Goal: Navigation & Orientation: Find specific page/section

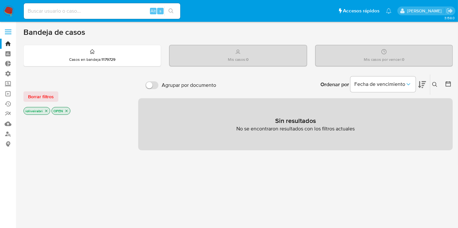
click at [8, 11] on img at bounding box center [8, 11] width 11 height 11
click at [9, 34] on span at bounding box center [8, 34] width 7 height 1
click at [0, 0] on input "checkbox" at bounding box center [0, 0] width 0 height 0
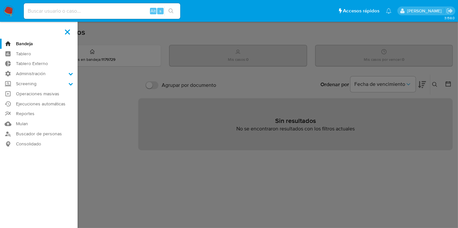
click at [130, 71] on label at bounding box center [229, 114] width 458 height 228
click at [0, 0] on input "checkbox" at bounding box center [0, 0] width 0 height 0
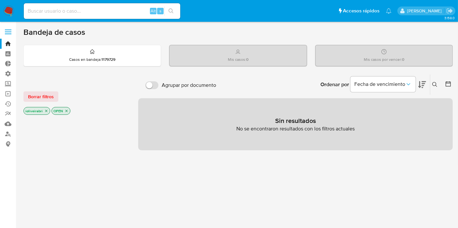
drag, startPoint x: 28, startPoint y: 32, endPoint x: 124, endPoint y: 24, distance: 96.4
click at [153, 14] on div "Pausado Ver notificaciones Alt s Accesos rápidos Presiona las siguientes teclas…" at bounding box center [229, 198] width 458 height 397
click at [31, 36] on h1 "Bandeja de casos" at bounding box center [54, 32] width 62 height 10
drag, startPoint x: 21, startPoint y: 33, endPoint x: 120, endPoint y: 34, distance: 99.4
click at [122, 33] on main "3.158.0" at bounding box center [229, 198] width 458 height 397
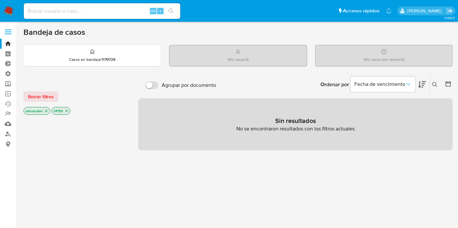
click at [120, 34] on div "Bandeja de casos" at bounding box center [237, 32] width 429 height 10
drag, startPoint x: 22, startPoint y: 32, endPoint x: 96, endPoint y: 29, distance: 75.0
click at [96, 29] on main "3.158.0" at bounding box center [229, 198] width 458 height 397
click at [96, 32] on div "Bandeja de casos" at bounding box center [237, 32] width 429 height 10
click at [42, 29] on h1 "Bandeja de casos" at bounding box center [54, 32] width 62 height 10
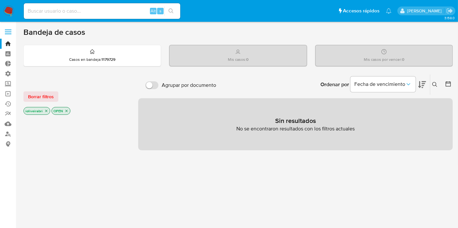
drag, startPoint x: 22, startPoint y: 24, endPoint x: 76, endPoint y: 34, distance: 55.0
click at [76, 34] on main "3.158.0" at bounding box center [229, 198] width 458 height 397
drag, startPoint x: 95, startPoint y: 39, endPoint x: 88, endPoint y: 34, distance: 9.1
click at [95, 39] on div "Bandeja de casos Casos en bandeja : 1179729 Mis casos : 0 Mis casos por vencer …" at bounding box center [237, 198] width 429 height 342
drag, startPoint x: 88, startPoint y: 34, endPoint x: 20, endPoint y: 26, distance: 68.5
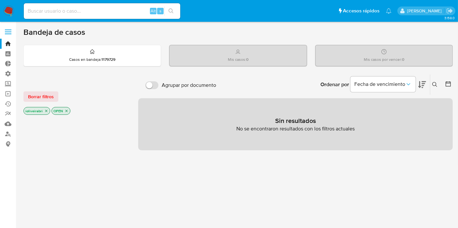
click at [20, 26] on main "3.158.0" at bounding box center [229, 198] width 458 height 397
click at [55, 33] on h1 "Bandeja de casos" at bounding box center [54, 32] width 62 height 10
drag, startPoint x: 24, startPoint y: 31, endPoint x: 86, endPoint y: 41, distance: 63.3
click at [85, 42] on main "3.158.0" at bounding box center [229, 198] width 458 height 397
click at [85, 35] on div "Bandeja de casos" at bounding box center [237, 32] width 429 height 10
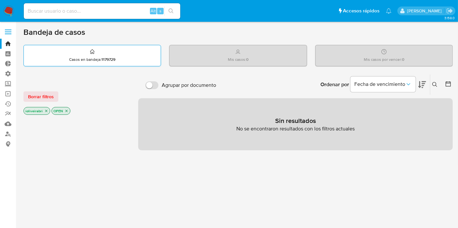
click at [95, 50] on icon at bounding box center [92, 52] width 5 height 8
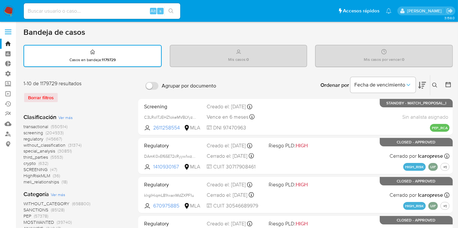
click at [253, 57] on div "Mis casos : 0" at bounding box center [238, 55] width 137 height 21
click at [266, 59] on div "Mis casos : 0" at bounding box center [238, 55] width 137 height 21
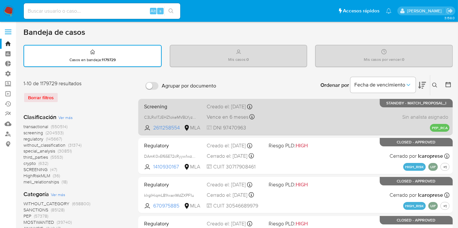
click at [284, 116] on div "Screening C3LRo1TJEHZ1okeMVBLYyzJL 2611258554 MLA Creado el: 13/08/2025 Creado …" at bounding box center [295, 117] width 308 height 33
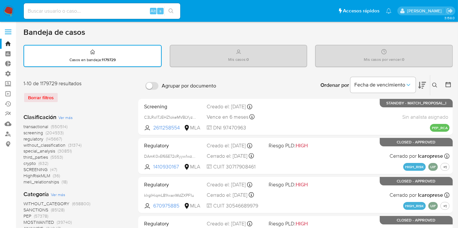
scroll to position [36, 0]
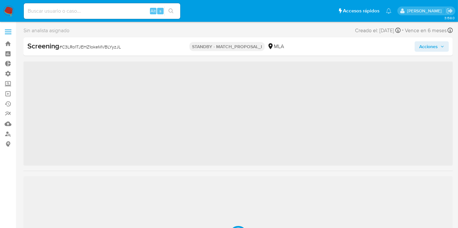
scroll to position [291, 0]
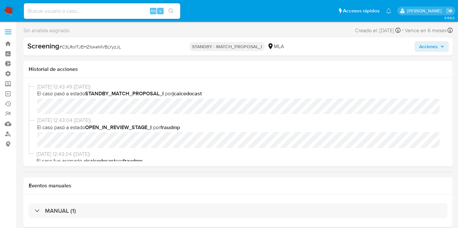
select select "10"
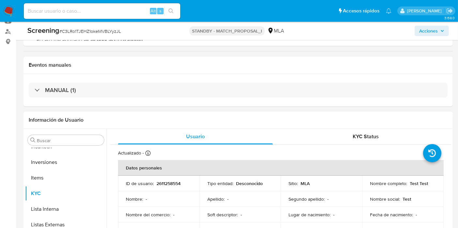
scroll to position [109, 0]
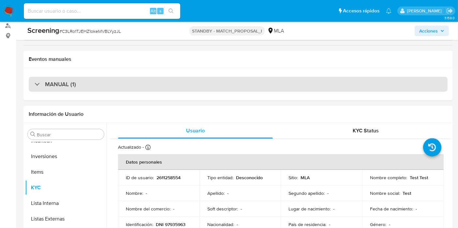
click at [180, 79] on div "MANUAL (1)" at bounding box center [238, 84] width 419 height 15
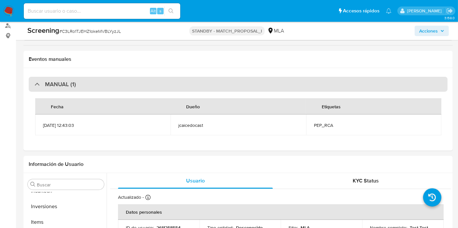
click at [186, 83] on div "MANUAL (1)" at bounding box center [238, 84] width 419 height 15
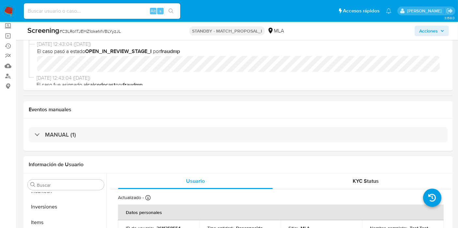
scroll to position [0, 0]
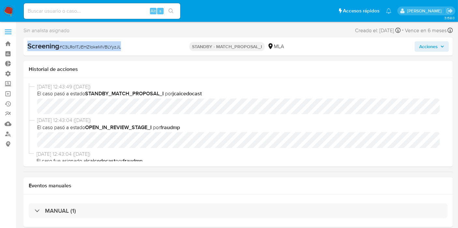
drag, startPoint x: 27, startPoint y: 43, endPoint x: 129, endPoint y: 48, distance: 102.1
click at [129, 48] on div "Screening # C3LRo1TJEHZ1okeMVBLYyzJL STANDBY - MATCH_PROPOSAL_I MLA Acciones" at bounding box center [237, 46] width 429 height 18
click at [126, 48] on div "Screening # C3LRo1TJEHZ1okeMVBLYyzJL" at bounding box center [96, 46] width 138 height 10
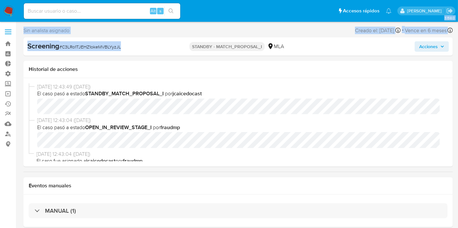
drag, startPoint x: 124, startPoint y: 47, endPoint x: 37, endPoint y: 56, distance: 87.2
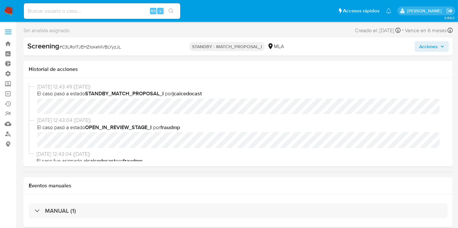
drag, startPoint x: 28, startPoint y: 47, endPoint x: 122, endPoint y: 42, distance: 93.6
click at [122, 42] on div "Screening # C3LRo1TJEHZ1okeMVBLYyzJL" at bounding box center [96, 46] width 138 height 10
click at [119, 47] on span "# C3LRo1TJEHZ1okeMVBLYyzJL" at bounding box center [90, 47] width 62 height 7
click at [428, 47] on span "Acciones" at bounding box center [428, 46] width 19 height 10
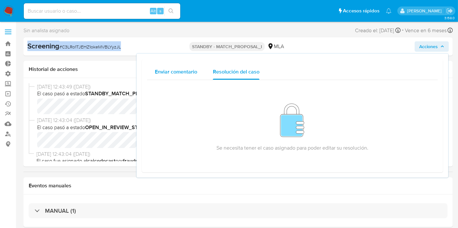
click at [196, 66] on div "Enviar comentario" at bounding box center [176, 72] width 42 height 16
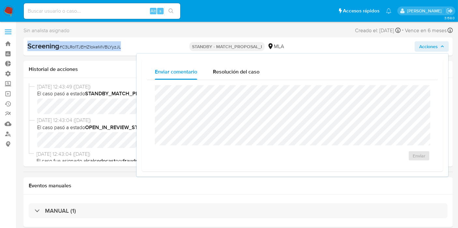
drag, startPoint x: 242, startPoint y: 76, endPoint x: 362, endPoint y: 63, distance: 119.9
click at [245, 76] on div "Resolución del caso" at bounding box center [236, 72] width 47 height 16
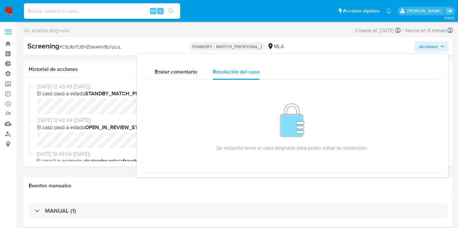
click at [358, 39] on div "Screening # C3LRo1TJEHZ1okeMVBLYyzJL STANDBY - MATCH_PROPOSAL_I MLA Acciones En…" at bounding box center [237, 46] width 429 height 18
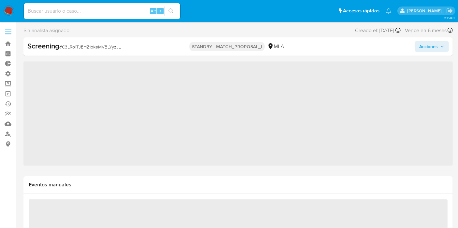
scroll to position [291, 0]
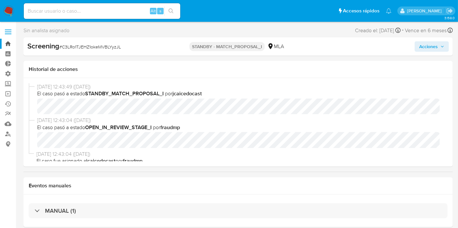
select select "10"
click at [13, 6] on img at bounding box center [8, 11] width 11 height 11
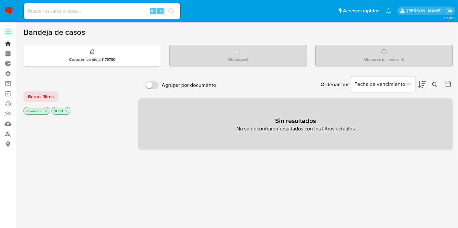
click at [11, 41] on link "Bandeja" at bounding box center [39, 44] width 78 height 10
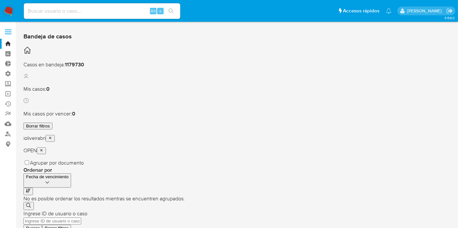
scroll to position [36, 0]
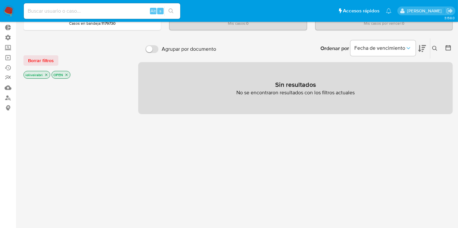
click at [42, 68] on div "Borrar filtros ioliveirabri OPEN" at bounding box center [75, 61] width 104 height 37
click at [44, 62] on span "Borrar filtros" at bounding box center [41, 60] width 26 height 9
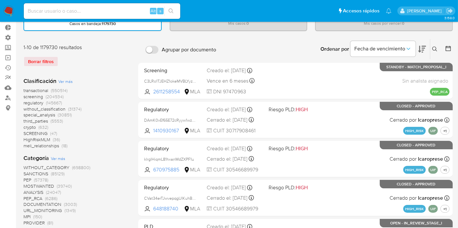
click at [44, 91] on span "transactional" at bounding box center [35, 90] width 25 height 7
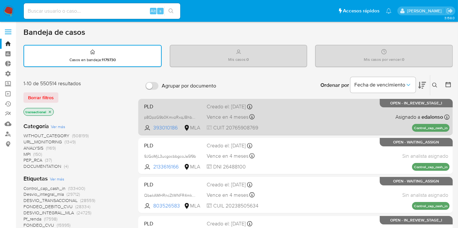
click at [292, 103] on div "PLD p8QpzG9b0KmxzRxqJBhbNdya 393010186 MLA Creado el: 26/06/2025 Creado el: 26/…" at bounding box center [295, 117] width 308 height 33
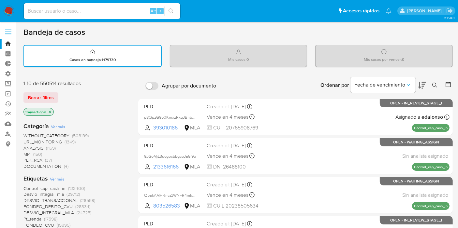
click at [11, 10] on img at bounding box center [8, 11] width 11 height 11
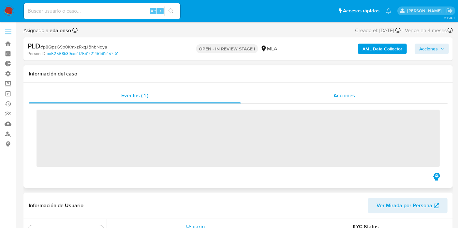
scroll to position [291, 0]
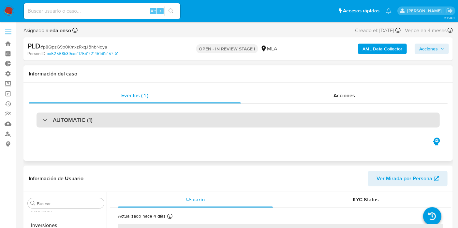
click at [159, 116] on div "AUTOMATIC (1)" at bounding box center [238, 120] width 403 height 15
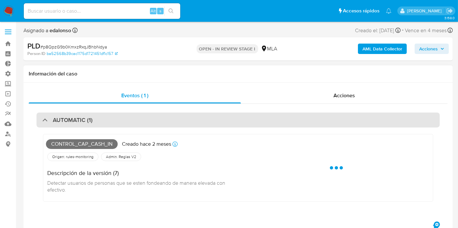
select select "10"
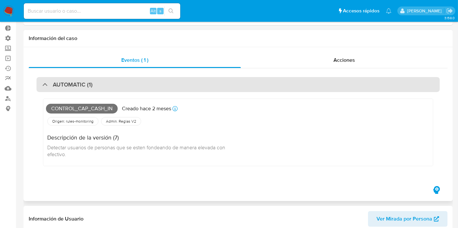
scroll to position [0, 0]
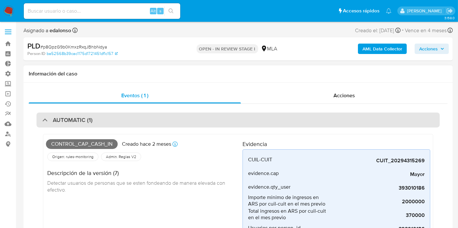
click at [205, 118] on div "AUTOMATIC (1)" at bounding box center [238, 120] width 403 height 15
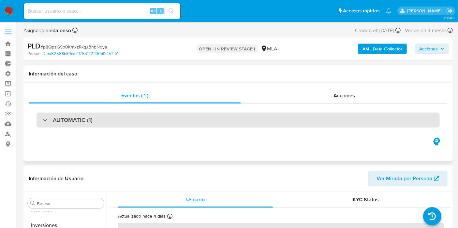
click at [204, 124] on div "AUTOMATIC (1)" at bounding box center [238, 120] width 403 height 15
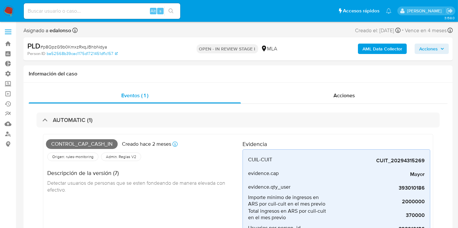
click at [425, 51] on span "Acciones" at bounding box center [428, 49] width 19 height 10
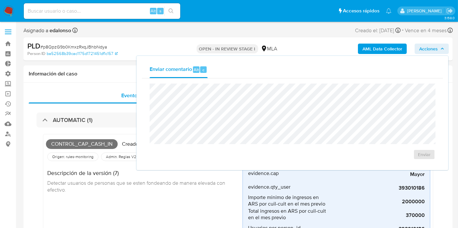
click at [426, 51] on span "Acciones" at bounding box center [428, 49] width 19 height 10
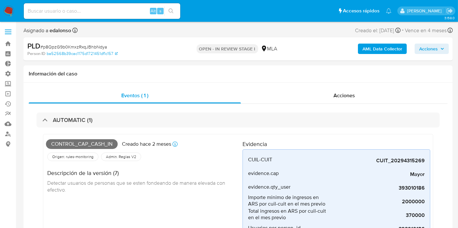
click at [8, 34] on span at bounding box center [8, 34] width 7 height 1
click at [0, 0] on input "checkbox" at bounding box center [0, 0] width 0 height 0
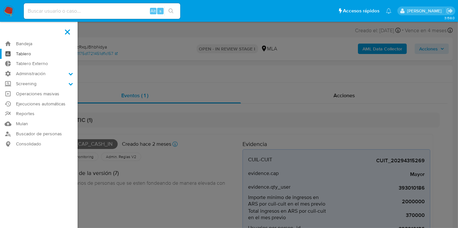
click at [30, 51] on link "Tablero" at bounding box center [39, 54] width 78 height 10
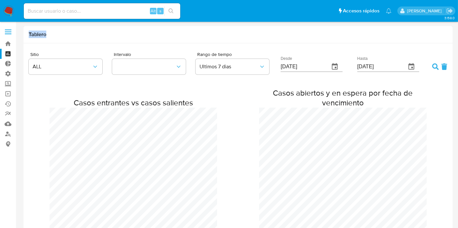
drag, startPoint x: 29, startPoint y: 33, endPoint x: 55, endPoint y: 39, distance: 26.4
click at [55, 39] on div "Tablero" at bounding box center [237, 34] width 429 height 17
click at [39, 35] on h1 "Tablero" at bounding box center [238, 34] width 419 height 7
click at [33, 35] on h1 "Tablero" at bounding box center [238, 34] width 419 height 7
drag, startPoint x: 27, startPoint y: 32, endPoint x: 52, endPoint y: 38, distance: 26.6
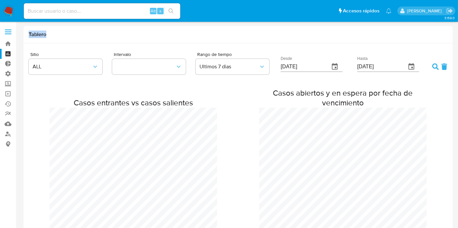
click at [52, 38] on div "Tablero" at bounding box center [237, 34] width 429 height 17
click at [49, 38] on div "Tablero" at bounding box center [237, 34] width 429 height 17
drag, startPoint x: 30, startPoint y: 32, endPoint x: 59, endPoint y: 40, distance: 30.2
click at [59, 40] on div "Tablero" at bounding box center [237, 34] width 429 height 17
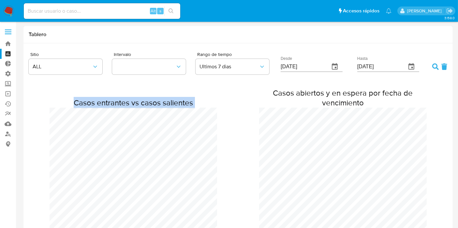
drag, startPoint x: 251, startPoint y: 76, endPoint x: 335, endPoint y: 100, distance: 87.6
click at [278, 83] on div "Casos entrantes vs casos salientes Casos abiertos y en espera por fecha de venc…" at bounding box center [238, 178] width 419 height 196
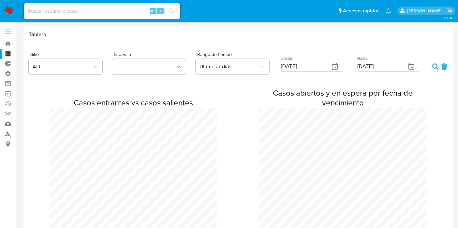
click at [335, 100] on h2 "Casos abiertos y en espera por fecha de vencimiento" at bounding box center [343, 98] width 168 height 20
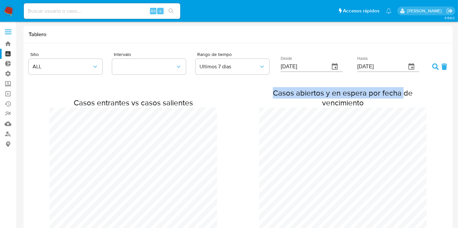
drag, startPoint x: 274, startPoint y: 85, endPoint x: 405, endPoint y: 95, distance: 131.4
click at [405, 95] on div "Casos entrantes vs casos salientes Casos abiertos y en espera por fecha de venc…" at bounding box center [238, 178] width 419 height 196
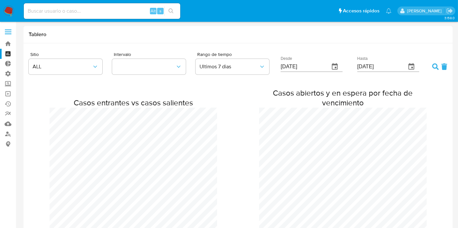
click at [372, 103] on h2 "Casos abiertos y en espera por fecha de vencimiento" at bounding box center [343, 98] width 168 height 20
click at [83, 66] on span "ALL" at bounding box center [62, 67] width 59 height 7
click at [112, 42] on div "Tablero" at bounding box center [237, 34] width 429 height 17
click at [97, 70] on button "ALL" at bounding box center [66, 67] width 74 height 16
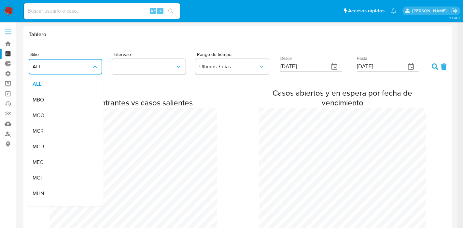
click at [96, 68] on icon "button" at bounding box center [95, 67] width 7 height 7
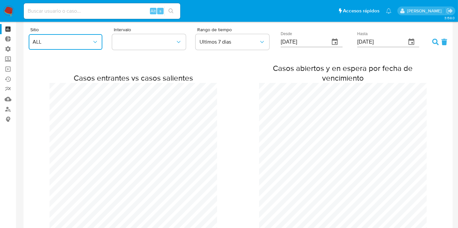
scroll to position [0, 0]
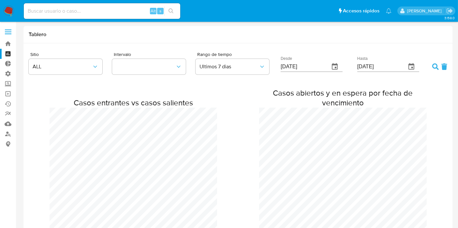
click at [10, 28] on label at bounding box center [8, 32] width 16 height 14
click at [0, 0] on input "checkbox" at bounding box center [0, 0] width 0 height 0
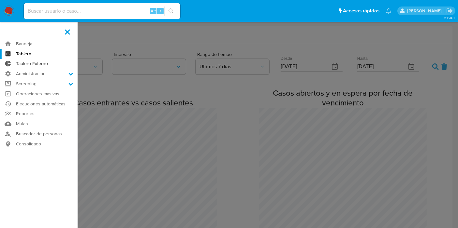
click at [30, 64] on link "Tablero Externo" at bounding box center [39, 64] width 78 height 10
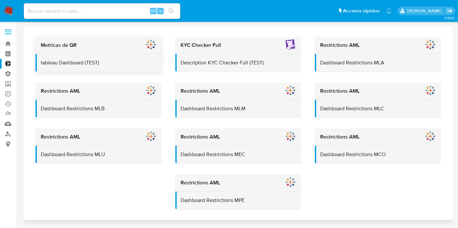
drag, startPoint x: 107, startPoint y: 66, endPoint x: 79, endPoint y: 71, distance: 28.6
click at [79, 71] on div "tableau Dashboard (TEST)" at bounding box center [99, 63] width 126 height 18
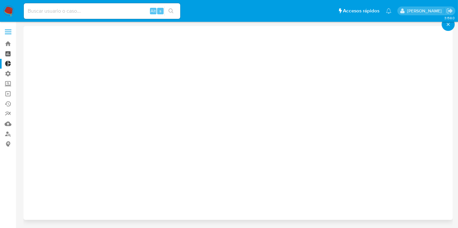
click at [9, 54] on link "Tablero" at bounding box center [39, 54] width 78 height 10
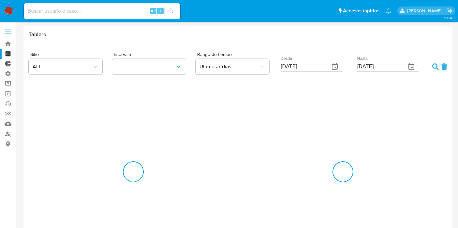
drag, startPoint x: 0, startPoint y: 0, endPoint x: 9, endPoint y: 64, distance: 64.8
click at [9, 64] on link "Tablero Externo" at bounding box center [39, 64] width 78 height 10
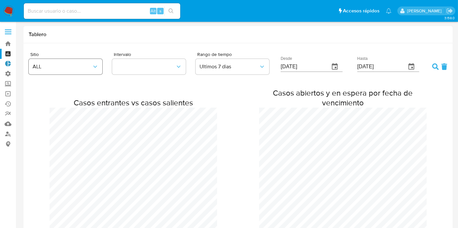
scroll to position [494, 458]
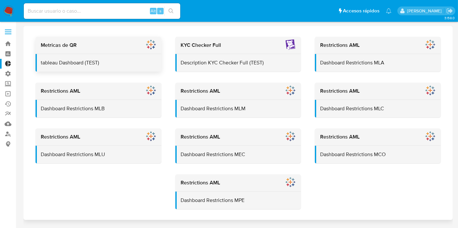
click at [129, 52] on div "Metricas de QR" at bounding box center [99, 45] width 126 height 17
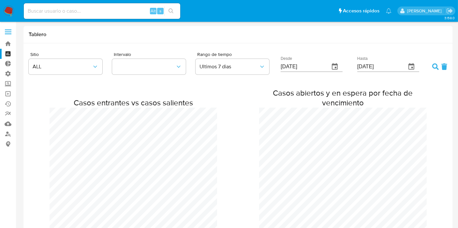
scroll to position [494, 458]
click at [10, 28] on label at bounding box center [8, 32] width 16 height 14
click at [0, 0] on input "checkbox" at bounding box center [0, 0] width 0 height 0
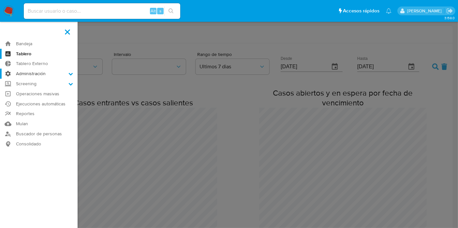
click at [33, 72] on label "Administración" at bounding box center [39, 74] width 78 height 10
click at [0, 0] on input "Administración" at bounding box center [0, 0] width 0 height 0
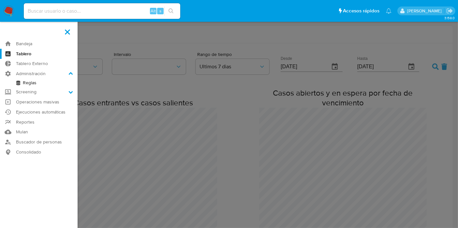
click at [31, 84] on link "Reglas" at bounding box center [39, 83] width 78 height 8
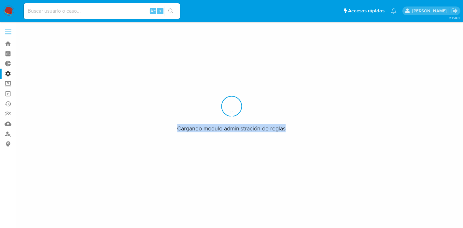
drag, startPoint x: 178, startPoint y: 124, endPoint x: 285, endPoint y: 137, distance: 107.9
click at [285, 137] on div "Cargando modulo administración de reglas" at bounding box center [231, 114] width 463 height 228
click at [258, 132] on span "Cargando modulo administración de reglas" at bounding box center [232, 128] width 109 height 8
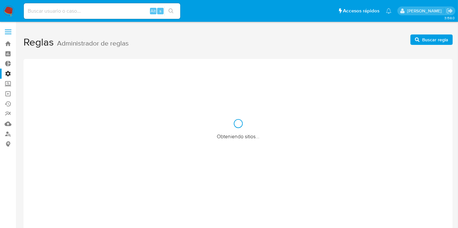
click at [232, 128] on icon at bounding box center [237, 123] width 11 height 11
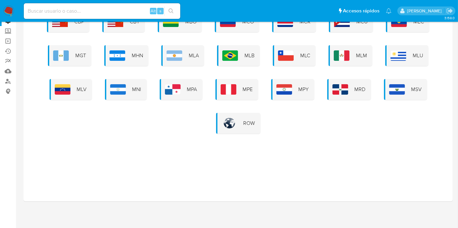
scroll to position [53, 0]
click at [189, 59] on div "MLA" at bounding box center [182, 55] width 43 height 21
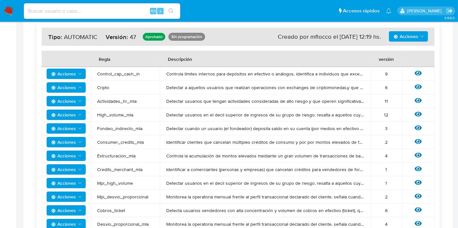
scroll to position [0, 0]
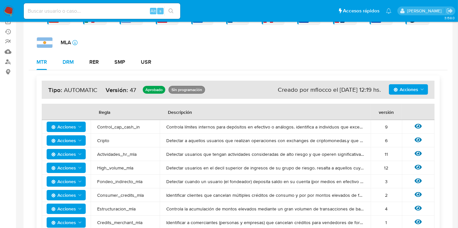
click at [62, 64] on button "DRM" at bounding box center [68, 62] width 27 height 16
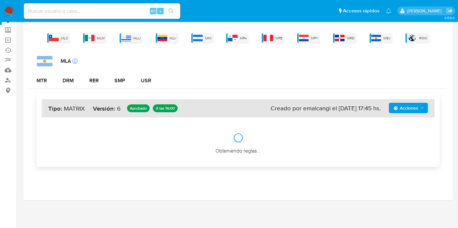
scroll to position [53, 0]
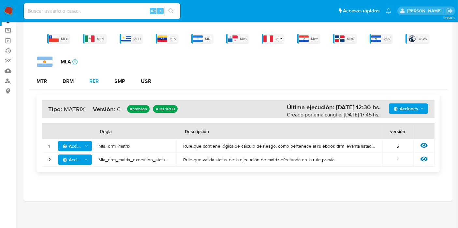
click at [92, 83] on div "RER" at bounding box center [93, 81] width 9 height 5
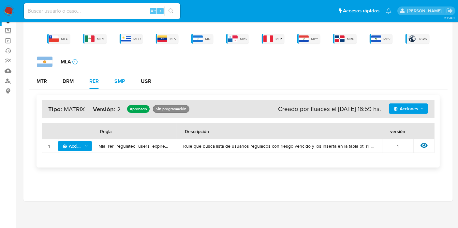
click at [123, 84] on div "SMP" at bounding box center [119, 81] width 11 height 5
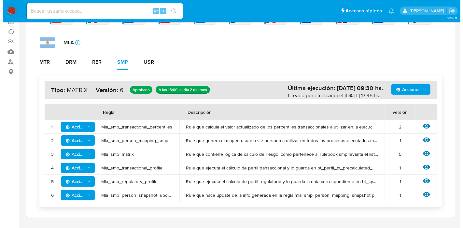
scroll to position [89, 0]
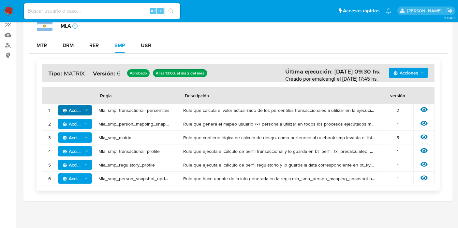
click at [88, 107] on span "Acciones" at bounding box center [76, 110] width 26 height 9
click at [87, 122] on button "Ver historico" at bounding box center [75, 127] width 59 height 16
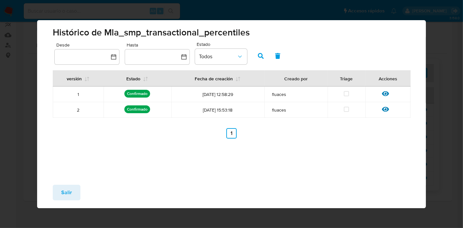
click at [448, 85] on div "Histórico de Mla_smp_transactional_percentiles Desde Hasta Estado Todos versión…" at bounding box center [231, 114] width 463 height 228
click at [73, 189] on button "Salir" at bounding box center [67, 193] width 28 height 16
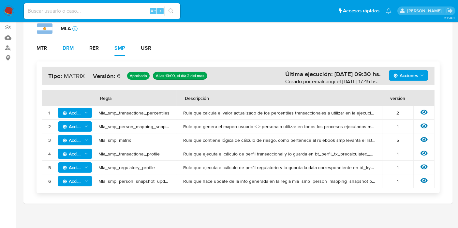
scroll to position [17, 0]
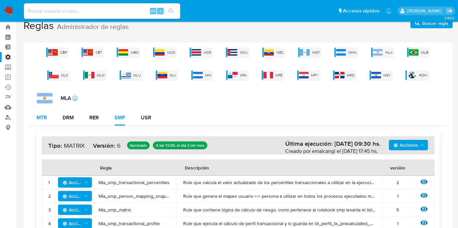
click at [37, 118] on div "MTR" at bounding box center [42, 117] width 10 height 5
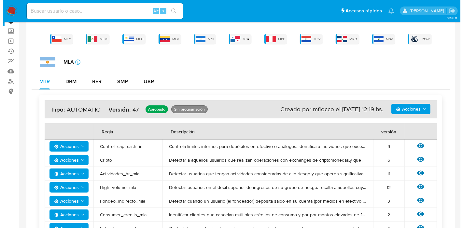
scroll to position [0, 0]
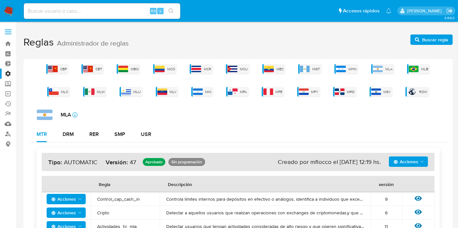
click at [89, 66] on div "CBP CBT MBO MCO MCR MCU MEC MGT MHN MLA MLB MLC MLM MLU MLV MNI MPA MPE MPY MRD…" at bounding box center [238, 80] width 419 height 33
click at [85, 65] on div "CBT" at bounding box center [92, 69] width 22 height 10
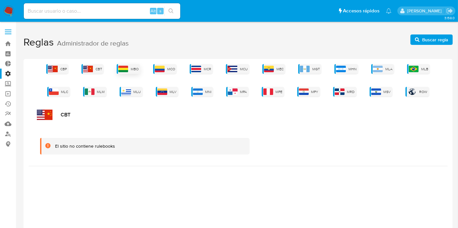
click at [131, 69] on span "MBO" at bounding box center [135, 69] width 8 height 5
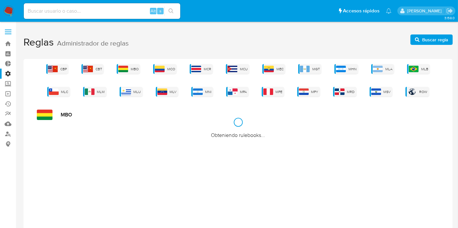
drag, startPoint x: 287, startPoint y: 80, endPoint x: 184, endPoint y: 83, distance: 102.7
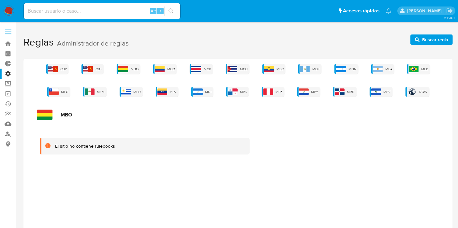
drag, startPoint x: 184, startPoint y: 83, endPoint x: 135, endPoint y: 111, distance: 56.3
click at [135, 111] on div "MBO" at bounding box center [242, 115] width 411 height 10
click at [434, 44] on span "Buscar regla" at bounding box center [435, 40] width 26 height 10
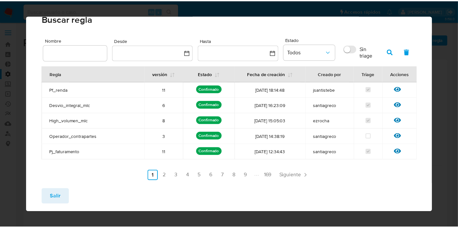
scroll to position [18, 0]
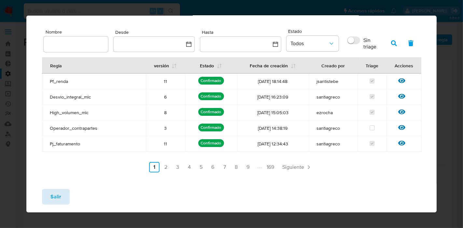
click at [53, 199] on span "Salir" at bounding box center [56, 197] width 11 height 14
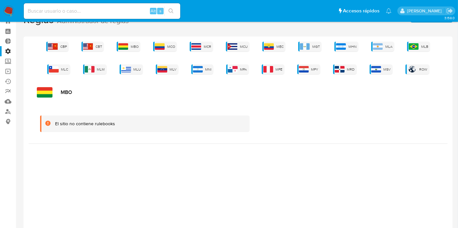
scroll to position [0, 0]
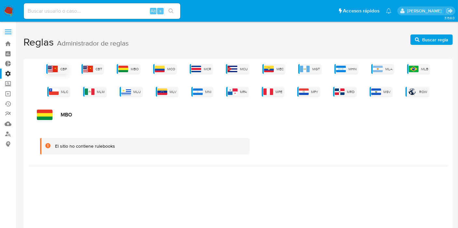
click at [48, 67] on img at bounding box center [53, 69] width 10 height 7
click at [9, 74] on label "Administración" at bounding box center [39, 74] width 78 height 10
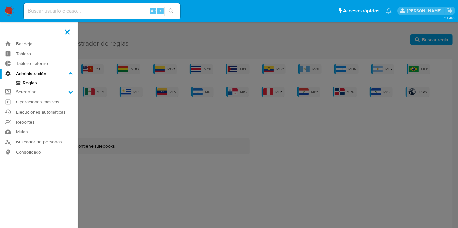
click at [0, 0] on input "Administración" at bounding box center [0, 0] width 0 height 0
click at [33, 82] on link "Reglas" at bounding box center [39, 83] width 78 height 8
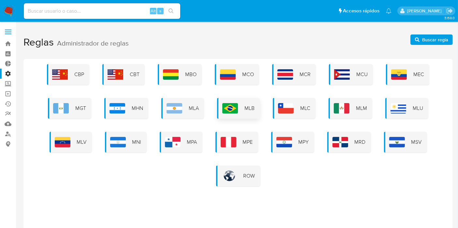
click at [243, 112] on div "MLB" at bounding box center [238, 108] width 43 height 21
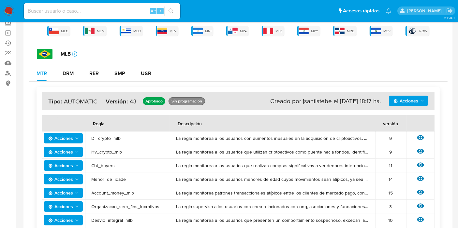
scroll to position [72, 0]
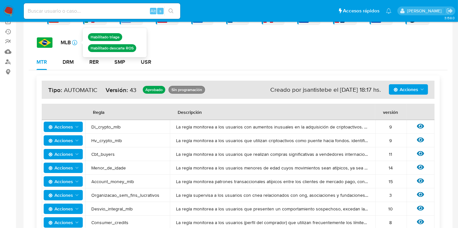
click at [73, 44] on icon "icon-info-16" at bounding box center [74, 42] width 5 height 5
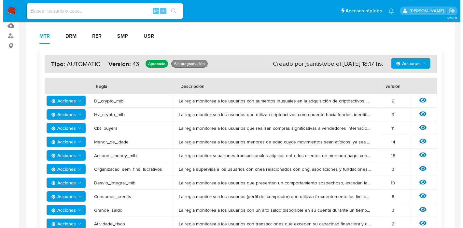
scroll to position [109, 0]
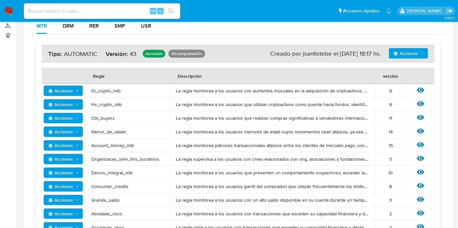
click at [75, 87] on span "Acciones" at bounding box center [63, 90] width 31 height 9
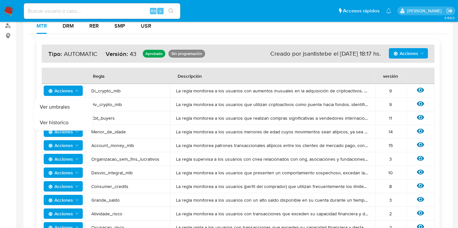
click at [75, 87] on span "Acciones" at bounding box center [63, 90] width 31 height 9
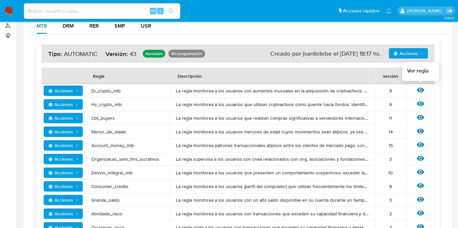
click at [419, 87] on icon at bounding box center [420, 90] width 7 height 7
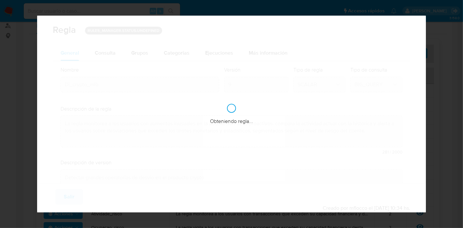
checkbox input "true"
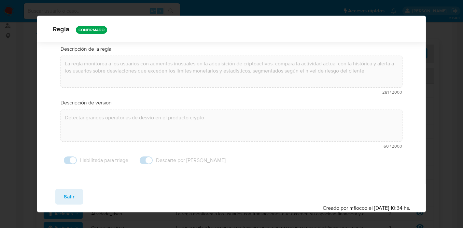
scroll to position [0, 0]
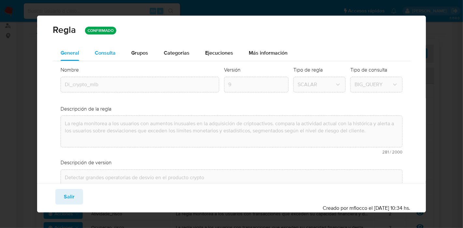
drag, startPoint x: 107, startPoint y: 57, endPoint x: 114, endPoint y: 57, distance: 7.5
click at [107, 57] on div "Consulta" at bounding box center [105, 53] width 21 height 16
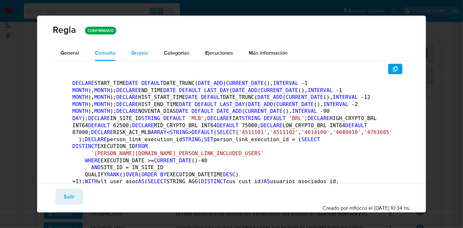
click at [136, 49] on span "Grupos" at bounding box center [139, 52] width 17 height 7
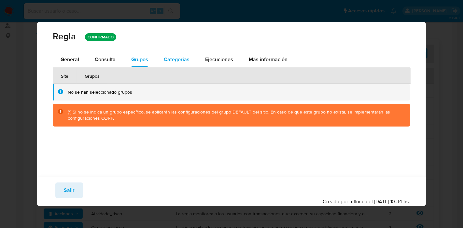
click at [162, 55] on button "Categorias" at bounding box center [176, 60] width 41 height 16
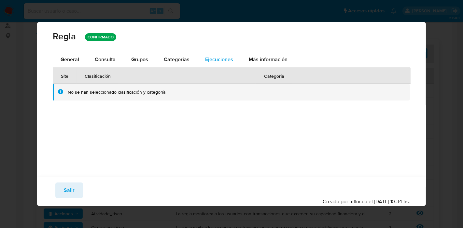
click at [209, 57] on span "Ejecuciones" at bounding box center [219, 59] width 28 height 7
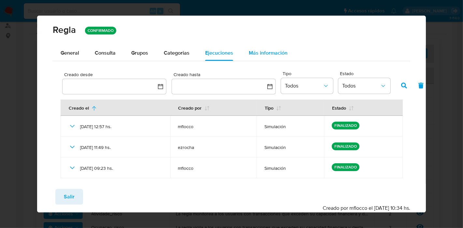
click at [287, 58] on button "Más información" at bounding box center [268, 53] width 54 height 16
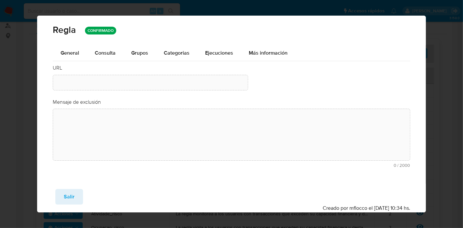
click at [78, 195] on button "Salir" at bounding box center [69, 197] width 28 height 16
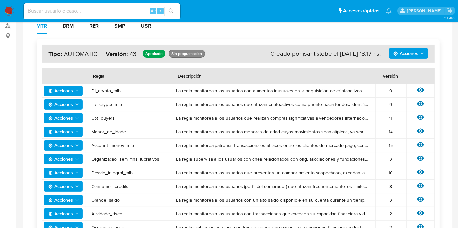
drag, startPoint x: 317, startPoint y: 91, endPoint x: 337, endPoint y: 90, distance: 19.9
click at [337, 90] on td "La regla monitorea a los usuarios con aumentos inusuales en la adquisición de c…" at bounding box center [272, 91] width 205 height 14
drag, startPoint x: 337, startPoint y: 90, endPoint x: 361, endPoint y: 75, distance: 28.1
click at [338, 90] on span "La regla monitorea a los usuarios con aumentos inusuales en la adquisición de c…" at bounding box center [272, 91] width 192 height 6
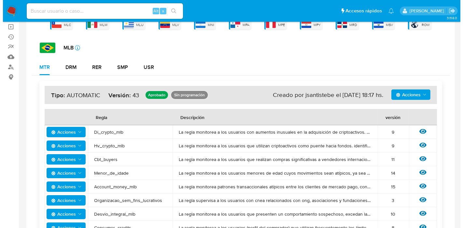
scroll to position [36, 0]
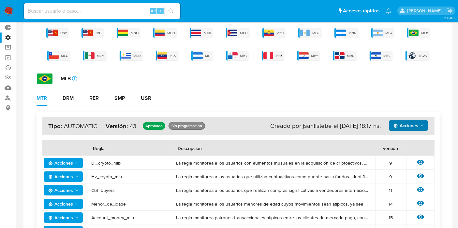
click at [420, 126] on icon "Acciones" at bounding box center [421, 125] width 5 height 5
click at [412, 140] on button "Ver historico" at bounding box center [408, 142] width 59 height 16
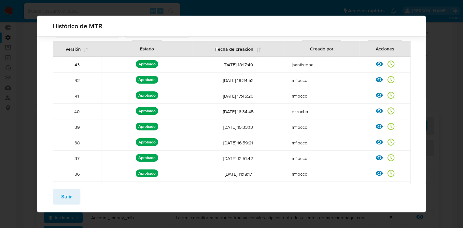
scroll to position [103, 0]
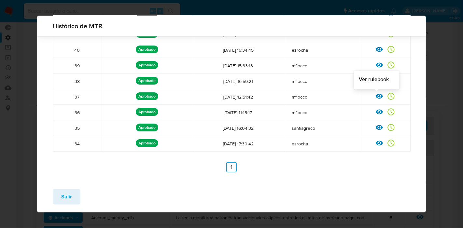
click at [378, 97] on div at bounding box center [382, 98] width 12 height 7
click at [376, 96] on icon at bounding box center [379, 96] width 7 height 5
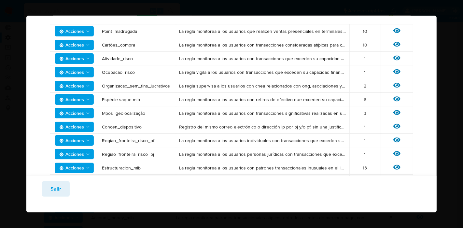
scroll to position [366, 0]
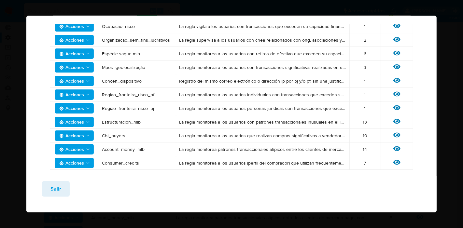
click at [66, 180] on div "Salir" at bounding box center [231, 194] width 411 height 37
click at [65, 182] on button "Salir" at bounding box center [56, 190] width 28 height 16
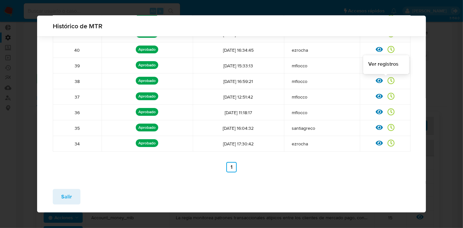
click at [388, 83] on icon at bounding box center [391, 81] width 7 height 7
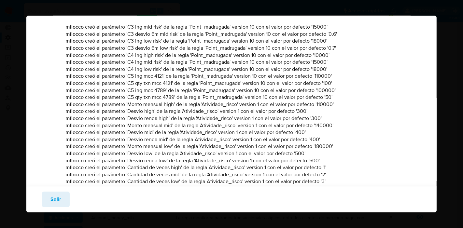
scroll to position [2100, 0]
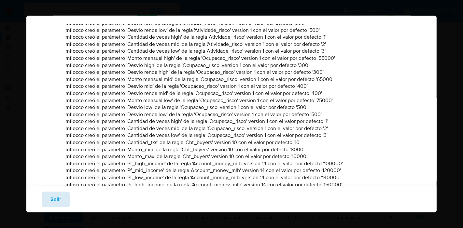
click at [62, 198] on button "Salir" at bounding box center [56, 200] width 28 height 16
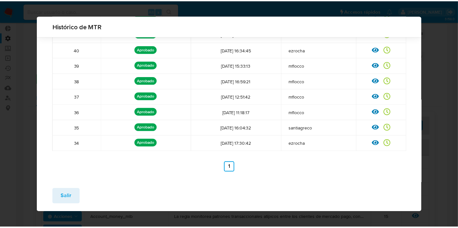
scroll to position [0, 0]
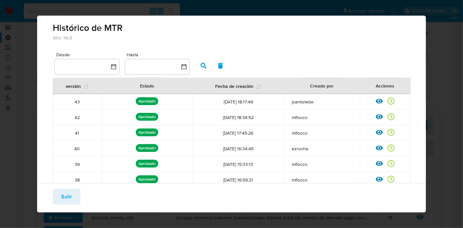
click at [434, 49] on div "Histórico de MTR Sitio: MLB Desde Hasta versión Estado Fecha de creación Creado…" at bounding box center [231, 114] width 463 height 228
click at [71, 198] on span "Salir" at bounding box center [66, 197] width 11 height 14
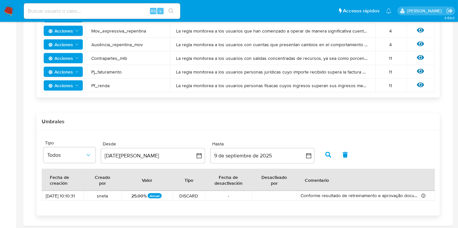
scroll to position [618, 0]
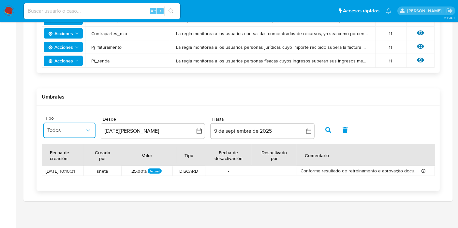
click at [85, 124] on button "Todos" at bounding box center [69, 131] width 52 height 16
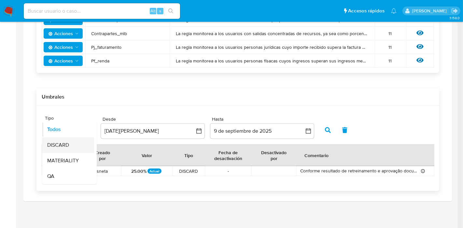
click at [82, 147] on div "DISCARD" at bounding box center [66, 146] width 38 height 16
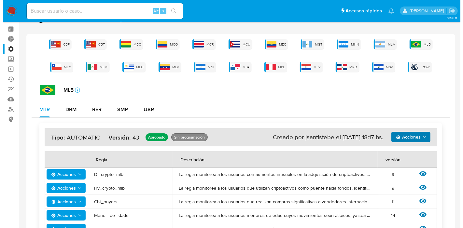
scroll to position [36, 0]
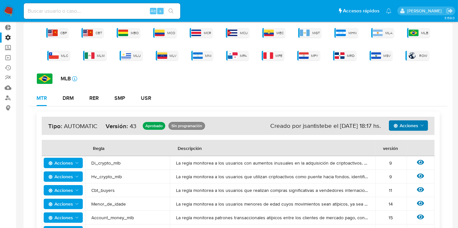
drag, startPoint x: 88, startPoint y: 162, endPoint x: 136, endPoint y: 168, distance: 47.9
click at [136, 168] on td "Di_crypto_mlb" at bounding box center [127, 163] width 85 height 14
click at [134, 170] on td "Hv_crypto_mlb" at bounding box center [127, 177] width 85 height 14
click at [420, 163] on icon at bounding box center [420, 162] width 7 height 5
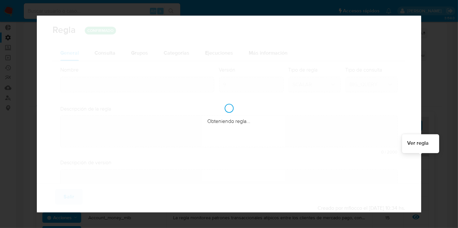
type input "Di_crypto_mlb"
type textarea "La regla monitorea a los usuarios con aumentos inusuales en la adquisición de c…"
type textarea "Detectar grandes operatorias de desvío en el producto crypto"
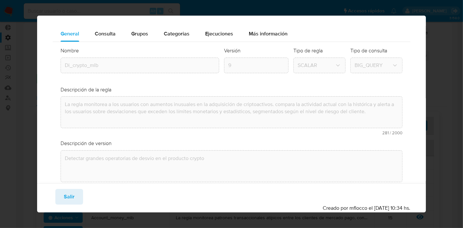
scroll to position [0, 0]
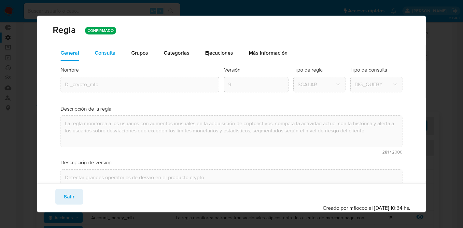
click at [96, 60] on div "Consulta" at bounding box center [105, 53] width 21 height 16
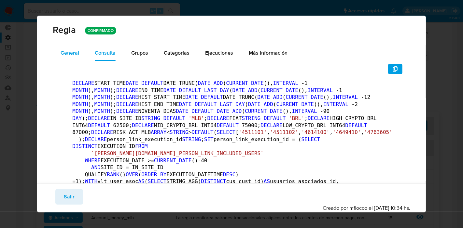
click at [70, 51] on span "General" at bounding box center [70, 52] width 19 height 7
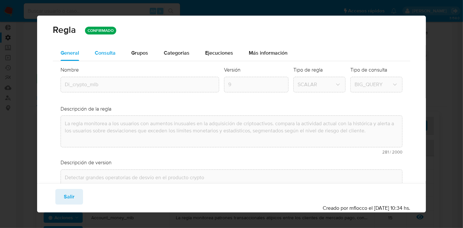
click at [106, 54] on span "Consulta" at bounding box center [105, 52] width 21 height 7
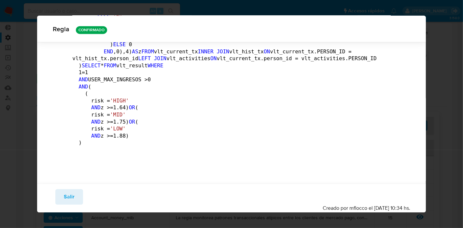
scroll to position [3109, 0]
click at [66, 199] on span "Salir" at bounding box center [69, 197] width 11 height 14
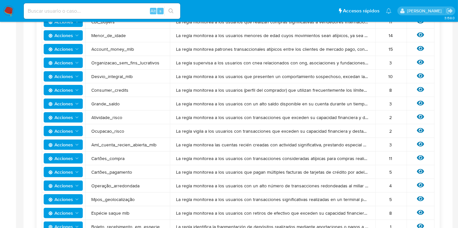
scroll to position [253, 0]
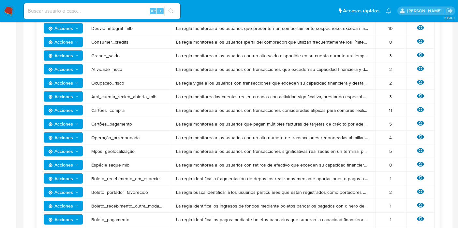
drag, startPoint x: 89, startPoint y: 83, endPoint x: 150, endPoint y: 83, distance: 61.6
click at [150, 83] on td "Ocupacao_risco" at bounding box center [127, 83] width 85 height 14
click at [120, 94] on span "Aml_cuenta_recien_abierta_mlb" at bounding box center [128, 97] width 72 height 6
drag, startPoint x: 136, startPoint y: 101, endPoint x: 181, endPoint y: 103, distance: 45.7
click at [181, 103] on tbody "Acciones Di_crypto_mlb La regla monitorea a los usuarios con aumentos inusuales…" at bounding box center [238, 185] width 393 height 493
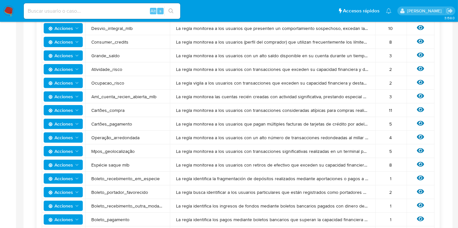
click at [154, 104] on td "Cartões_compra" at bounding box center [127, 111] width 85 height 14
drag, startPoint x: 110, startPoint y: 106, endPoint x: 115, endPoint y: 118, distance: 13.3
click at [109, 107] on td "Cartões_compra" at bounding box center [127, 111] width 85 height 14
click at [113, 111] on span "Cartões_compra" at bounding box center [128, 111] width 72 height 6
drag, startPoint x: 219, startPoint y: 98, endPoint x: 284, endPoint y: 103, distance: 64.8
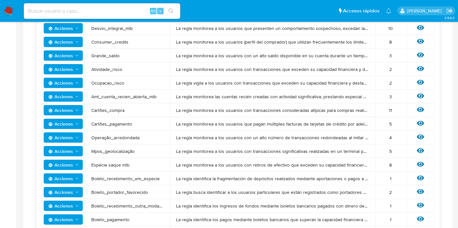
click at [284, 103] on tbody "Acciones Di_crypto_mlb La regla monitorea a los usuarios con aumentos inusuales…" at bounding box center [238, 185] width 393 height 493
click at [302, 97] on span "La regla monitorea las cuentas recién creadas con actividad significativa, pres…" at bounding box center [272, 97] width 192 height 6
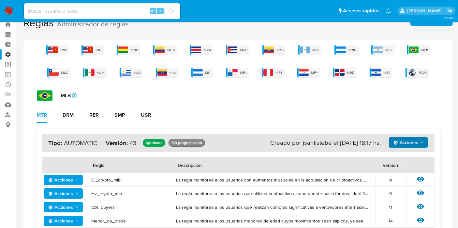
scroll to position [0, 0]
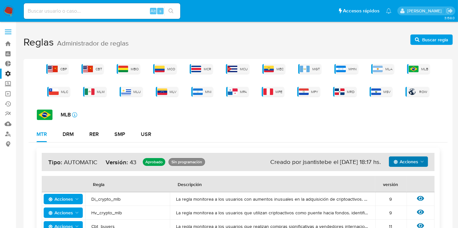
click at [7, 33] on label at bounding box center [8, 32] width 16 height 14
click at [0, 0] on input "checkbox" at bounding box center [0, 0] width 0 height 0
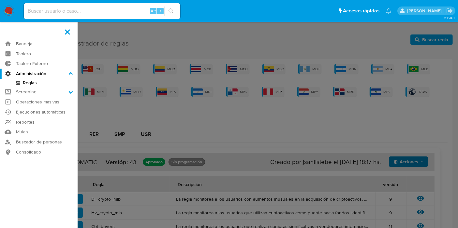
click at [33, 92] on label "Screening" at bounding box center [39, 92] width 78 height 10
click at [0, 0] on input "Screening" at bounding box center [0, 0] width 0 height 0
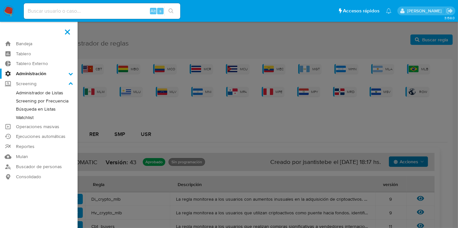
click at [36, 94] on link "Administrador de Listas" at bounding box center [39, 93] width 78 height 8
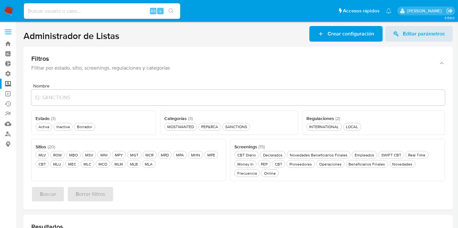
click at [3, 33] on label at bounding box center [8, 32] width 16 height 14
click at [0, 0] on input "checkbox" at bounding box center [0, 0] width 0 height 0
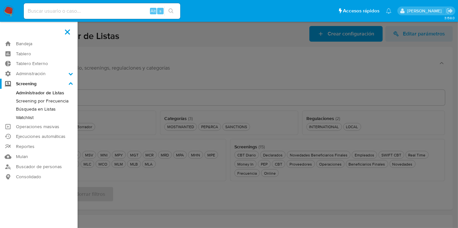
click at [42, 102] on link "Screening por Frecuencia" at bounding box center [39, 101] width 78 height 8
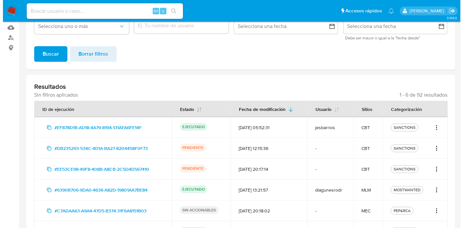
scroll to position [109, 0]
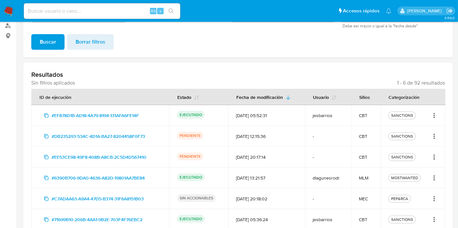
drag, startPoint x: 313, startPoint y: 117, endPoint x: 302, endPoint y: 122, distance: 12.4
click at [357, 114] on tr "#EF878D1B-AD18-4A79-8194-131AFA6FE14F EJECUTADO [DATE] 05:52:31 jesbarrios CBT …" at bounding box center [238, 115] width 414 height 21
click at [300, 123] on td "[DATE] 05:52:31" at bounding box center [266, 115] width 77 height 21
click at [73, 119] on span "#EF878D1B-AD18-4A79-8194-131AFA6FE14F" at bounding box center [94, 115] width 87 height 10
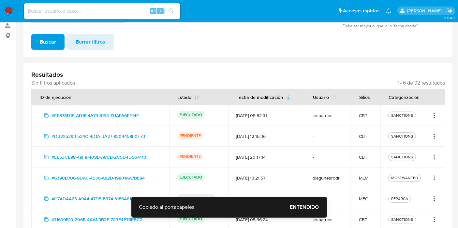
click at [435, 112] on icon "Acciones" at bounding box center [434, 116] width 7 height 8
click at [409, 132] on button "Ver detalles" at bounding box center [412, 130] width 49 height 16
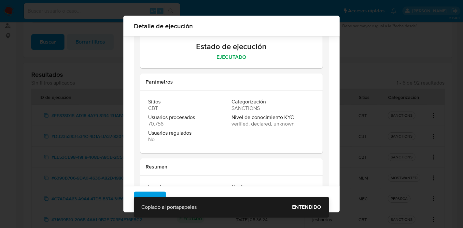
scroll to position [74, 0]
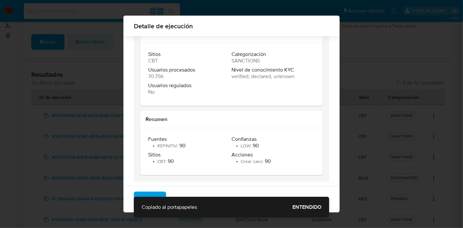
drag, startPoint x: 166, startPoint y: 152, endPoint x: 260, endPoint y: 162, distance: 94.1
click at [263, 155] on div "Fuentes • REFINITIV : 90 Confianzas • LOW : 90 Sitios • CBT : 90 Acciones • Cre…" at bounding box center [231, 151] width 167 height 31
drag, startPoint x: 252, startPoint y: 170, endPoint x: 162, endPoint y: 185, distance: 91.5
click at [250, 169] on div "Fuentes • REFINITIV : 90 Confianzas • LOW : 90 Sitios • CBT : 90 Acciones • Cre…" at bounding box center [231, 151] width 183 height 47
click at [146, 194] on span "Cerrar" at bounding box center [149, 200] width 15 height 14
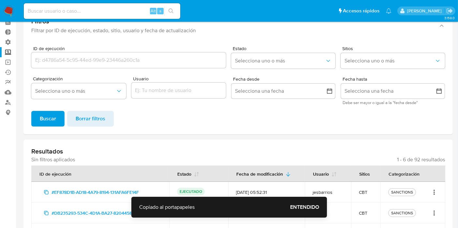
scroll to position [0, 0]
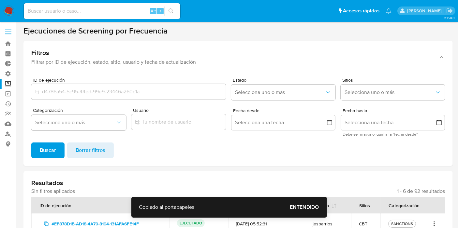
click at [12, 26] on label at bounding box center [8, 32] width 16 height 14
click at [0, 0] on input "checkbox" at bounding box center [0, 0] width 0 height 0
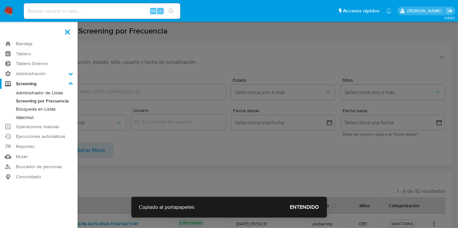
click at [138, 63] on label at bounding box center [229, 114] width 458 height 228
click at [0, 0] on input "checkbox" at bounding box center [0, 0] width 0 height 0
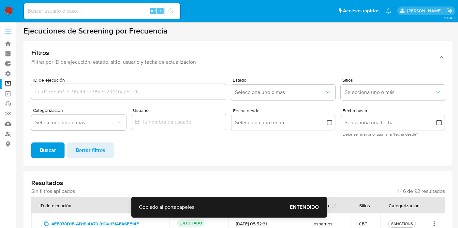
click at [6, 10] on img at bounding box center [8, 11] width 11 height 11
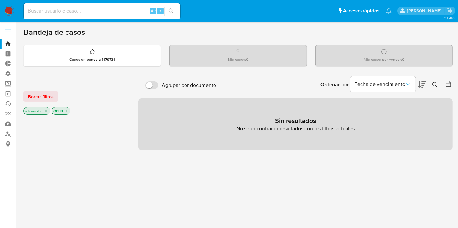
click at [144, 67] on div "Bandeja de casos Casos en bandeja : 1179731 Mis casos : 0 Mis casos por vencer …" at bounding box center [237, 198] width 429 height 342
click at [148, 59] on div "Casos en bandeja : 1179731" at bounding box center [92, 55] width 137 height 21
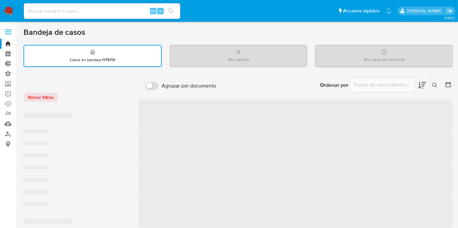
drag, startPoint x: 209, startPoint y: 47, endPoint x: 219, endPoint y: 48, distance: 10.4
click at [212, 48] on div "Mis casos : 0" at bounding box center [238, 55] width 137 height 21
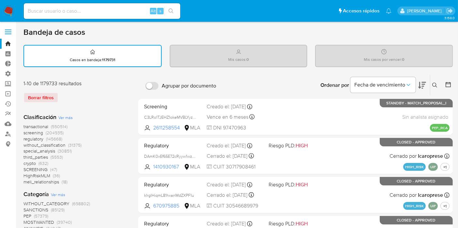
click at [344, 59] on div "Mis casos por vencer : 0" at bounding box center [383, 55] width 137 height 21
click at [236, 53] on icon at bounding box center [238, 51] width 5 height 5
drag, startPoint x: 26, startPoint y: 27, endPoint x: 110, endPoint y: 33, distance: 84.0
click at [110, 33] on div "Bandeja de casos" at bounding box center [237, 32] width 429 height 10
click at [97, 31] on div "Bandeja de casos" at bounding box center [237, 32] width 429 height 10
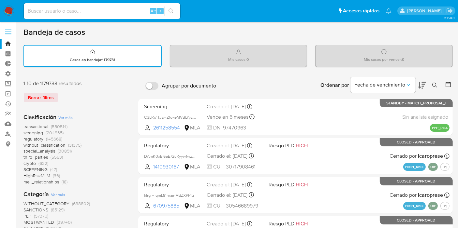
drag, startPoint x: 84, startPoint y: 34, endPoint x: 33, endPoint y: 28, distance: 51.5
click at [33, 28] on h1 "Bandeja de casos" at bounding box center [54, 32] width 62 height 10
drag, startPoint x: 25, startPoint y: 28, endPoint x: 83, endPoint y: 31, distance: 57.7
click at [83, 31] on h1 "Bandeja de casos" at bounding box center [54, 32] width 62 height 10
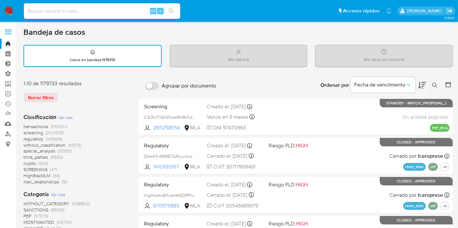
click at [85, 31] on div "Bandeja de casos" at bounding box center [237, 32] width 429 height 10
drag, startPoint x: 86, startPoint y: 32, endPoint x: 30, endPoint y: 31, distance: 56.7
click at [30, 31] on div "Bandeja de casos" at bounding box center [237, 32] width 429 height 10
click at [25, 27] on h1 "Bandeja de casos" at bounding box center [54, 32] width 62 height 10
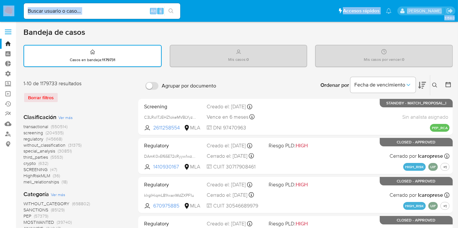
drag, startPoint x: 0, startPoint y: 4, endPoint x: 165, endPoint y: 37, distance: 167.8
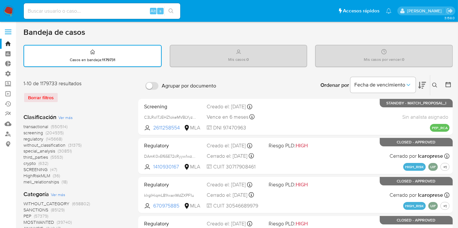
click at [9, 6] on img at bounding box center [8, 11] width 11 height 11
click at [4, 28] on label at bounding box center [8, 32] width 16 height 14
click at [0, 0] on input "checkbox" at bounding box center [0, 0] width 0 height 0
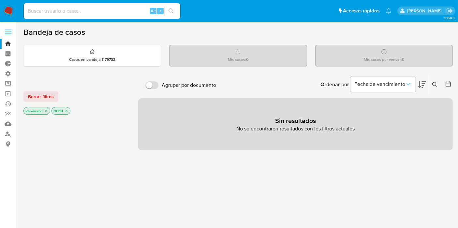
click at [7, 13] on img at bounding box center [8, 11] width 11 height 11
click at [149, 56] on div "Casos en bandeja : 1179732" at bounding box center [92, 55] width 137 height 21
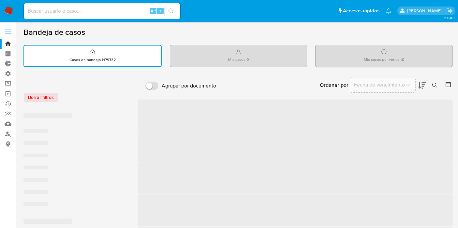
click at [245, 50] on div "Mis casos : 0" at bounding box center [238, 55] width 137 height 21
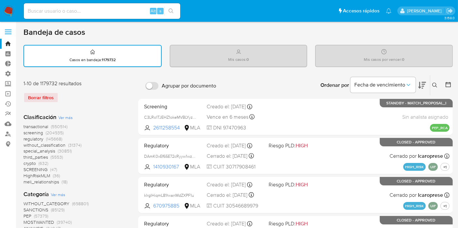
click at [359, 53] on div "Mis casos por vencer : 0" at bounding box center [383, 55] width 137 height 21
click at [296, 58] on div "Mis casos : 0" at bounding box center [238, 55] width 137 height 21
click at [10, 11] on img at bounding box center [8, 11] width 11 height 11
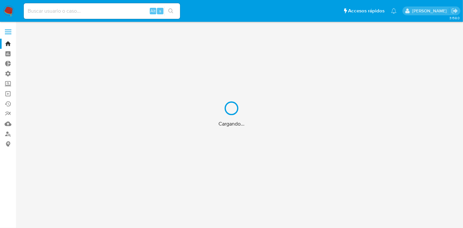
click at [7, 44] on div "Cargando..." at bounding box center [231, 114] width 463 height 228
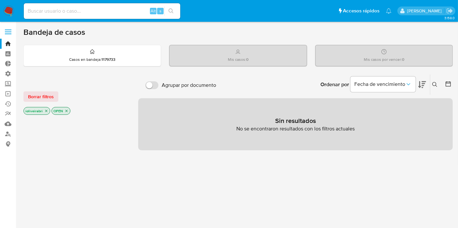
drag, startPoint x: 22, startPoint y: 32, endPoint x: 85, endPoint y: 33, distance: 63.2
click at [85, 33] on main "3.158.0" at bounding box center [229, 198] width 458 height 397
click at [85, 33] on h1 "Bandeja de casos" at bounding box center [54, 32] width 62 height 10
drag, startPoint x: 89, startPoint y: 33, endPoint x: 27, endPoint y: 26, distance: 61.6
click at [26, 24] on main "3.158.0" at bounding box center [229, 198] width 458 height 397
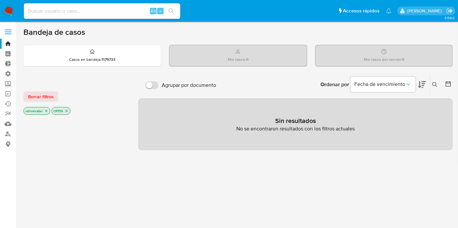
click at [28, 28] on h1 "Bandeja de casos" at bounding box center [54, 32] width 62 height 10
drag, startPoint x: 21, startPoint y: 31, endPoint x: 90, endPoint y: 30, distance: 69.1
click at [88, 27] on main "3.158.0" at bounding box center [229, 198] width 458 height 397
click at [90, 30] on div "Bandeja de casos" at bounding box center [237, 32] width 429 height 10
drag, startPoint x: 90, startPoint y: 31, endPoint x: 12, endPoint y: 22, distance: 78.7
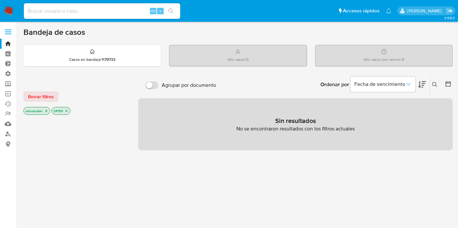
click at [12, 22] on section "Bandeja Tablero Tablero Externo Administración Reglas Screening Administrador d…" at bounding box center [229, 198] width 458 height 397
click at [37, 31] on h1 "Bandeja de casos" at bounding box center [54, 32] width 62 height 10
click at [21, 30] on main "3.158.0" at bounding box center [229, 198] width 458 height 397
drag, startPoint x: 23, startPoint y: 30, endPoint x: 94, endPoint y: 35, distance: 70.9
click at [98, 30] on main "3.158.0" at bounding box center [229, 198] width 458 height 397
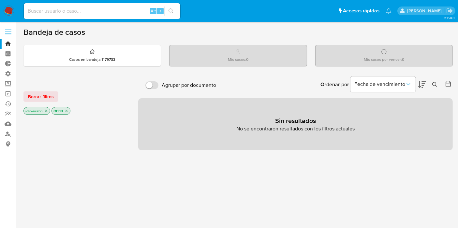
click at [94, 35] on div "Bandeja de casos" at bounding box center [237, 32] width 429 height 10
click at [86, 34] on div "Bandeja de casos" at bounding box center [237, 32] width 429 height 10
drag, startPoint x: 88, startPoint y: 33, endPoint x: 34, endPoint y: 33, distance: 54.4
click at [18, 31] on main "3.158.0" at bounding box center [229, 198] width 458 height 397
click at [36, 33] on h1 "Bandeja de casos" at bounding box center [54, 32] width 62 height 10
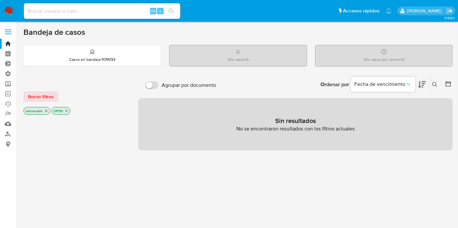
click at [28, 38] on div "Bandeja de casos Casos en bandeja : 1179733 Mis casos : 0 Mis casos por vencer …" at bounding box center [237, 198] width 429 height 342
click at [25, 36] on h1 "Bandeja de casos" at bounding box center [54, 32] width 62 height 10
click at [55, 100] on button "Borrar filtros" at bounding box center [40, 97] width 35 height 10
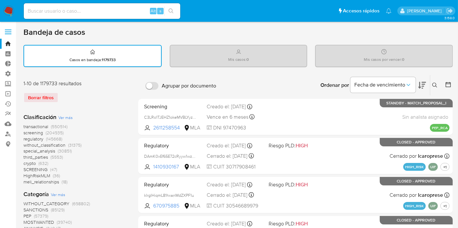
click at [46, 127] on span "transactional" at bounding box center [35, 127] width 25 height 7
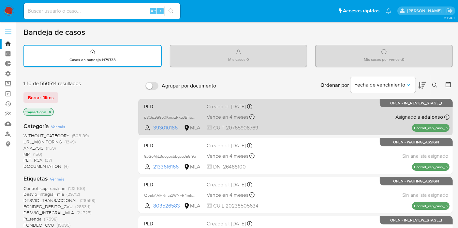
drag, startPoint x: 291, startPoint y: 111, endPoint x: 274, endPoint y: 110, distance: 17.0
click at [274, 110] on div "PLD p8QpzG9b0KmxzRxqJBhbNdya 393010186 MLA Creado el: 26/06/2025 Creado el: 26/…" at bounding box center [295, 117] width 308 height 33
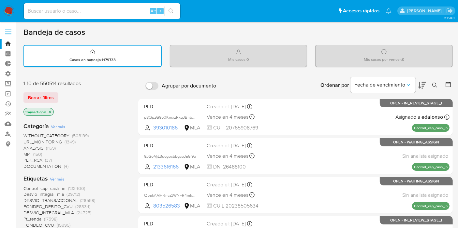
click at [49, 111] on icon "close-filter" at bounding box center [50, 112] width 2 height 2
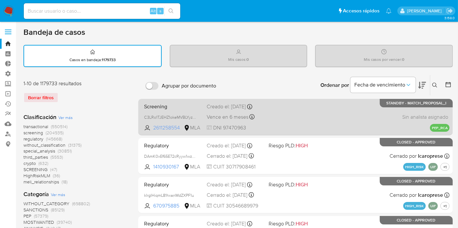
click at [176, 130] on span "2611258554" at bounding box center [167, 127] width 29 height 7
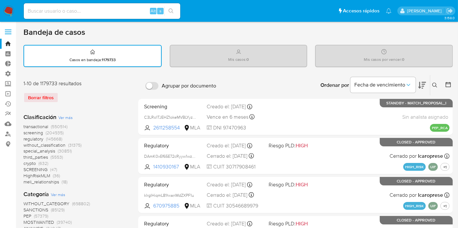
click at [7, 30] on label at bounding box center [8, 32] width 16 height 14
click at [0, 0] on input "checkbox" at bounding box center [0, 0] width 0 height 0
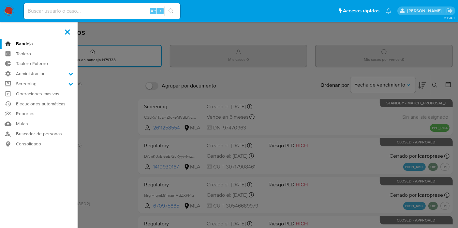
drag, startPoint x: 129, startPoint y: 96, endPoint x: 131, endPoint y: 92, distance: 5.1
click at [129, 96] on label at bounding box center [229, 114] width 458 height 228
click at [0, 0] on input "checkbox" at bounding box center [0, 0] width 0 height 0
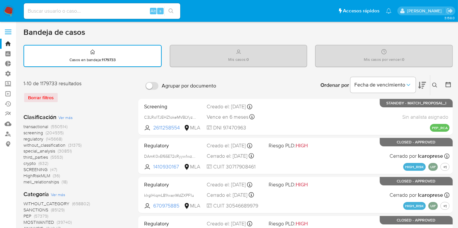
click at [8, 33] on label at bounding box center [8, 32] width 16 height 14
click at [0, 0] on input "checkbox" at bounding box center [0, 0] width 0 height 0
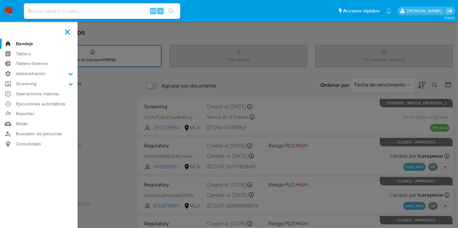
drag, startPoint x: 143, startPoint y: 92, endPoint x: 138, endPoint y: 76, distance: 17.0
click at [144, 93] on label at bounding box center [229, 114] width 458 height 228
click at [0, 0] on input "checkbox" at bounding box center [0, 0] width 0 height 0
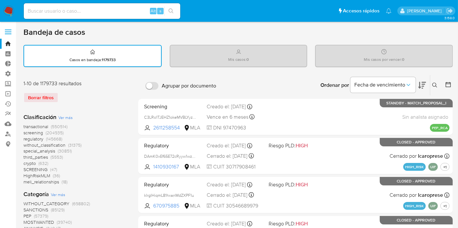
click at [145, 88] on label "Agrupar por documento" at bounding box center [180, 86] width 77 height 14
click at [145, 88] on input "Agrupar por documento" at bounding box center [151, 86] width 13 height 8
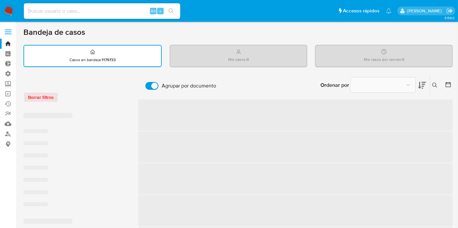
click at [148, 86] on input "Agrupar por documento" at bounding box center [151, 86] width 13 height 8
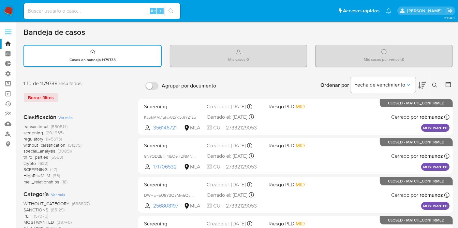
click at [154, 85] on input "Agrupar por documento" at bounding box center [151, 86] width 13 height 8
click at [51, 95] on div "Borrar filtros" at bounding box center [75, 98] width 104 height 10
click at [156, 83] on input "Agrupar por documento" at bounding box center [151, 86] width 13 height 8
checkbox input "false"
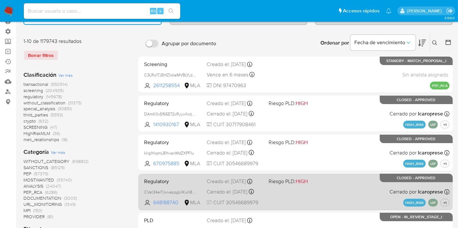
scroll to position [72, 0]
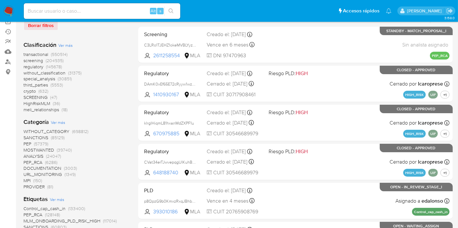
drag, startPoint x: 37, startPoint y: 62, endPoint x: 37, endPoint y: 57, distance: 4.6
click at [37, 57] on span "screening" at bounding box center [33, 60] width 20 height 7
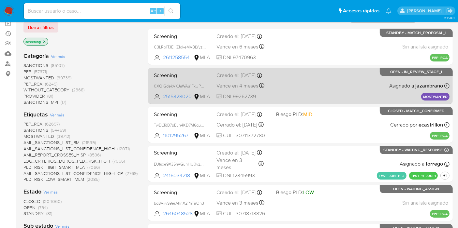
scroll to position [72, 0]
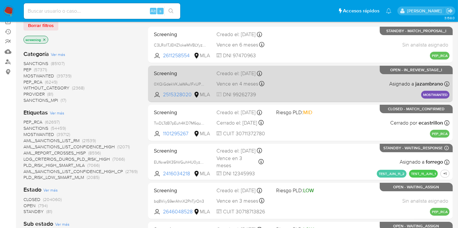
drag, startPoint x: 303, startPoint y: 95, endPoint x: 280, endPoint y: 84, distance: 25.4
click at [280, 84] on div "Screening 0XQiGdekVKJaWAu1FxUPvD9t 2515328020 MLA Creado el: 24/06/2025 Creado …" at bounding box center [300, 83] width 298 height 33
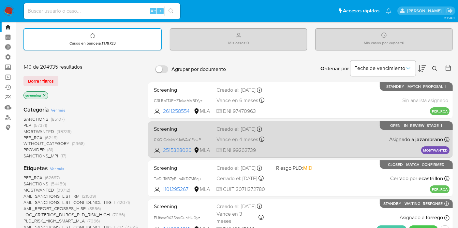
scroll to position [0, 0]
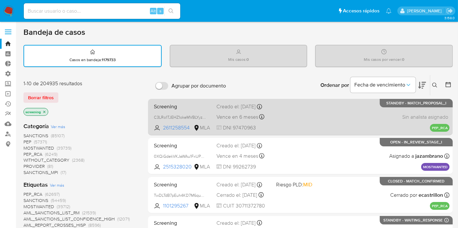
click at [319, 101] on div "Screening C3LRo1TJEHZ1okeMVBLYyzJL 2611258554 MLA Creado el: 13/08/2025 Creado …" at bounding box center [300, 117] width 298 height 33
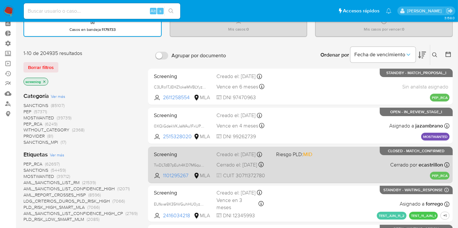
scroll to position [72, 0]
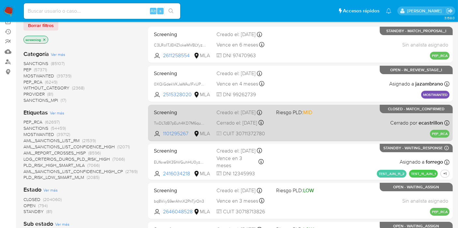
click at [329, 122] on div "Screening TwDLTdB7pEuh4KD7M6qu08NB 1101295267 MLA Riesgo PLD: MID Creado el: 25…" at bounding box center [300, 123] width 298 height 33
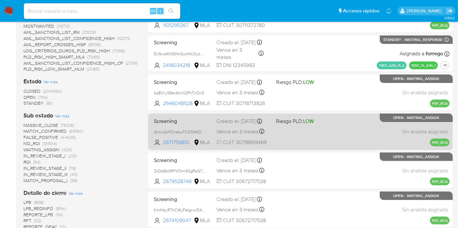
scroll to position [289, 0]
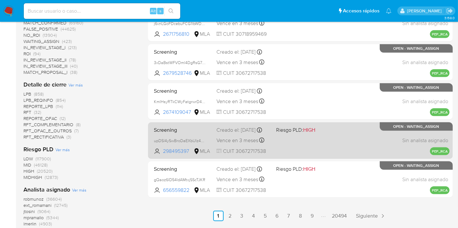
click at [319, 148] on div "Screening upDSl4ySwBroDaEXbUIz4SOI 298495397 MLA Riesgo PLD: HIGH Creado el: 08…" at bounding box center [300, 140] width 298 height 33
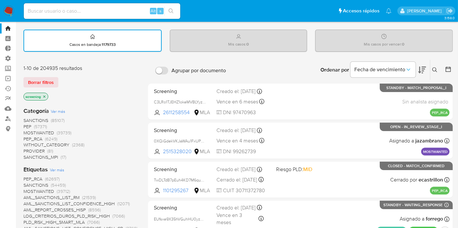
scroll to position [0, 0]
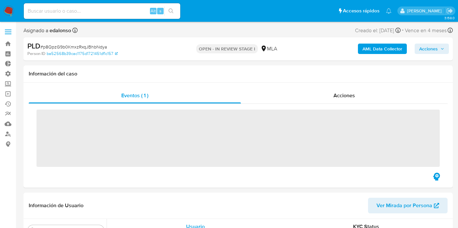
select select "10"
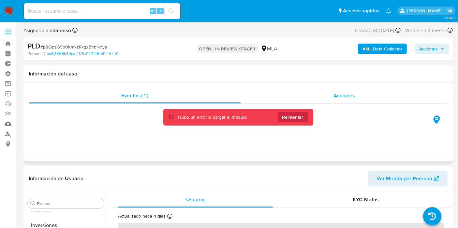
click at [347, 93] on span "Acciones" at bounding box center [344, 95] width 22 height 7
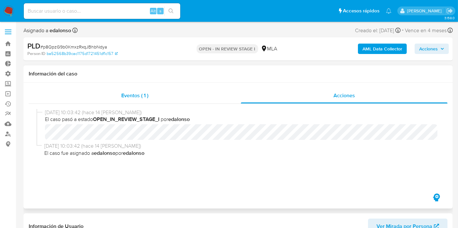
click at [143, 103] on div "Eventos ( 1 )" at bounding box center [135, 96] width 212 height 16
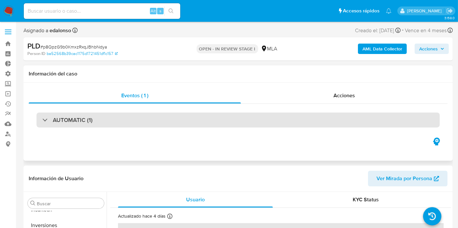
drag, startPoint x: 223, startPoint y: 110, endPoint x: 222, endPoint y: 114, distance: 4.0
click at [223, 110] on div "AUTOMATIC (1)" at bounding box center [238, 120] width 419 height 33
click at [224, 119] on div "AUTOMATIC (1)" at bounding box center [238, 120] width 403 height 15
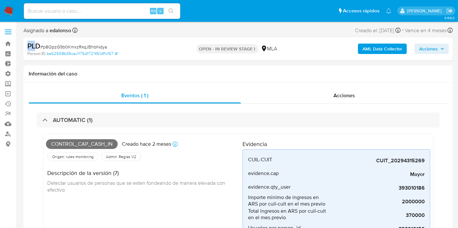
drag, startPoint x: 28, startPoint y: 46, endPoint x: 35, endPoint y: 45, distance: 6.6
click at [35, 45] on b "PLD" at bounding box center [33, 46] width 13 height 10
click at [40, 47] on b "PLD" at bounding box center [33, 46] width 13 height 10
drag, startPoint x: 34, startPoint y: 45, endPoint x: 26, endPoint y: 46, distance: 8.3
click at [26, 46] on div "PLD # p8QpzG9b0KmxzRxqJBhbNdya Person ID ba52568b39cac1175d1721451df1c157 OPEN …" at bounding box center [237, 48] width 429 height 23
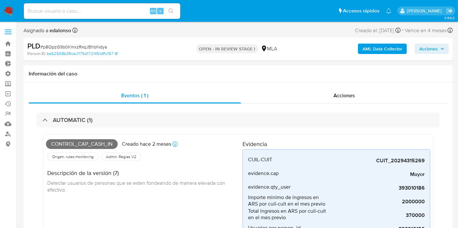
click at [128, 36] on div "Asignado a edalonso Asignado el: [DATE] 10:03:42 Creado el: [DATE] Creado el: […" at bounding box center [237, 31] width 429 height 11
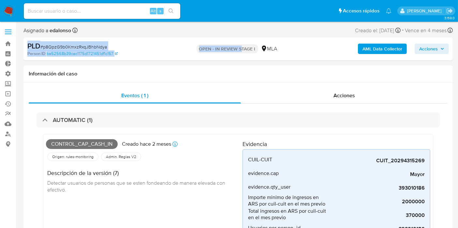
drag, startPoint x: 25, startPoint y: 42, endPoint x: 242, endPoint y: 54, distance: 216.8
click at [242, 54] on div "PLD # p8QpzG9b0KmxzRxqJBhbNdya Person ID ba52568b39cac1175d1721451df1c157 OPEN …" at bounding box center [237, 48] width 429 height 23
click at [241, 51] on p "OPEN - IN REVIEW STAGE I" at bounding box center [228, 48] width 62 height 9
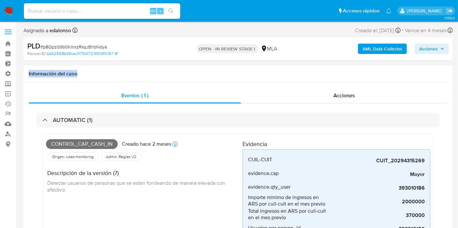
drag, startPoint x: 23, startPoint y: 73, endPoint x: 78, endPoint y: 77, distance: 54.6
click at [77, 77] on div "Información del caso" at bounding box center [237, 74] width 429 height 17
click at [78, 77] on h1 "Información del caso" at bounding box center [238, 74] width 419 height 7
click at [10, 32] on span at bounding box center [8, 32] width 7 height 1
click at [0, 0] on input "checkbox" at bounding box center [0, 0] width 0 height 0
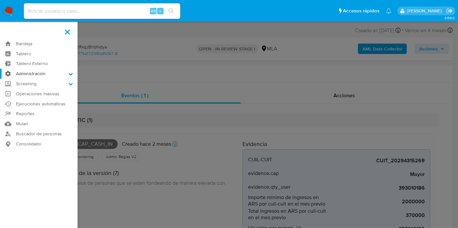
click at [33, 75] on label "Administración" at bounding box center [39, 74] width 78 height 10
click at [0, 0] on input "Administración" at bounding box center [0, 0] width 0 height 0
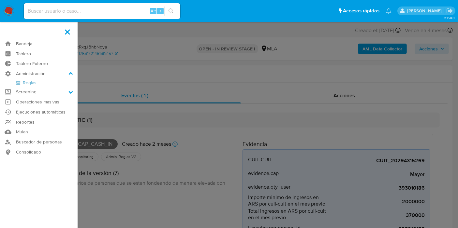
click at [68, 93] on label "Screening" at bounding box center [39, 92] width 78 height 10
click at [0, 0] on input "Screening" at bounding box center [0, 0] width 0 height 0
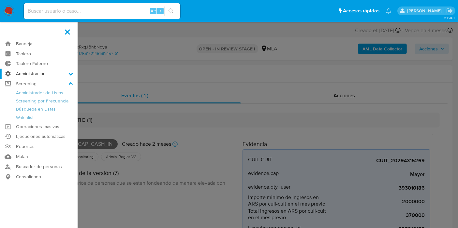
click at [68, 78] on label "Administración" at bounding box center [39, 74] width 78 height 10
click at [0, 0] on input "Administración" at bounding box center [0, 0] width 0 height 0
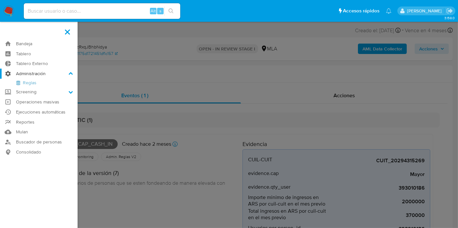
click at [68, 78] on label "Administración" at bounding box center [39, 74] width 78 height 10
click at [0, 0] on input "Administración" at bounding box center [0, 0] width 0 height 0
click at [70, 77] on label "Administración" at bounding box center [39, 74] width 78 height 10
click at [0, 0] on input "Administración" at bounding box center [0, 0] width 0 height 0
click at [70, 90] on label "Screening" at bounding box center [39, 92] width 78 height 10
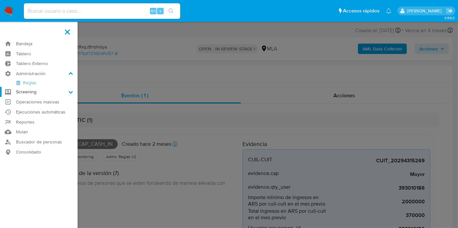
click at [0, 0] on input "Screening" at bounding box center [0, 0] width 0 height 0
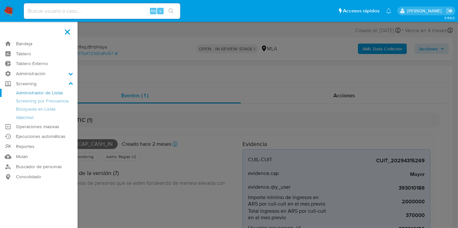
click at [55, 95] on link "Administrador de Listas" at bounding box center [39, 93] width 78 height 8
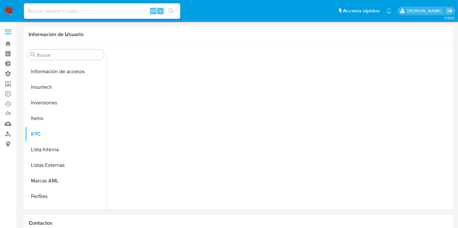
scroll to position [291, 0]
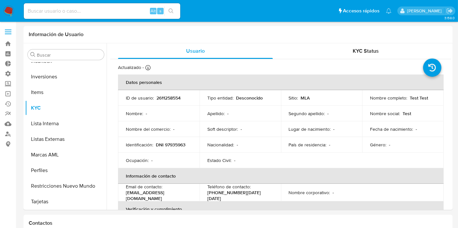
select select "10"
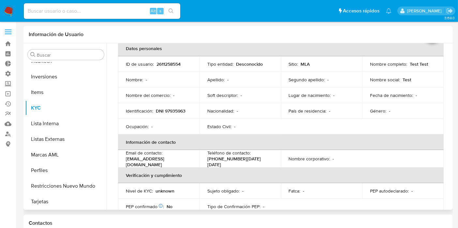
scroll to position [0, 0]
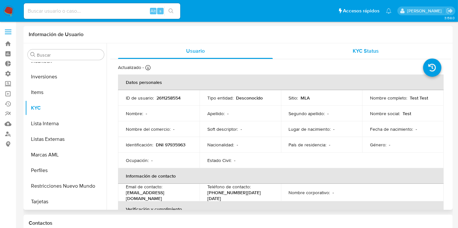
click at [345, 50] on div "KYC Status" at bounding box center [365, 51] width 155 height 16
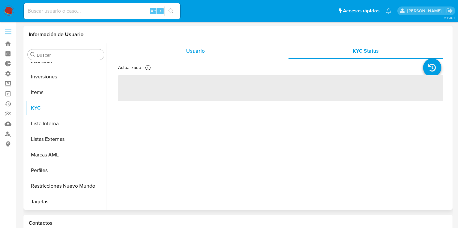
click at [233, 53] on div "Usuario" at bounding box center [195, 51] width 155 height 16
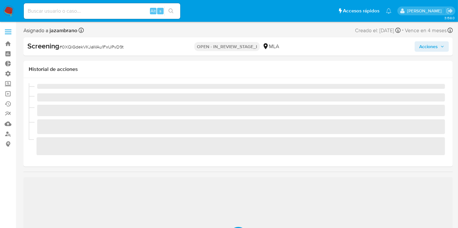
scroll to position [291, 0]
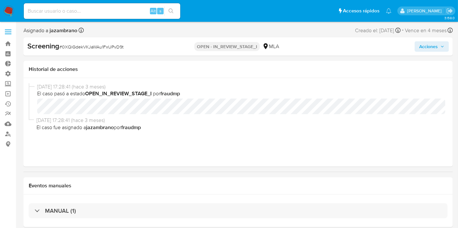
select select "10"
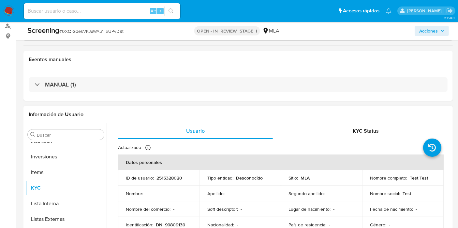
scroll to position [109, 0]
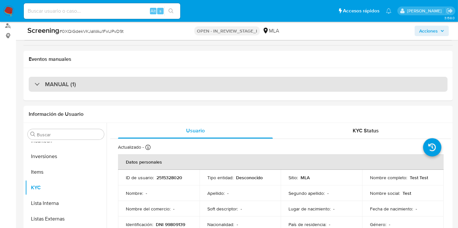
click at [80, 83] on div "MANUAL (1)" at bounding box center [238, 84] width 419 height 15
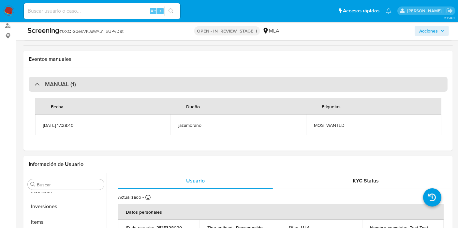
click at [80, 83] on div "MANUAL (1)" at bounding box center [238, 84] width 419 height 15
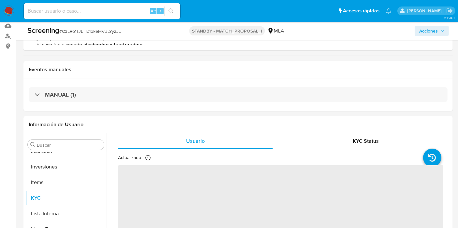
scroll to position [145, 0]
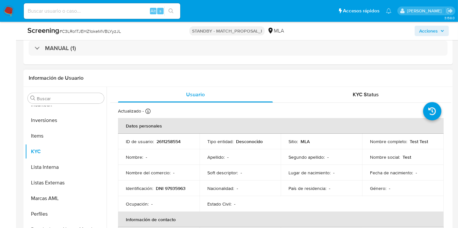
select select "10"
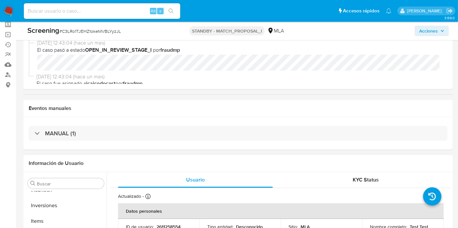
scroll to position [36, 0]
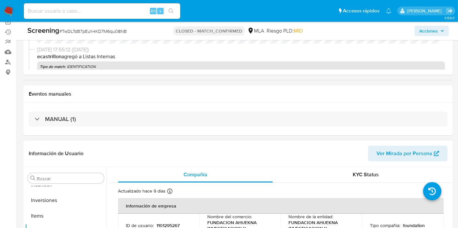
scroll to position [72, 0]
select select "10"
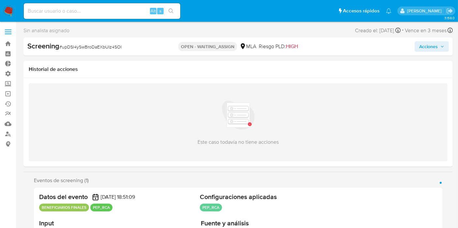
select select "10"
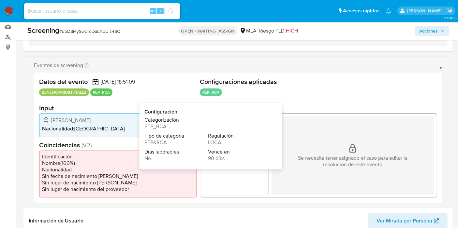
scroll to position [109, 0]
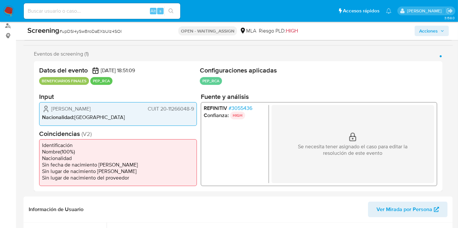
drag, startPoint x: 31, startPoint y: 54, endPoint x: 106, endPoint y: 68, distance: 75.8
click at [120, 63] on div "Eventos de screening (1) Página 1 Datos del evento 08/09/2025 18:51:09 BENEFICI…" at bounding box center [237, 121] width 429 height 141
click at [105, 68] on span "08/09/2025 18:51:09" at bounding box center [118, 70] width 34 height 7
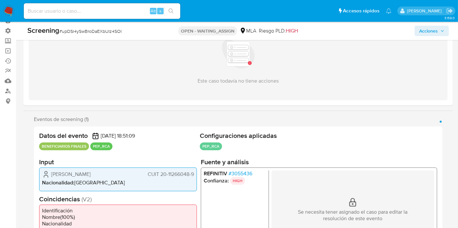
scroll to position [72, 0]
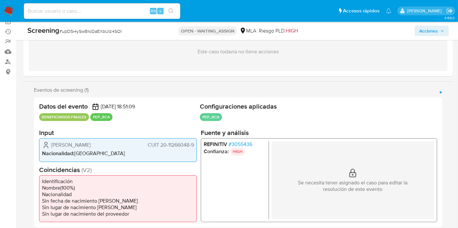
drag, startPoint x: 20, startPoint y: 90, endPoint x: 123, endPoint y: 85, distance: 102.8
drag, startPoint x: 28, startPoint y: 87, endPoint x: 127, endPoint y: 96, distance: 99.2
click at [140, 89] on div "Eventos de screening (1) Página 1 Datos del evento 08/09/2025 18:51:09 BENEFICI…" at bounding box center [237, 157] width 429 height 141
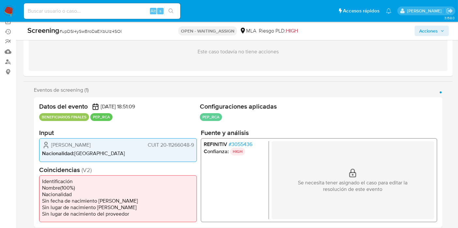
click at [127, 97] on section "Eventos de screening (1) Página 1 Datos del evento 08/09/2025 18:51:09 BENEFICI…" at bounding box center [238, 157] width 408 height 141
drag, startPoint x: 32, startPoint y: 86, endPoint x: 110, endPoint y: 87, distance: 77.6
click at [109, 87] on div "Eventos de screening (1) Página 1" at bounding box center [238, 90] width 408 height 7
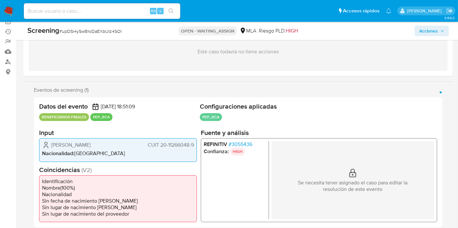
click at [92, 88] on div "Eventos de screening (1) Página 1" at bounding box center [238, 90] width 408 height 7
drag, startPoint x: 92, startPoint y: 91, endPoint x: 9, endPoint y: 98, distance: 82.5
drag, startPoint x: 33, startPoint y: 91, endPoint x: 108, endPoint y: 91, distance: 75.0
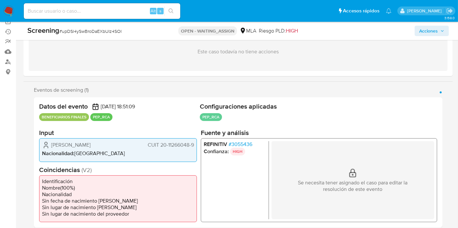
click at [108, 91] on div "Eventos de screening (1) Página 1 Datos del evento 08/09/2025 18:51:09 BENEFICI…" at bounding box center [237, 157] width 429 height 141
click at [108, 91] on div "Eventos de screening (1) Página 1" at bounding box center [238, 90] width 408 height 7
drag, startPoint x: 105, startPoint y: 88, endPoint x: 35, endPoint y: 88, distance: 70.1
click at [35, 88] on div "Eventos de screening (1) Página 1" at bounding box center [238, 90] width 408 height 7
click at [41, 89] on span "Eventos de screening (1)" at bounding box center [61, 90] width 55 height 7
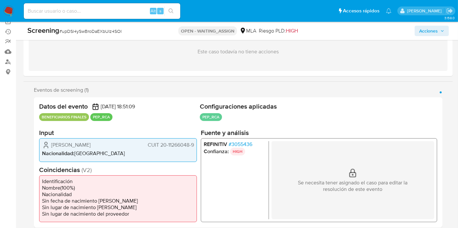
drag, startPoint x: 34, startPoint y: 91, endPoint x: 94, endPoint y: 92, distance: 59.6
click at [94, 92] on div "Eventos de screening (1) Página 1 Datos del evento 08/09/2025 18:51:09 BENEFICI…" at bounding box center [237, 157] width 429 height 141
click at [107, 89] on div "Eventos de screening (1) Página 1" at bounding box center [238, 90] width 408 height 7
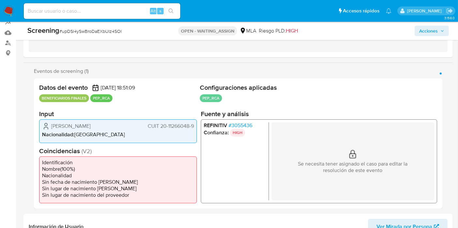
scroll to position [0, 0]
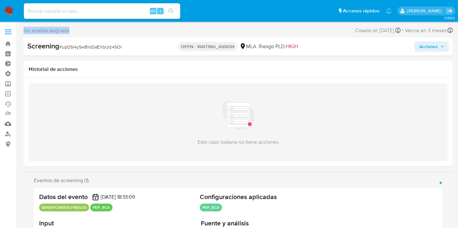
drag, startPoint x: 23, startPoint y: 30, endPoint x: 86, endPoint y: 33, distance: 63.0
click at [86, 33] on div "Sin analista asignado Asignado el: - Creado el: 08/09/2025 Creado el: 08/09/202…" at bounding box center [237, 31] width 429 height 11
drag, startPoint x: 75, startPoint y: 32, endPoint x: 42, endPoint y: 30, distance: 33.3
click at [75, 32] on div "Sin analista asignado Asignado el: - Creado el: 08/09/2025 Creado el: 08/09/202…" at bounding box center [237, 31] width 429 height 11
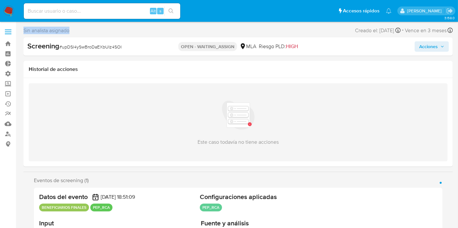
click at [24, 31] on span "Sin analista asignado" at bounding box center [46, 30] width 46 height 7
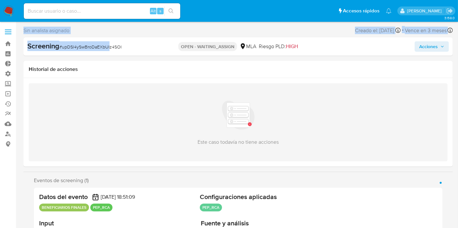
drag, startPoint x: 23, startPoint y: 31, endPoint x: 95, endPoint y: 30, distance: 71.7
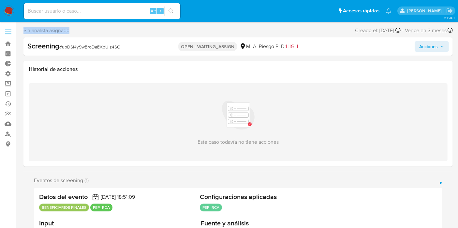
click at [92, 28] on div "Sin analista asignado Asignado el: - Creado el: 08/09/2025 Creado el: 08/09/202…" at bounding box center [237, 31] width 429 height 11
drag, startPoint x: 24, startPoint y: 29, endPoint x: 77, endPoint y: 34, distance: 52.7
click at [73, 34] on div "Sin analista asignado Asignado el: - Creado el: 08/09/2025 Creado el: 08/09/202…" at bounding box center [237, 31] width 429 height 11
click at [79, 33] on div "Sin analista asignado Asignado el: - Creado el: 08/09/2025 Creado el: 08/09/202…" at bounding box center [237, 31] width 429 height 11
drag, startPoint x: 25, startPoint y: 28, endPoint x: 86, endPoint y: 27, distance: 61.6
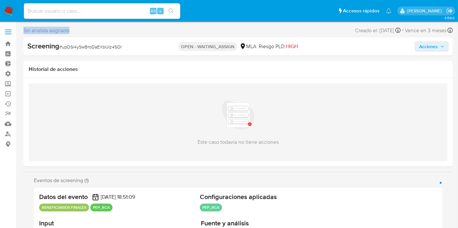
click at [86, 27] on div "Sin analista asignado Asignado el: - Creado el: 08/09/2025 Creado el: 08/09/202…" at bounding box center [237, 31] width 429 height 11
drag, startPoint x: 84, startPoint y: 30, endPoint x: 69, endPoint y: 33, distance: 14.6
click at [84, 30] on div "Sin analista asignado Asignado el: - Creado el: 08/09/2025 Creado el: 08/09/202…" at bounding box center [237, 31] width 429 height 11
click at [29, 29] on span "Sin analista asignado" at bounding box center [46, 30] width 46 height 7
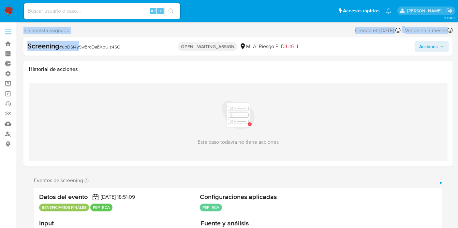
drag, startPoint x: 21, startPoint y: 31, endPoint x: 80, endPoint y: 37, distance: 59.0
click at [80, 37] on div "Screening # upDSl4ySwBroDaEXbUIz4SOI OPEN - WAITING_ASSIGN MLA Riesgo PLD: HIGH…" at bounding box center [237, 46] width 429 height 18
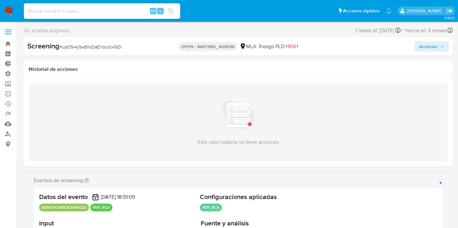
drag, startPoint x: 44, startPoint y: 32, endPoint x: 30, endPoint y: 33, distance: 14.7
click at [43, 32] on span "Sin analista asignado" at bounding box center [46, 30] width 46 height 7
drag, startPoint x: 26, startPoint y: 29, endPoint x: 66, endPoint y: 31, distance: 40.4
click at [82, 34] on div "Sin analista asignado Asignado el: - Creado el: 08/09/2025 Creado el: 08/09/202…" at bounding box center [237, 31] width 429 height 11
click at [65, 30] on span "Sin analista asignado" at bounding box center [46, 30] width 46 height 7
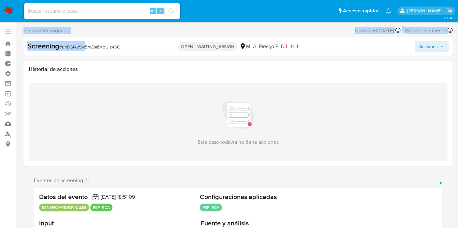
drag, startPoint x: 32, startPoint y: 31, endPoint x: 83, endPoint y: 43, distance: 52.3
click at [80, 31] on div "Sin analista asignado Asignado el: - Creado el: 08/09/2025 Creado el: 08/09/202…" at bounding box center [237, 31] width 429 height 11
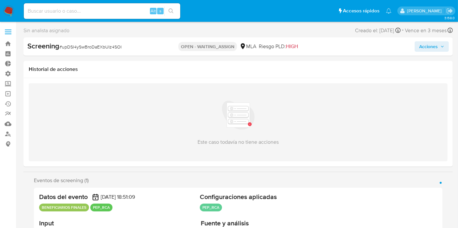
click at [431, 46] on span "Acciones" at bounding box center [428, 46] width 19 height 10
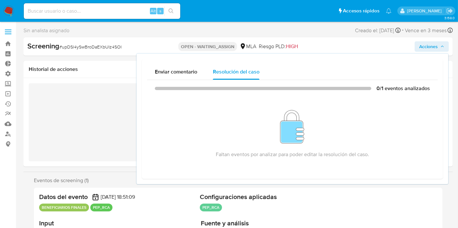
click at [431, 46] on span "Acciones" at bounding box center [428, 46] width 19 height 10
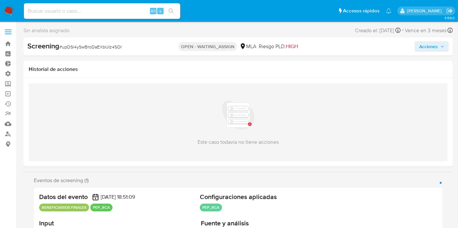
click at [424, 40] on div "Screening # upDSl4ySwBroDaEXbUIz4SOI OPEN - WAITING_ASSIGN MLA Riesgo PLD: HIGH…" at bounding box center [237, 46] width 429 height 18
drag, startPoint x: 421, startPoint y: 47, endPoint x: 410, endPoint y: 50, distance: 11.4
click at [418, 48] on button "Acciones" at bounding box center [432, 46] width 34 height 10
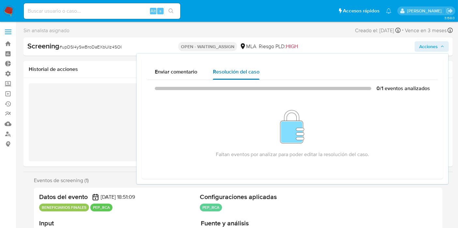
drag, startPoint x: 162, startPoint y: 66, endPoint x: 211, endPoint y: 76, distance: 50.2
click at [163, 66] on div "Enviar comentario" at bounding box center [176, 72] width 42 height 16
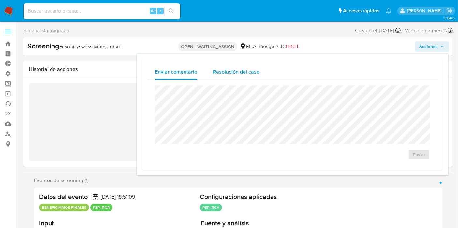
click at [263, 71] on button "Resolución del caso" at bounding box center [236, 72] width 62 height 16
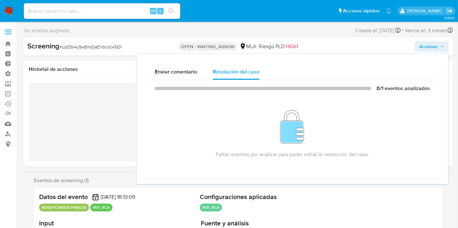
click at [191, 62] on div "Enviar comentario Resolución del caso 0/1 eventos analizados Faltan eventos por…" at bounding box center [292, 119] width 301 height 120
click at [191, 72] on span "Enviar comentario" at bounding box center [176, 71] width 42 height 7
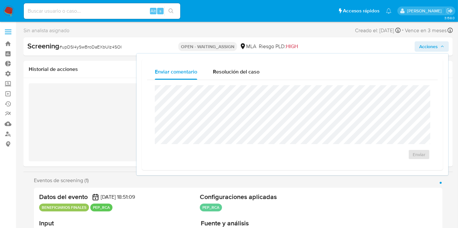
drag, startPoint x: 422, startPoint y: 156, endPoint x: 423, endPoint y: 147, distance: 9.2
click at [422, 148] on div "Enviar" at bounding box center [292, 122] width 275 height 75
click at [423, 146] on div "Enviar" at bounding box center [292, 122] width 275 height 75
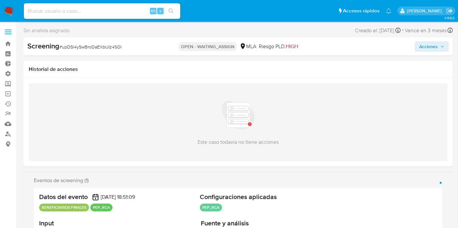
drag, startPoint x: 431, startPoint y: 45, endPoint x: 422, endPoint y: 51, distance: 10.7
click at [430, 45] on span "Acciones" at bounding box center [428, 46] width 19 height 10
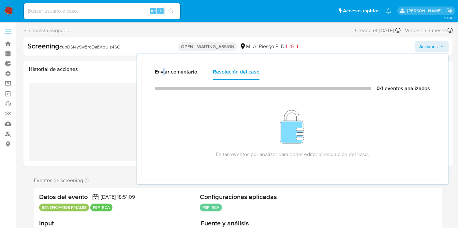
click at [164, 63] on div "Enviar comentario Resolución del caso 0/1 eventos analizados Faltan eventos por…" at bounding box center [292, 119] width 301 height 120
click at [169, 69] on span "Enviar comentario" at bounding box center [176, 71] width 42 height 7
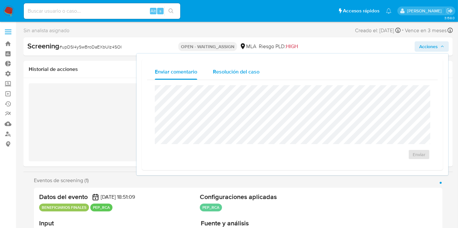
click at [255, 77] on div "Resolución del caso" at bounding box center [236, 72] width 47 height 16
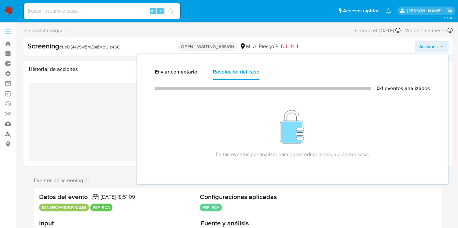
click at [363, 37] on div "Sin analista asignado Asignado el: - Creado el: 08/09/2025 Creado el: 08/09/202…" at bounding box center [237, 31] width 429 height 11
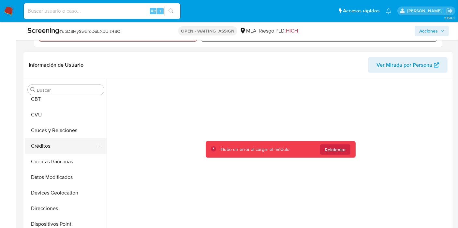
scroll to position [37, 0]
drag, startPoint x: 339, startPoint y: 143, endPoint x: 337, endPoint y: 146, distance: 3.4
click at [339, 143] on div "Hubo un error al cargar el módulo Reintentar" at bounding box center [281, 149] width 150 height 17
click at [334, 149] on span "Reintentar" at bounding box center [335, 150] width 21 height 10
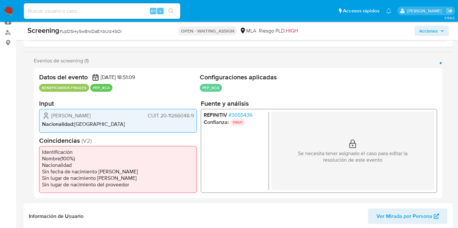
scroll to position [109, 0]
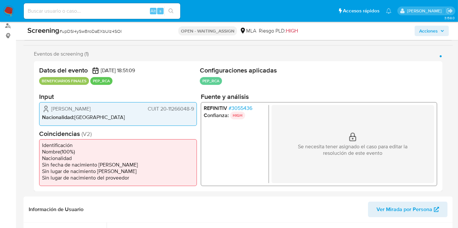
drag, startPoint x: 29, startPoint y: 52, endPoint x: 98, endPoint y: 53, distance: 68.4
click at [98, 53] on div "Eventos de screening (1) Página 1 Datos del evento 08/09/2025 18:51:09 BENEFICI…" at bounding box center [237, 121] width 429 height 141
click at [98, 53] on div "Eventos de screening (1) Página 1" at bounding box center [238, 54] width 408 height 7
drag, startPoint x: 40, startPoint y: 79, endPoint x: 86, endPoint y: 80, distance: 46.6
click at [86, 80] on p "BENEFICIARIOS FINALES" at bounding box center [64, 81] width 50 height 8
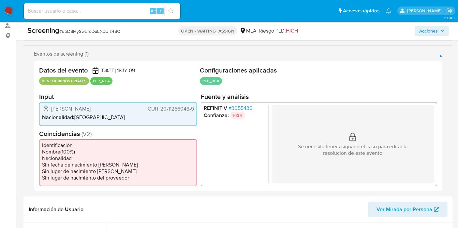
click at [93, 83] on p "PEP_RCA" at bounding box center [101, 81] width 22 height 8
drag, startPoint x: 91, startPoint y: 83, endPoint x: 126, endPoint y: 83, distance: 35.5
click at [117, 80] on ul "BENEFICIARIOS FINALES PEP_RCA" at bounding box center [118, 81] width 158 height 8
click at [133, 83] on ul "BENEFICIARIOS FINALES PEP_RCA" at bounding box center [118, 81] width 158 height 8
drag, startPoint x: 326, startPoint y: 147, endPoint x: 403, endPoint y: 153, distance: 77.2
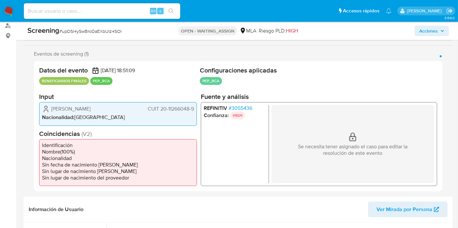
click at [403, 153] on p "Se necesita tener asignado el caso para editar la resolución de este evento" at bounding box center [352, 150] width 130 height 13
click at [382, 157] on div "Se necesita tener asignado el caso para editar la resolución de este evento" at bounding box center [352, 144] width 163 height 78
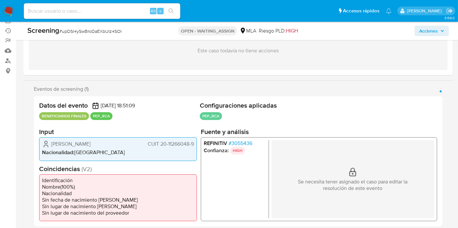
scroll to position [72, 0]
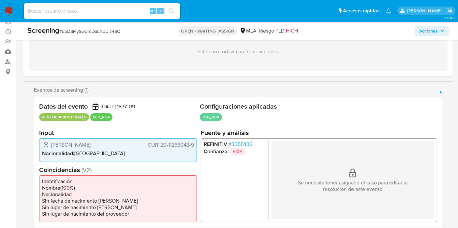
drag, startPoint x: 200, startPoint y: 102, endPoint x: 339, endPoint y: 112, distance: 139.2
click at [347, 116] on div "Configuraciones aplicadas PEP_RCA Configuración Categorización PEP_RCA Tipo de …" at bounding box center [318, 113] width 237 height 21
click at [298, 116] on ul "PEP_RCA Configuración Categorización PEP_RCA Tipo de categoría PEP&RCA Regulaci…" at bounding box center [318, 118] width 237 height 10
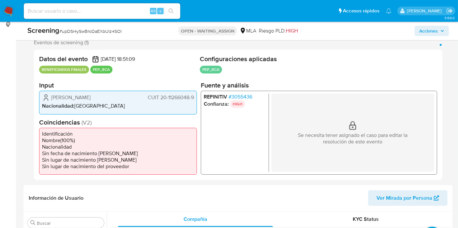
scroll to position [109, 0]
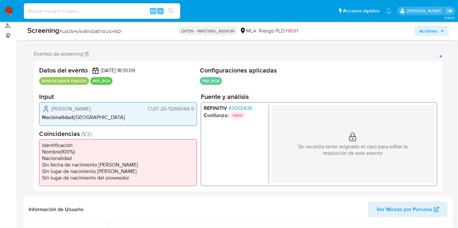
drag, startPoint x: 33, startPoint y: 66, endPoint x: 164, endPoint y: 71, distance: 131.4
click at [166, 69] on div "Eventos de screening (1) Página 1 Datos del evento 08/09/2025 18:51:09 BENEFICI…" at bounding box center [237, 121] width 429 height 141
drag, startPoint x: 160, startPoint y: 72, endPoint x: 140, endPoint y: 78, distance: 20.9
click at [160, 72] on div "Datos del evento 08/09/2025 18:51:09" at bounding box center [118, 70] width 158 height 8
drag, startPoint x: 52, startPoint y: 108, endPoint x: 170, endPoint y: 114, distance: 117.8
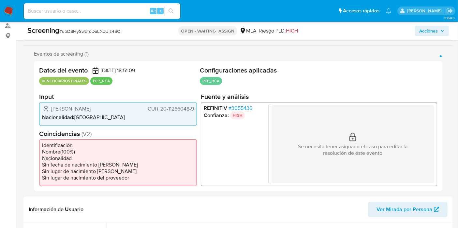
click at [169, 114] on div "Federico Miguel De Achával CUIT 20-11266048-9 Nacionalidad : Argentina" at bounding box center [118, 113] width 158 height 23
click at [173, 114] on li "Nacionalidad : Argentina" at bounding box center [118, 117] width 152 height 7
drag, startPoint x: 39, startPoint y: 136, endPoint x: 148, endPoint y: 180, distance: 117.3
click at [156, 178] on div "Eventos de screening (1) Página 1 Datos del evento 08/09/2025 18:51:09 BENEFICI…" at bounding box center [237, 121] width 429 height 141
drag, startPoint x: 148, startPoint y: 180, endPoint x: 158, endPoint y: 169, distance: 15.4
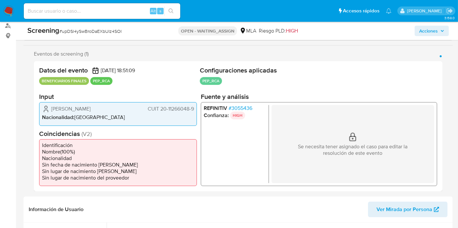
click at [148, 180] on li "Sin lugar de nacimiento del proveedor" at bounding box center [118, 178] width 152 height 7
click at [240, 108] on span "# 3055436" at bounding box center [240, 108] width 24 height 7
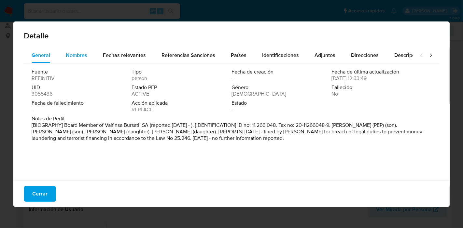
click at [78, 53] on span "Nombres" at bounding box center [77, 54] width 22 height 7
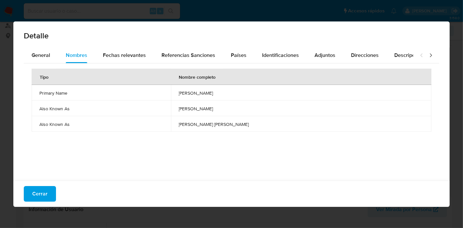
click at [38, 204] on div "Cerrar" at bounding box center [231, 194] width 437 height 26
drag, startPoint x: 41, startPoint y: 199, endPoint x: 369, endPoint y: 31, distance: 368.5
click at [41, 198] on span "Cerrar" at bounding box center [39, 194] width 15 height 14
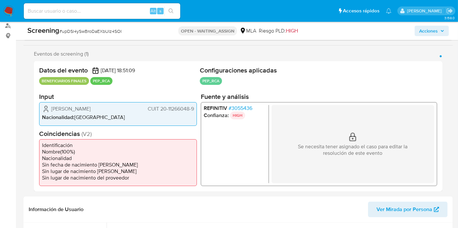
click at [431, 31] on span "Acciones" at bounding box center [428, 31] width 19 height 10
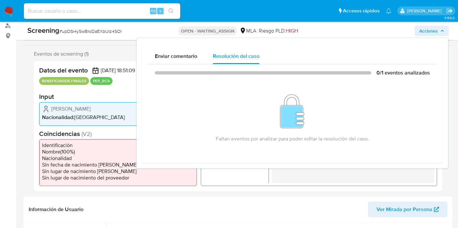
drag, startPoint x: 116, startPoint y: 49, endPoint x: 361, endPoint y: 23, distance: 246.8
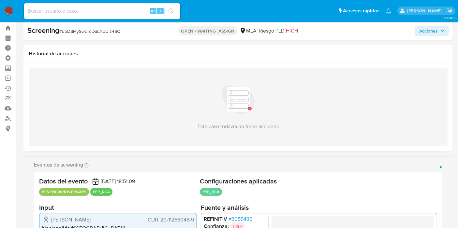
scroll to position [0, 0]
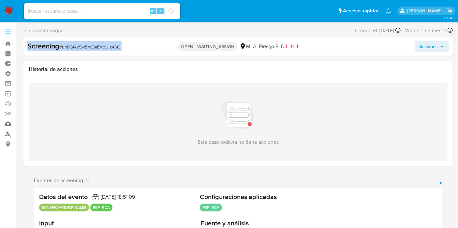
drag, startPoint x: 22, startPoint y: 46, endPoint x: 127, endPoint y: 44, distance: 104.6
click at [125, 48] on div "Screening # upDSl4ySwBroDaEXbUIz4SOI" at bounding box center [96, 46] width 138 height 10
drag, startPoint x: 115, startPoint y: 49, endPoint x: 23, endPoint y: 51, distance: 92.6
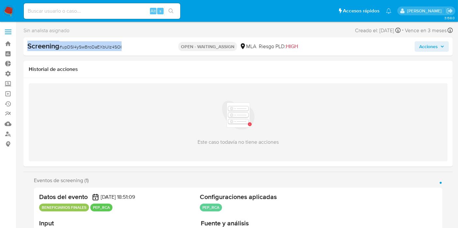
click at [34, 47] on b "Screening" at bounding box center [43, 46] width 32 height 10
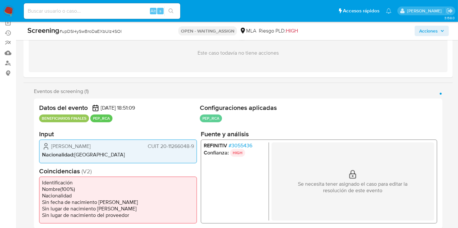
scroll to position [72, 0]
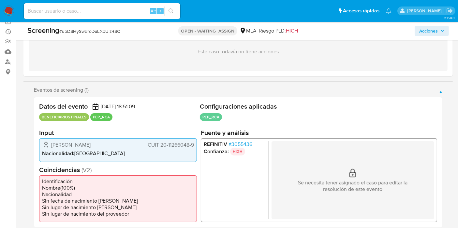
drag, startPoint x: 31, startPoint y: 88, endPoint x: 95, endPoint y: 87, distance: 64.2
click at [95, 87] on div "Eventos de screening (1) Página 1 Datos del evento 08/09/2025 18:51:09 BENEFICI…" at bounding box center [237, 157] width 429 height 141
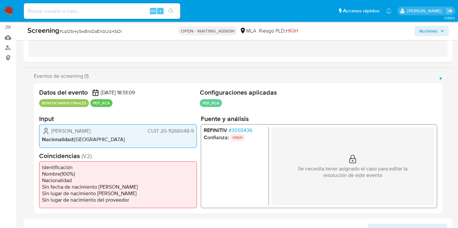
scroll to position [109, 0]
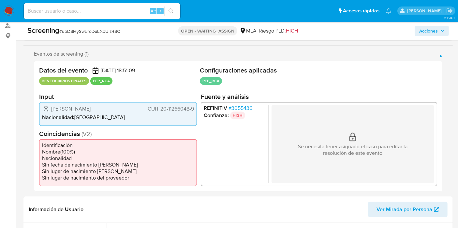
drag, startPoint x: 440, startPoint y: 58, endPoint x: 436, endPoint y: 54, distance: 5.1
click at [440, 58] on section "Eventos de screening (1) Página 1 Datos del evento 08/09/2025 18:51:09 BENEFICI…" at bounding box center [238, 121] width 408 height 141
drag, startPoint x: 435, startPoint y: 54, endPoint x: 142, endPoint y: 56, distance: 293.0
click at [424, 55] on div "Eventos de screening (1) Página 1" at bounding box center [238, 54] width 408 height 7
drag, startPoint x: 34, startPoint y: 53, endPoint x: 89, endPoint y: 56, distance: 54.8
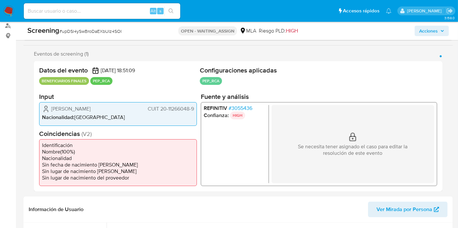
click at [85, 58] on section "Eventos de screening (1) Página 1 Datos del evento 08/09/2025 18:51:09 BENEFICI…" at bounding box center [238, 121] width 408 height 141
click at [90, 56] on div "Eventos de screening (1) Página 1" at bounding box center [238, 54] width 408 height 7
click at [93, 54] on div "Eventos de screening (1) Página 1" at bounding box center [238, 54] width 408 height 7
drag, startPoint x: 94, startPoint y: 54, endPoint x: 36, endPoint y: 49, distance: 58.3
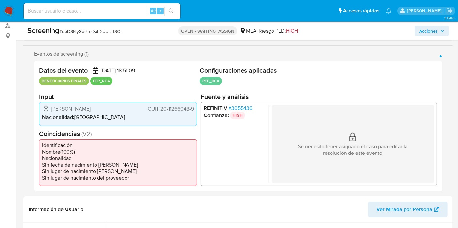
click at [35, 52] on span "Eventos de screening (1)" at bounding box center [61, 54] width 55 height 7
drag, startPoint x: 43, startPoint y: 105, endPoint x: 51, endPoint y: 108, distance: 9.0
click at [51, 108] on div "Federico Miguel De Achával CUIT 20-11266048-9 Nacionalidad : Argentina" at bounding box center [118, 113] width 158 height 23
drag, startPoint x: 51, startPoint y: 108, endPoint x: 153, endPoint y: 119, distance: 102.3
click at [153, 119] on div "Federico Miguel De Achával CUIT 20-11266048-9 Nacionalidad : Argentina" at bounding box center [118, 113] width 158 height 23
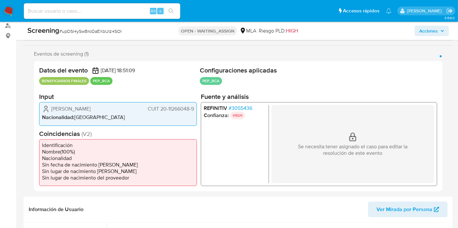
click at [37, 146] on div "Datos del evento 08/09/2025 18:51:09 BENEFICIARIOS FINALES PEP_RCA Configuracio…" at bounding box center [238, 126] width 408 height 130
drag, startPoint x: 39, startPoint y: 147, endPoint x: 132, endPoint y: 179, distance: 98.7
click at [132, 179] on ul "Identificación Nombre ( 100 %) Nacionalidad Sin fecha de nacimiento de Meli Sin…" at bounding box center [118, 162] width 158 height 47
click at [133, 179] on li "Sin lugar de nacimiento del proveedor" at bounding box center [118, 178] width 152 height 7
drag, startPoint x: 40, startPoint y: 145, endPoint x: 141, endPoint y: 179, distance: 106.8
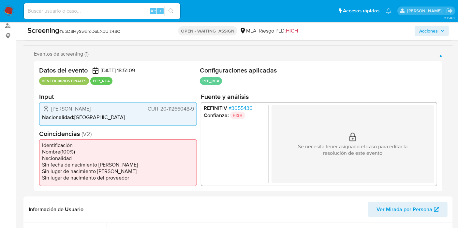
click at [141, 179] on ul "Identificación Nombre ( 100 %) Nacionalidad Sin fecha de nacimiento de Meli Sin…" at bounding box center [118, 162] width 158 height 47
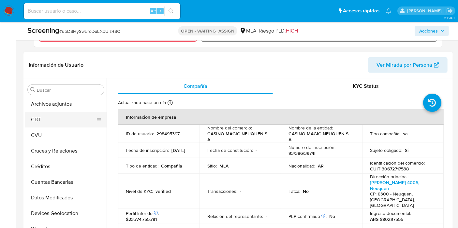
scroll to position [0, 0]
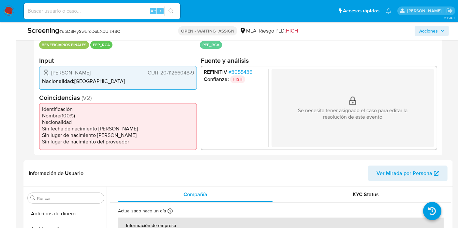
click at [144, 121] on li "Nacionalidad" at bounding box center [118, 122] width 152 height 7
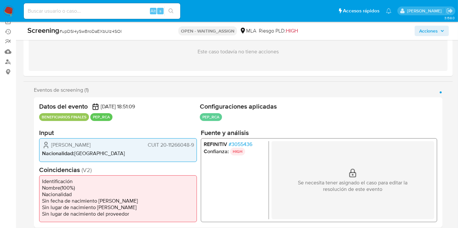
scroll to position [72, 0]
drag, startPoint x: 52, startPoint y: 140, endPoint x: 108, endPoint y: 157, distance: 58.1
click at [108, 157] on div "Federico Miguel De Achával CUIT 20-11266048-9 Nacionalidad : Argentina" at bounding box center [118, 150] width 158 height 23
click at [95, 152] on li "Nacionalidad : Argentina" at bounding box center [118, 154] width 152 height 7
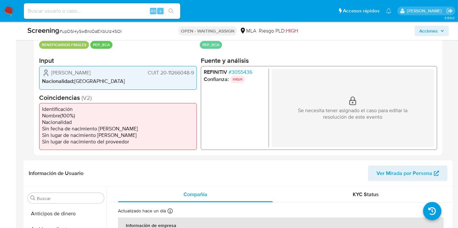
click at [247, 72] on span "# 3055436" at bounding box center [240, 72] width 24 height 7
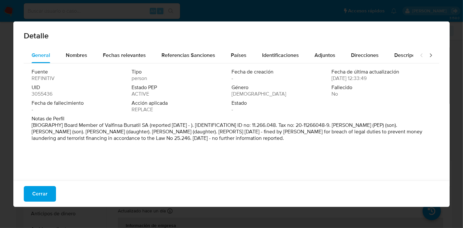
click at [46, 186] on div "Cerrar" at bounding box center [231, 194] width 437 height 26
click at [47, 189] on button "Cerrar" at bounding box center [40, 194] width 32 height 16
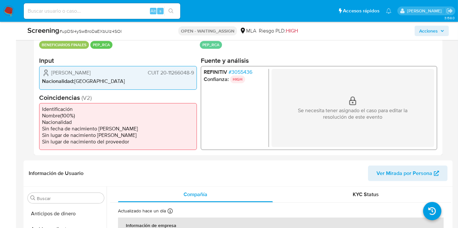
scroll to position [109, 0]
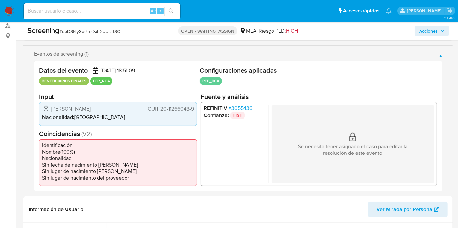
drag, startPoint x: 37, startPoint y: 130, endPoint x: 109, endPoint y: 133, distance: 72.1
click at [109, 133] on div "Datos del evento 08/09/2025 18:51:09 BENEFICIARIOS FINALES PEP_RCA Configuracio…" at bounding box center [238, 126] width 408 height 130
click at [82, 143] on li "Identificación" at bounding box center [118, 145] width 152 height 7
drag, startPoint x: 38, startPoint y: 144, endPoint x: 135, endPoint y: 180, distance: 103.2
click at [135, 180] on div "Datos del evento 08/09/2025 18:51:09 BENEFICIARIOS FINALES PEP_RCA Configuracio…" at bounding box center [238, 126] width 408 height 130
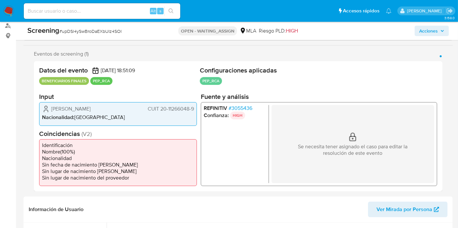
click at [139, 179] on li "Sin lugar de nacimiento del proveedor" at bounding box center [118, 178] width 152 height 7
drag, startPoint x: 139, startPoint y: 179, endPoint x: 34, endPoint y: 141, distance: 112.2
click at [34, 141] on div "Datos del evento 08/09/2025 18:51:09 BENEFICIARIOS FINALES PEP_RCA Configuracio…" at bounding box center [238, 126] width 408 height 130
drag, startPoint x: 201, startPoint y: 117, endPoint x: 229, endPoint y: 117, distance: 28.0
click at [229, 117] on div "REFINITIV # 3055436 Confianza: HIGH Se necesita tener asignado el caso para edi…" at bounding box center [319, 144] width 236 height 84
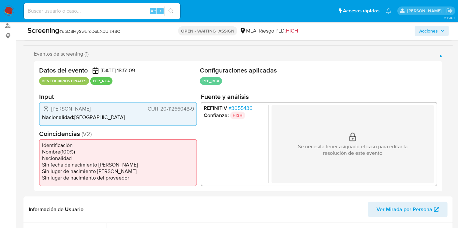
click at [245, 120] on ul "REFINITIV # 3055436 Confianza: HIGH" at bounding box center [236, 144] width 65 height 78
drag, startPoint x: 229, startPoint y: 115, endPoint x: 243, endPoint y: 119, distance: 13.9
click at [243, 119] on li "Confianza: HIGH" at bounding box center [235, 116] width 62 height 8
click at [240, 116] on p "HIGH" at bounding box center [237, 116] width 15 height 8
click at [240, 115] on p "HIGH" at bounding box center [237, 116] width 15 height 8
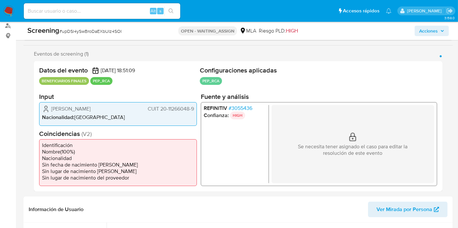
drag, startPoint x: 241, startPoint y: 116, endPoint x: 227, endPoint y: 116, distance: 14.0
click at [227, 116] on li "Confianza: HIGH" at bounding box center [235, 116] width 62 height 8
click at [239, 114] on p "HIGH" at bounding box center [237, 116] width 15 height 8
click at [233, 115] on p "HIGH" at bounding box center [237, 116] width 15 height 8
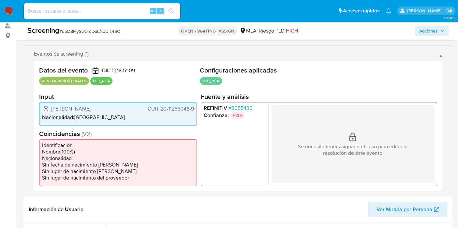
click at [287, 87] on div "Datos del evento 08/09/2025 18:51:09 BENEFICIARIOS FINALES PEP_RCA Configuracio…" at bounding box center [238, 126] width 408 height 130
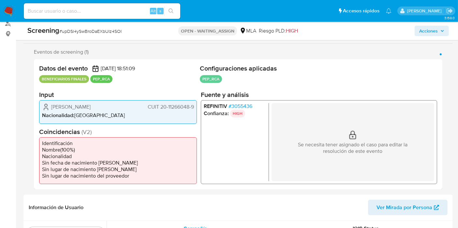
drag, startPoint x: 291, startPoint y: 140, endPoint x: 372, endPoint y: 151, distance: 82.1
click at [372, 151] on div "Se necesita tener asignado el caso para editar la resolución de este evento" at bounding box center [352, 142] width 163 height 78
click at [380, 148] on p "Se necesita tener asignado el caso para editar la resolución de este evento" at bounding box center [352, 148] width 130 height 13
click at [405, 107] on div "Se necesita tener asignado el caso para editar la resolución de este evento" at bounding box center [352, 142] width 163 height 78
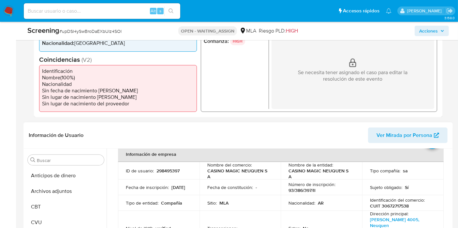
scroll to position [0, 0]
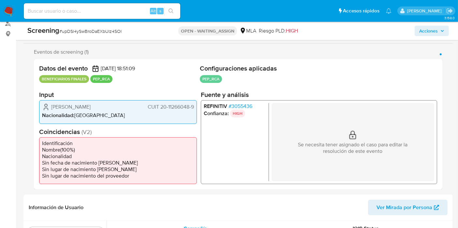
click at [339, 89] on div "Datos del evento 08/09/2025 18:51:09 BENEFICIARIOS FINALES PEP_RCA Configuracio…" at bounding box center [238, 124] width 408 height 130
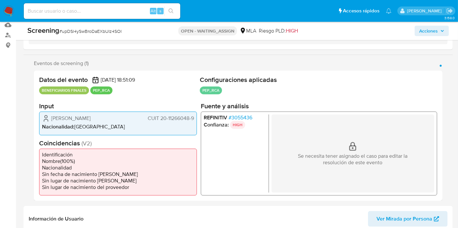
scroll to position [110, 0]
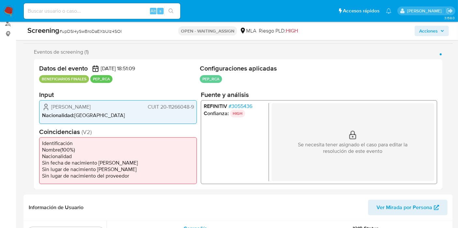
drag, startPoint x: 295, startPoint y: 144, endPoint x: 397, endPoint y: 156, distance: 102.4
click at [402, 160] on div "Se necesita tener asignado el caso para editar la resolución de este evento" at bounding box center [352, 142] width 163 height 78
click at [397, 156] on div "Se necesita tener asignado el caso para editar la resolución de este evento" at bounding box center [352, 142] width 163 height 78
click at [391, 153] on p "Se necesita tener asignado el caso para editar la resolución de este evento" at bounding box center [352, 148] width 130 height 13
drag, startPoint x: 386, startPoint y: 153, endPoint x: 296, endPoint y: 138, distance: 91.8
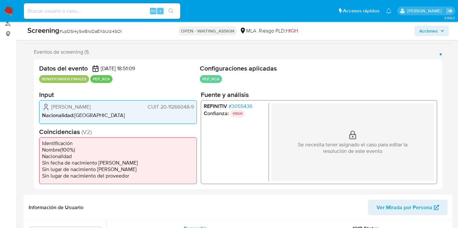
click at [296, 138] on div "Se necesita tener asignado el caso para editar la resolución de este evento" at bounding box center [352, 142] width 163 height 78
click at [331, 102] on div "REFINITIV # 3055436 Confianza: HIGH Se necesita tener asignado el caso para edi…" at bounding box center [319, 142] width 236 height 84
click at [327, 84] on div "Datos del evento 08/09/2025 18:51:09 BENEFICIARIOS FINALES PEP_RCA Configuracio…" at bounding box center [238, 124] width 408 height 130
drag, startPoint x: 284, startPoint y: 145, endPoint x: 389, endPoint y: 158, distance: 106.1
click at [382, 159] on div "Se necesita tener asignado el caso para editar la resolución de este evento" at bounding box center [352, 142] width 163 height 78
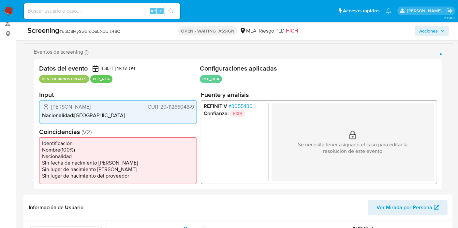
click at [432, 91] on h2 "Fuente y análisis" at bounding box center [319, 95] width 236 height 8
drag, startPoint x: 197, startPoint y: 63, endPoint x: 219, endPoint y: 81, distance: 28.9
click at [233, 80] on div "Datos del evento 08/09/2025 18:51:09 BENEFICIARIOS FINALES PEP_RCA Configuracio…" at bounding box center [238, 124] width 408 height 130
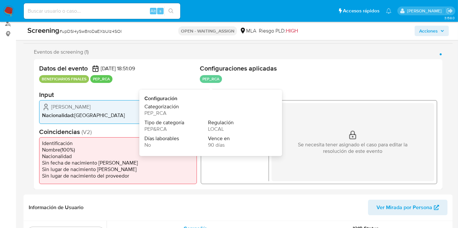
drag, startPoint x: 219, startPoint y: 81, endPoint x: 202, endPoint y: 76, distance: 17.9
click at [219, 81] on p "PEP_RCA" at bounding box center [211, 79] width 22 height 8
click at [191, 70] on div "Datos del evento 08/09/2025 18:51:09" at bounding box center [118, 69] width 158 height 8
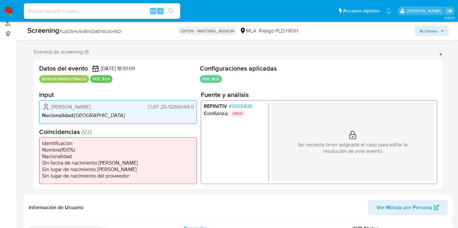
click at [203, 63] on div "Datos del evento 08/09/2025 18:51:09 BENEFICIARIOS FINALES PEP_RCA Configuracio…" at bounding box center [238, 124] width 408 height 130
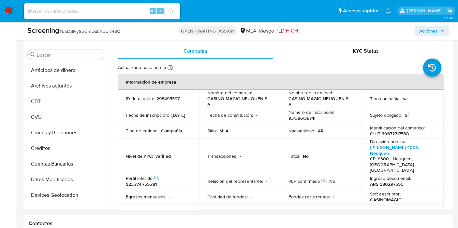
scroll to position [289, 0]
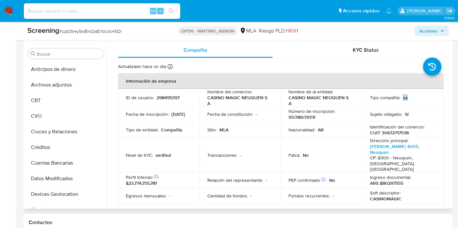
click at [406, 100] on div "Tipo compañía : sa" at bounding box center [403, 98] width 66 height 6
click at [403, 99] on p "sa" at bounding box center [405, 98] width 5 height 6
drag, startPoint x: 402, startPoint y: 98, endPoint x: 406, endPoint y: 101, distance: 4.6
click at [406, 101] on td "Tipo compañía : sa" at bounding box center [402, 98] width 81 height 18
click at [405, 101] on td "Tipo compañía : sa" at bounding box center [402, 98] width 81 height 18
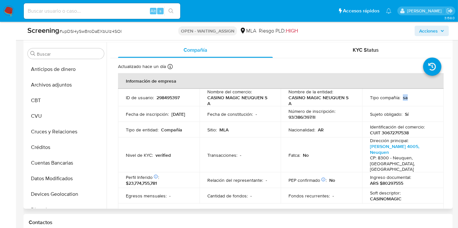
drag, startPoint x: 402, startPoint y: 99, endPoint x: 405, endPoint y: 101, distance: 3.5
click at [405, 101] on td "Tipo compañía : sa" at bounding box center [402, 98] width 81 height 18
click at [404, 100] on td "Tipo compañía : sa" at bounding box center [402, 98] width 81 height 18
click at [405, 101] on td "Tipo compañía : sa" at bounding box center [402, 98] width 81 height 18
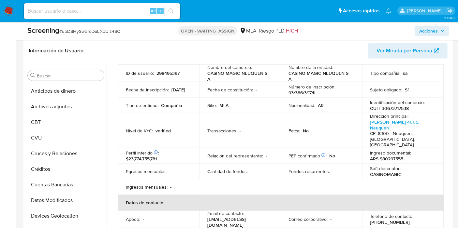
scroll to position [36, 0]
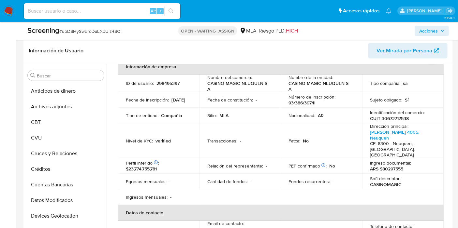
click at [183, 46] on header "Información de Usuario Ver Mirada por Persona" at bounding box center [238, 51] width 419 height 16
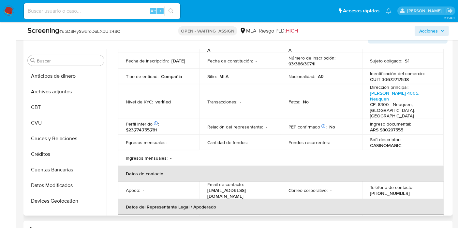
scroll to position [0, 0]
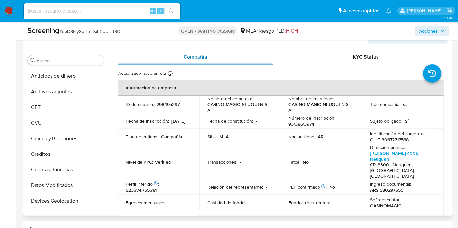
drag, startPoint x: 230, startPoint y: 130, endPoint x: 263, endPoint y: 49, distance: 87.8
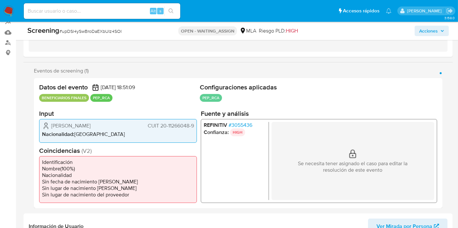
scroll to position [101, 0]
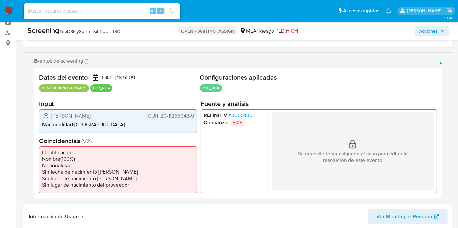
click at [269, 77] on h2 "Configuraciones aplicadas" at bounding box center [318, 78] width 237 height 8
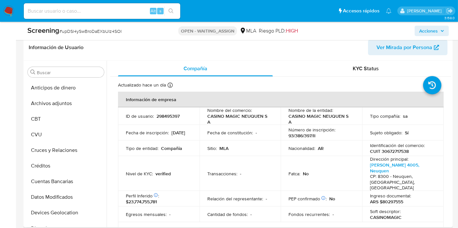
scroll to position [226, 0]
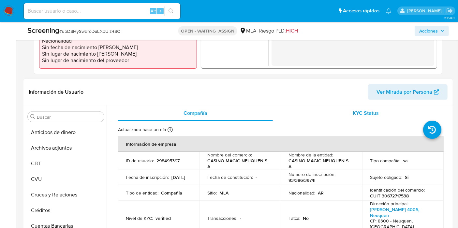
drag, startPoint x: 309, startPoint y: 111, endPoint x: 283, endPoint y: 110, distance: 26.1
click at [309, 111] on div "KYC Status" at bounding box center [365, 114] width 155 height 16
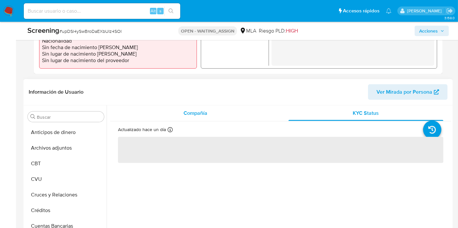
click at [230, 113] on div "Compañía" at bounding box center [195, 114] width 155 height 16
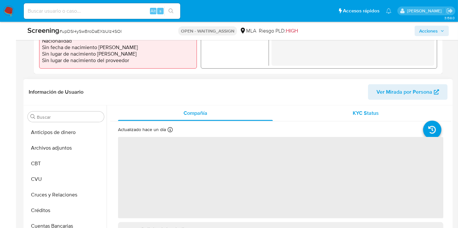
drag, startPoint x: 344, startPoint y: 110, endPoint x: 284, endPoint y: 110, distance: 60.0
click at [344, 111] on div "KYC Status" at bounding box center [365, 114] width 155 height 16
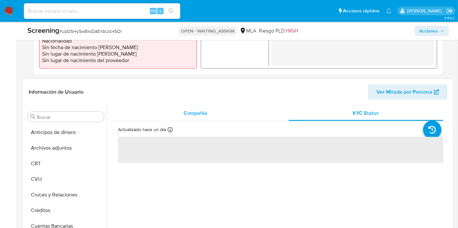
click at [250, 107] on div "Compañía" at bounding box center [195, 114] width 155 height 16
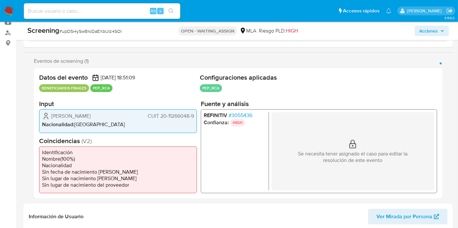
scroll to position [58, 0]
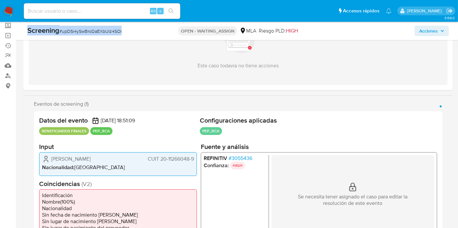
drag, startPoint x: 24, startPoint y: 37, endPoint x: 143, endPoint y: 24, distance: 119.4
click at [143, 24] on div "Screening # upDSl4ySwBroDaEXbUIz4SOI OPEN - WAITING_ASSIGN MLA Riesgo PLD: HIGH…" at bounding box center [237, 31] width 429 height 18
click at [135, 32] on div "Screening # upDSl4ySwBroDaEXbUIz4SOI" at bounding box center [96, 31] width 138 height 10
drag, startPoint x: 33, startPoint y: 99, endPoint x: 150, endPoint y: 125, distance: 119.8
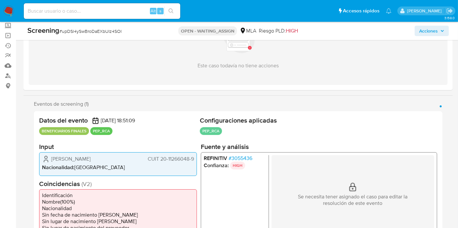
click at [64, 109] on section "Eventos de screening (1) Página 1 Datos del evento 08/09/2025 18:51:09 BENEFICI…" at bounding box center [238, 171] width 408 height 141
click at [97, 101] on div "Eventos de screening (1) Página 1" at bounding box center [238, 104] width 408 height 7
drag, startPoint x: 41, startPoint y: 128, endPoint x: 86, endPoint y: 132, distance: 44.5
click at [86, 132] on p "BENEFICIARIOS FINALES" at bounding box center [64, 131] width 50 height 8
drag, startPoint x: 87, startPoint y: 132, endPoint x: 83, endPoint y: 131, distance: 4.1
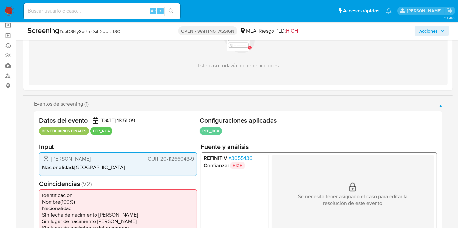
click at [86, 132] on p "BENEFICIARIOS FINALES" at bounding box center [64, 131] width 50 height 8
drag, startPoint x: 30, startPoint y: 101, endPoint x: 97, endPoint y: 105, distance: 67.2
click at [97, 105] on div "Eventos de screening (1) Página 1 Datos del evento 08/09/2025 18:51:09 BENEFICI…" at bounding box center [237, 171] width 429 height 141
drag, startPoint x: 96, startPoint y: 105, endPoint x: 79, endPoint y: 107, distance: 16.7
click at [96, 105] on div "Eventos de screening (1) Página 1" at bounding box center [238, 104] width 408 height 7
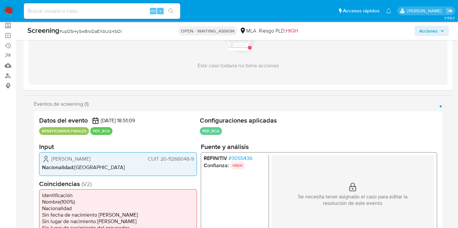
click at [44, 121] on h2 "Datos del evento" at bounding box center [63, 121] width 49 height 8
drag, startPoint x: 41, startPoint y: 131, endPoint x: 84, endPoint y: 132, distance: 42.4
click at [87, 132] on p "BENEFICIARIOS FINALES" at bounding box center [64, 131] width 50 height 8
click at [84, 132] on p "BENEFICIARIOS FINALES" at bounding box center [64, 131] width 50 height 8
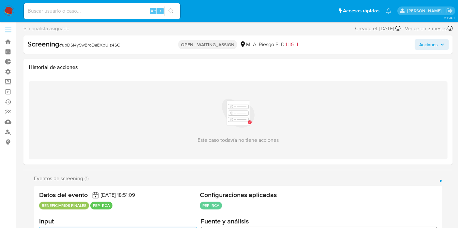
scroll to position [0, 0]
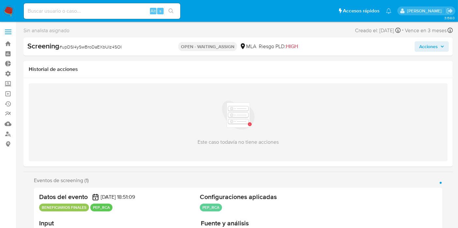
click at [11, 33] on label at bounding box center [8, 32] width 16 height 14
click at [0, 0] on input "checkbox" at bounding box center [0, 0] width 0 height 0
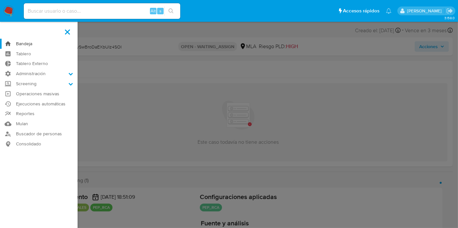
click at [27, 43] on link "Bandeja" at bounding box center [39, 44] width 78 height 10
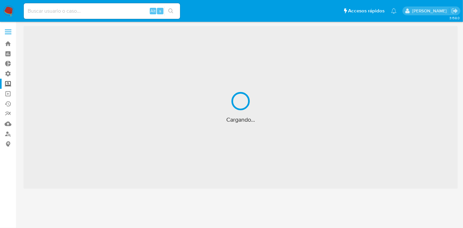
click at [11, 34] on span at bounding box center [8, 34] width 7 height 1
click at [0, 0] on input "checkbox" at bounding box center [0, 0] width 0 height 0
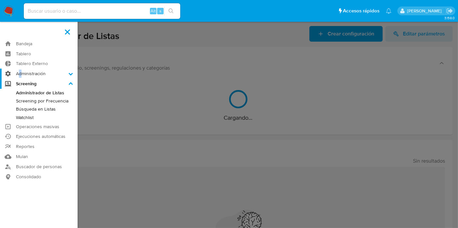
click at [20, 71] on label "Administración" at bounding box center [39, 74] width 78 height 10
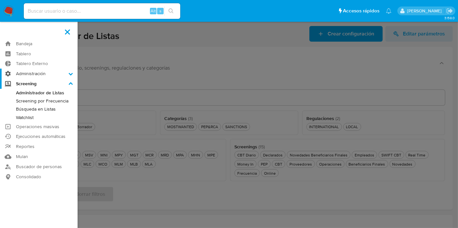
click at [33, 74] on label "Administración" at bounding box center [39, 74] width 78 height 10
click at [0, 0] on input "Administración" at bounding box center [0, 0] width 0 height 0
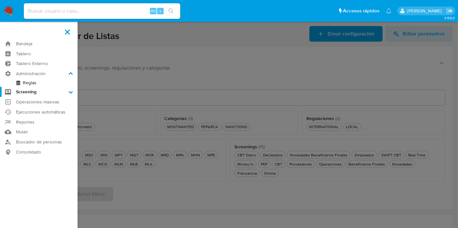
click at [29, 83] on link "Reglas" at bounding box center [39, 83] width 78 height 8
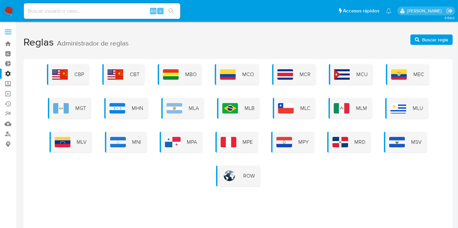
drag, startPoint x: 22, startPoint y: 46, endPoint x: 168, endPoint y: 37, distance: 145.6
click at [168, 37] on main "3.158.0" at bounding box center [229, 141] width 458 height 282
click at [143, 45] on h1 "Reglas Administrador de reglas Buscar regla" at bounding box center [237, 42] width 429 height 22
click at [147, 42] on h1 "Reglas Administrador de reglas Buscar regla" at bounding box center [237, 42] width 429 height 22
click at [253, 109] on span "MLB" at bounding box center [249, 108] width 10 height 7
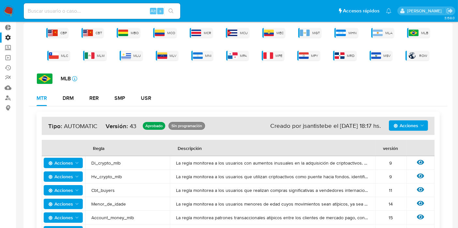
scroll to position [72, 0]
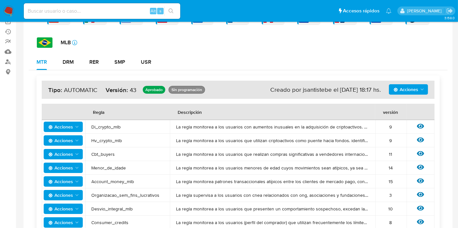
drag, startPoint x: 57, startPoint y: 82, endPoint x: 188, endPoint y: 86, distance: 131.4
click at [186, 86] on div "Acciones Sin ejecuciones realizadas Creado por jsantistebe el [DATE] 18:17 hs. …" at bounding box center [238, 90] width 393 height 18
drag, startPoint x: 239, startPoint y: 79, endPoint x: 244, endPoint y: 78, distance: 4.7
drag, startPoint x: 258, startPoint y: 90, endPoint x: 352, endPoint y: 86, distance: 94.6
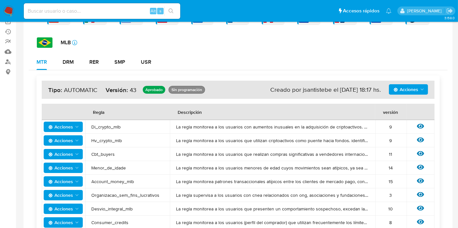
click at [352, 86] on div "Creado por jsantistebe el 08/09/2025 18:17 hs." at bounding box center [325, 90] width 110 height 8
click at [353, 89] on div "Creado por jsantistebe el 08/09/2025 18:17 hs." at bounding box center [325, 90] width 110 height 8
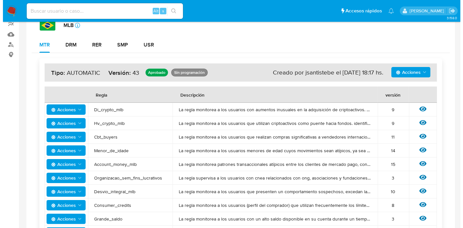
scroll to position [74, 0]
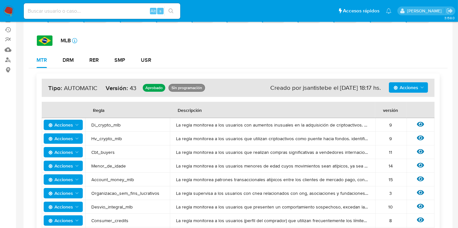
drag, startPoint x: 91, startPoint y: 125, endPoint x: 134, endPoint y: 122, distance: 43.1
click at [134, 122] on td "Di_crypto_mlb" at bounding box center [127, 125] width 85 height 14
click at [129, 124] on span "Di_crypto_mlb" at bounding box center [128, 125] width 72 height 6
click at [102, 132] on td "Hv_crypto_mlb" at bounding box center [127, 139] width 85 height 14
drag, startPoint x: 89, startPoint y: 126, endPoint x: 132, endPoint y: 124, distance: 43.1
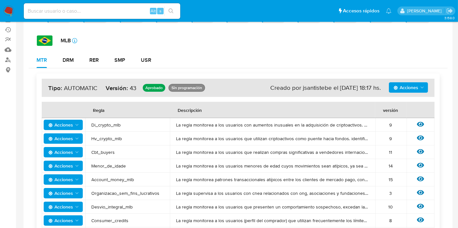
click at [137, 118] on td "Di_crypto_mlb" at bounding box center [127, 125] width 85 height 14
click at [120, 131] on td "Di_crypto_mlb" at bounding box center [127, 125] width 85 height 14
click at [94, 128] on td "Di_crypto_mlb" at bounding box center [127, 125] width 85 height 14
drag, startPoint x: 92, startPoint y: 127, endPoint x: 114, endPoint y: 124, distance: 22.0
click at [114, 124] on span "Di_crypto_mlb" at bounding box center [128, 125] width 72 height 6
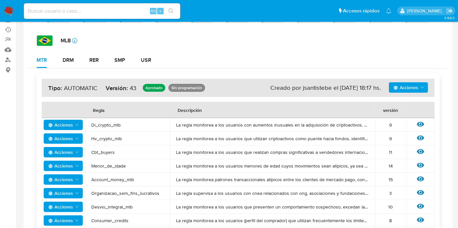
click at [120, 124] on span "Di_crypto_mlb" at bounding box center [128, 125] width 72 height 6
click at [420, 124] on icon at bounding box center [420, 124] width 7 height 5
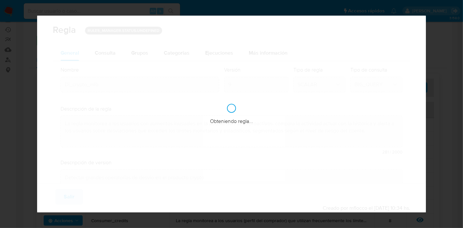
checkbox input "true"
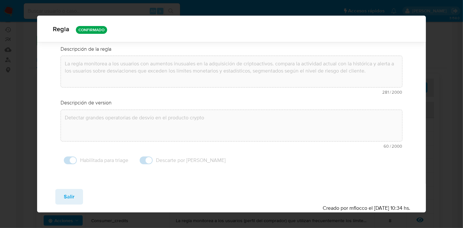
scroll to position [0, 0]
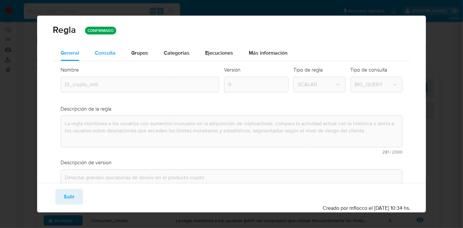
click at [104, 50] on span "Consulta" at bounding box center [105, 52] width 21 height 7
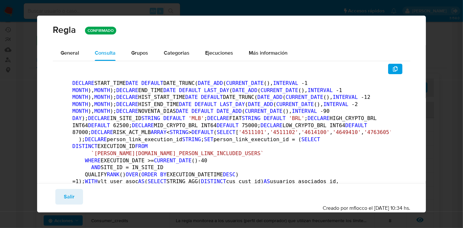
drag, startPoint x: 75, startPoint y: 81, endPoint x: 119, endPoint y: 117, distance: 56.3
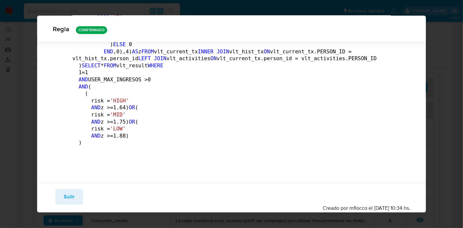
scroll to position [3109, 0]
click at [75, 199] on button "Salir" at bounding box center [69, 197] width 28 height 16
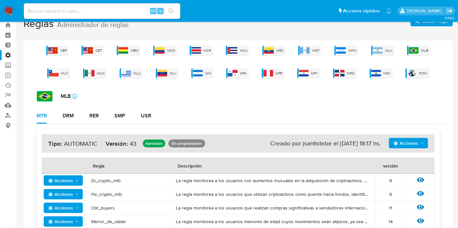
scroll to position [2, 0]
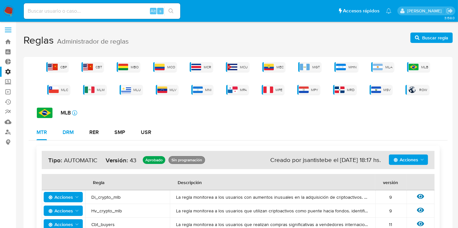
click at [72, 134] on div "DRM" at bounding box center [68, 132] width 11 height 5
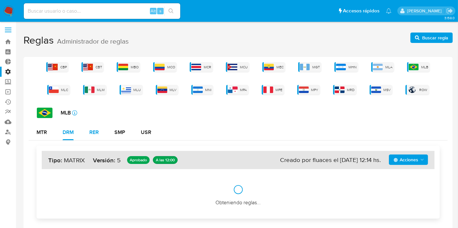
click at [95, 133] on div "RER" at bounding box center [93, 132] width 9 height 5
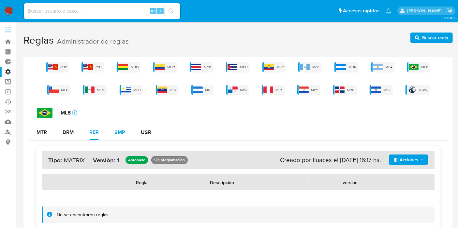
click at [115, 135] on div "SMP" at bounding box center [119, 132] width 11 height 5
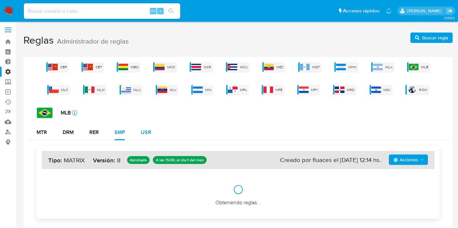
click at [152, 135] on button "USR" at bounding box center [146, 133] width 26 height 16
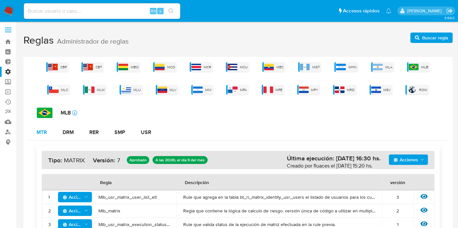
click at [42, 138] on div "MTR" at bounding box center [42, 133] width 10 height 16
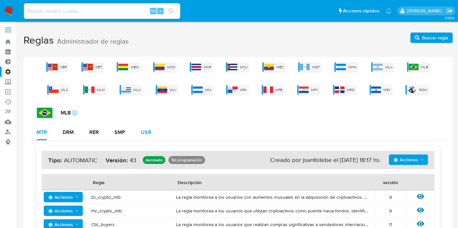
click at [135, 133] on button "USR" at bounding box center [146, 133] width 26 height 16
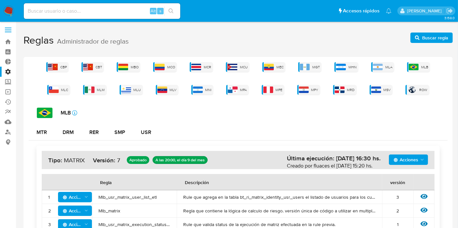
click at [44, 141] on div "Acciones Última ejecución: 09/09/2025 16:30 hs. Creado por fluaces el 09/09/202…" at bounding box center [238, 191] width 419 height 101
click at [44, 139] on div "MTR" at bounding box center [42, 133] width 10 height 16
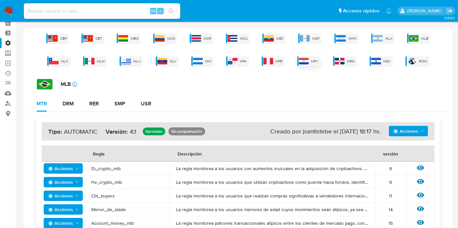
scroll to position [0, 0]
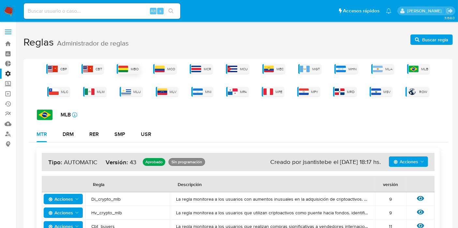
click at [118, 69] on img at bounding box center [123, 69] width 10 height 7
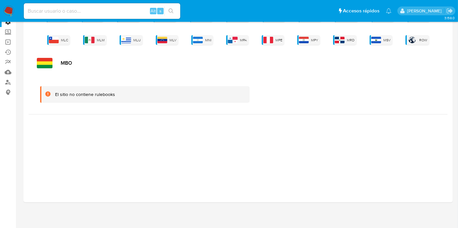
scroll to position [53, 0]
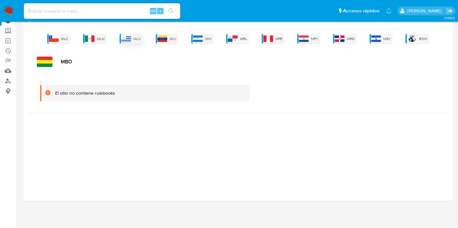
click at [121, 37] on img at bounding box center [126, 39] width 10 height 7
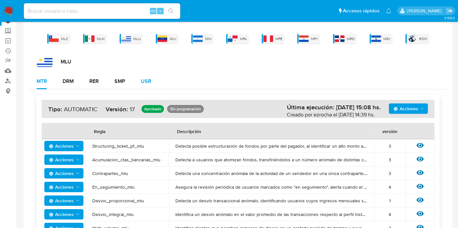
scroll to position [0, 0]
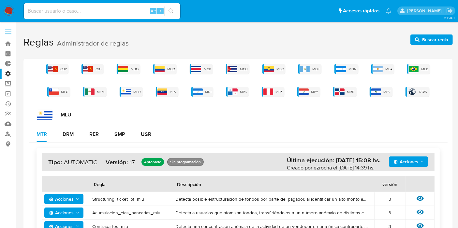
click at [8, 29] on span at bounding box center [8, 29] width 7 height 1
click at [0, 0] on input "checkbox" at bounding box center [0, 0] width 0 height 0
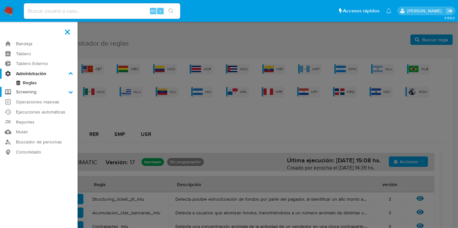
click at [28, 93] on label "Screening" at bounding box center [39, 92] width 78 height 10
click at [0, 0] on input "Screening" at bounding box center [0, 0] width 0 height 0
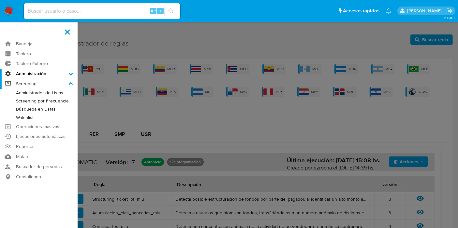
click at [33, 83] on label "Screening" at bounding box center [39, 84] width 78 height 10
click at [0, 0] on input "Screening" at bounding box center [0, 0] width 0 height 0
click at [21, 52] on link "Tablero" at bounding box center [39, 54] width 78 height 10
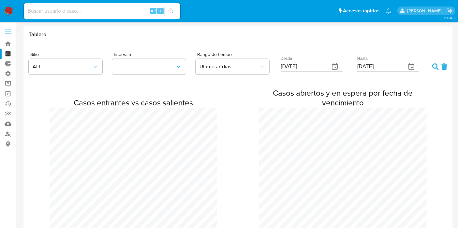
scroll to position [494, 458]
click at [9, 30] on label at bounding box center [8, 32] width 16 height 14
click at [0, 0] on input "checkbox" at bounding box center [0, 0] width 0 height 0
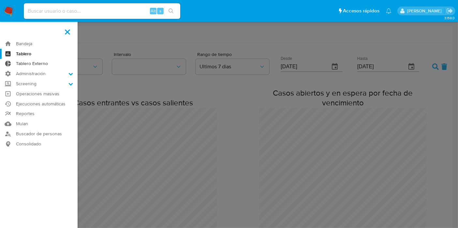
click at [27, 64] on link "Tablero Externo" at bounding box center [39, 64] width 78 height 10
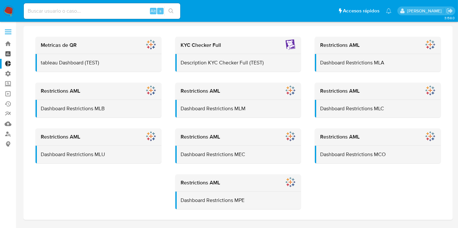
click at [9, 54] on link "Tablero" at bounding box center [39, 54] width 78 height 10
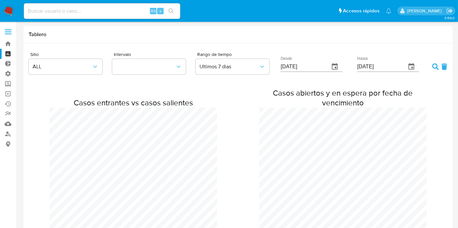
scroll to position [494, 458]
drag, startPoint x: 29, startPoint y: 35, endPoint x: 64, endPoint y: 37, distance: 35.3
click at [64, 37] on h1 "Tablero" at bounding box center [238, 34] width 419 height 7
click at [63, 36] on h1 "Tablero" at bounding box center [238, 34] width 419 height 7
drag, startPoint x: 37, startPoint y: 37, endPoint x: 59, endPoint y: 39, distance: 21.3
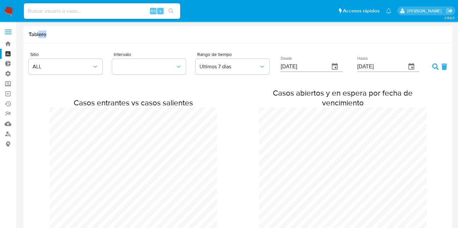
click at [59, 39] on div "Tablero" at bounding box center [237, 34] width 429 height 17
click at [29, 38] on h1 "Tablero" at bounding box center [238, 34] width 419 height 7
drag, startPoint x: 29, startPoint y: 37, endPoint x: 44, endPoint y: 36, distance: 15.3
click at [57, 30] on div "Tablero" at bounding box center [237, 34] width 429 height 17
click at [44, 35] on h1 "Tablero" at bounding box center [238, 34] width 419 height 7
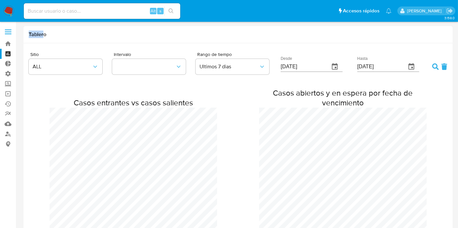
drag, startPoint x: 43, startPoint y: 35, endPoint x: 25, endPoint y: 37, distance: 18.1
click at [25, 37] on div "Tablero" at bounding box center [237, 34] width 429 height 17
click at [31, 33] on h1 "Tablero" at bounding box center [238, 34] width 419 height 7
drag, startPoint x: 32, startPoint y: 34, endPoint x: 46, endPoint y: 37, distance: 14.5
click at [46, 37] on h1 "Tablero" at bounding box center [238, 34] width 419 height 7
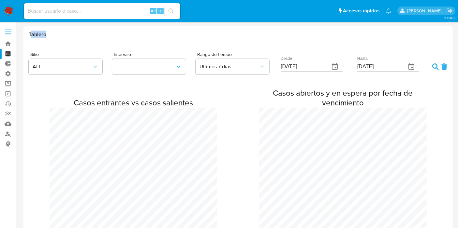
click at [45, 37] on h1 "Tablero" at bounding box center [238, 34] width 419 height 7
click at [43, 37] on h1 "Tablero" at bounding box center [238, 34] width 419 height 7
drag, startPoint x: 44, startPoint y: 37, endPoint x: 34, endPoint y: 36, distance: 9.5
click at [34, 36] on h1 "Tablero" at bounding box center [238, 34] width 419 height 7
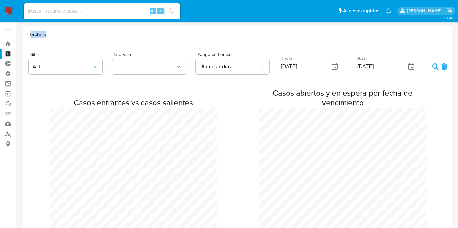
drag, startPoint x: 31, startPoint y: 35, endPoint x: 57, endPoint y: 35, distance: 26.4
click at [59, 35] on h1 "Tablero" at bounding box center [238, 34] width 419 height 7
click at [45, 36] on h1 "Tablero" at bounding box center [238, 34] width 419 height 7
click at [40, 37] on h1 "Tablero" at bounding box center [238, 34] width 419 height 7
drag, startPoint x: 45, startPoint y: 37, endPoint x: 0, endPoint y: 42, distance: 45.0
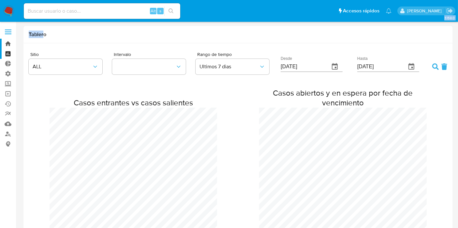
click at [32, 36] on h1 "Tablero" at bounding box center [238, 34] width 419 height 7
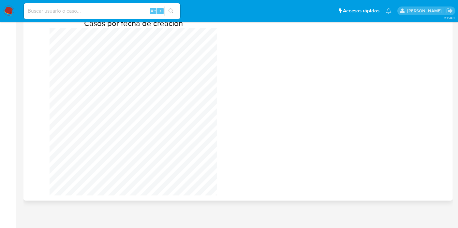
scroll to position [0, 0]
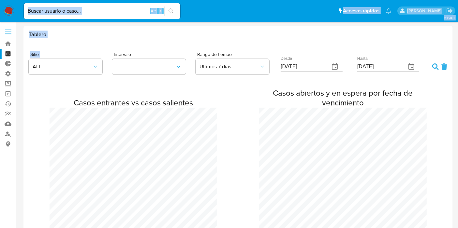
drag, startPoint x: 21, startPoint y: 44, endPoint x: 93, endPoint y: 10, distance: 79.3
click at [70, 66] on span "ALL" at bounding box center [62, 67] width 59 height 7
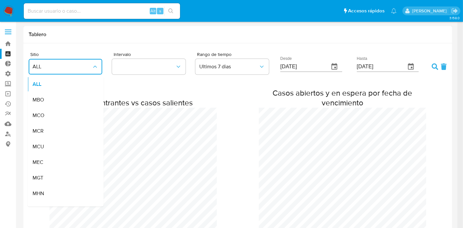
click at [97, 76] on div "ALL MBO MCO MCR MCU MEC MGT MHN MLA MLB MLC MLM MLU MLV MNI MPA MPE MPT MPY MRD…" at bounding box center [65, 141] width 76 height 132
click at [97, 71] on button "ALL" at bounding box center [66, 67] width 74 height 16
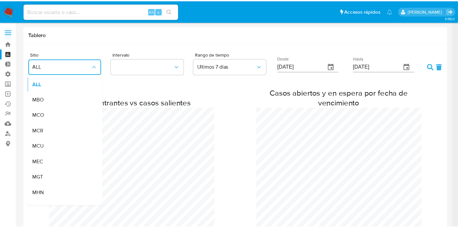
scroll to position [325404, 325440]
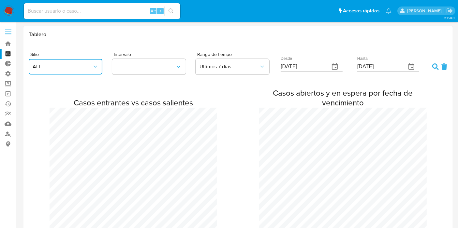
click at [61, 72] on button "ALL" at bounding box center [66, 67] width 74 height 16
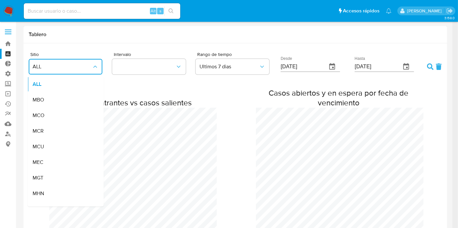
click at [154, 83] on div "Casos entrantes vs casos salientes Casos abiertos y en espera por fecha de venc…" at bounding box center [235, 177] width 413 height 195
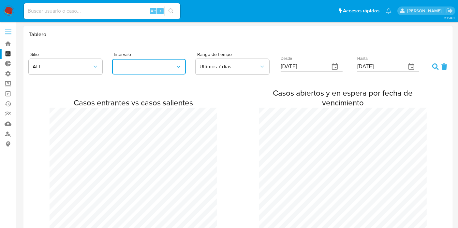
click at [147, 70] on button "button" at bounding box center [149, 67] width 74 height 16
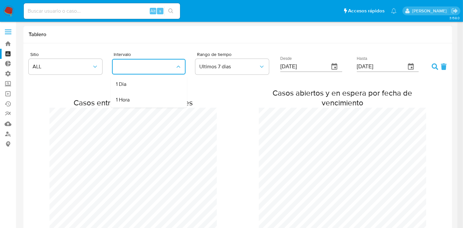
click at [168, 71] on button "button" at bounding box center [149, 67] width 74 height 16
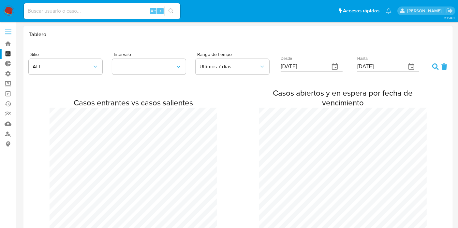
click at [238, 88] on div "Casos entrantes vs casos salientes Casos abiertos y en espera por fecha de venc…" at bounding box center [238, 178] width 419 height 196
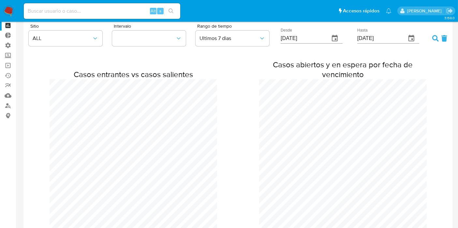
scroll to position [72, 0]
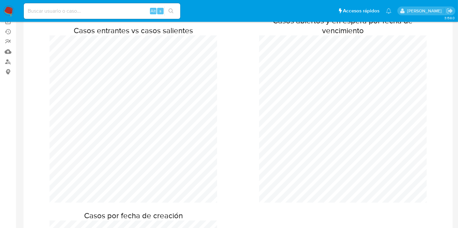
click at [162, 31] on div "Casos entrantes vs casos salientes" at bounding box center [134, 114] width 168 height 177
click at [167, 35] on h2 "Casos entrantes vs casos salientes" at bounding box center [134, 31] width 168 height 10
click at [196, 40] on div "Casos entrantes vs casos salientes" at bounding box center [134, 114] width 168 height 177
click at [190, 34] on h2 "Casos entrantes vs casos salientes" at bounding box center [134, 31] width 168 height 10
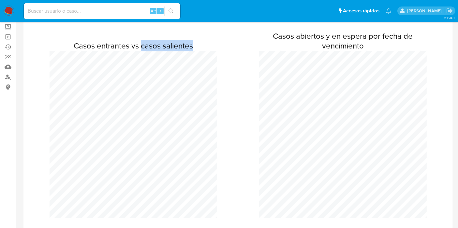
scroll to position [0, 0]
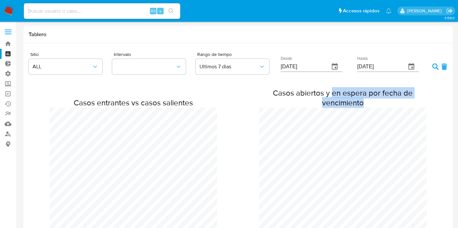
drag, startPoint x: 332, startPoint y: 90, endPoint x: 402, endPoint y: 102, distance: 71.5
click at [402, 102] on h2 "Casos abiertos y en espera por fecha de vencimiento" at bounding box center [343, 98] width 168 height 20
drag, startPoint x: 378, startPoint y: 96, endPoint x: 373, endPoint y: 95, distance: 5.1
click at [377, 96] on h2 "Casos abiertos y en espera por fecha de vencimiento" at bounding box center [343, 98] width 168 height 20
click at [365, 92] on h2 "Casos abiertos y en espera por fecha de vencimiento" at bounding box center [343, 98] width 168 height 20
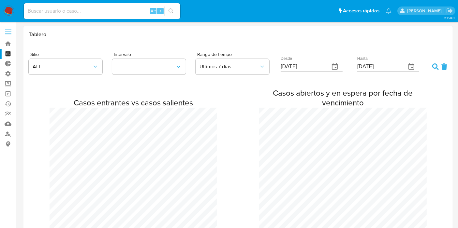
click at [326, 83] on div "Casos entrantes vs casos salientes Casos abiertos y en espera por fecha de venc…" at bounding box center [238, 178] width 419 height 196
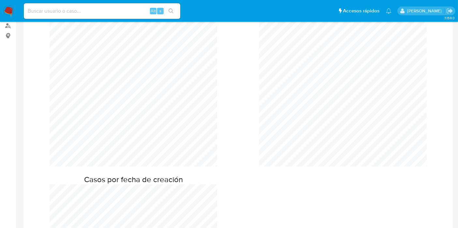
scroll to position [181, 0]
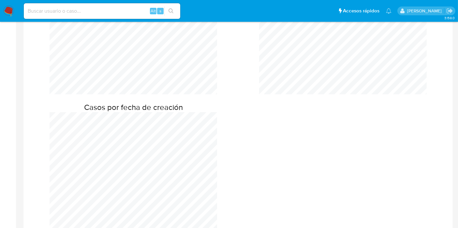
click at [197, 93] on div "Sitio ALL Intervalo Rango de tiempo Ultimos 7 dias Desde [DATE] Hasta [DATE] Ca…" at bounding box center [237, 73] width 429 height 423
click at [193, 106] on h2 "Casos por fecha de creación" at bounding box center [134, 108] width 168 height 10
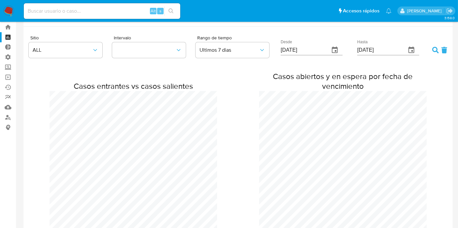
scroll to position [0, 0]
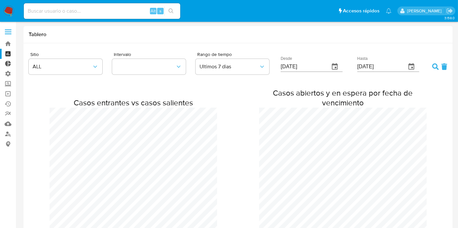
click at [10, 65] on link "Tablero Externo" at bounding box center [39, 64] width 78 height 10
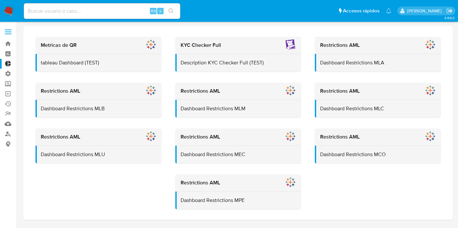
click at [9, 29] on span at bounding box center [8, 29] width 7 height 1
click at [0, 0] on input "checkbox" at bounding box center [0, 0] width 0 height 0
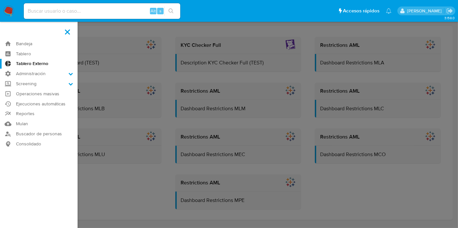
click at [143, 30] on label at bounding box center [229, 114] width 458 height 228
click at [0, 0] on input "checkbox" at bounding box center [0, 0] width 0 height 0
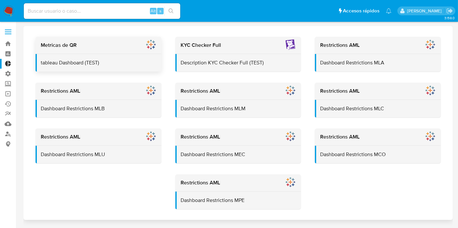
click at [79, 55] on div "tableau Dashboard (TEST)" at bounding box center [99, 63] width 126 height 18
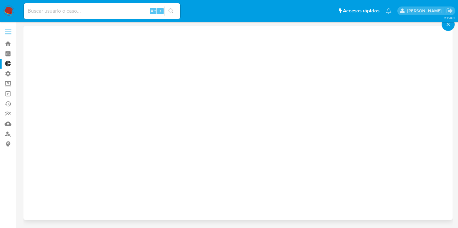
click at [449, 26] on icon "close-icon" at bounding box center [448, 25] width 5 height 6
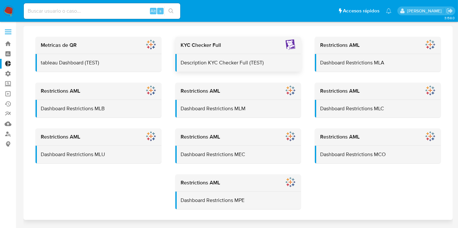
click at [272, 55] on div "Description KYC Checker Full (TEST)" at bounding box center [238, 63] width 126 height 18
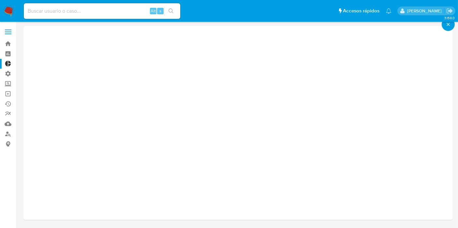
click at [447, 25] on icon "close-icon" at bounding box center [448, 25] width 5 height 6
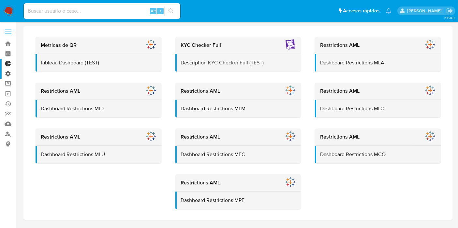
click at [12, 72] on label "Administración" at bounding box center [39, 74] width 78 height 10
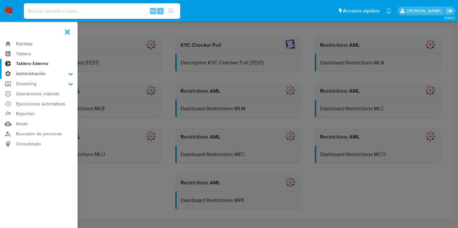
click at [0, 0] on input "Administración" at bounding box center [0, 0] width 0 height 0
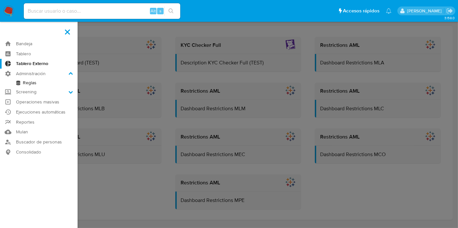
click at [31, 80] on link "Reglas" at bounding box center [39, 83] width 78 height 8
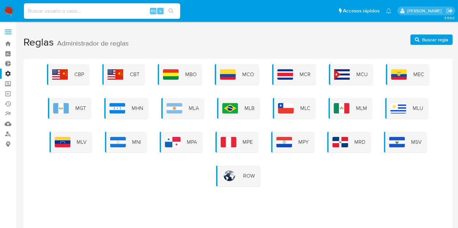
click at [425, 37] on span "Buscar regla" at bounding box center [435, 40] width 26 height 10
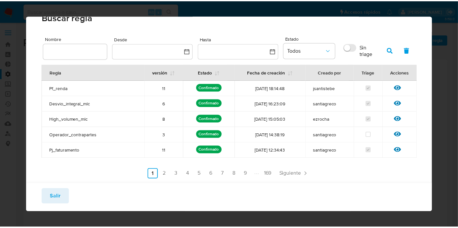
scroll to position [18, 0]
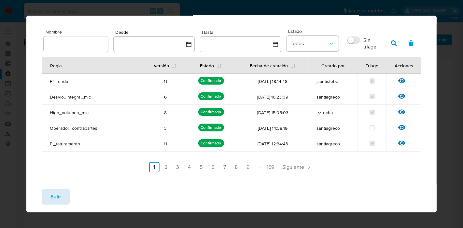
click at [56, 200] on span "Salir" at bounding box center [56, 197] width 11 height 14
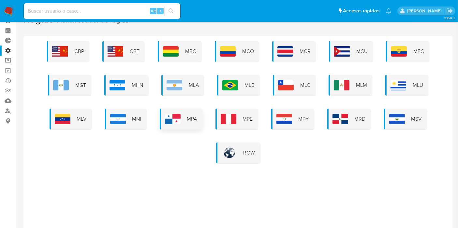
scroll to position [0, 0]
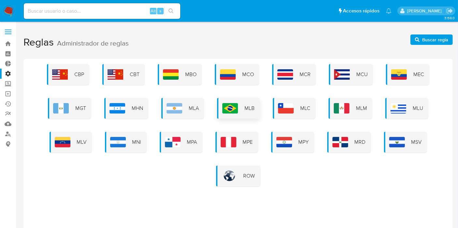
click at [245, 110] on span "MLB" at bounding box center [249, 108] width 10 height 7
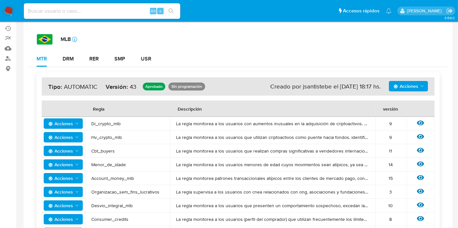
scroll to position [36, 0]
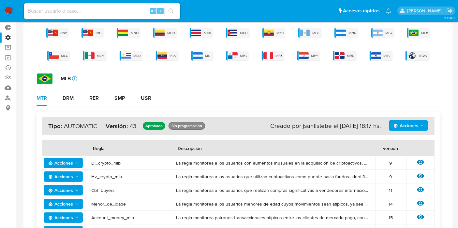
drag, startPoint x: 288, startPoint y: 129, endPoint x: 302, endPoint y: 127, distance: 14.1
click at [302, 127] on div "Creado por jsantistebe el [DATE] 18:17 hs." at bounding box center [325, 126] width 110 height 8
click at [301, 125] on div "Creado por jsantistebe el [DATE] 18:17 hs." at bounding box center [325, 126] width 110 height 8
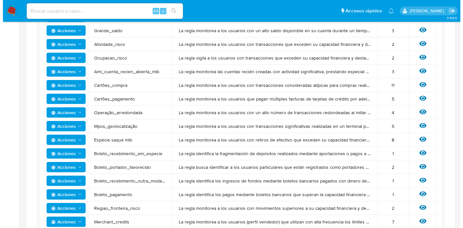
scroll to position [289, 0]
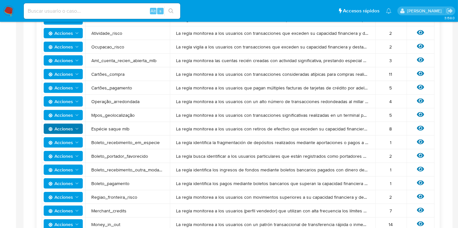
click at [62, 126] on span "Acciones" at bounding box center [60, 129] width 25 height 10
click at [67, 142] on button "Ver historico" at bounding box center [63, 146] width 59 height 16
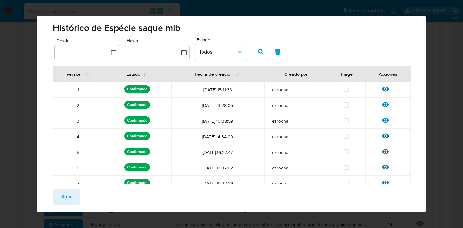
drag, startPoint x: 70, startPoint y: 195, endPoint x: 208, endPoint y: 147, distance: 145.4
click at [186, 153] on div "Histórico de Espécie saque mlb Desde Hasta Estado Todos versión Estado Fecha de…" at bounding box center [231, 114] width 389 height 197
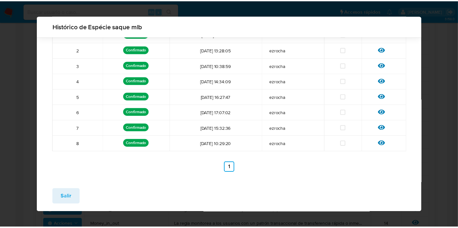
scroll to position [0, 0]
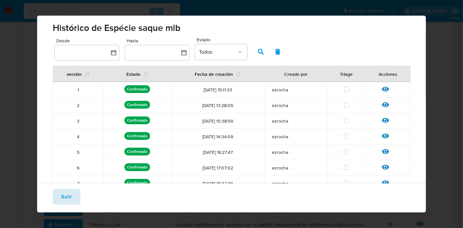
click at [66, 198] on span "Salir" at bounding box center [66, 197] width 11 height 14
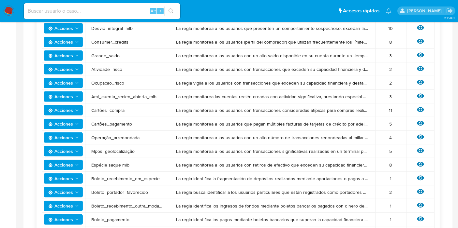
scroll to position [109, 0]
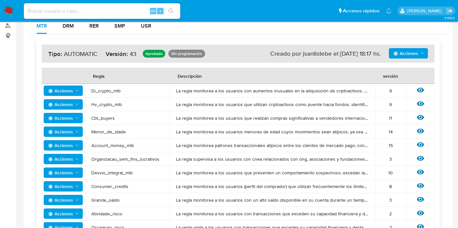
drag, startPoint x: 80, startPoint y: 76, endPoint x: 406, endPoint y: 77, distance: 325.6
click at [409, 76] on tr "Regla Descripción versión" at bounding box center [238, 76] width 393 height 16
click at [401, 76] on div "versión" at bounding box center [390, 76] width 31 height 16
click at [109, 91] on span "Di_crypto_mlb" at bounding box center [128, 91] width 72 height 6
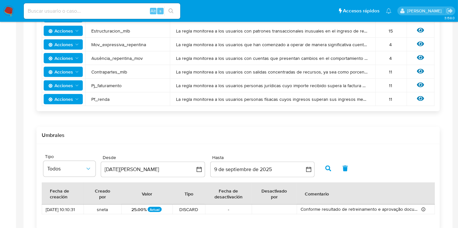
scroll to position [618, 0]
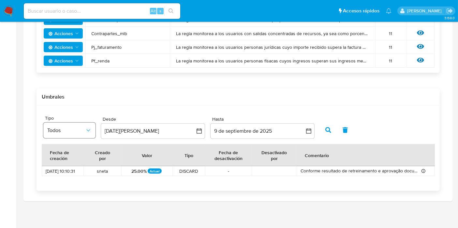
click at [82, 133] on span "Todos" at bounding box center [66, 130] width 38 height 7
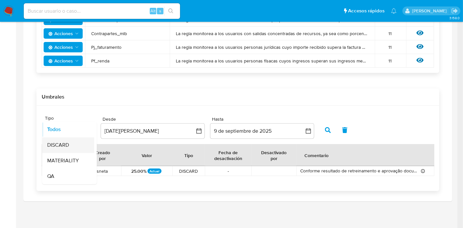
click at [80, 142] on div "DISCARD" at bounding box center [66, 146] width 38 height 16
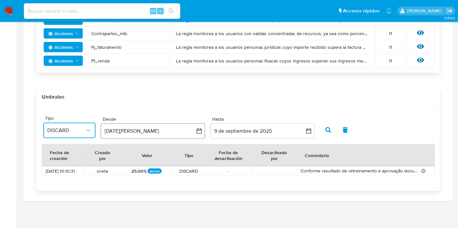
click at [156, 134] on button "9 de agosto de 2024" at bounding box center [153, 132] width 104 height 16
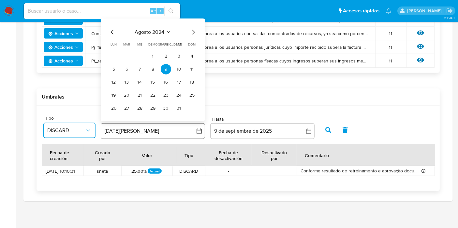
click at [155, 134] on button "9 de agosto de 2024" at bounding box center [153, 132] width 104 height 16
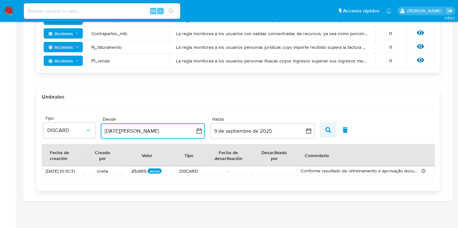
click at [327, 130] on icon "button" at bounding box center [328, 130] width 6 height 6
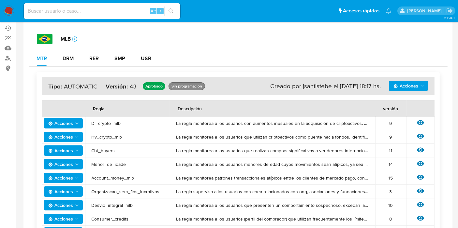
scroll to position [0, 0]
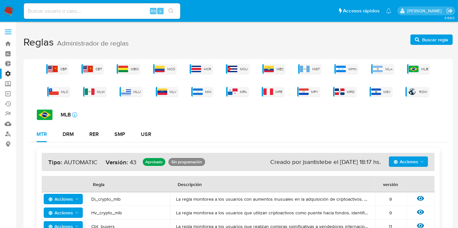
click at [8, 26] on label at bounding box center [8, 32] width 16 height 14
click at [0, 0] on input "checkbox" at bounding box center [0, 0] width 0 height 0
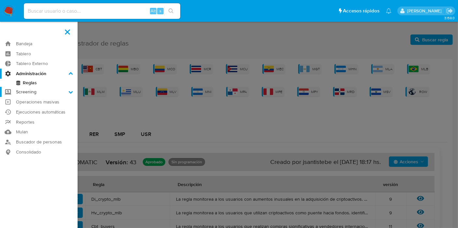
click at [27, 93] on label "Screening" at bounding box center [39, 92] width 78 height 10
click at [0, 0] on input "Screening" at bounding box center [0, 0] width 0 height 0
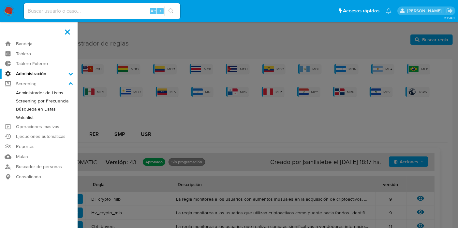
click at [32, 93] on link "Administrador de Listas" at bounding box center [39, 93] width 78 height 8
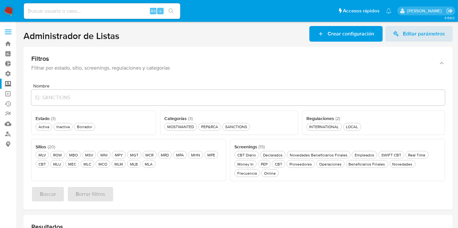
drag, startPoint x: 22, startPoint y: 35, endPoint x: 143, endPoint y: 35, distance: 121.6
click at [143, 35] on main "3.158.0" at bounding box center [229, 209] width 458 height 419
click at [144, 38] on header "Administrador de Listas Crear configuración Editar parámetros" at bounding box center [237, 34] width 429 height 16
drag, startPoint x: 59, startPoint y: 37, endPoint x: 15, endPoint y: 37, distance: 44.3
click at [7, 38] on section "Bandeja Tablero Tablero Externo Administración Reglas Screening Administrador d…" at bounding box center [229, 209] width 458 height 419
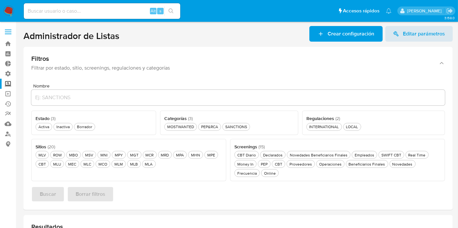
click at [19, 35] on main "3.158.0" at bounding box center [229, 209] width 458 height 419
click at [22, 33] on main "3.158.0" at bounding box center [229, 209] width 458 height 419
drag, startPoint x: 23, startPoint y: 33, endPoint x: 139, endPoint y: 32, distance: 115.7
click at [145, 35] on header "Administrador de Listas Crear configuración Editar parámetros" at bounding box center [237, 34] width 429 height 16
click at [139, 32] on header "Administrador de Listas Crear configuración Editar parámetros" at bounding box center [237, 34] width 429 height 16
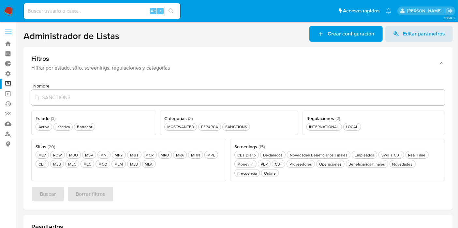
drag, startPoint x: 23, startPoint y: 37, endPoint x: 124, endPoint y: 34, distance: 100.4
click at [163, 36] on header "Administrador de Listas Crear configuración Editar parámetros" at bounding box center [237, 34] width 429 height 16
click at [124, 34] on header "Administrador de Listas Crear configuración Editar parámetros" at bounding box center [237, 34] width 429 height 16
drag, startPoint x: 124, startPoint y: 37, endPoint x: 21, endPoint y: 29, distance: 103.6
click at [21, 29] on main "3.158.0" at bounding box center [229, 209] width 458 height 419
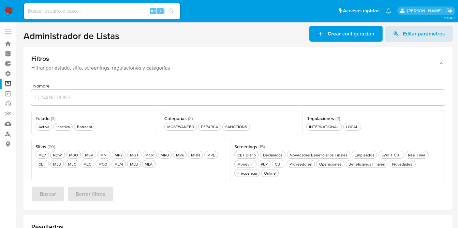
click at [23, 31] on main "3.158.0" at bounding box center [229, 209] width 458 height 419
drag, startPoint x: 26, startPoint y: 37, endPoint x: 114, endPoint y: 36, distance: 88.0
click at [114, 36] on h1 "Administrador de Listas" at bounding box center [71, 35] width 96 height 11
click at [131, 37] on header "Administrador de Listas Crear configuración Editar parámetros" at bounding box center [237, 34] width 429 height 16
drag, startPoint x: 124, startPoint y: 38, endPoint x: 31, endPoint y: 31, distance: 94.1
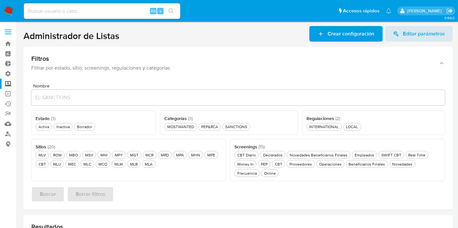
click at [26, 27] on header "Administrador de Listas Crear configuración Editar parámetros" at bounding box center [237, 34] width 429 height 16
click at [31, 31] on h1 "Administrador de Listas" at bounding box center [71, 35] width 96 height 11
drag, startPoint x: 25, startPoint y: 33, endPoint x: 114, endPoint y: 31, distance: 89.3
click at [128, 33] on header "Administrador de Listas Crear configuración Editar parámetros" at bounding box center [237, 34] width 429 height 16
click at [114, 31] on h1 "Administrador de Listas" at bounding box center [71, 35] width 96 height 11
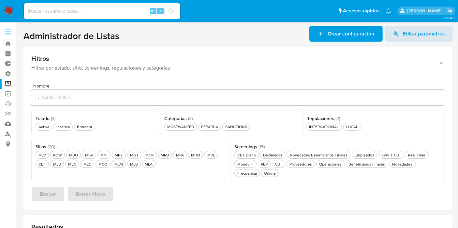
click at [325, 37] on span "Crear configuración" at bounding box center [346, 34] width 56 height 14
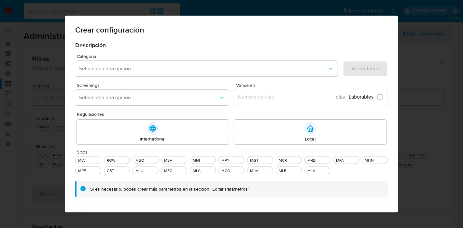
drag, startPoint x: 72, startPoint y: 29, endPoint x: 140, endPoint y: 42, distance: 68.8
click at [140, 42] on div "Crear configuración Descripción Categoría Selecciona una opción Ver detalles Pr…" at bounding box center [232, 114] width 334 height 197
click at [143, 36] on div "Crear configuración" at bounding box center [232, 29] width 334 height 26
click at [411, 47] on div "Crear configuración Descripción Categoría Selecciona una opción Ver detalles Pr…" at bounding box center [231, 114] width 463 height 228
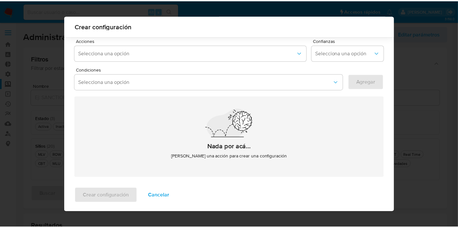
scroll to position [181, 0]
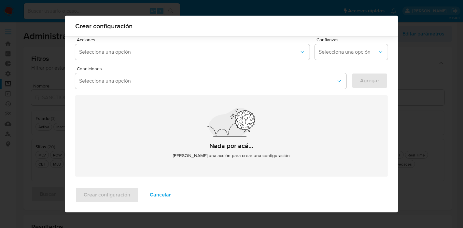
click at [156, 195] on span "Cancelar" at bounding box center [160, 195] width 21 height 14
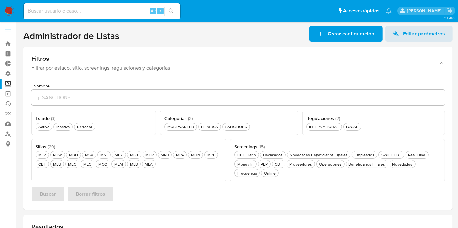
drag, startPoint x: 27, startPoint y: 37, endPoint x: 127, endPoint y: 37, distance: 100.7
click at [126, 36] on header "Administrador de Listas Crear configuración Editar parámetros" at bounding box center [237, 34] width 429 height 16
click at [127, 37] on header "Administrador de Listas Crear configuración Editar parámetros" at bounding box center [237, 34] width 429 height 16
drag, startPoint x: 126, startPoint y: 37, endPoint x: 73, endPoint y: 37, distance: 53.4
click at [20, 38] on main "3.158.0" at bounding box center [229, 209] width 458 height 419
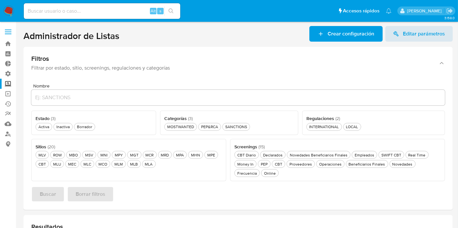
click at [89, 36] on h1 "Administrador de Listas" at bounding box center [71, 35] width 96 height 11
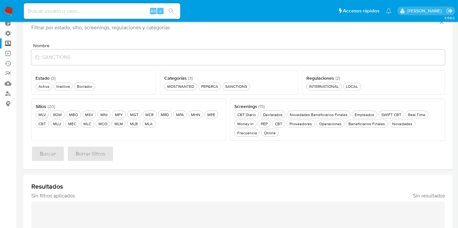
scroll to position [0, 0]
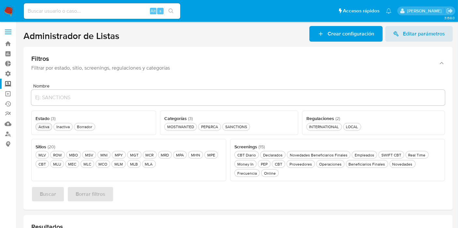
click at [43, 130] on button "Activa Activa" at bounding box center [44, 127] width 17 height 8
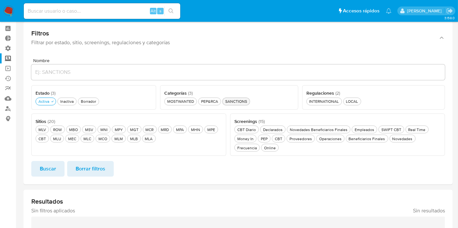
scroll to position [36, 0]
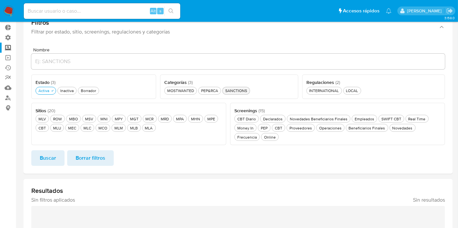
click at [239, 90] on div "SANCTIONS SANCTIONS" at bounding box center [236, 91] width 24 height 6
drag, startPoint x: 164, startPoint y: 80, endPoint x: 174, endPoint y: 84, distance: 11.4
click at [200, 83] on div "Categorías ( 3 ) Este campo es requerido MOSTWANTED MOSTWANTED PEP&RCA PEP&RCA …" at bounding box center [229, 87] width 138 height 24
click at [174, 84] on span "Categorías ( 3 )" at bounding box center [178, 82] width 28 height 7
click at [416, 120] on div "Real Time Real Time" at bounding box center [417, 119] width 20 height 6
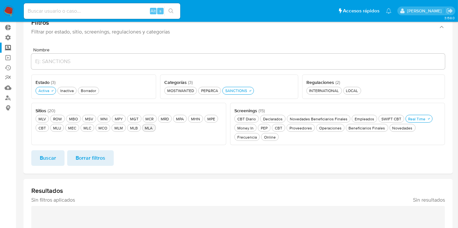
click at [148, 126] on div "MLA MLA" at bounding box center [149, 128] width 10 height 6
click at [57, 157] on button "Buscar" at bounding box center [47, 159] width 33 height 16
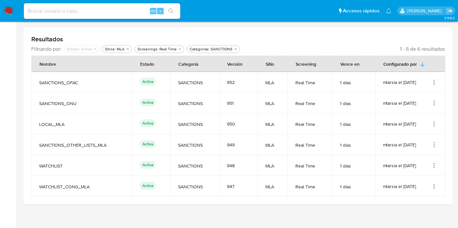
scroll to position [192, 0]
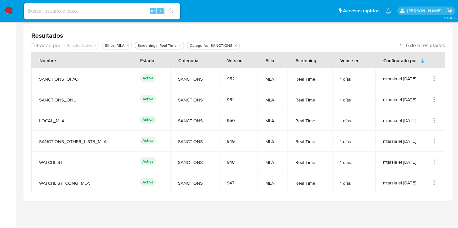
drag, startPoint x: 398, startPoint y: 43, endPoint x: 449, endPoint y: 44, distance: 50.5
click at [449, 44] on div "Resultados Filtrando por: deshabilitado : Estado: Activa Sitios: MLA Screenings…" at bounding box center [237, 113] width 429 height 178
click at [424, 51] on div "Resultados Filtrando por: deshabilitado : Estado: Activa Sitios: MLA Screenings…" at bounding box center [237, 113] width 429 height 178
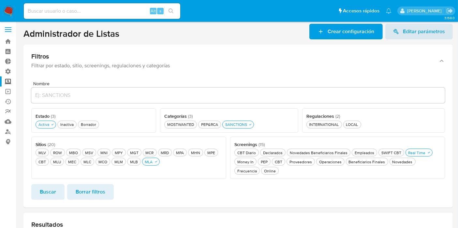
scroll to position [0, 0]
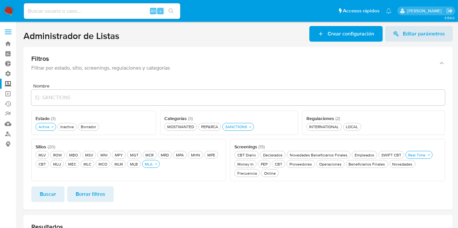
drag, startPoint x: 162, startPoint y: 118, endPoint x: 205, endPoint y: 114, distance: 42.5
click at [205, 114] on div "Categorías ( 3 ) Este campo es requerido MOSTWANTED MOSTWANTED PEP&RCA PEP&RCA …" at bounding box center [229, 123] width 138 height 24
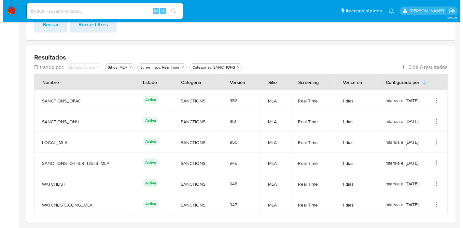
scroll to position [181, 0]
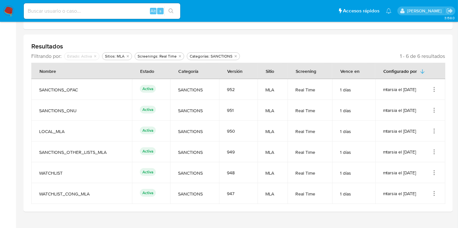
drag, startPoint x: 39, startPoint y: 91, endPoint x: 78, endPoint y: 88, distance: 39.2
click at [78, 88] on span "SANCTIONS_OFAC" at bounding box center [81, 90] width 85 height 6
click at [80, 89] on span "SANCTIONS_OFAC" at bounding box center [81, 90] width 85 height 6
drag, startPoint x: 82, startPoint y: 89, endPoint x: 27, endPoint y: 90, distance: 55.1
click at [27, 90] on div "Resultados Filtrando por: deshabilitado : Estado: Activa Sitios: MLA Screenings…" at bounding box center [237, 124] width 429 height 178
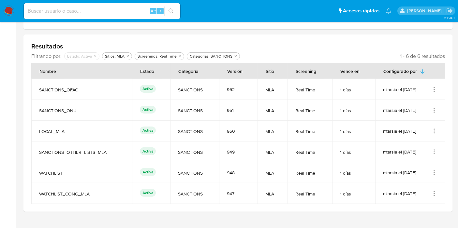
click at [46, 94] on td "SANCTIONS_OFAC" at bounding box center [81, 89] width 101 height 21
click at [437, 87] on icon "Acciones" at bounding box center [434, 89] width 7 height 7
click at [425, 102] on button "Ver detalles" at bounding box center [408, 104] width 59 height 17
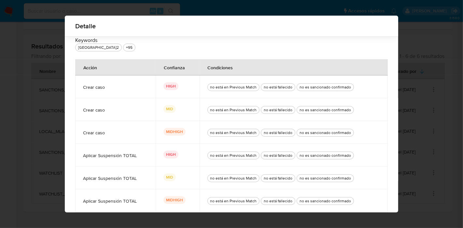
scroll to position [0, 0]
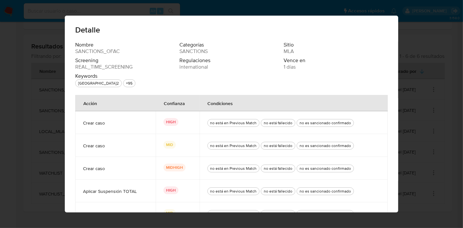
drag, startPoint x: 165, startPoint y: 121, endPoint x: 174, endPoint y: 124, distance: 10.0
click at [174, 124] on p "HIGH" at bounding box center [171, 122] width 15 height 8
click at [171, 126] on div "HIGH" at bounding box center [178, 122] width 28 height 9
drag, startPoint x: 79, startPoint y: 99, endPoint x: 106, endPoint y: 105, distance: 27.9
click at [106, 105] on th "Acción" at bounding box center [115, 103] width 80 height 16
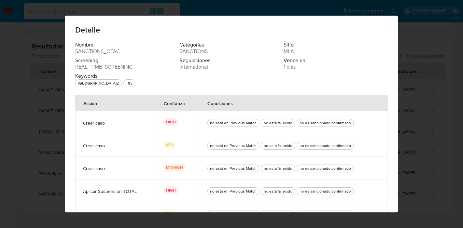
click at [95, 130] on td "Crear caso" at bounding box center [115, 122] width 80 height 23
drag, startPoint x: 75, startPoint y: 123, endPoint x: 110, endPoint y: 123, distance: 35.2
click at [110, 123] on td "Crear caso" at bounding box center [115, 122] width 80 height 23
click at [106, 127] on td "Crear caso" at bounding box center [115, 122] width 80 height 23
drag, startPoint x: 75, startPoint y: 122, endPoint x: 114, endPoint y: 121, distance: 39.1
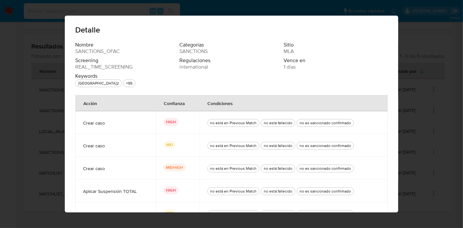
click at [114, 121] on td "Crear caso" at bounding box center [115, 122] width 80 height 23
click at [113, 120] on span "Crear caso" at bounding box center [115, 123] width 65 height 6
click at [78, 101] on div "Acción" at bounding box center [90, 103] width 29 height 16
drag, startPoint x: 79, startPoint y: 121, endPoint x: 109, endPoint y: 123, distance: 30.4
click at [109, 123] on td "Crear caso" at bounding box center [115, 122] width 80 height 23
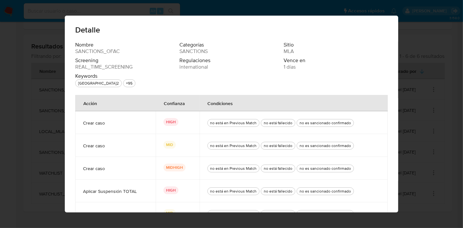
click at [107, 125] on span "Crear caso" at bounding box center [115, 123] width 65 height 6
click at [79, 120] on td "Crear caso" at bounding box center [115, 122] width 80 height 23
drag, startPoint x: 77, startPoint y: 124, endPoint x: 111, endPoint y: 123, distance: 34.6
click at [111, 123] on td "Crear caso" at bounding box center [115, 122] width 80 height 23
drag, startPoint x: 159, startPoint y: 103, endPoint x: 182, endPoint y: 105, distance: 22.6
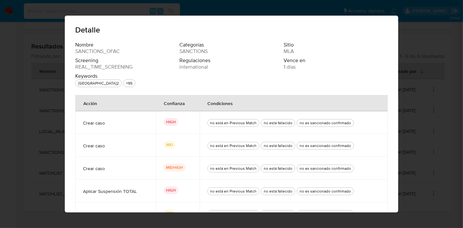
click at [183, 101] on div "Confianza" at bounding box center [174, 103] width 37 height 16
click at [179, 108] on div "Confianza" at bounding box center [174, 103] width 37 height 16
drag, startPoint x: 183, startPoint y: 99, endPoint x: 181, endPoint y: 103, distance: 4.2
click at [181, 103] on div "Confianza" at bounding box center [174, 103] width 37 height 16
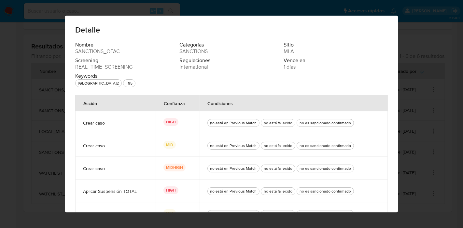
drag, startPoint x: 182, startPoint y: 103, endPoint x: 155, endPoint y: 105, distance: 26.1
click at [156, 105] on div "Confianza" at bounding box center [174, 103] width 37 height 16
click at [175, 101] on div "Confianza" at bounding box center [174, 103] width 37 height 16
drag, startPoint x: 164, startPoint y: 119, endPoint x: 177, endPoint y: 121, distance: 13.2
click at [177, 121] on div "HIGH" at bounding box center [178, 122] width 28 height 9
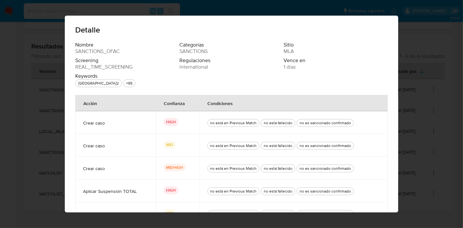
click at [172, 127] on div "HIGH" at bounding box center [178, 122] width 28 height 9
drag, startPoint x: 165, startPoint y: 147, endPoint x: 194, endPoint y: 151, distance: 30.0
click at [194, 151] on td "MID" at bounding box center [178, 145] width 44 height 23
drag, startPoint x: 164, startPoint y: 170, endPoint x: 184, endPoint y: 166, distance: 20.6
click at [184, 166] on div "MIDHIGH" at bounding box center [178, 168] width 28 height 9
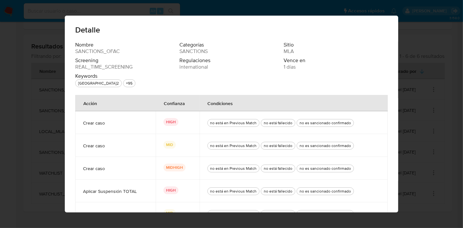
drag, startPoint x: 82, startPoint y: 124, endPoint x: 110, endPoint y: 121, distance: 28.6
click at [110, 121] on span "Crear caso" at bounding box center [115, 123] width 65 height 6
click at [106, 123] on span "Crear caso" at bounding box center [115, 123] width 65 height 6
drag, startPoint x: 205, startPoint y: 103, endPoint x: 235, endPoint y: 101, distance: 29.7
click at [235, 101] on div "Condiciones" at bounding box center [220, 103] width 41 height 16
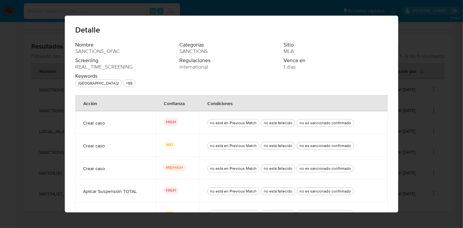
drag, startPoint x: 207, startPoint y: 123, endPoint x: 258, endPoint y: 122, distance: 50.8
click at [258, 122] on div "no está en Previous Match no está fallecido no es sancionado confirmado" at bounding box center [294, 122] width 173 height 23
drag, startPoint x: 261, startPoint y: 123, endPoint x: 298, endPoint y: 125, distance: 36.9
click at [298, 125] on div "no está en Previous Match no está fallecido no es sancionado confirmado" at bounding box center [294, 122] width 173 height 23
drag, startPoint x: 294, startPoint y: 124, endPoint x: 345, endPoint y: 124, distance: 50.8
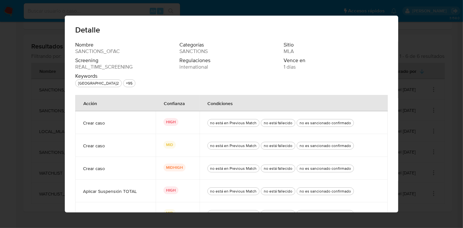
click at [344, 125] on div "no es sancionado confirmado" at bounding box center [326, 123] width 54 height 6
drag, startPoint x: 170, startPoint y: 105, endPoint x: 185, endPoint y: 105, distance: 14.7
click at [185, 105] on div "Confianza" at bounding box center [174, 103] width 37 height 16
click at [206, 98] on div "Condiciones" at bounding box center [220, 103] width 41 height 16
drag, startPoint x: 207, startPoint y: 102, endPoint x: 240, endPoint y: 99, distance: 33.7
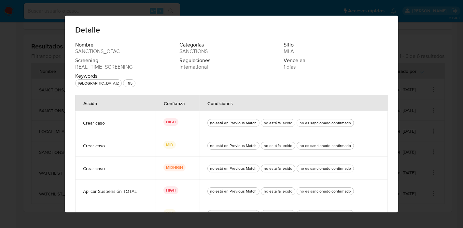
click at [240, 99] on th "Condiciones" at bounding box center [294, 103] width 188 height 16
click at [234, 104] on div "Condiciones" at bounding box center [220, 103] width 41 height 16
drag, startPoint x: 218, startPoint y: 103, endPoint x: 230, endPoint y: 103, distance: 12.1
click at [230, 103] on div "Condiciones" at bounding box center [220, 103] width 41 height 16
drag, startPoint x: 80, startPoint y: 102, endPoint x: 98, endPoint y: 102, distance: 18.9
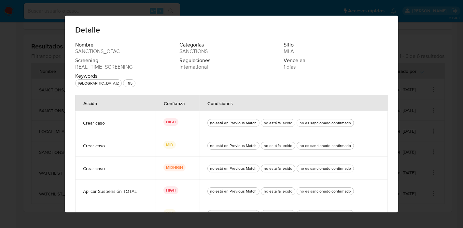
click at [98, 102] on div "Acción" at bounding box center [90, 103] width 29 height 16
click at [99, 105] on div "Acción" at bounding box center [90, 103] width 29 height 16
drag, startPoint x: 69, startPoint y: 48, endPoint x: 87, endPoint y: 54, distance: 19.6
click at [120, 67] on div "Nombre SANCTIONS_OFAC Categorías SANCTIONS Sitio MLA Screening REAL_TIME_SCREEN…" at bounding box center [232, 158] width 334 height 233
click at [81, 63] on span "Screening" at bounding box center [126, 60] width 103 height 7
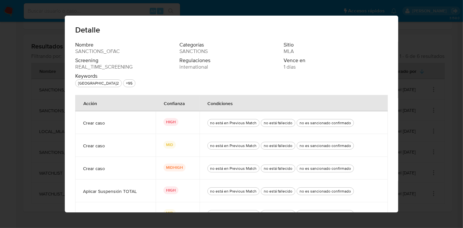
drag, startPoint x: 69, startPoint y: 67, endPoint x: 136, endPoint y: 72, distance: 67.3
click at [136, 72] on div "Nombre SANCTIONS_OFAC Categorías SANCTIONS Sitio MLA Screening REAL_TIME_SCREEN…" at bounding box center [232, 158] width 334 height 233
click at [81, 54] on span "SANCTIONS_OFAC" at bounding box center [97, 51] width 45 height 7
drag, startPoint x: 71, startPoint y: 53, endPoint x: 119, endPoint y: 52, distance: 48.2
click at [121, 51] on div "Nombre SANCTIONS_OFAC Categorías SANCTIONS Sitio MLA Screening REAL_TIME_SCREEN…" at bounding box center [232, 158] width 334 height 233
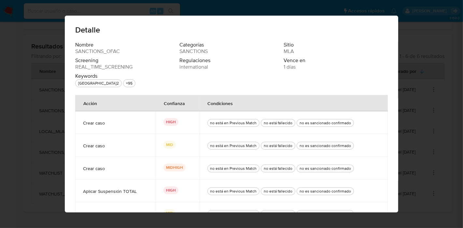
click at [118, 52] on div "Nombre SANCTIONS_OFAC" at bounding box center [127, 48] width 104 height 13
drag, startPoint x: 118, startPoint y: 52, endPoint x: 66, endPoint y: 51, distance: 52.1
click at [66, 51] on div "Nombre SANCTIONS_OFAC Categorías SANCTIONS Sitio MLA Screening REAL_TIME_SCREEN…" at bounding box center [232, 158] width 334 height 233
click at [77, 50] on span "SANCTIONS_OFAC" at bounding box center [97, 51] width 45 height 7
click at [78, 51] on span "SANCTIONS_OFAC" at bounding box center [97, 51] width 45 height 7
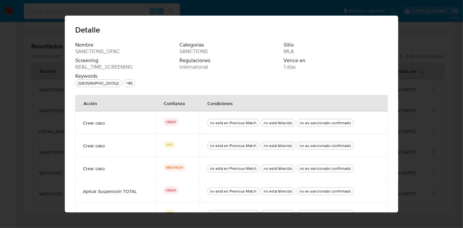
drag, startPoint x: 73, startPoint y: 76, endPoint x: 104, endPoint y: 76, distance: 31.0
click at [102, 74] on span "Keywords" at bounding box center [126, 76] width 103 height 7
click at [105, 76] on span "Keywords" at bounding box center [126, 76] width 103 height 7
drag, startPoint x: 71, startPoint y: 75, endPoint x: 112, endPoint y: 72, distance: 40.9
click at [113, 69] on div "Nombre SANCTIONS_OFAC Categorías SANCTIONS Sitio MLA Screening REAL_TIME_SCREEN…" at bounding box center [232, 158] width 334 height 233
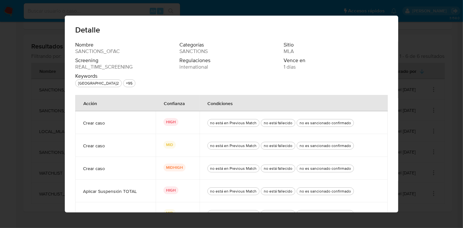
drag, startPoint x: 110, startPoint y: 72, endPoint x: 100, endPoint y: 73, distance: 9.8
click at [110, 72] on div "Nombre SANCTIONS_OFAC Categorías SANCTIONS Sitio MLA Screening REAL_TIME_SCREEN…" at bounding box center [231, 66] width 313 height 48
drag, startPoint x: 97, startPoint y: 74, endPoint x: 68, endPoint y: 77, distance: 29.8
click at [68, 77] on div "Nombre SANCTIONS_OFAC Categorías SANCTIONS Sitio MLA Screening REAL_TIME_SCREEN…" at bounding box center [232, 158] width 334 height 233
click at [78, 77] on span "Keywords" at bounding box center [126, 76] width 103 height 7
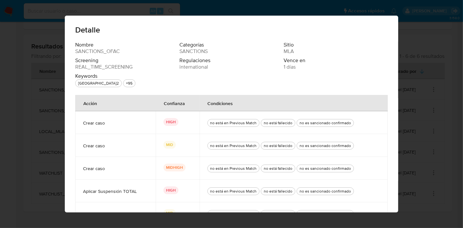
click at [72, 78] on div "Nombre SANCTIONS_OFAC Categorías SANCTIONS Sitio MLA Screening REAL_TIME_SCREEN…" at bounding box center [232, 158] width 334 height 233
drag, startPoint x: 74, startPoint y: 76, endPoint x: 102, endPoint y: 79, distance: 28.2
click at [104, 80] on div "Keywords IRAQ.2 +95 SDNT OFAC-BK OFAC-ETH-EO OFAC-C OFAC-Z OFAC-TCO VEPTRE-WC O…" at bounding box center [127, 80] width 104 height 14
click at [92, 75] on span "Keywords" at bounding box center [126, 76] width 103 height 7
click at [117, 84] on div "Keywords IRAQ.2 +95 SDNT OFAC-BK OFAC-ETH-EO OFAC-C OFAC-Z OFAC-TCO VEPTRE-WC O…" at bounding box center [127, 80] width 104 height 14
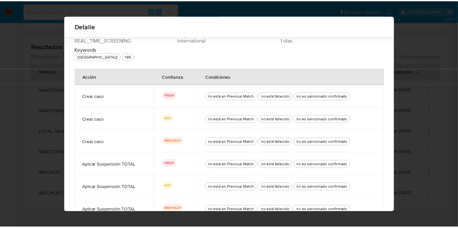
scroll to position [56, 0]
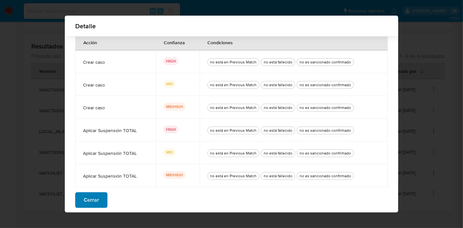
click at [95, 195] on span "Cerrar" at bounding box center [91, 200] width 15 height 14
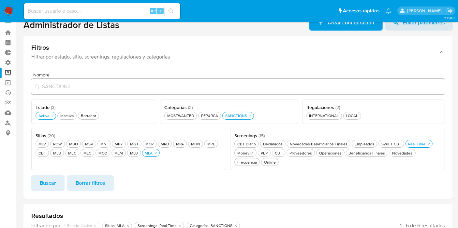
scroll to position [0, 0]
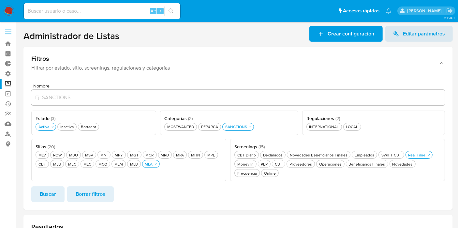
click at [13, 29] on label at bounding box center [8, 32] width 16 height 14
click at [0, 0] on input "checkbox" at bounding box center [0, 0] width 0 height 0
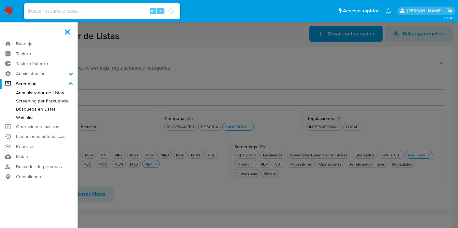
click at [49, 102] on link "Screening por Frecuencia" at bounding box center [39, 101] width 78 height 8
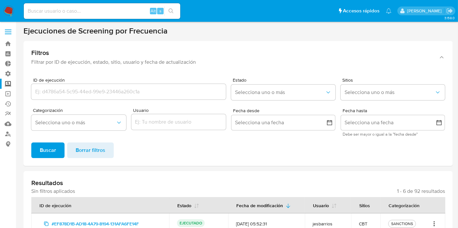
drag, startPoint x: 22, startPoint y: 33, endPoint x: 185, endPoint y: 30, distance: 162.7
click at [187, 30] on main "3.158.0" at bounding box center [229, 195] width 458 height 390
click at [170, 31] on h2 "Ejecuciones de Screening por Frecuencia" at bounding box center [237, 31] width 429 height 10
click at [176, 31] on h2 "Ejecuciones de Screening por Frecuencia" at bounding box center [237, 31] width 429 height 10
drag, startPoint x: 176, startPoint y: 31, endPoint x: 20, endPoint y: 28, distance: 156.5
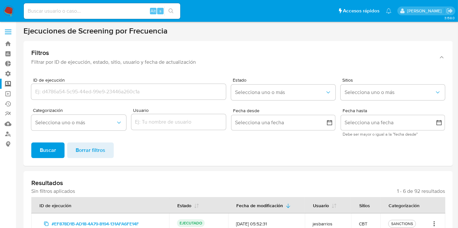
click at [20, 28] on main "3.158.0" at bounding box center [229, 195] width 458 height 390
click at [28, 32] on h2 "Ejecuciones de Screening por Frecuencia" at bounding box center [237, 31] width 429 height 10
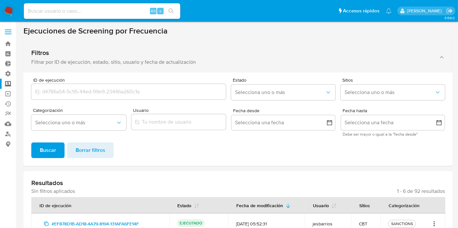
click at [417, 63] on div "Filtrar por ID de ejecución, estado, sitio, usuario y fecha de actualización" at bounding box center [231, 62] width 401 height 7
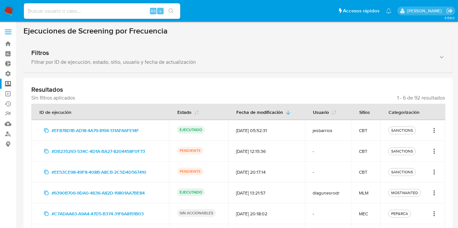
click at [390, 51] on div "Filtros" at bounding box center [231, 53] width 401 height 8
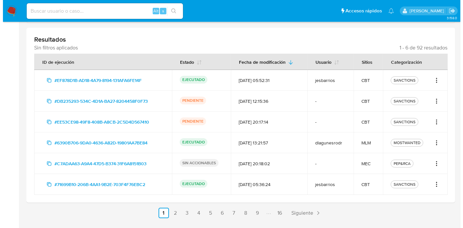
scroll to position [161, 0]
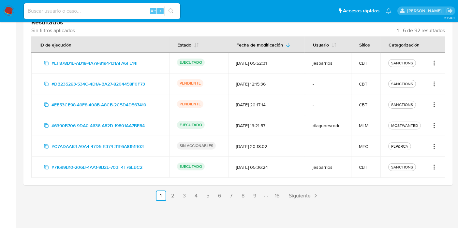
drag, startPoint x: 356, startPoint y: 128, endPoint x: 366, endPoint y: 130, distance: 10.2
click at [366, 130] on td "MLM" at bounding box center [365, 125] width 29 height 21
click at [368, 121] on td "MLM" at bounding box center [365, 125] width 29 height 21
click at [429, 144] on div "PEP&RCA" at bounding box center [412, 147] width 49 height 8
click at [432, 146] on icon "Acciones" at bounding box center [434, 147] width 7 height 8
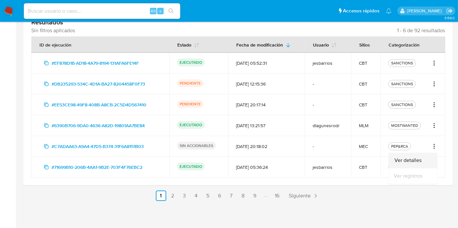
click at [422, 155] on button "Ver detalles" at bounding box center [412, 161] width 49 height 16
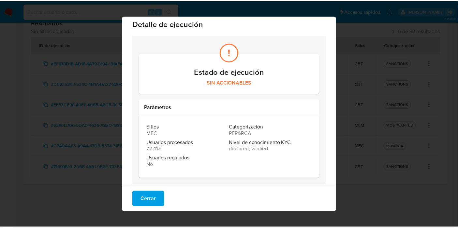
scroll to position [10, 0]
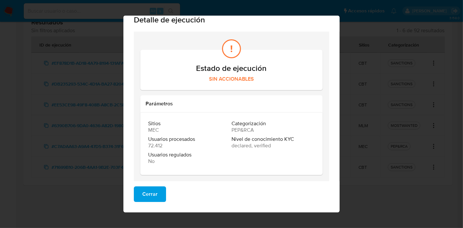
click at [148, 193] on span "Cerrar" at bounding box center [149, 194] width 15 height 14
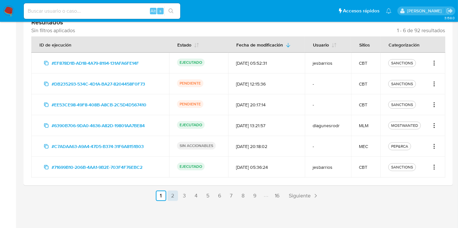
click at [171, 198] on link "2" at bounding box center [173, 196] width 10 height 10
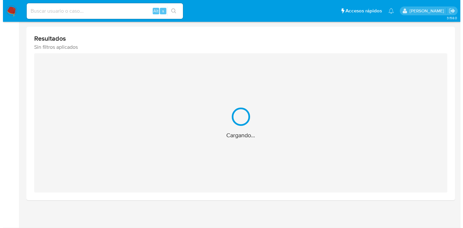
scroll to position [161, 0]
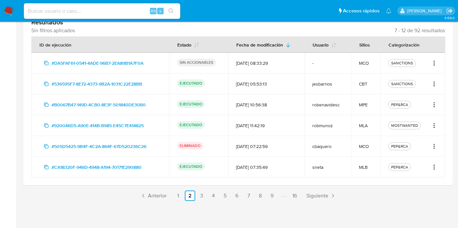
click at [433, 147] on icon "Acciones" at bounding box center [434, 147] width 7 height 8
click at [407, 162] on button "Ver detalles" at bounding box center [412, 161] width 49 height 16
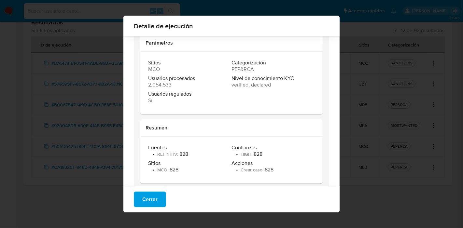
scroll to position [67, 0]
click at [386, 73] on div "Detalle de ejecución Estado de ejecución ELIMINADO Parámetros Sitios MCO Catego…" at bounding box center [231, 114] width 463 height 228
click at [155, 194] on button "Cerrar" at bounding box center [150, 200] width 32 height 16
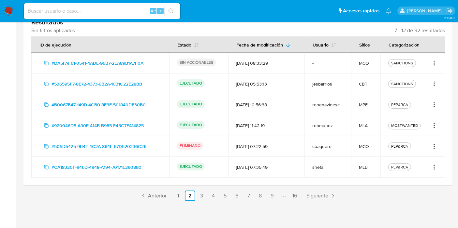
drag, startPoint x: 357, startPoint y: 147, endPoint x: 372, endPoint y: 147, distance: 15.3
click at [372, 147] on td "MCO" at bounding box center [365, 146] width 29 height 21
click at [367, 147] on div "MCO" at bounding box center [366, 147] width 14 height 6
drag, startPoint x: 178, startPoint y: 143, endPoint x: 209, endPoint y: 147, distance: 31.2
click at [209, 147] on td "ELIMINADO" at bounding box center [198, 146] width 59 height 21
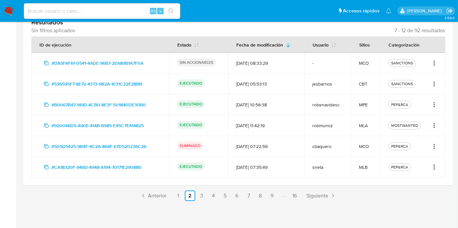
click at [209, 147] on div "ELIMINADO" at bounding box center [198, 146] width 43 height 9
drag, startPoint x: 204, startPoint y: 145, endPoint x: 178, endPoint y: 144, distance: 26.7
click at [178, 144] on td "ELIMINADO" at bounding box center [198, 146] width 59 height 21
click at [183, 147] on p "ELIMINADO" at bounding box center [190, 146] width 26 height 8
drag, startPoint x: 180, startPoint y: 141, endPoint x: 209, endPoint y: 145, distance: 29.3
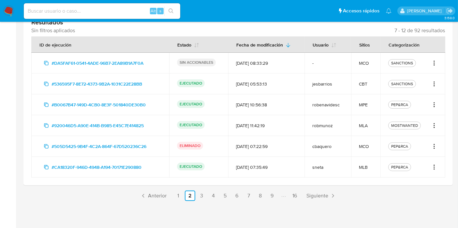
click at [209, 145] on td "ELIMINADO" at bounding box center [198, 146] width 59 height 21
click at [200, 147] on p "ELIMINADO" at bounding box center [190, 146] width 26 height 8
drag, startPoint x: 175, startPoint y: 143, endPoint x: 208, endPoint y: 147, distance: 33.1
click at [208, 147] on td "ELIMINADO" at bounding box center [198, 146] width 59 height 21
click at [199, 145] on p "ELIMINADO" at bounding box center [190, 146] width 26 height 8
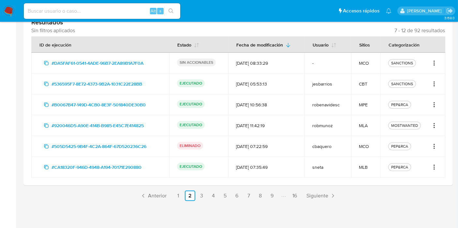
drag, startPoint x: 179, startPoint y: 144, endPoint x: 196, endPoint y: 148, distance: 18.0
click at [220, 144] on div "ELIMINADO" at bounding box center [198, 146] width 43 height 9
click at [196, 148] on p "ELIMINADO" at bounding box center [190, 146] width 26 height 8
click at [432, 151] on td "PEP&RCA" at bounding box center [412, 146] width 65 height 21
click at [434, 147] on icon "Acciones" at bounding box center [434, 146] width 1 height 1
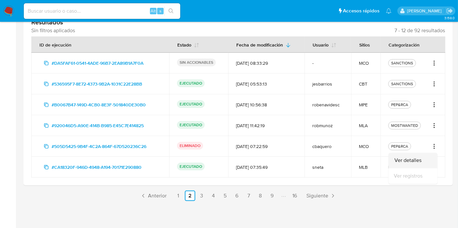
click at [417, 157] on button "Ver detalles" at bounding box center [412, 161] width 49 height 16
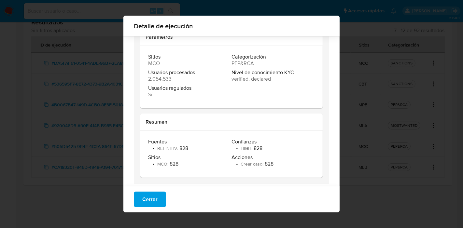
scroll to position [74, 0]
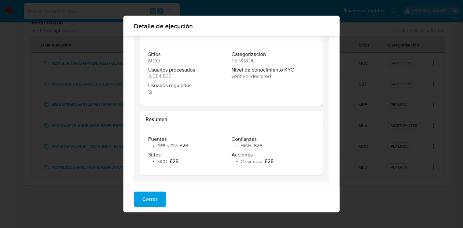
drag, startPoint x: 124, startPoint y: 120, endPoint x: 191, endPoint y: 121, distance: 67.2
click at [191, 121] on div "Estado de ejecución ELIMINADO Parámetros Sitios MCO Categorización PEP&RCA Usua…" at bounding box center [232, 74] width 216 height 225
drag, startPoint x: 187, startPoint y: 121, endPoint x: 153, endPoint y: 116, distance: 33.6
click at [184, 120] on h2 "Resumen" at bounding box center [232, 119] width 172 height 7
drag, startPoint x: 143, startPoint y: 120, endPoint x: 172, endPoint y: 130, distance: 30.6
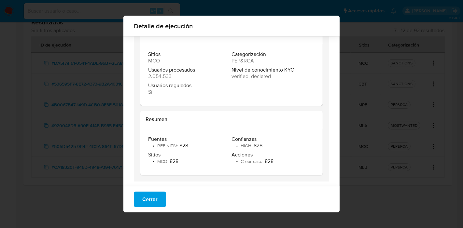
click at [171, 119] on h2 "Resumen" at bounding box center [232, 119] width 172 height 7
drag, startPoint x: 172, startPoint y: 134, endPoint x: 167, endPoint y: 134, distance: 5.9
click at [171, 134] on div "Fuentes • REFINITIV : 828 Confianzas • HIGH : 828 Sitios • MCO : 828 Acciones •…" at bounding box center [231, 151] width 183 height 47
drag, startPoint x: 153, startPoint y: 141, endPoint x: 194, endPoint y: 149, distance: 41.3
click at [195, 150] on div "Fuentes • REFINITIV : 828 Confianzas • HIGH : 828 Sitios • MCO : 828 Acciones •…" at bounding box center [231, 151] width 167 height 31
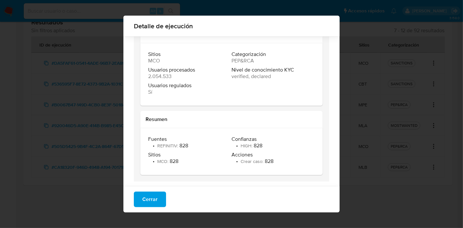
click at [191, 152] on span "Sitios" at bounding box center [189, 155] width 82 height 7
click at [250, 150] on div "Fuentes • REFINITIV : 828 Confianzas • HIGH : 828 Sitios • MCO : 828 Acciones •…" at bounding box center [231, 151] width 167 height 31
drag, startPoint x: 144, startPoint y: 79, endPoint x: 170, endPoint y: 76, distance: 26.2
click at [170, 76] on div "Sitios MCO Categorización PEP&RCA Usuarios procesados 2.054.533 Nivel de conoci…" at bounding box center [231, 74] width 183 height 63
click at [171, 75] on div "Usuarios procesados 2.054.533" at bounding box center [189, 73] width 83 height 13
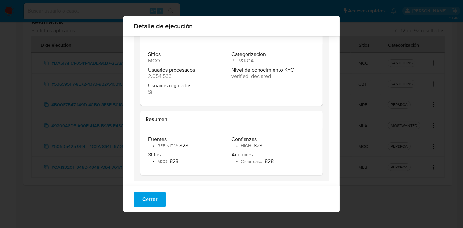
drag, startPoint x: 173, startPoint y: 75, endPoint x: 144, endPoint y: 77, distance: 29.1
click at [144, 77] on div "Sitios MCO Categorización PEP&RCA Usuarios procesados 2.054.533 Nivel de conoci…" at bounding box center [231, 74] width 183 height 63
click at [157, 78] on span "2.054.533" at bounding box center [159, 76] width 23 height 7
drag, startPoint x: 263, startPoint y: 162, endPoint x: 287, endPoint y: 162, distance: 23.8
click at [287, 162] on div "Acciones • Crear caso : 828" at bounding box center [273, 158] width 83 height 13
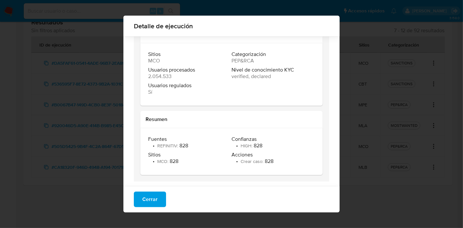
click at [274, 164] on div "Acciones • Crear caso : 828" at bounding box center [273, 158] width 83 height 13
click at [270, 160] on li "• Crear caso : 828" at bounding box center [253, 161] width 42 height 7
click at [264, 163] on li "• Crear caso : 828" at bounding box center [253, 161] width 42 height 7
click at [263, 162] on li "• Crear caso : 828" at bounding box center [253, 161] width 42 height 7
drag, startPoint x: 263, startPoint y: 162, endPoint x: 278, endPoint y: 159, distance: 15.1
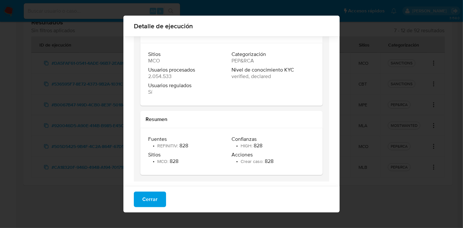
click at [278, 159] on div "Acciones • Crear caso : 828" at bounding box center [273, 158] width 83 height 13
click at [272, 160] on div "Acciones • Crear caso : 828" at bounding box center [273, 158] width 83 height 13
drag, startPoint x: 262, startPoint y: 165, endPoint x: 270, endPoint y: 162, distance: 7.9
click at [270, 162] on div "Fuentes • REFINITIV : 828 Confianzas • HIGH : 828 Sitios • MCO : 828 Acciones •…" at bounding box center [231, 151] width 167 height 31
click at [272, 162] on div "Acciones • Crear caso : 828" at bounding box center [273, 158] width 83 height 13
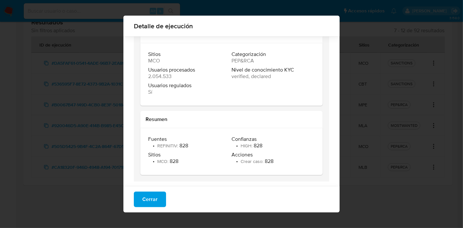
click at [259, 164] on span "Crear caso :" at bounding box center [253, 161] width 24 height 7
drag, startPoint x: 262, startPoint y: 162, endPoint x: 280, endPoint y: 156, distance: 19.2
click at [280, 156] on div "Acciones • Crear caso : 828" at bounding box center [273, 158] width 83 height 13
drag, startPoint x: 272, startPoint y: 160, endPoint x: 253, endPoint y: 170, distance: 20.8
click at [270, 162] on div "Acciones • Crear caso : 828" at bounding box center [273, 158] width 83 height 13
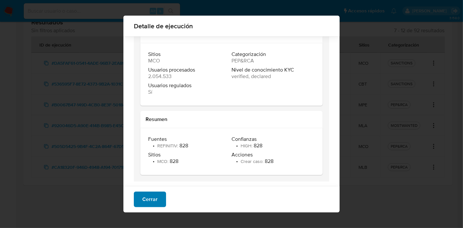
click at [153, 195] on span "Cerrar" at bounding box center [149, 200] width 15 height 14
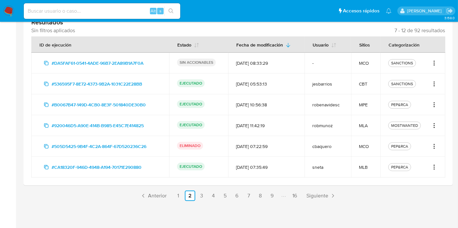
click at [432, 124] on icon "Acciones" at bounding box center [434, 126] width 7 height 8
click at [415, 135] on button "Ver detalles" at bounding box center [412, 140] width 49 height 16
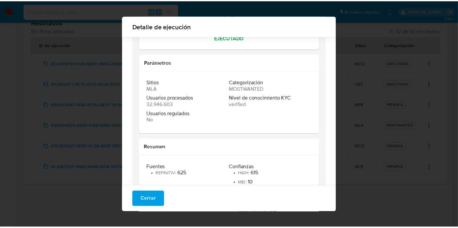
scroll to position [122, 0]
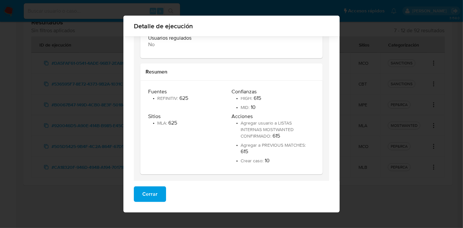
drag, startPoint x: 251, startPoint y: 101, endPoint x: 273, endPoint y: 160, distance: 63.0
click at [273, 160] on div "Fuentes • REFINITIV : 625 Confianzas • HIGH : 615 • MID : 10 Sitios • MLA : 625…" at bounding box center [231, 128] width 167 height 78
drag, startPoint x: 275, startPoint y: 161, endPoint x: 269, endPoint y: 163, distance: 6.6
click at [272, 161] on li "• Crear caso : 10" at bounding box center [273, 161] width 82 height 7
drag, startPoint x: 269, startPoint y: 163, endPoint x: 236, endPoint y: 99, distance: 72.1
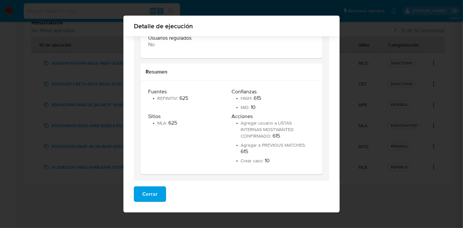
click at [235, 99] on div "Fuentes • REFINITIV : 625 Confianzas • HIGH : 615 • MID : 10 Sitios • MLA : 625…" at bounding box center [231, 128] width 167 height 78
drag, startPoint x: 242, startPoint y: 105, endPoint x: 239, endPoint y: 98, distance: 7.0
click at [242, 105] on span "MID :" at bounding box center [246, 107] width 10 height 7
click at [163, 192] on div "Cerrar" at bounding box center [232, 197] width 216 height 31
click at [160, 193] on button "Cerrar" at bounding box center [150, 195] width 32 height 16
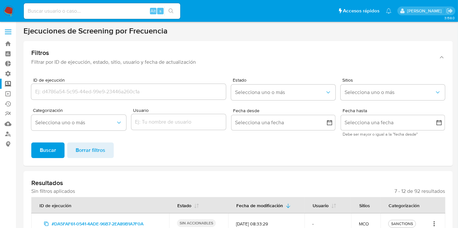
scroll to position [0, 0]
click at [8, 33] on label at bounding box center [8, 32] width 16 height 14
click at [0, 0] on input "checkbox" at bounding box center [0, 0] width 0 height 0
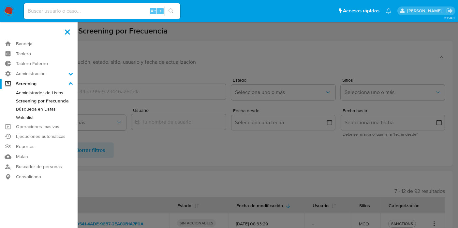
click at [42, 110] on link "Búsqueda en Listas" at bounding box center [39, 109] width 78 height 8
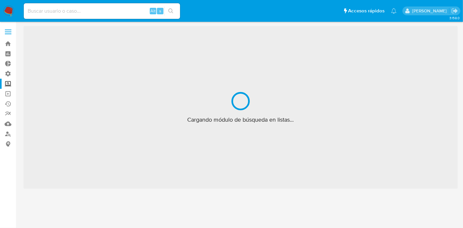
click at [9, 34] on span at bounding box center [8, 34] width 7 height 1
click at [0, 0] on input "checkbox" at bounding box center [0, 0] width 0 height 0
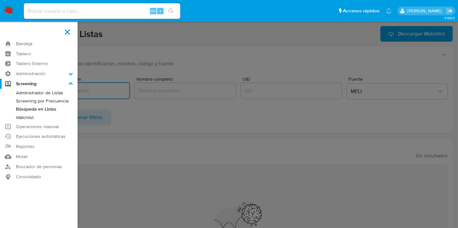
click at [176, 60] on label at bounding box center [229, 114] width 458 height 228
click at [0, 0] on input "checkbox" at bounding box center [0, 0] width 0 height 0
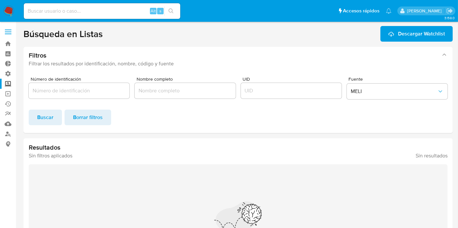
click at [110, 84] on div at bounding box center [79, 91] width 101 height 16
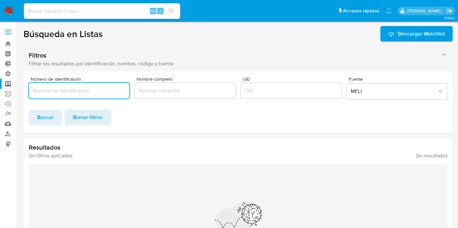
drag, startPoint x: 113, startPoint y: 91, endPoint x: 77, endPoint y: 65, distance: 44.3
click at [111, 91] on input "Número de identificación" at bounding box center [79, 91] width 101 height 8
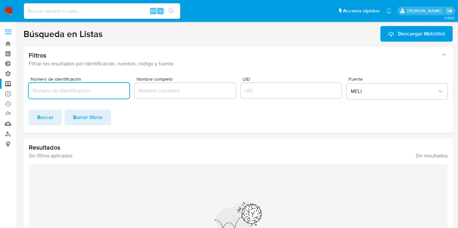
click at [79, 88] on input "Número de identificación" at bounding box center [79, 91] width 101 height 8
click at [109, 90] on input "Número de identificación" at bounding box center [79, 91] width 101 height 8
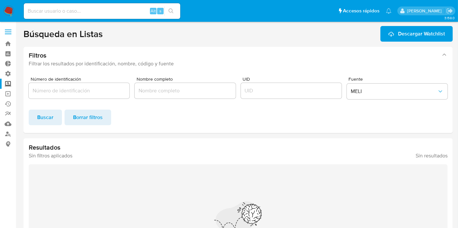
drag, startPoint x: 158, startPoint y: 85, endPoint x: 158, endPoint y: 89, distance: 3.9
click at [158, 86] on div at bounding box center [185, 91] width 101 height 16
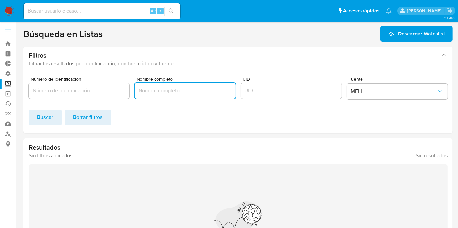
click at [158, 89] on input "Nombre completo" at bounding box center [185, 91] width 101 height 8
type input "[PERSON_NAME]"
click at [47, 119] on span "Buscar" at bounding box center [45, 117] width 16 height 14
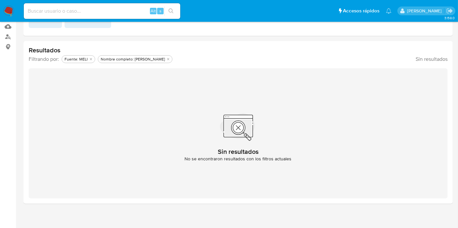
scroll to position [100, 0]
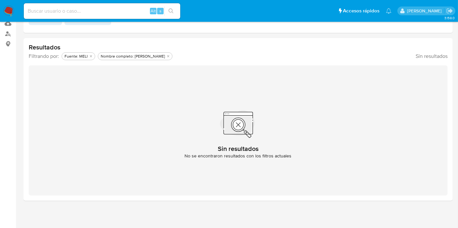
drag, startPoint x: 225, startPoint y: 153, endPoint x: 302, endPoint y: 137, distance: 78.5
click at [302, 137] on div "Sin resultados No se encontraron resultados con los filtros actuales" at bounding box center [238, 131] width 419 height 130
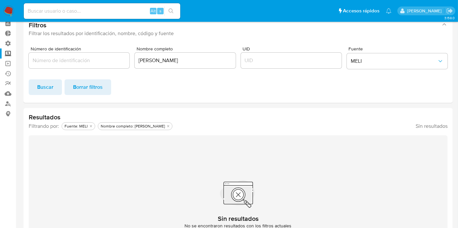
scroll to position [0, 0]
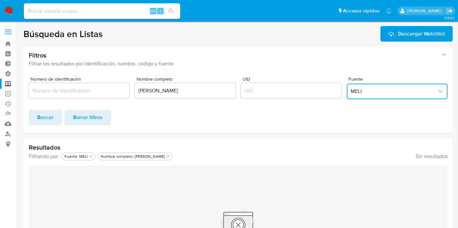
click at [376, 96] on button "MELI" at bounding box center [397, 92] width 101 height 16
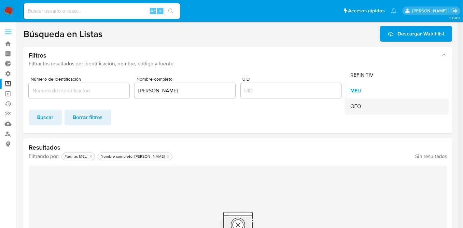
click at [367, 104] on div "QEQ" at bounding box center [395, 107] width 89 height 16
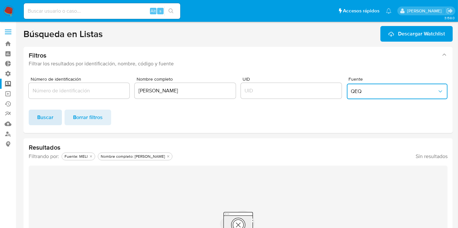
click at [39, 115] on span "Buscar" at bounding box center [45, 117] width 16 height 14
click at [389, 86] on button "QEQ" at bounding box center [397, 92] width 101 height 16
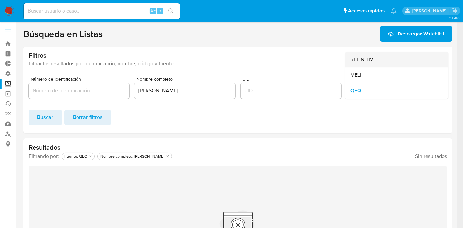
click at [373, 63] on span "REFINITIV" at bounding box center [362, 59] width 23 height 7
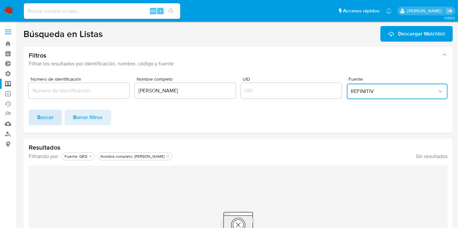
click at [40, 125] on span "Buscar" at bounding box center [45, 117] width 16 height 14
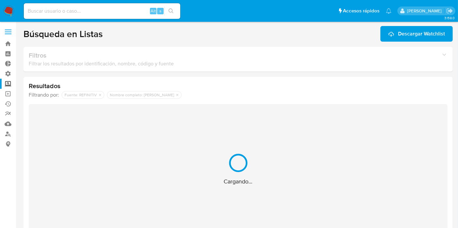
click at [42, 121] on div "Cargando..." at bounding box center [238, 169] width 419 height 130
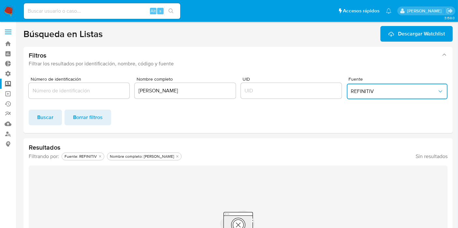
click at [361, 93] on span "REFINITIV" at bounding box center [394, 91] width 86 height 7
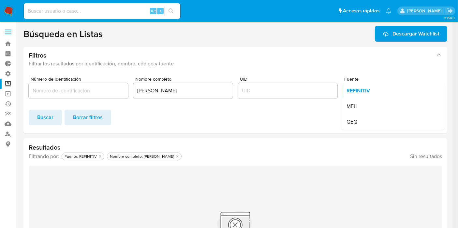
drag, startPoint x: 347, startPoint y: 77, endPoint x: 352, endPoint y: 81, distance: 6.7
click at [352, 81] on div "Fuente REFINITIV REFINITIV MELI QEQ" at bounding box center [392, 89] width 99 height 25
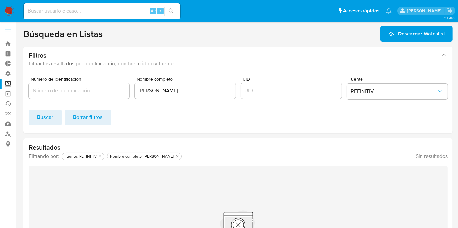
drag, startPoint x: 347, startPoint y: 77, endPoint x: 391, endPoint y: 75, distance: 44.1
click at [391, 75] on div "Número de identificación Nombre completo [PERSON_NAME] REFINITIV Buscar Borrar …" at bounding box center [237, 103] width 429 height 62
drag, startPoint x: 363, startPoint y: 77, endPoint x: 330, endPoint y: 76, distance: 32.6
click at [362, 77] on span "Fuente" at bounding box center [398, 79] width 101 height 5
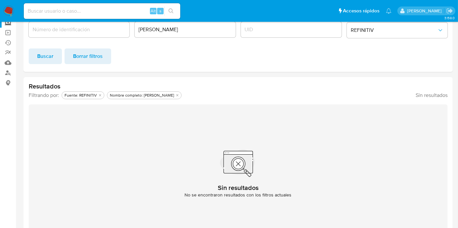
scroll to position [28, 0]
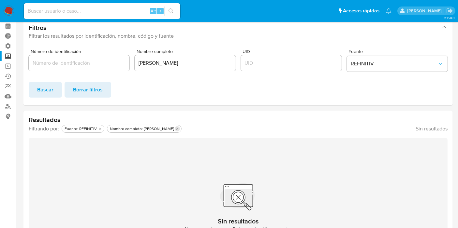
click at [175, 126] on button "Eliminar filtro de undefined Nombre completo: Igor Oliveira Brito" at bounding box center [177, 128] width 5 height 5
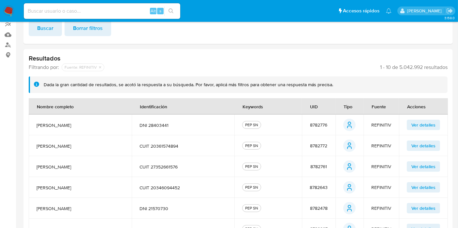
scroll to position [0, 0]
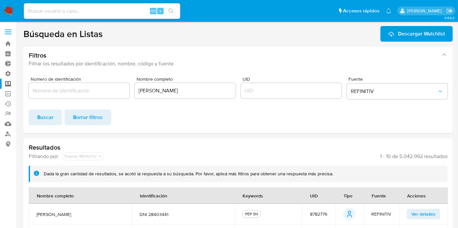
click at [11, 31] on label at bounding box center [8, 32] width 16 height 14
click at [0, 0] on input "checkbox" at bounding box center [0, 0] width 0 height 0
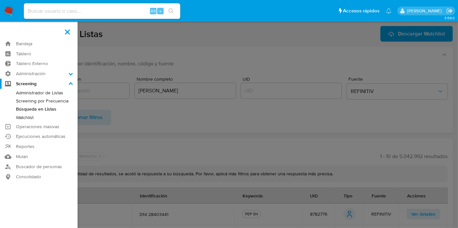
click at [28, 116] on link "Watchlist" at bounding box center [39, 118] width 78 height 8
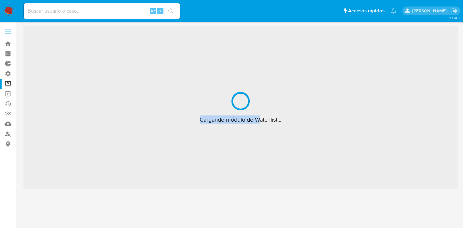
drag, startPoint x: 198, startPoint y: 126, endPoint x: 309, endPoint y: 115, distance: 112.0
click at [309, 115] on div "Cargando módulo de Watchlist..." at bounding box center [240, 107] width 435 height 163
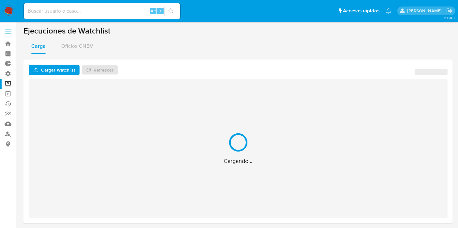
click at [303, 120] on div "Cargando..." at bounding box center [238, 148] width 419 height 139
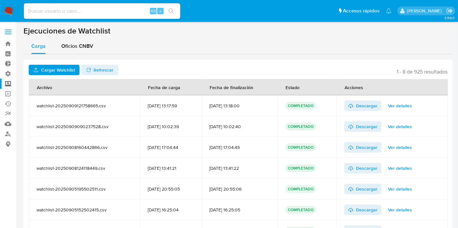
drag, startPoint x: 391, startPoint y: 73, endPoint x: 459, endPoint y: 65, distance: 67.9
click at [458, 65] on html "Pausado Ver notificaciones Alt s Accesos rápidos Presiona las siguientes teclas…" at bounding box center [229, 155] width 458 height 311
click at [448, 73] on div "Cargar Watchlist No tiene permisos para realizar esta acción Refrescar 1 - 8 de…" at bounding box center [237, 164] width 429 height 208
click at [78, 52] on div "Oficios CNBV" at bounding box center [77, 46] width 32 height 16
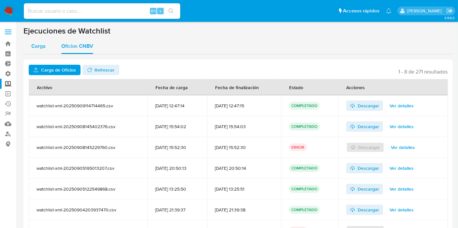
click at [43, 45] on span "Carga" at bounding box center [38, 45] width 14 height 7
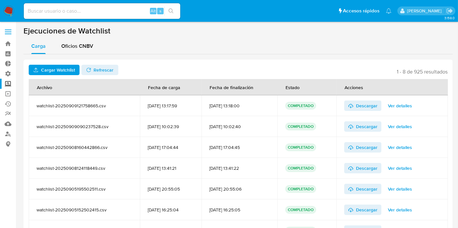
click at [8, 36] on label at bounding box center [8, 32] width 16 height 14
click at [0, 0] on input "checkbox" at bounding box center [0, 0] width 0 height 0
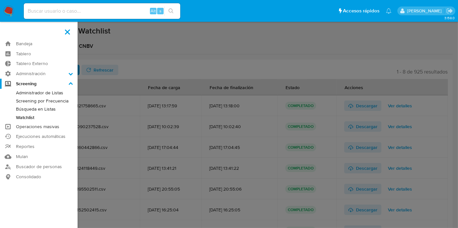
click at [34, 123] on link "Operaciones masivas" at bounding box center [39, 127] width 78 height 10
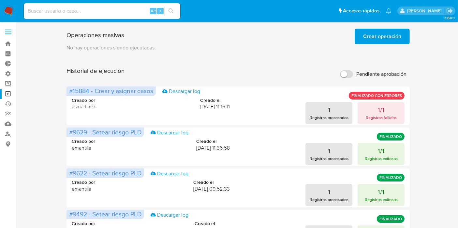
click at [352, 73] on input "Pendiente aprobación" at bounding box center [346, 74] width 13 height 8
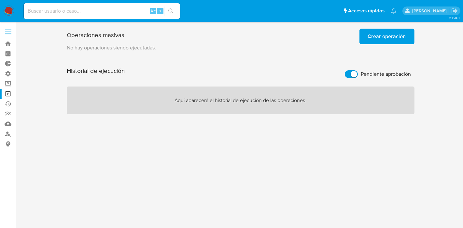
click at [349, 74] on input "Pendiente aprobación" at bounding box center [351, 74] width 13 height 8
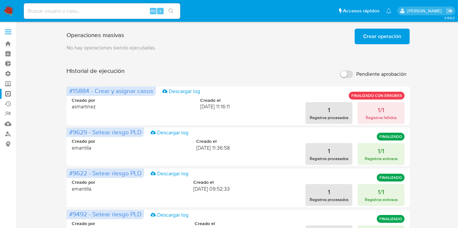
click at [368, 41] on span "Crear operación" at bounding box center [382, 36] width 38 height 14
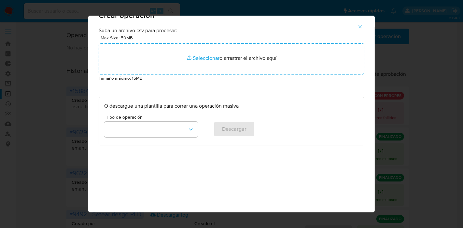
scroll to position [22, 0]
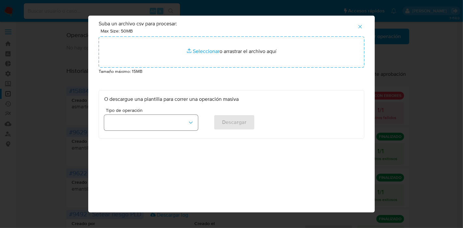
click at [188, 125] on icon "button" at bounding box center [191, 123] width 7 height 7
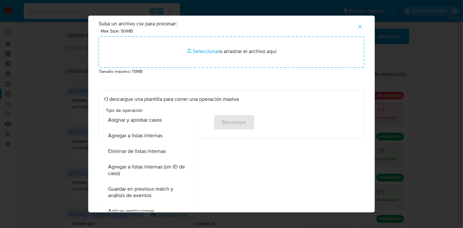
scroll to position [0, 0]
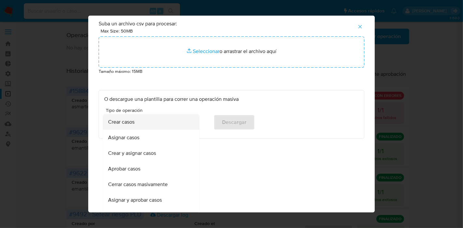
click at [179, 120] on div "Crear casos" at bounding box center [149, 122] width 82 height 16
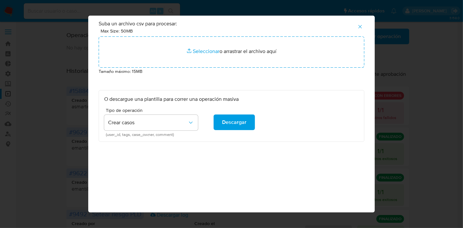
click at [412, 97] on div "Crear operación Suba un archivo csv para procesar: Max Size: 50MB Seleccionar a…" at bounding box center [231, 114] width 463 height 228
click at [223, 99] on p "O descargue una plantilla para correr una operación masiva" at bounding box center [231, 99] width 255 height 7
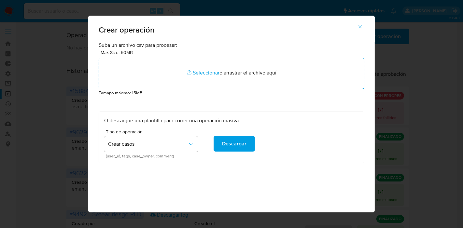
click at [362, 25] on icon "button" at bounding box center [361, 27] width 4 height 4
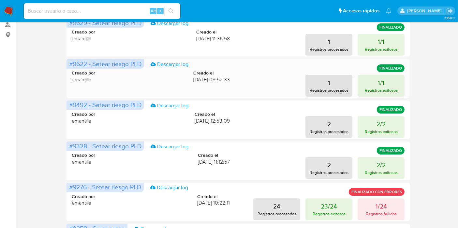
scroll to position [253, 0]
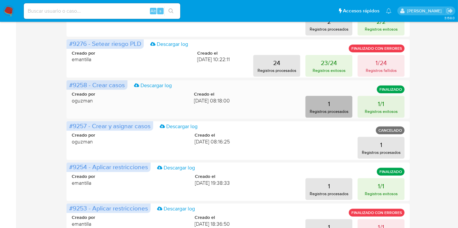
click at [316, 104] on button "1 Registros procesados" at bounding box center [328, 107] width 47 height 22
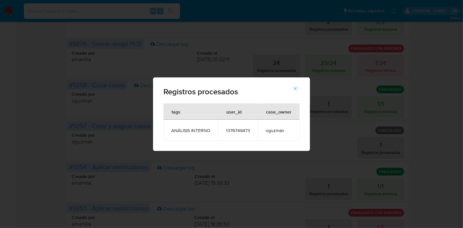
click at [299, 90] on button "button" at bounding box center [295, 89] width 23 height 16
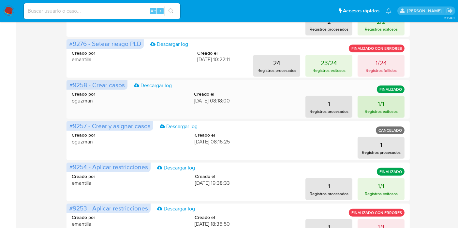
click at [385, 106] on button "1/1 Registros exitosos" at bounding box center [381, 107] width 47 height 22
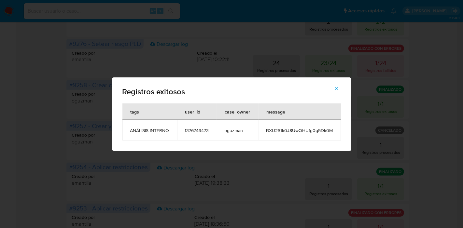
click at [145, 112] on div "tags" at bounding box center [135, 112] width 24 height 16
click at [105, 112] on div "Registros exitosos tags user_id case_owner message ANÁLISIS INTERNO 1376749473 …" at bounding box center [231, 114] width 463 height 228
click at [98, 93] on div "Registros exitosos tags user_id case_owner message ANÁLISIS INTERNO 1376749473 …" at bounding box center [231, 114] width 463 height 228
click at [116, 84] on div "Registros exitosos" at bounding box center [232, 91] width 240 height 26
drag, startPoint x: 234, startPoint y: 48, endPoint x: 311, endPoint y: 78, distance: 82.7
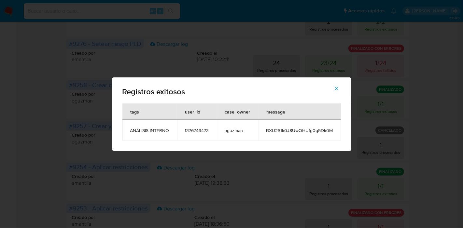
click at [252, 53] on div "Registros exitosos tags user_id case_owner message ANÁLISIS INTERNO 1376749473 …" at bounding box center [231, 114] width 463 height 228
click at [339, 85] on span "button" at bounding box center [337, 88] width 6 height 14
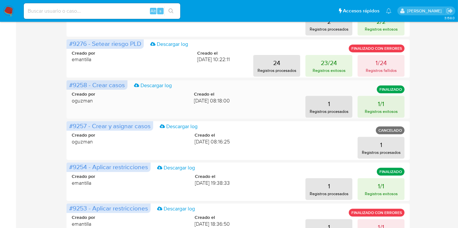
click at [240, 94] on div "Creado por oguzman Creado el [DATE] 08:18:00 1 Registros procesados 1/1 Registr…" at bounding box center [238, 100] width 333 height 35
click at [149, 84] on link "Descargar log" at bounding box center [153, 85] width 38 height 7
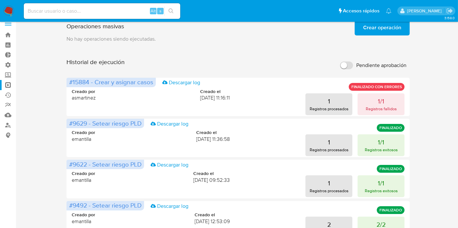
scroll to position [0, 0]
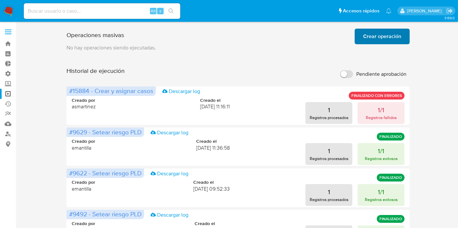
click at [361, 40] on button "Crear operación" at bounding box center [382, 37] width 55 height 16
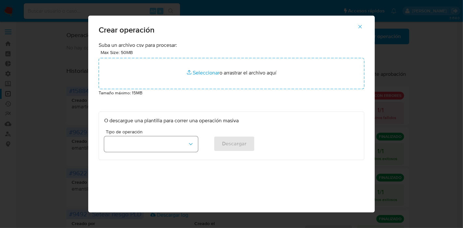
click at [164, 137] on button "button" at bounding box center [151, 145] width 94 height 16
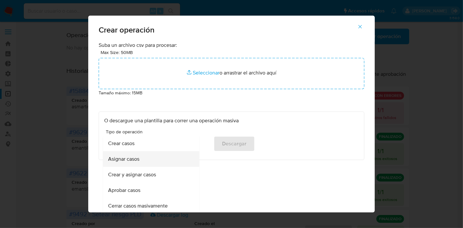
click at [163, 158] on div "Asignar casos" at bounding box center [149, 160] width 82 height 16
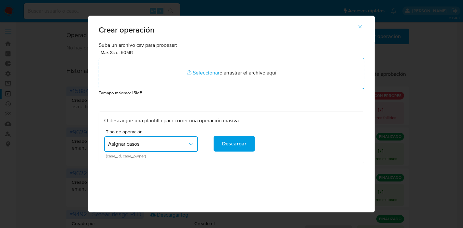
click at [361, 27] on icon "button" at bounding box center [361, 27] width 6 height 6
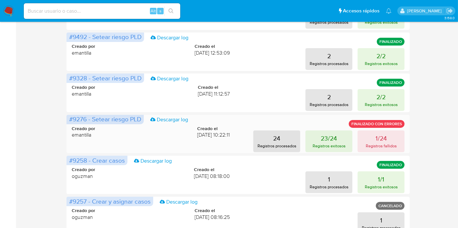
scroll to position [171, 0]
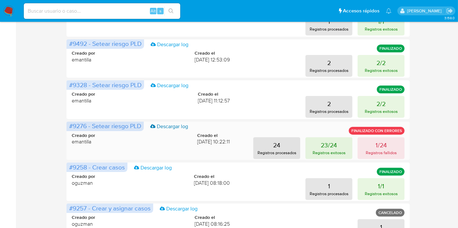
drag, startPoint x: 134, startPoint y: 127, endPoint x: 158, endPoint y: 127, distance: 23.8
click at [144, 127] on span "#9276 - Setear riesgo PLD Descargar log" at bounding box center [104, 126] width 77 height 9
click at [143, 128] on span "#9276 - Setear riesgo PLD Descargar log" at bounding box center [104, 126] width 77 height 9
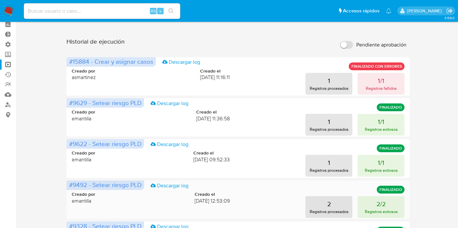
scroll to position [0, 0]
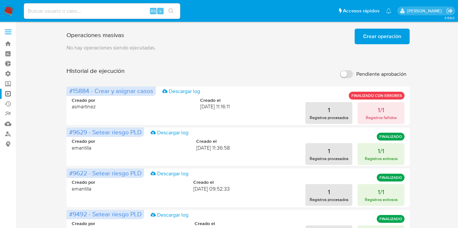
drag, startPoint x: 333, startPoint y: 66, endPoint x: 340, endPoint y: 70, distance: 8.3
click at [343, 72] on input "Pendiente aprobación" at bounding box center [346, 74] width 13 height 8
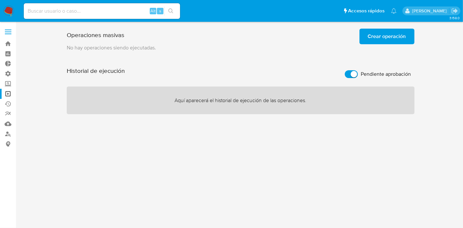
click at [347, 75] on input "Pendiente aprobación" at bounding box center [351, 74] width 13 height 8
checkbox input "false"
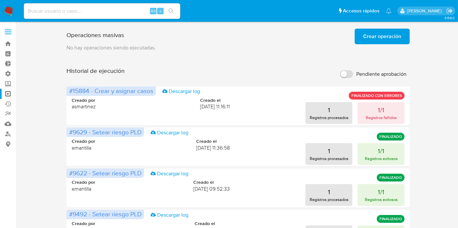
click at [8, 32] on span at bounding box center [8, 32] width 7 height 1
click at [0, 0] on input "checkbox" at bounding box center [0, 0] width 0 height 0
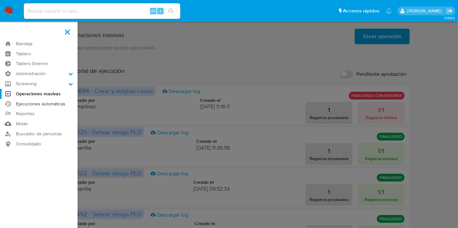
click at [39, 104] on link "Ejecuciones automáticas" at bounding box center [39, 104] width 78 height 10
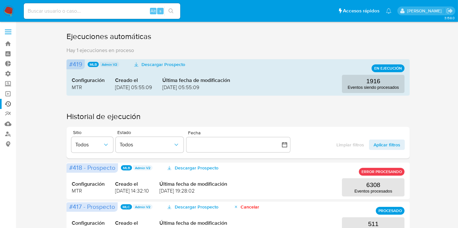
drag, startPoint x: 260, startPoint y: 174, endPoint x: 276, endPoint y: 160, distance: 21.2
click at [260, 173] on div "Configuración MTR Creado el 08/09/2025 14:32:10 Última fecha de modificación 08…" at bounding box center [238, 181] width 333 height 31
click at [386, 142] on span "Aplicar filtros" at bounding box center [386, 145] width 27 height 10
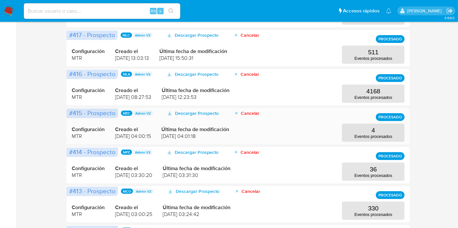
scroll to position [181, 0]
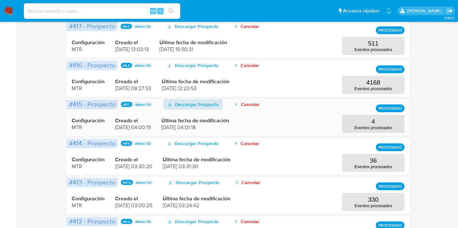
click at [196, 107] on span "Descargar Prospecto" at bounding box center [197, 104] width 44 height 10
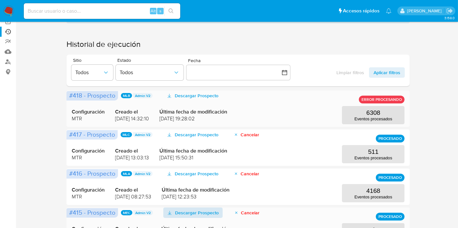
scroll to position [0, 0]
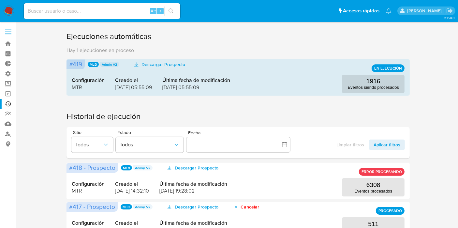
click at [9, 32] on span at bounding box center [8, 32] width 7 height 1
click at [0, 0] on input "checkbox" at bounding box center [0, 0] width 0 height 0
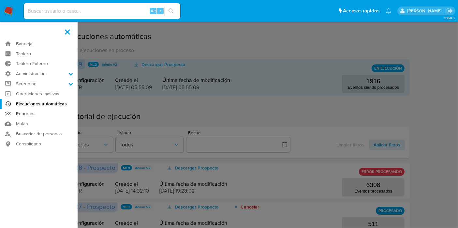
click at [27, 112] on link "Reportes" at bounding box center [39, 114] width 78 height 10
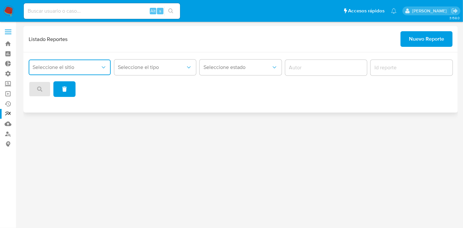
click at [92, 67] on span "Seleccione el sitio" at bounding box center [67, 67] width 68 height 7
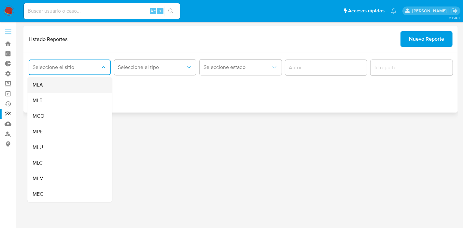
click at [86, 82] on div "MLA" at bounding box center [68, 85] width 70 height 16
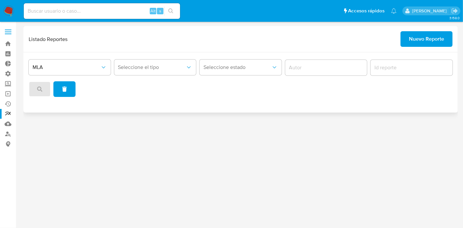
click at [37, 84] on div at bounding box center [52, 89] width 47 height 16
click at [7, 32] on span at bounding box center [8, 32] width 7 height 1
click at [0, 0] on input "checkbox" at bounding box center [0, 0] width 0 height 0
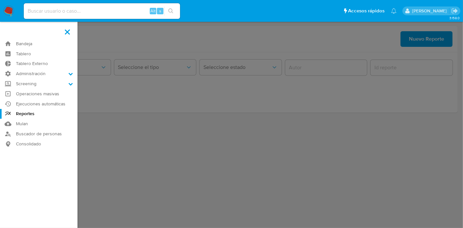
click at [269, 69] on label at bounding box center [231, 114] width 463 height 228
click at [0, 0] on input "checkbox" at bounding box center [0, 0] width 0 height 0
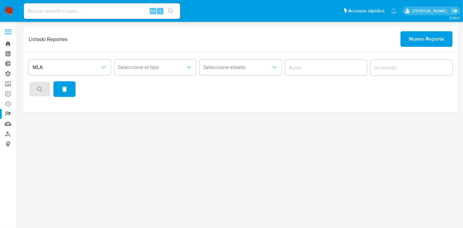
click at [10, 44] on link "Bandeja" at bounding box center [39, 44] width 78 height 10
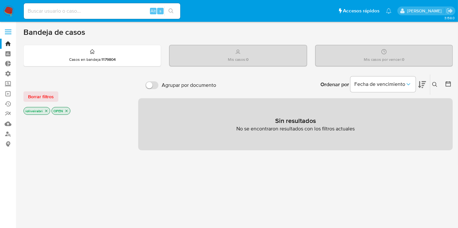
click at [152, 84] on input "Agrupar por documento" at bounding box center [151, 85] width 13 height 8
checkbox input "false"
click at [43, 98] on span "Borrar filtros" at bounding box center [41, 96] width 26 height 9
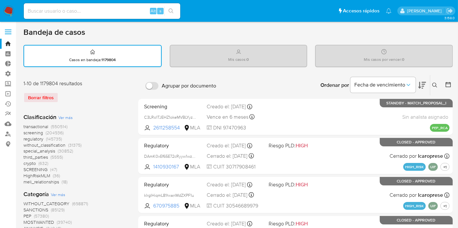
click at [143, 55] on div "Casos en bandeja : 1179804" at bounding box center [92, 56] width 137 height 21
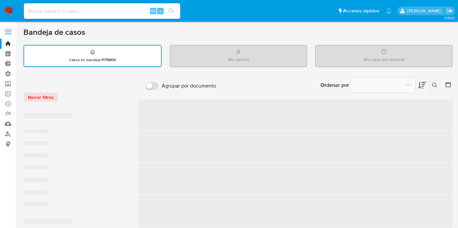
drag, startPoint x: 224, startPoint y: 42, endPoint x: 252, endPoint y: 43, distance: 28.1
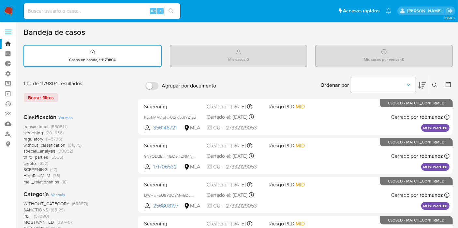
drag, startPoint x: 230, startPoint y: 46, endPoint x: 250, endPoint y: 64, distance: 27.0
click at [250, 64] on div "Mis casos : 0" at bounding box center [238, 55] width 137 height 21
click at [279, 59] on div "Mis casos : 0" at bounding box center [238, 55] width 137 height 21
click at [331, 52] on div "Mis casos por vencer : 0" at bounding box center [383, 55] width 137 height 21
drag, startPoint x: 353, startPoint y: 54, endPoint x: 427, endPoint y: 56, distance: 73.7
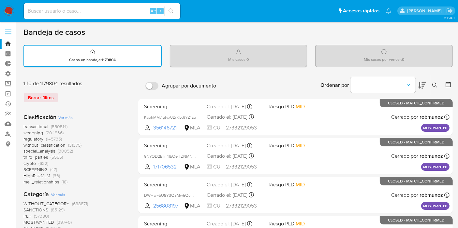
click at [427, 55] on div "Mis casos por vencer : 0" at bounding box center [383, 55] width 137 height 21
drag, startPoint x: 263, startPoint y: 54, endPoint x: 281, endPoint y: 53, distance: 18.6
click at [281, 53] on div "Mis casos : 0" at bounding box center [238, 55] width 137 height 21
drag, startPoint x: 276, startPoint y: 58, endPoint x: 222, endPoint y: 51, distance: 54.5
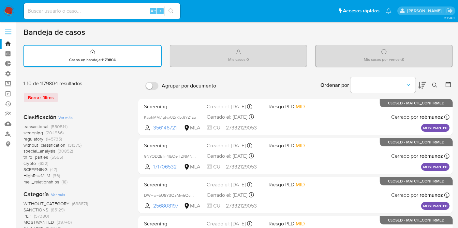
click at [276, 58] on div "Mis casos : 0" at bounding box center [238, 55] width 137 height 21
click at [220, 51] on div "Mis casos : 0" at bounding box center [238, 55] width 137 height 21
drag, startPoint x: 226, startPoint y: 57, endPoint x: 221, endPoint y: 58, distance: 4.3
click at [226, 57] on div "Mis casos : 0" at bounding box center [238, 55] width 137 height 21
click at [220, 58] on div "Mis casos : 0" at bounding box center [238, 55] width 137 height 21
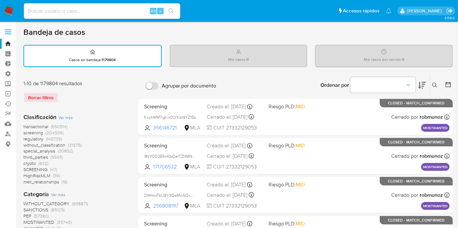
click at [229, 62] on p "Mis casos : 0" at bounding box center [238, 59] width 21 height 5
drag, startPoint x: 228, startPoint y: 61, endPoint x: 285, endPoint y: 59, distance: 56.7
click at [285, 59] on div "Mis casos : 0" at bounding box center [238, 55] width 137 height 21
click at [355, 54] on div "Mis casos por vencer : 0" at bounding box center [383, 55] width 137 height 21
drag, startPoint x: 358, startPoint y: 57, endPoint x: 422, endPoint y: 59, distance: 64.5
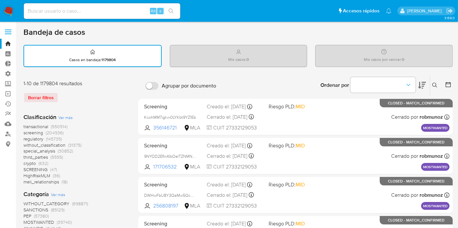
click at [422, 59] on div "Mis casos por vencer : 0" at bounding box center [383, 55] width 137 height 21
drag, startPoint x: 416, startPoint y: 61, endPoint x: 391, endPoint y: 38, distance: 34.2
click at [416, 61] on div "Mis casos por vencer : 0" at bounding box center [383, 55] width 137 height 21
click at [385, 30] on div "Bandeja de casos" at bounding box center [237, 32] width 429 height 10
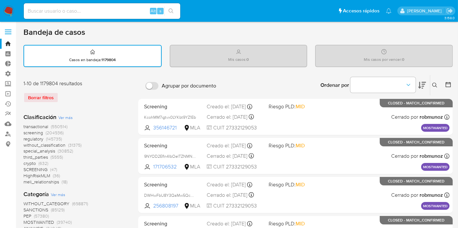
drag, startPoint x: 248, startPoint y: 58, endPoint x: 331, endPoint y: 52, distance: 84.0
click at [331, 52] on div "Casos en bandeja : 1179804 Mis casos : 0 Mis casos por vencer : 0" at bounding box center [237, 56] width 429 height 22
drag, startPoint x: 371, startPoint y: 60, endPoint x: 356, endPoint y: 52, distance: 17.5
click at [371, 60] on p "Mis casos por vencer : 0" at bounding box center [384, 59] width 40 height 5
drag, startPoint x: 348, startPoint y: 52, endPoint x: 454, endPoint y: 55, distance: 105.9
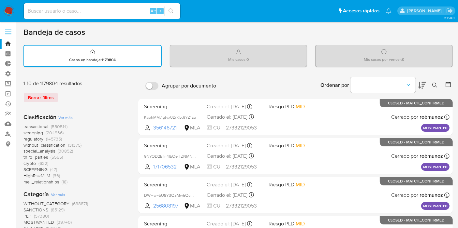
drag, startPoint x: 396, startPoint y: 52, endPoint x: 188, endPoint y: 53, distance: 207.6
click at [396, 52] on div "Mis casos por vencer : 0" at bounding box center [383, 55] width 137 height 21
drag, startPoint x: 121, startPoint y: 65, endPoint x: 205, endPoint y: 28, distance: 91.2
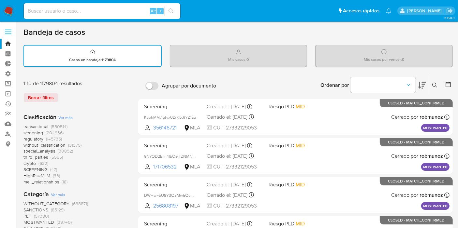
drag, startPoint x: 227, startPoint y: 50, endPoint x: 273, endPoint y: 61, distance: 47.0
click at [273, 61] on div "Mis casos : 0" at bounding box center [238, 55] width 137 height 21
drag, startPoint x: 344, startPoint y: 55, endPoint x: 460, endPoint y: 56, distance: 116.0
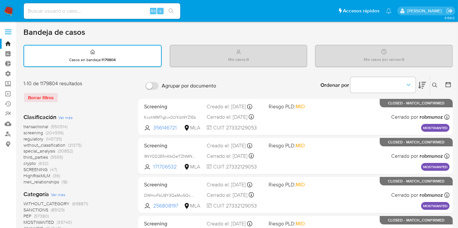
drag, startPoint x: 368, startPoint y: 58, endPoint x: 448, endPoint y: 51, distance: 80.5
click at [448, 51] on div "Mis casos por vencer : 0" at bounding box center [383, 55] width 137 height 21
click at [411, 55] on div "Mis casos por vencer : 0" at bounding box center [383, 55] width 137 height 21
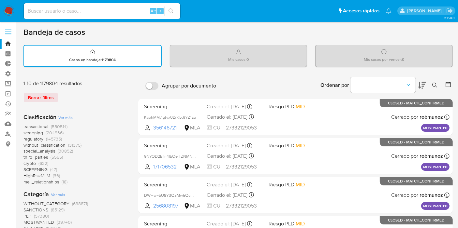
drag, startPoint x: 366, startPoint y: 62, endPoint x: 312, endPoint y: 61, distance: 53.8
drag, startPoint x: 335, startPoint y: 22, endPoint x: 316, endPoint y: 36, distance: 23.5
drag, startPoint x: 267, startPoint y: 60, endPoint x: 183, endPoint y: 60, distance: 84.4
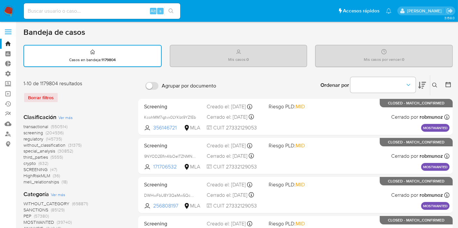
click at [183, 60] on div "Mis casos : 0" at bounding box center [238, 55] width 137 height 21
drag, startPoint x: 209, startPoint y: 66, endPoint x: 304, endPoint y: 55, distance: 95.8
click at [273, 17] on ul "Pausado Ver notificaciones Alt s Accesos rápidos Presiona las siguientes teclas…" at bounding box center [208, 11] width 374 height 16
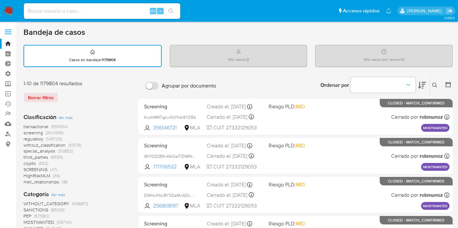
drag, startPoint x: 285, startPoint y: 29, endPoint x: 304, endPoint y: 34, distance: 19.8
click at [289, 31] on div "Bandeja de casos" at bounding box center [237, 32] width 429 height 10
drag, startPoint x: 341, startPoint y: 63, endPoint x: 415, endPoint y: 62, distance: 73.7
click at [415, 62] on div "Mis casos por vencer : 0" at bounding box center [383, 55] width 137 height 21
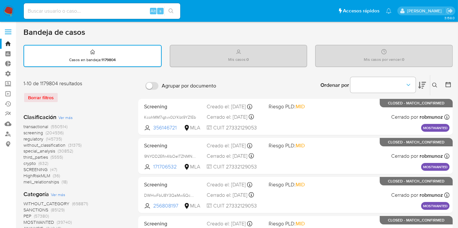
drag, startPoint x: 375, startPoint y: 62, endPoint x: 326, endPoint y: 66, distance: 49.0
click at [326, 66] on div "Mis casos por vencer : 0" at bounding box center [384, 56] width 138 height 22
click at [348, 29] on div "Bandeja de casos" at bounding box center [237, 32] width 429 height 10
drag, startPoint x: 277, startPoint y: 59, endPoint x: 188, endPoint y: 62, distance: 88.7
click at [188, 62] on div "Mis casos : 0" at bounding box center [238, 55] width 137 height 21
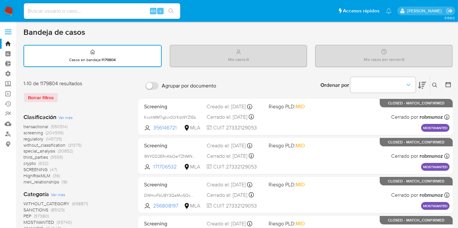
click at [225, 30] on div "Bandeja de casos" at bounding box center [237, 32] width 429 height 10
drag, startPoint x: 21, startPoint y: 30, endPoint x: 102, endPoint y: 36, distance: 81.0
click at [103, 35] on div "Bandeja de casos" at bounding box center [237, 32] width 429 height 10
click at [11, 12] on img at bounding box center [8, 11] width 11 height 11
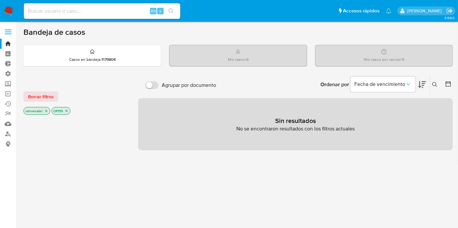
drag, startPoint x: 24, startPoint y: 32, endPoint x: 100, endPoint y: 36, distance: 75.7
click at [100, 36] on div "Bandeja de casos" at bounding box center [237, 32] width 429 height 10
click at [99, 36] on div "Bandeja de casos" at bounding box center [237, 32] width 429 height 10
drag, startPoint x: 17, startPoint y: 32, endPoint x: 87, endPoint y: 34, distance: 70.1
click at [87, 34] on main "3.158.0" at bounding box center [229, 198] width 458 height 397
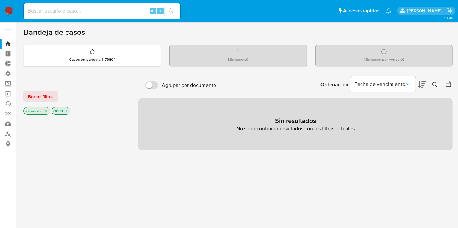
click at [90, 33] on div "Bandeja de casos" at bounding box center [237, 32] width 429 height 10
drag, startPoint x: 26, startPoint y: 28, endPoint x: 94, endPoint y: 40, distance: 69.4
click at [94, 40] on div "Bandeja de casos Casos en bandeja : 1179804 Mis casos : 0 Mis casos por vencer …" at bounding box center [237, 198] width 429 height 342
click at [89, 35] on div "Bandeja de casos" at bounding box center [237, 32] width 429 height 10
drag, startPoint x: 90, startPoint y: 34, endPoint x: 25, endPoint y: 29, distance: 65.3
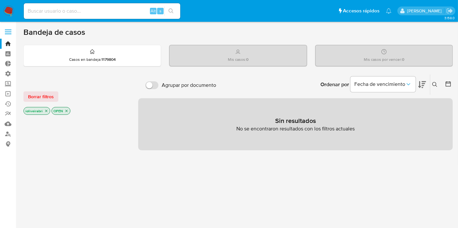
click at [25, 29] on div "Bandeja de casos" at bounding box center [237, 32] width 429 height 10
click at [27, 31] on h1 "Bandeja de casos" at bounding box center [54, 32] width 62 height 10
click at [23, 31] on h1 "Bandeja de casos" at bounding box center [54, 32] width 62 height 10
drag, startPoint x: 23, startPoint y: 33, endPoint x: 100, endPoint y: 36, distance: 77.0
click at [111, 42] on main "3.158.0" at bounding box center [229, 198] width 458 height 397
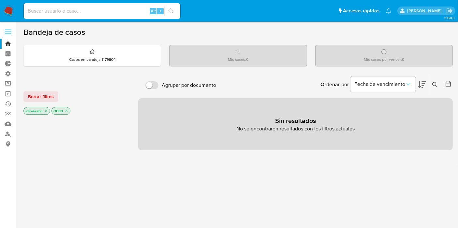
click at [98, 34] on div "Bandeja de casos" at bounding box center [237, 32] width 429 height 10
drag, startPoint x: 23, startPoint y: 32, endPoint x: 84, endPoint y: 31, distance: 61.6
click at [84, 31] on main "3.158.0" at bounding box center [229, 198] width 458 height 397
click at [86, 32] on div "Bandeja de casos" at bounding box center [237, 32] width 429 height 10
drag, startPoint x: 89, startPoint y: 33, endPoint x: 16, endPoint y: 24, distance: 73.8
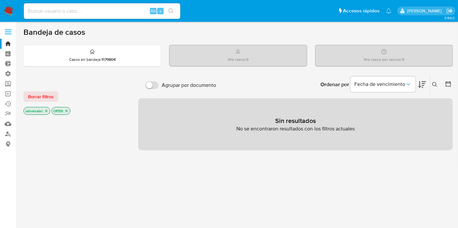
click at [16, 24] on section "Bandeja Tablero Tablero Externo Administración Reglas Screening Administrador d…" at bounding box center [229, 198] width 458 height 397
click at [32, 34] on h1 "Bandeja de casos" at bounding box center [54, 32] width 62 height 10
drag, startPoint x: 19, startPoint y: 29, endPoint x: 96, endPoint y: 27, distance: 76.9
click at [96, 27] on main "3.158.0" at bounding box center [229, 198] width 458 height 397
click at [96, 27] on div "Bandeja de casos" at bounding box center [237, 32] width 429 height 10
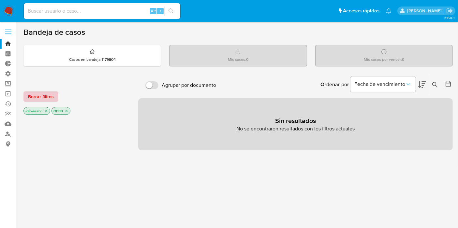
click at [54, 100] on button "Borrar filtros" at bounding box center [40, 97] width 35 height 10
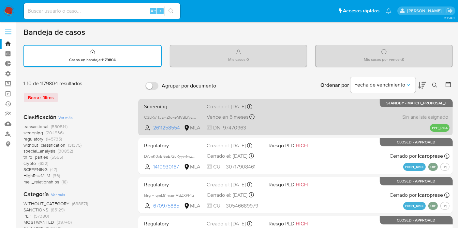
drag, startPoint x: 266, startPoint y: 115, endPoint x: 247, endPoint y: 103, distance: 22.2
click at [247, 103] on div "Creado el: [DATE] Creado el: [DATE] 12:43:03" at bounding box center [235, 106] width 57 height 7
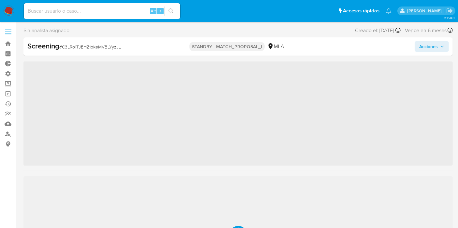
scroll to position [291, 0]
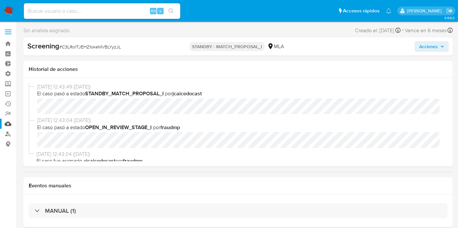
select select "10"
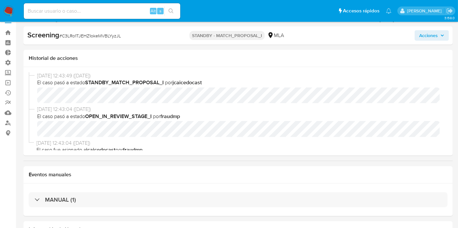
scroll to position [0, 0]
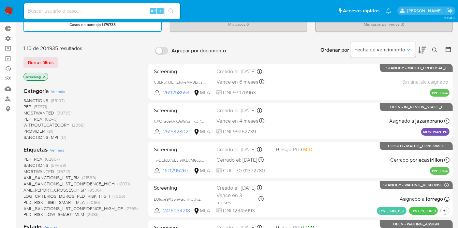
scroll to position [36, 0]
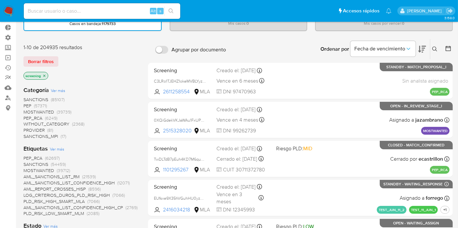
click at [45, 75] on icon "close-filter" at bounding box center [44, 76] width 2 height 2
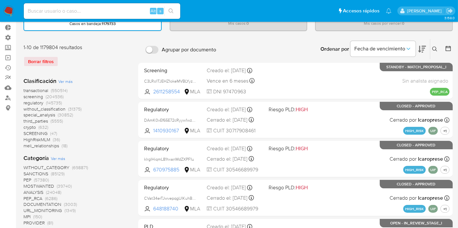
click at [44, 91] on span "transactional" at bounding box center [35, 90] width 25 height 7
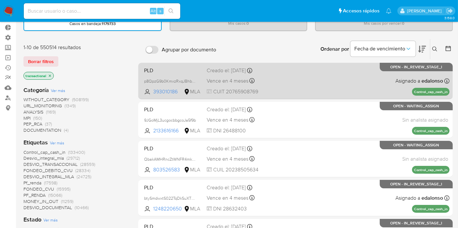
click at [323, 91] on div "PLD p8QpzG9b0KmxzRxqJBhbNdya 393010186 MLA Creado el: [DATE] Creado el: [DATE] …" at bounding box center [295, 81] width 308 height 33
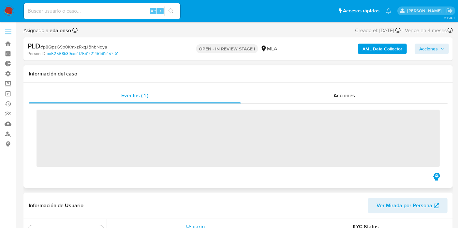
scroll to position [291, 0]
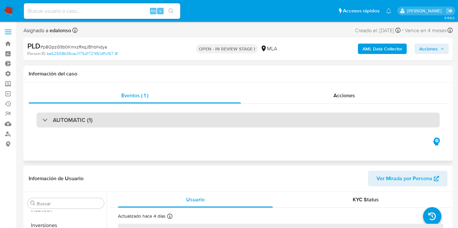
click at [126, 117] on div "AUTOMATIC (1)" at bounding box center [238, 120] width 403 height 15
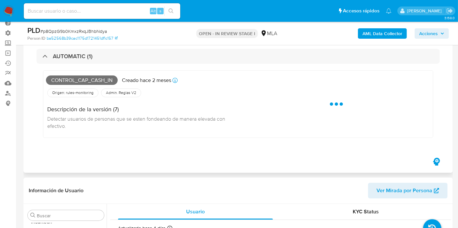
scroll to position [0, 0]
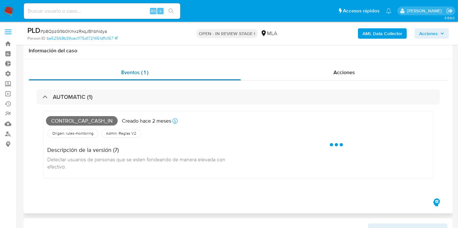
select select "10"
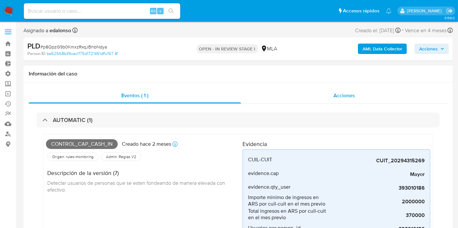
click at [344, 97] on span "Acciones" at bounding box center [344, 95] width 22 height 7
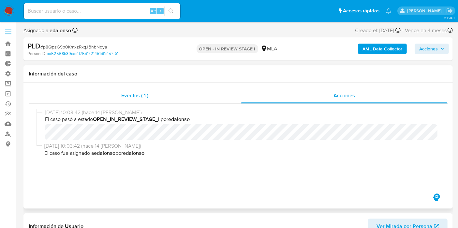
click at [192, 95] on div "Eventos ( 1 )" at bounding box center [135, 96] width 212 height 16
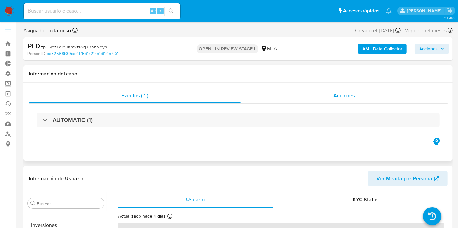
click at [346, 102] on div "Acciones" at bounding box center [344, 96] width 207 height 16
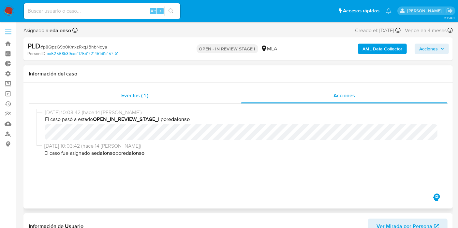
click at [170, 93] on div "Eventos ( 1 )" at bounding box center [135, 96] width 212 height 16
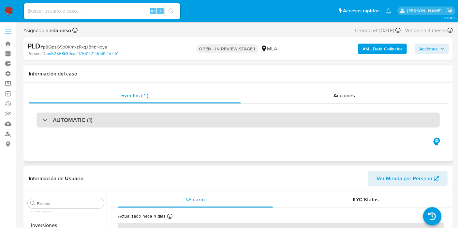
click at [146, 121] on div "AUTOMATIC (1)" at bounding box center [238, 120] width 403 height 15
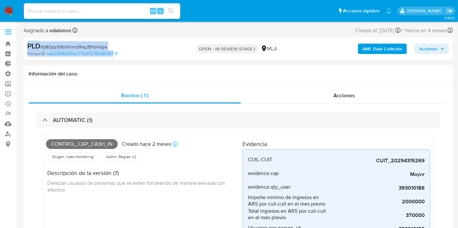
drag, startPoint x: 24, startPoint y: 44, endPoint x: 182, endPoint y: 59, distance: 158.2
click at [134, 54] on div "PLD # p8QpzG9b0KmxzRxqJBhbNdya Person ID ba52568b39cac1175d1721451df1c157 OPEN …" at bounding box center [237, 48] width 429 height 23
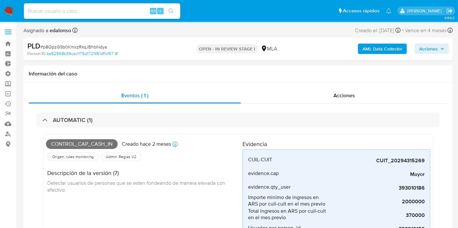
click at [188, 52] on div "OPEN - IN REVIEW STAGE I MLA" at bounding box center [238, 48] width 139 height 15
click at [321, 90] on div "Acciones" at bounding box center [344, 96] width 207 height 16
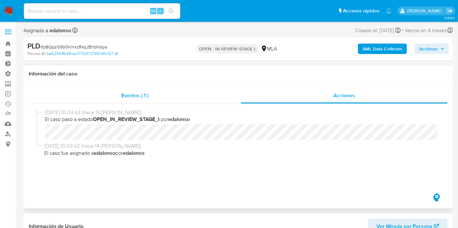
click at [196, 97] on div "Eventos ( 1 )" at bounding box center [135, 96] width 212 height 16
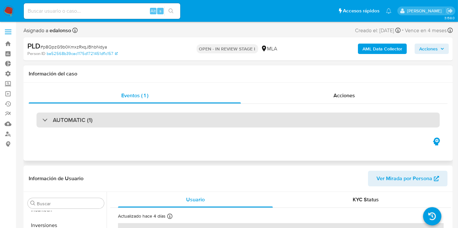
click at [101, 120] on div "AUTOMATIC (1)" at bounding box center [238, 120] width 403 height 15
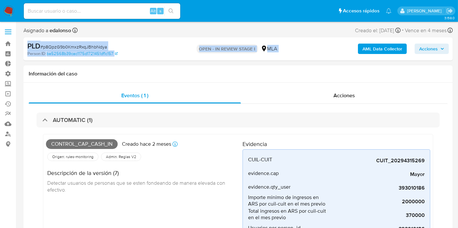
drag, startPoint x: 20, startPoint y: 46, endPoint x: 344, endPoint y: 41, distance: 324.3
drag, startPoint x: 326, startPoint y: 48, endPoint x: 259, endPoint y: 50, distance: 66.8
click at [325, 48] on div "AML Data Collector Acciones" at bounding box center [379, 48] width 139 height 15
click at [31, 43] on b "PLD" at bounding box center [33, 46] width 13 height 10
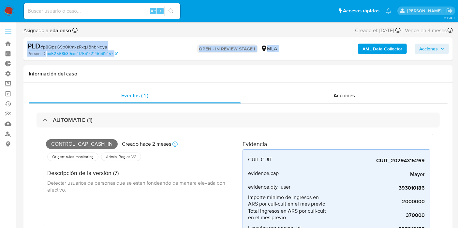
drag, startPoint x: 27, startPoint y: 43, endPoint x: 315, endPoint y: 55, distance: 288.7
click at [315, 55] on div "PLD # p8QpzG9b0KmxzRxqJBhbNdya Person ID ba52568b39cac1175d1721451df1c157 OPEN …" at bounding box center [237, 48] width 429 height 23
click at [316, 54] on div "AML Data Collector Acciones" at bounding box center [379, 48] width 139 height 15
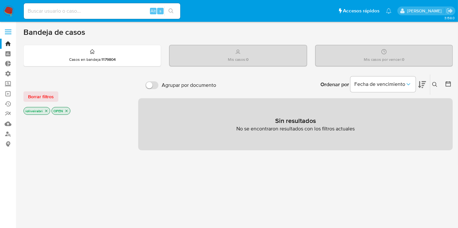
click at [9, 33] on label at bounding box center [8, 32] width 16 height 14
click at [0, 0] on input "checkbox" at bounding box center [0, 0] width 0 height 0
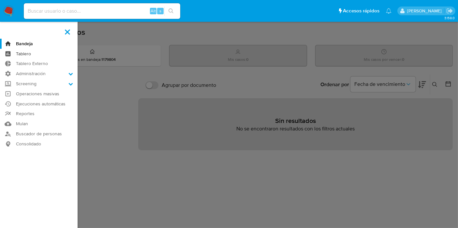
click at [24, 52] on link "Tablero" at bounding box center [39, 54] width 78 height 10
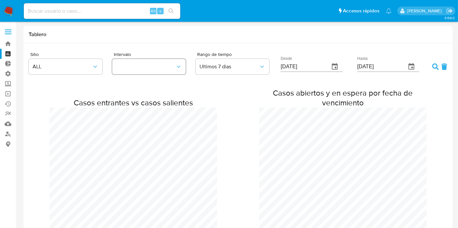
scroll to position [494, 458]
drag, startPoint x: 29, startPoint y: 39, endPoint x: 54, endPoint y: 34, distance: 25.6
click at [54, 34] on div "Tablero" at bounding box center [237, 34] width 429 height 17
click at [58, 36] on h1 "Tablero" at bounding box center [238, 34] width 419 height 7
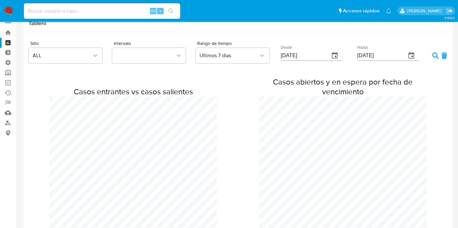
scroll to position [0, 0]
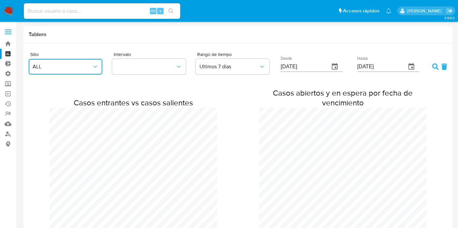
click at [91, 69] on span "ALL" at bounding box center [62, 67] width 59 height 7
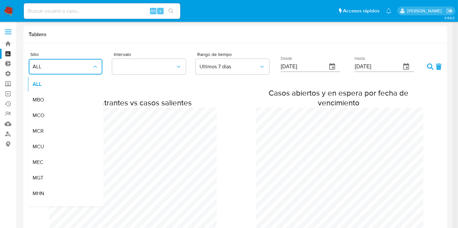
scroll to position [325404, 325440]
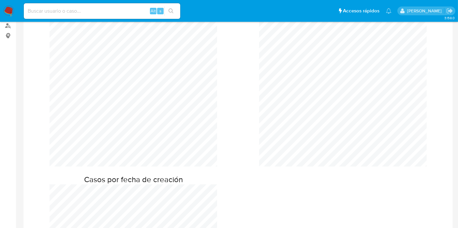
scroll to position [0, 0]
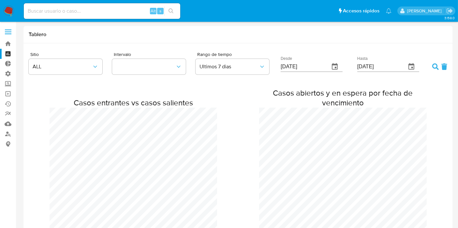
click at [12, 31] on label at bounding box center [8, 32] width 16 height 14
click at [0, 0] on input "checkbox" at bounding box center [0, 0] width 0 height 0
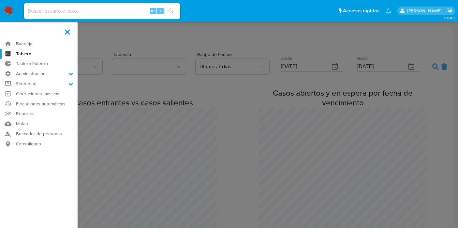
click at [66, 29] on label at bounding box center [67, 32] width 16 height 14
click at [0, 0] on input "checkbox" at bounding box center [0, 0] width 0 height 0
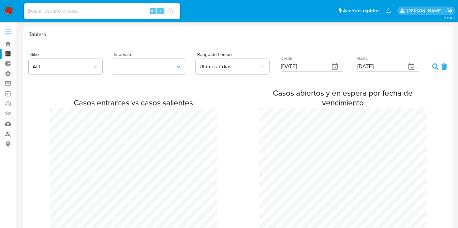
click at [10, 34] on span at bounding box center [8, 34] width 7 height 1
click at [0, 0] on input "checkbox" at bounding box center [0, 0] width 0 height 0
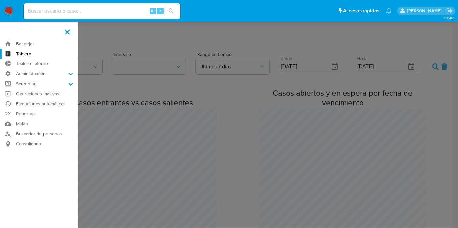
click at [99, 46] on label at bounding box center [229, 114] width 458 height 228
click at [0, 0] on input "checkbox" at bounding box center [0, 0] width 0 height 0
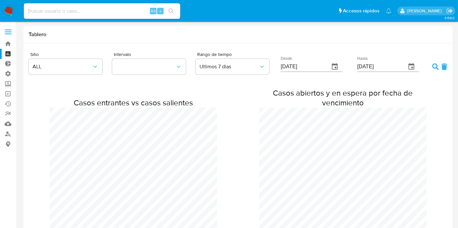
click at [7, 34] on span at bounding box center [8, 34] width 7 height 1
click at [0, 0] on input "checkbox" at bounding box center [0, 0] width 0 height 0
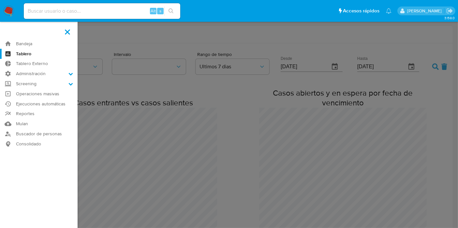
click at [131, 54] on label at bounding box center [229, 114] width 458 height 228
click at [0, 0] on input "checkbox" at bounding box center [0, 0] width 0 height 0
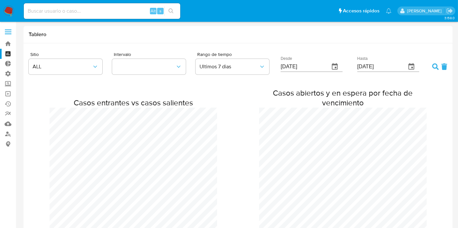
click at [11, 26] on label at bounding box center [8, 32] width 16 height 14
click at [0, 0] on input "checkbox" at bounding box center [0, 0] width 0 height 0
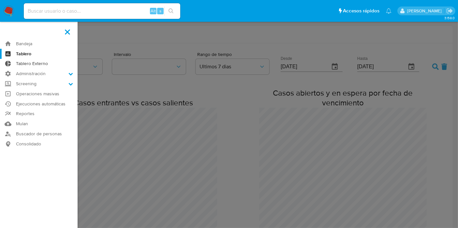
click at [34, 64] on link "Tablero Externo" at bounding box center [39, 64] width 78 height 10
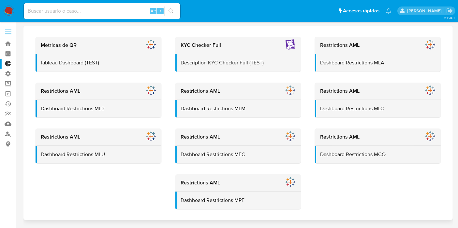
drag, startPoint x: 25, startPoint y: 26, endPoint x: 31, endPoint y: 31, distance: 7.5
click at [31, 31] on div "Metricas de QR tableau Dashboard (TEST) KYC Checker Full Description KYC Checke…" at bounding box center [237, 123] width 429 height 194
click at [27, 30] on div "Metricas de QR tableau Dashboard (TEST) KYC Checker Full Description KYC Checke…" at bounding box center [237, 123] width 429 height 194
click at [5, 32] on span at bounding box center [8, 32] width 7 height 1
click at [0, 0] on input "checkbox" at bounding box center [0, 0] width 0 height 0
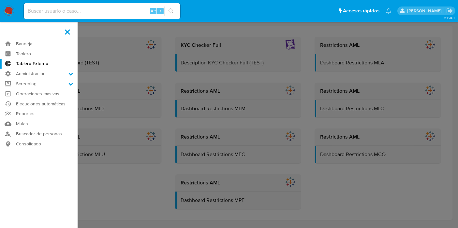
click at [140, 28] on label at bounding box center [229, 114] width 458 height 228
click at [0, 0] on input "checkbox" at bounding box center [0, 0] width 0 height 0
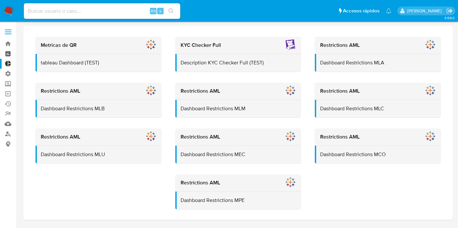
click at [13, 55] on link "Tablero" at bounding box center [39, 54] width 78 height 10
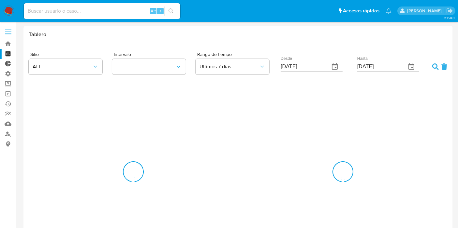
click at [9, 63] on link "Tablero Externo" at bounding box center [39, 64] width 78 height 10
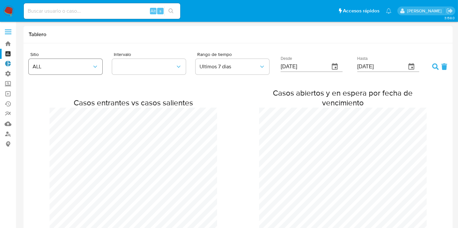
scroll to position [494, 458]
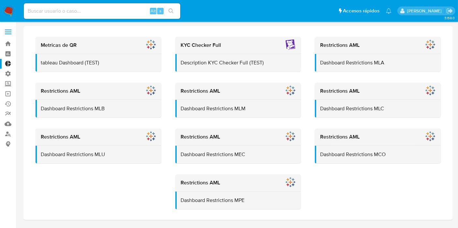
click at [8, 32] on span at bounding box center [8, 32] width 7 height 1
click at [0, 0] on input "checkbox" at bounding box center [0, 0] width 0 height 0
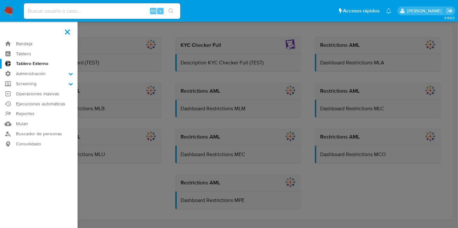
click at [120, 33] on label at bounding box center [229, 114] width 458 height 228
click at [0, 0] on input "checkbox" at bounding box center [0, 0] width 0 height 0
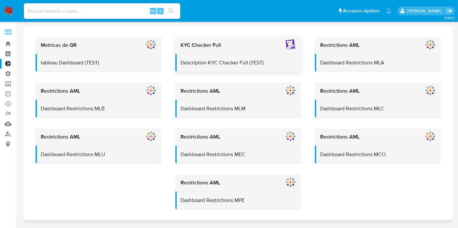
click at [240, 53] on div "KYC Checker Full" at bounding box center [238, 45] width 126 height 17
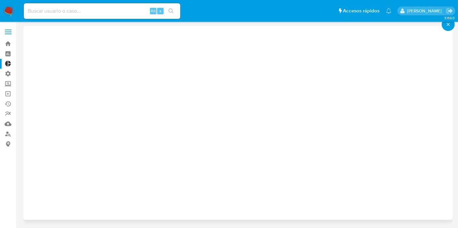
click at [446, 25] on icon "close-icon" at bounding box center [448, 25] width 5 height 6
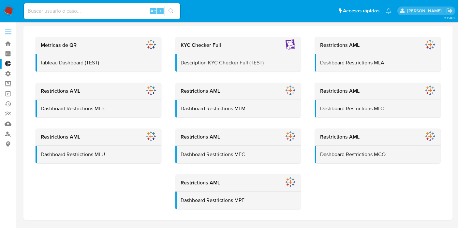
click at [9, 29] on label at bounding box center [8, 32] width 16 height 14
click at [0, 0] on input "checkbox" at bounding box center [0, 0] width 0 height 0
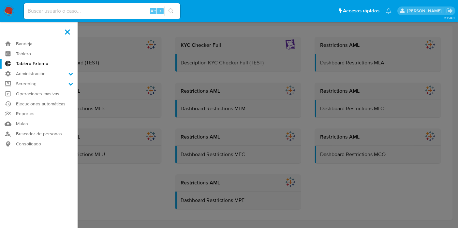
click at [67, 30] on label at bounding box center [67, 32] width 16 height 14
click at [0, 0] on input "checkbox" at bounding box center [0, 0] width 0 height 0
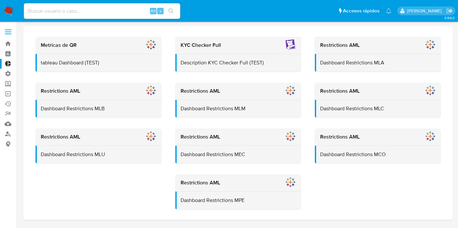
click at [6, 34] on label at bounding box center [8, 32] width 16 height 14
click at [0, 0] on input "checkbox" at bounding box center [0, 0] width 0 height 0
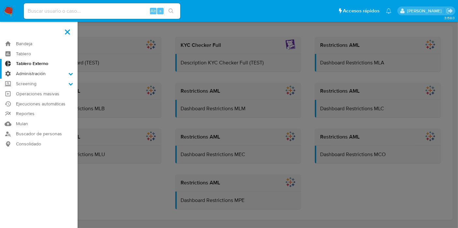
click at [37, 72] on label "Administración" at bounding box center [39, 74] width 78 height 10
click at [0, 0] on input "Administración" at bounding box center [0, 0] width 0 height 0
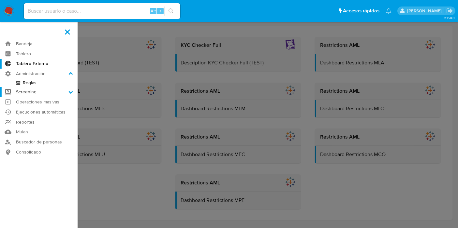
click at [38, 91] on label "Screening" at bounding box center [39, 92] width 78 height 10
click at [0, 0] on input "Screening" at bounding box center [0, 0] width 0 height 0
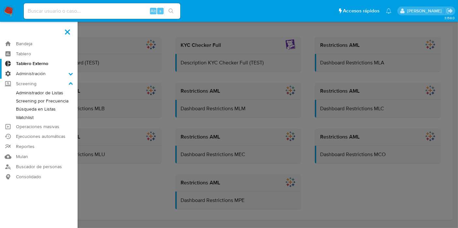
click at [20, 77] on label "Administración" at bounding box center [39, 74] width 78 height 10
click at [0, 0] on input "Administración" at bounding box center [0, 0] width 0 height 0
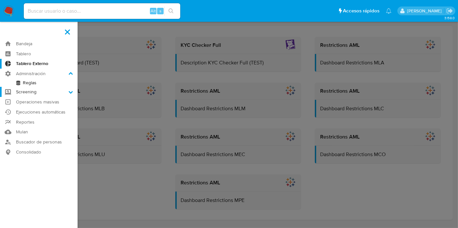
click at [32, 93] on label "Screening" at bounding box center [39, 92] width 78 height 10
click at [0, 0] on input "Screening" at bounding box center [0, 0] width 0 height 0
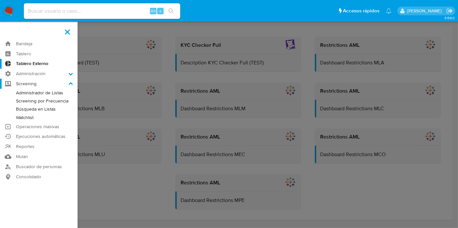
click at [34, 86] on label "Screening" at bounding box center [39, 84] width 78 height 10
click at [0, 0] on input "Screening" at bounding box center [0, 0] width 0 height 0
click at [37, 74] on label "Administración" at bounding box center [39, 74] width 78 height 10
click at [0, 0] on input "Administración" at bounding box center [0, 0] width 0 height 0
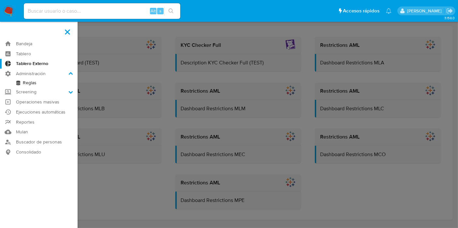
click at [25, 81] on link "Reglas" at bounding box center [39, 83] width 78 height 8
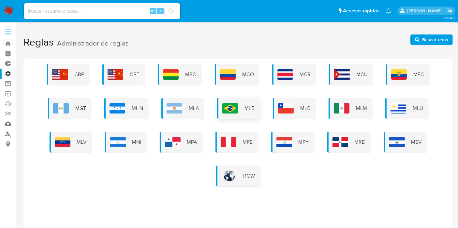
click at [249, 105] on span "MLB" at bounding box center [249, 108] width 10 height 7
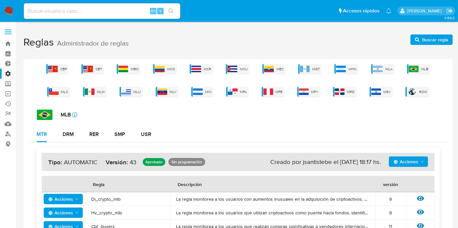
drag, startPoint x: 19, startPoint y: 41, endPoint x: 143, endPoint y: 46, distance: 124.9
click at [143, 46] on h1 "Reglas Administrador de reglas Buscar regla" at bounding box center [237, 42] width 429 height 22
drag, startPoint x: 132, startPoint y: 40, endPoint x: 34, endPoint y: 32, distance: 98.4
click at [34, 32] on h1 "Reglas Administrador de reglas Buscar regla" at bounding box center [237, 42] width 429 height 22
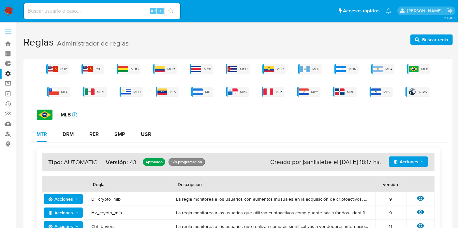
click at [70, 31] on h1 "Reglas Administrador de reglas Buscar regla" at bounding box center [237, 42] width 429 height 22
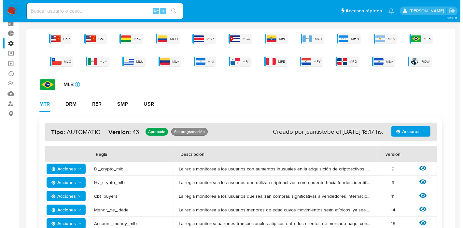
scroll to position [72, 0]
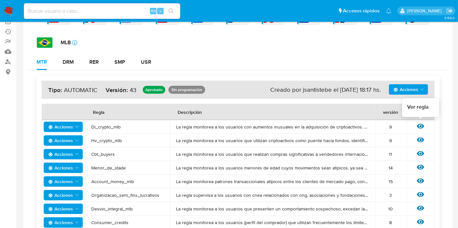
click at [417, 126] on icon at bounding box center [420, 126] width 7 height 5
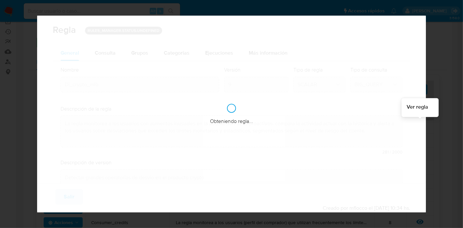
checkbox input "true"
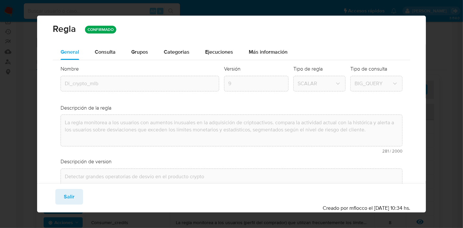
scroll to position [0, 0]
click at [101, 53] on span "Consulta" at bounding box center [105, 52] width 21 height 7
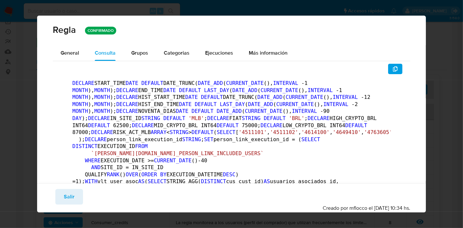
drag, startPoint x: 46, startPoint y: 31, endPoint x: 110, endPoint y: 33, distance: 63.6
click at [112, 35] on div "Regla CONFIRMADO" at bounding box center [231, 31] width 389 height 30
drag, startPoint x: 110, startPoint y: 33, endPoint x: 106, endPoint y: 61, distance: 28.2
click at [109, 33] on p "CONFIRMADO" at bounding box center [100, 31] width 31 height 8
click at [75, 53] on span "General" at bounding box center [70, 52] width 19 height 7
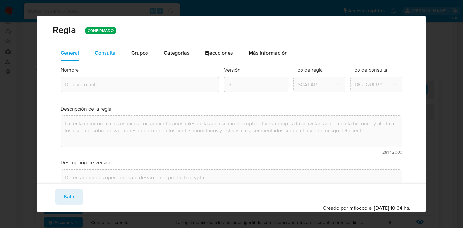
click at [87, 52] on button "Consulta" at bounding box center [105, 53] width 37 height 16
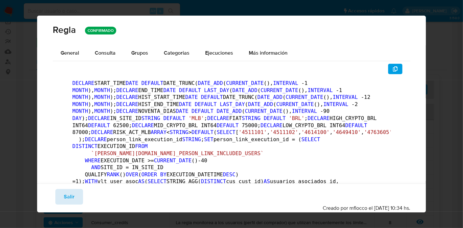
click at [66, 192] on span "Salir" at bounding box center [69, 197] width 11 height 14
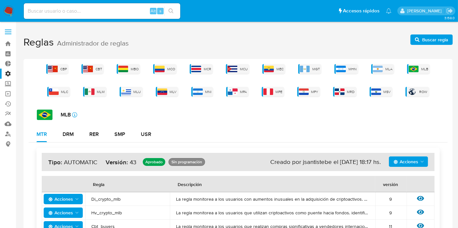
drag, startPoint x: 21, startPoint y: 51, endPoint x: 134, endPoint y: 45, distance: 112.9
click at [133, 44] on h1 "Reglas Administrador de reglas Buscar regla" at bounding box center [237, 42] width 429 height 22
drag, startPoint x: 24, startPoint y: 37, endPoint x: 132, endPoint y: 37, distance: 107.9
click at [132, 37] on h1 "Reglas Administrador de reglas Buscar regla" at bounding box center [237, 42] width 429 height 22
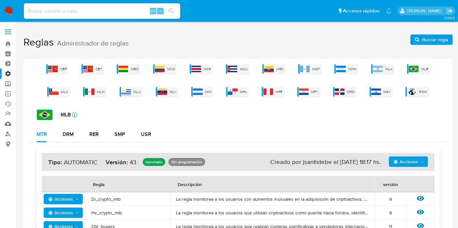
click at [131, 41] on h1 "Reglas Administrador de reglas Buscar regla" at bounding box center [237, 42] width 429 height 22
click at [11, 72] on label "Administración" at bounding box center [39, 74] width 78 height 10
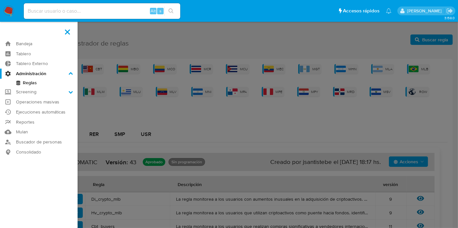
click at [0, 0] on input "Administración" at bounding box center [0, 0] width 0 height 0
click at [30, 92] on label "Screening" at bounding box center [39, 92] width 78 height 10
click at [0, 0] on input "Screening" at bounding box center [0, 0] width 0 height 0
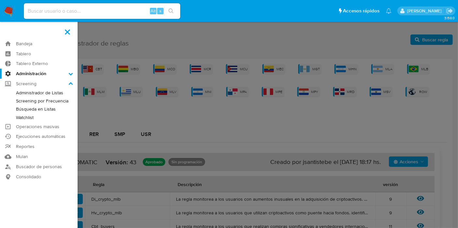
click at [117, 44] on label at bounding box center [229, 114] width 458 height 228
click at [0, 0] on input "checkbox" at bounding box center [0, 0] width 0 height 0
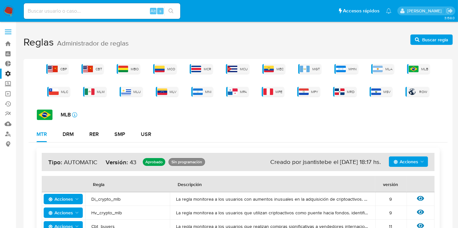
drag, startPoint x: 23, startPoint y: 42, endPoint x: 153, endPoint y: 48, distance: 130.5
click at [153, 47] on h1 "Reglas Administrador de reglas Buscar regla" at bounding box center [237, 42] width 429 height 22
click at [35, 38] on h1 "Reglas Administrador de reglas Buscar regla" at bounding box center [237, 42] width 429 height 22
click at [385, 68] on span "MLA" at bounding box center [388, 69] width 7 height 5
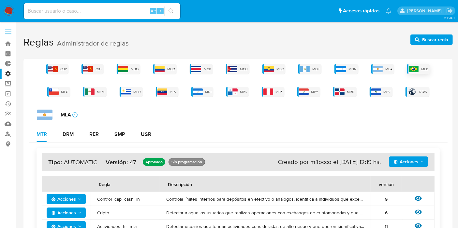
click at [409, 67] on img at bounding box center [414, 69] width 10 height 7
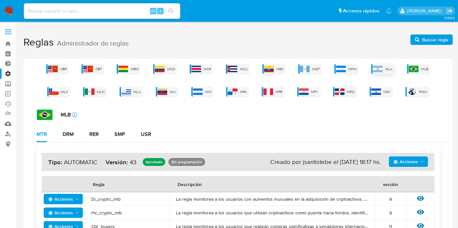
click at [385, 68] on span "MLA" at bounding box center [388, 69] width 7 height 5
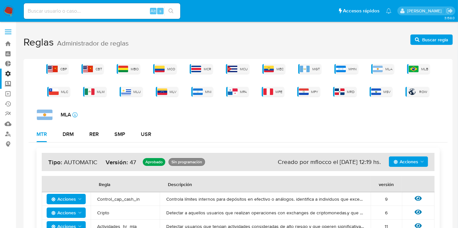
click at [8, 85] on label "Screening" at bounding box center [39, 84] width 78 height 10
click at [0, 0] on input "Screening" at bounding box center [0, 0] width 0 height 0
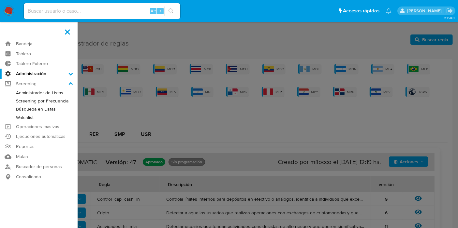
click at [36, 92] on link "Administrador de Listas" at bounding box center [39, 93] width 78 height 8
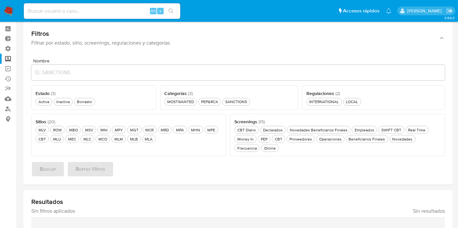
scroll to position [36, 0]
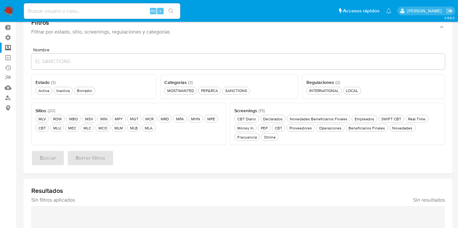
drag, startPoint x: 36, startPoint y: 108, endPoint x: 166, endPoint y: 126, distance: 131.6
click at [167, 121] on div "Sitios ( 20 ) Este campo es requerido MLV MLV ROW ROW MBO MBO MSV MSV MNI MNI M…" at bounding box center [128, 124] width 195 height 43
click at [53, 110] on span "( 20 )" at bounding box center [51, 111] width 7 height 7
drag, startPoint x: 58, startPoint y: 108, endPoint x: 39, endPoint y: 112, distance: 19.4
click at [24, 108] on div "Nombre Estado ( 3 ) Este campo es requerido Activa Activa Inactiva Inactiva Bor…" at bounding box center [237, 108] width 429 height 132
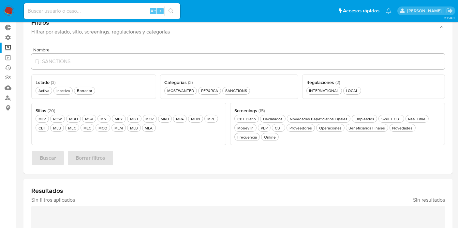
click at [39, 112] on span "Sitios ( 20 )" at bounding box center [46, 111] width 20 height 7
drag, startPoint x: 34, startPoint y: 109, endPoint x: 56, endPoint y: 107, distance: 22.2
click at [56, 107] on div "Sitios ( 20 ) Este campo es requerido MLV MLV ROW ROW MBO MBO MSV MSV MNI MNI M…" at bounding box center [128, 124] width 195 height 43
click at [58, 108] on div "Sitios ( 20 )" at bounding box center [129, 110] width 186 height 7
drag, startPoint x: 59, startPoint y: 112, endPoint x: 31, endPoint y: 114, distance: 28.4
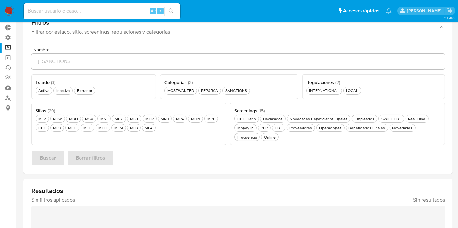
click at [31, 114] on div "Nombre Estado ( 3 ) Este campo es requerido Activa Activa Inactiva Inactiva Bor…" at bounding box center [237, 108] width 429 height 132
click at [37, 111] on span "Sitios ( 20 )" at bounding box center [46, 111] width 20 height 7
drag, startPoint x: 59, startPoint y: 109, endPoint x: 22, endPoint y: 108, distance: 37.2
click at [22, 108] on main "3.158.0" at bounding box center [229, 173] width 458 height 419
click at [28, 109] on div "Nombre Estado ( 3 ) Este campo es requerido Activa Activa Inactiva Inactiva Bor…" at bounding box center [237, 108] width 429 height 132
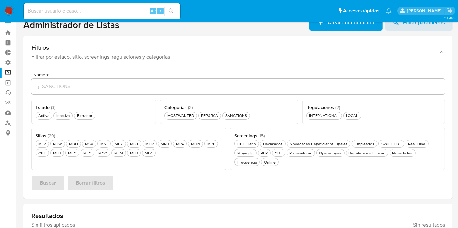
scroll to position [0, 0]
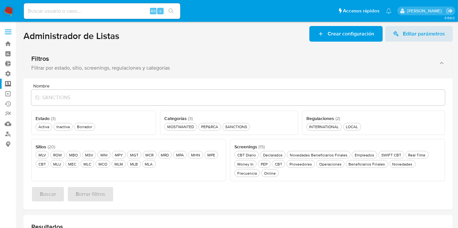
click at [37, 78] on div "Filtros Filtrar por estado, sitio, screenings, regulaciones y categorías" at bounding box center [237, 63] width 429 height 32
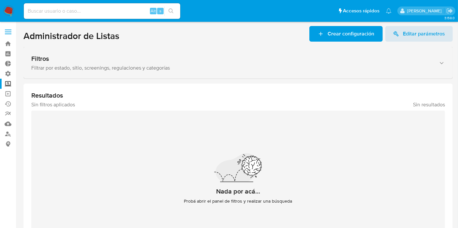
click at [59, 55] on div "Filtros" at bounding box center [231, 59] width 401 height 8
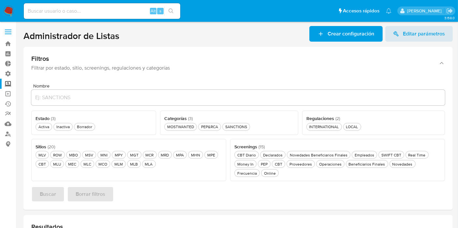
drag, startPoint x: 28, startPoint y: 89, endPoint x: 63, endPoint y: 82, distance: 36.1
click at [63, 82] on div "Nombre Estado ( 3 ) Este campo es requerido Activa Activa Inactiva Inactiva Bor…" at bounding box center [237, 145] width 429 height 132
click at [144, 36] on header "Administrador de Listas Crear configuración Editar parámetros" at bounding box center [237, 34] width 429 height 16
drag, startPoint x: 118, startPoint y: 37, endPoint x: 9, endPoint y: 28, distance: 109.5
click at [9, 28] on section "Bandeja Tablero Tablero Externo Administración Reglas Screening Administrador d…" at bounding box center [229, 209] width 458 height 419
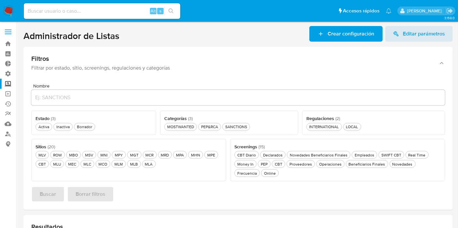
click at [37, 33] on h1 "Administrador de Listas" at bounding box center [71, 35] width 96 height 11
drag, startPoint x: 132, startPoint y: 36, endPoint x: 16, endPoint y: 30, distance: 115.8
click at [1, 35] on section "Bandeja Tablero Tablero Externo Administración Reglas Screening Administrador d…" at bounding box center [229, 209] width 458 height 419
click at [20, 31] on main "3.158.0" at bounding box center [229, 209] width 458 height 419
drag, startPoint x: 23, startPoint y: 35, endPoint x: 148, endPoint y: 36, distance: 124.2
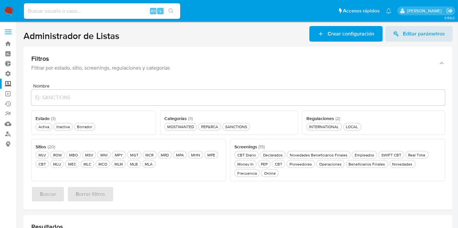
click at [148, 36] on header "Administrador de Listas Crear configuración Editar parámetros" at bounding box center [237, 34] width 429 height 16
click at [142, 38] on header "Administrador de Listas Crear configuración Editar parámetros" at bounding box center [237, 34] width 429 height 16
drag, startPoint x: 121, startPoint y: 36, endPoint x: 25, endPoint y: 34, distance: 95.8
click at [25, 34] on header "Administrador de Listas Crear configuración Editar parámetros" at bounding box center [237, 34] width 429 height 16
click at [27, 35] on h1 "Administrador de Listas" at bounding box center [71, 35] width 96 height 11
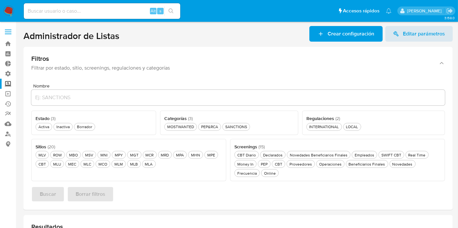
click at [25, 37] on h1 "Administrador de Listas" at bounding box center [71, 35] width 96 height 11
drag, startPoint x: 24, startPoint y: 37, endPoint x: 139, endPoint y: 34, distance: 115.4
click at [139, 34] on header "Administrador de Listas Crear configuración Editar parámetros" at bounding box center [237, 34] width 429 height 16
click at [137, 36] on header "Administrador de Listas Crear configuración Editar parámetros" at bounding box center [237, 34] width 429 height 16
drag, startPoint x: 132, startPoint y: 38, endPoint x: 27, endPoint y: 36, distance: 104.6
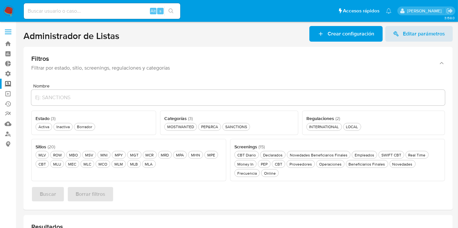
click at [27, 36] on header "Administrador de Listas Crear configuración Editar parámetros" at bounding box center [237, 34] width 429 height 16
click at [25, 36] on h1 "Administrador de Listas" at bounding box center [71, 35] width 96 height 11
drag, startPoint x: 21, startPoint y: 34, endPoint x: 139, endPoint y: 36, distance: 118.6
click at [149, 36] on main "3.158.0" at bounding box center [229, 209] width 458 height 419
click at [139, 36] on header "Administrador de Listas Crear configuración Editar parámetros" at bounding box center [237, 34] width 429 height 16
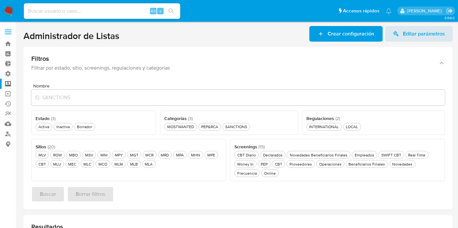
drag, startPoint x: 120, startPoint y: 33, endPoint x: 20, endPoint y: 35, distance: 100.1
click at [20, 35] on main "3.158.0" at bounding box center [229, 209] width 458 height 419
click at [26, 34] on h1 "Administrador de Listas" at bounding box center [71, 35] width 96 height 11
click at [145, 37] on header "Administrador de Listas Crear configuración Editar parámetros" at bounding box center [237, 34] width 429 height 16
drag, startPoint x: 141, startPoint y: 37, endPoint x: 26, endPoint y: 41, distance: 114.5
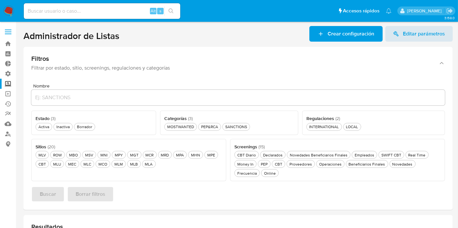
click at [26, 41] on header "Administrador de Listas Crear configuración Editar parámetros" at bounding box center [237, 34] width 429 height 16
click at [39, 28] on header "Administrador de Listas Crear configuración Editar parámetros" at bounding box center [237, 34] width 429 height 16
drag, startPoint x: 32, startPoint y: 32, endPoint x: 28, endPoint y: 33, distance: 4.6
click at [31, 32] on h1 "Administrador de Listas" at bounding box center [71, 35] width 96 height 11
click at [22, 34] on main "3.158.0" at bounding box center [229, 209] width 458 height 419
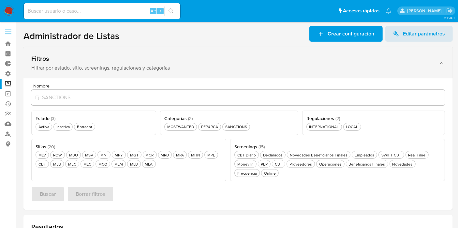
click at [205, 54] on div "Filtros Filtrar por estado, sitio, screenings, regulaciones y categorías" at bounding box center [237, 63] width 429 height 32
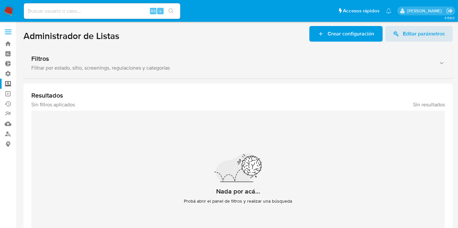
click at [224, 56] on div "Filtros" at bounding box center [231, 59] width 401 height 8
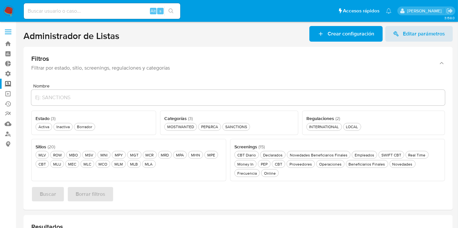
drag, startPoint x: 118, startPoint y: 39, endPoint x: 24, endPoint y: 36, distance: 94.3
click at [24, 36] on header "Administrador de Listas Crear configuración Editar parámetros" at bounding box center [237, 34] width 429 height 16
click at [24, 36] on h1 "Administrador de Listas" at bounding box center [71, 35] width 96 height 11
drag, startPoint x: 27, startPoint y: 36, endPoint x: 105, endPoint y: 36, distance: 77.6
click at [86, 38] on h1 "Administrador de Listas" at bounding box center [71, 35] width 96 height 11
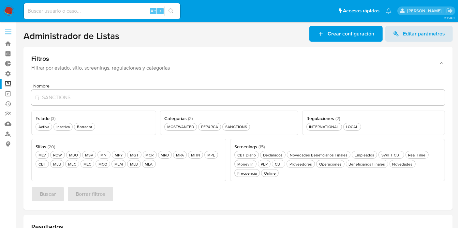
click at [111, 35] on h1 "Administrador de Listas" at bounding box center [71, 35] width 96 height 11
drag, startPoint x: 118, startPoint y: 36, endPoint x: 18, endPoint y: 42, distance: 99.9
click at [18, 42] on main "3.158.0" at bounding box center [229, 209] width 458 height 419
click at [25, 37] on h1 "Administrador de Listas" at bounding box center [71, 35] width 96 height 11
drag, startPoint x: 19, startPoint y: 34, endPoint x: 126, endPoint y: 40, distance: 107.4
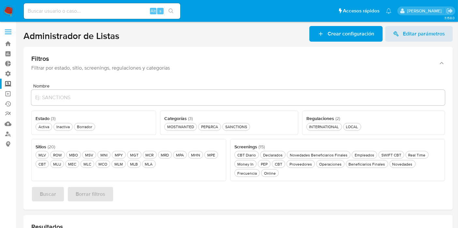
click at [140, 38] on main "3.158.0" at bounding box center [229, 209] width 458 height 419
click at [125, 40] on header "Administrador de Listas Crear configuración Editar parámetros" at bounding box center [237, 34] width 429 height 16
drag, startPoint x: 22, startPoint y: 32, endPoint x: 131, endPoint y: 37, distance: 109.0
click at [131, 37] on main "3.158.0" at bounding box center [229, 209] width 458 height 419
click at [127, 37] on header "Administrador de Listas Crear configuración Editar parámetros" at bounding box center [237, 34] width 429 height 16
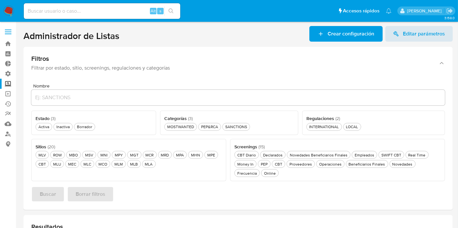
drag, startPoint x: 20, startPoint y: 36, endPoint x: 123, endPoint y: 38, distance: 103.3
click at [121, 36] on main "3.158.0" at bounding box center [229, 209] width 458 height 419
click at [123, 38] on header "Administrador de Listas Crear configuración Editar parámetros" at bounding box center [237, 34] width 429 height 16
drag, startPoint x: 124, startPoint y: 36, endPoint x: 25, endPoint y: 30, distance: 98.9
click at [25, 30] on header "Administrador de Listas Crear configuración Editar parámetros" at bounding box center [237, 34] width 429 height 16
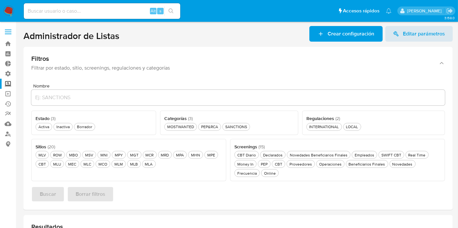
click at [26, 32] on h1 "Administrador de Listas" at bounding box center [71, 35] width 96 height 11
drag, startPoint x: 22, startPoint y: 32, endPoint x: 170, endPoint y: 38, distance: 148.1
click at [194, 43] on main "3.158.0" at bounding box center [229, 209] width 458 height 419
click at [170, 38] on header "Administrador de Listas Crear configuración Editar parámetros" at bounding box center [237, 34] width 429 height 16
drag, startPoint x: 22, startPoint y: 35, endPoint x: 139, endPoint y: 35, distance: 117.0
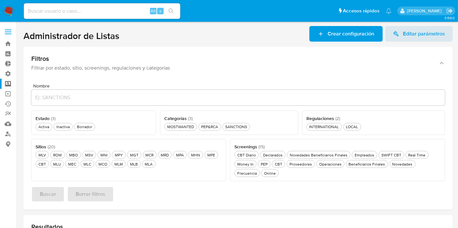
click at [153, 29] on main "3.158.0" at bounding box center [229, 209] width 458 height 419
click at [139, 35] on header "Administrador de Listas Crear configuración Editar parámetros" at bounding box center [237, 34] width 429 height 16
drag, startPoint x: 20, startPoint y: 35, endPoint x: 194, endPoint y: 33, distance: 174.0
click at [194, 33] on main "3.158.0" at bounding box center [229, 209] width 458 height 419
click at [163, 37] on header "Administrador de Listas Crear configuración Editar parámetros" at bounding box center [237, 34] width 429 height 16
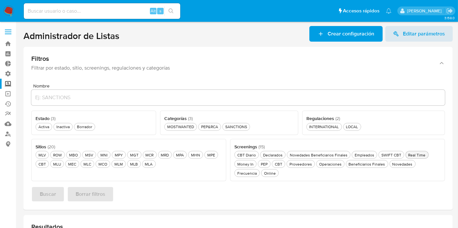
click at [408, 156] on div "Real Time Real Time" at bounding box center [417, 156] width 20 height 6
click at [144, 163] on div "MLA MLA" at bounding box center [149, 165] width 10 height 6
click at [244, 125] on div "SANCTIONS SANCTIONS" at bounding box center [236, 127] width 24 height 6
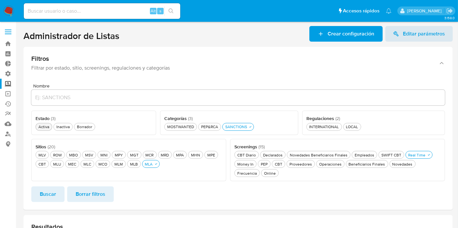
click at [49, 125] on div "Activa Activa" at bounding box center [43, 127] width 13 height 6
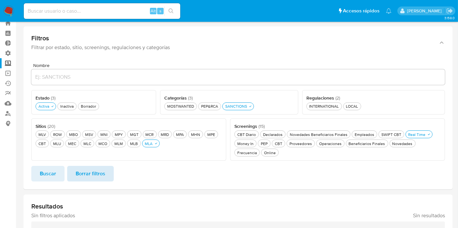
scroll to position [36, 0]
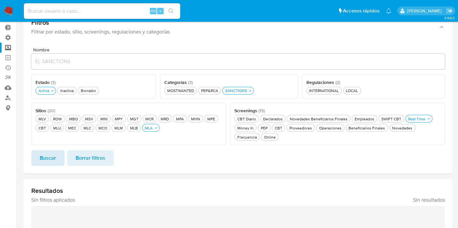
click at [53, 163] on span "Buscar" at bounding box center [48, 158] width 16 height 14
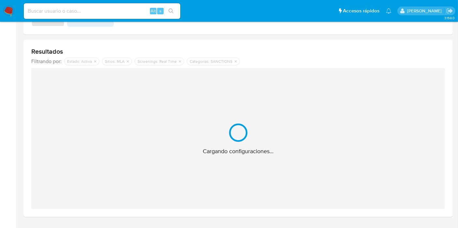
scroll to position [181, 0]
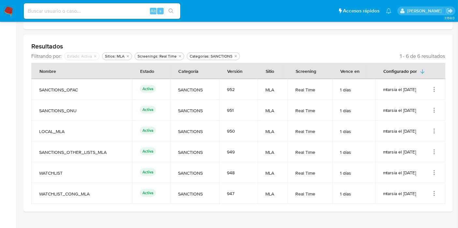
drag, startPoint x: 398, startPoint y: 53, endPoint x: 450, endPoint y: 53, distance: 51.8
click at [450, 53] on div "Resultados Filtrando por: deshabilitado : Estado: Activa Sitios: MLA Screenings…" at bounding box center [237, 124] width 429 height 178
click at [449, 54] on div "Resultados Filtrando por: deshabilitado : Estado: Activa Sitios: MLA Screenings…" at bounding box center [237, 124] width 429 height 178
click at [434, 88] on icon "Acciones" at bounding box center [434, 88] width 1 height 1
click at [407, 104] on button "Ver detalles" at bounding box center [408, 104] width 59 height 17
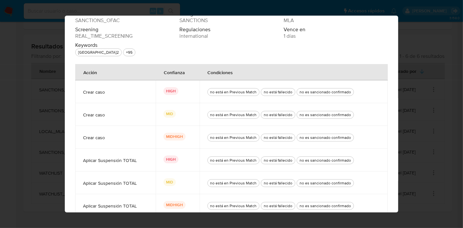
scroll to position [20, 0]
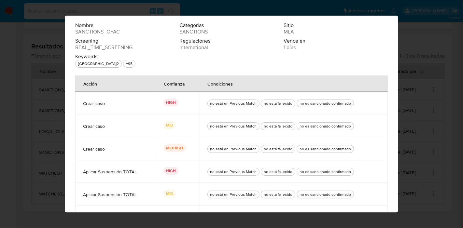
drag, startPoint x: 142, startPoint y: 76, endPoint x: 236, endPoint y: 81, distance: 94.0
click at [236, 81] on tr "Acción Confianza Condiciones" at bounding box center [231, 84] width 313 height 16
drag, startPoint x: 235, startPoint y: 81, endPoint x: 256, endPoint y: 89, distance: 22.4
click at [235, 81] on div "Condiciones" at bounding box center [220, 84] width 41 height 16
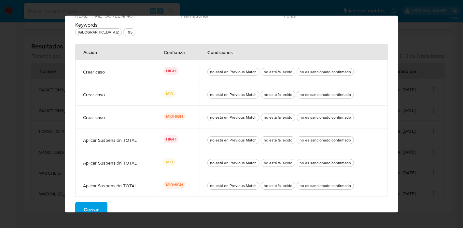
scroll to position [0, 0]
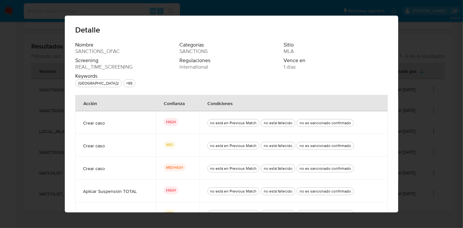
click at [161, 89] on div "Nombre SANCTIONS_OFAC Categorías SANCTIONS Sitio MLA Screening REAL_TIME_SCREEN…" at bounding box center [231, 66] width 313 height 48
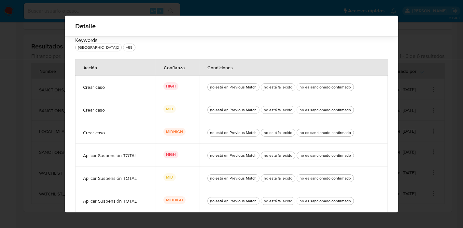
drag, startPoint x: 79, startPoint y: 86, endPoint x: 103, endPoint y: 90, distance: 24.5
click at [104, 92] on td "Crear caso" at bounding box center [115, 87] width 80 height 23
click at [158, 82] on td "HIGH" at bounding box center [178, 87] width 44 height 23
drag, startPoint x: 163, startPoint y: 85, endPoint x: 173, endPoint y: 84, distance: 9.9
click at [173, 84] on p "HIGH" at bounding box center [171, 86] width 15 height 8
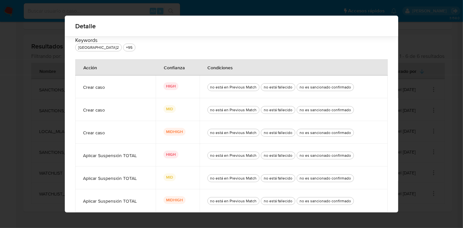
click at [180, 111] on div "MID" at bounding box center [178, 109] width 28 height 9
drag, startPoint x: 161, startPoint y: 109, endPoint x: 172, endPoint y: 109, distance: 10.8
click at [172, 109] on td "MID" at bounding box center [178, 109] width 44 height 23
drag, startPoint x: 162, startPoint y: 133, endPoint x: 181, endPoint y: 135, distance: 19.0
click at [181, 135] on div "MIDHIGH" at bounding box center [178, 132] width 28 height 9
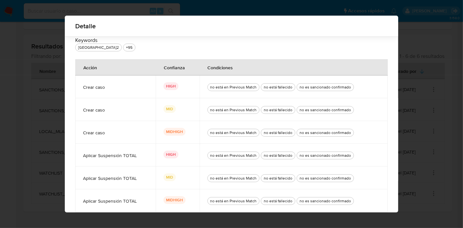
drag, startPoint x: 78, startPoint y: 113, endPoint x: 105, endPoint y: 119, distance: 27.4
click at [91, 120] on td "Crear caso" at bounding box center [115, 109] width 80 height 23
click at [271, 79] on div "no está en Previous Match no está fallecido no es sancionado confirmado" at bounding box center [294, 87] width 173 height 23
drag, startPoint x: 203, startPoint y: 62, endPoint x: 250, endPoint y: 65, distance: 47.7
click at [252, 62] on th "Condiciones" at bounding box center [294, 67] width 188 height 16
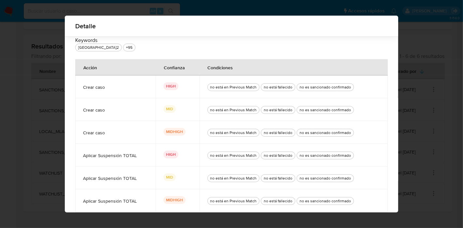
click at [250, 65] on th "Condiciones" at bounding box center [294, 67] width 188 height 16
drag, startPoint x: 221, startPoint y: 87, endPoint x: 247, endPoint y: 98, distance: 28.5
click at [221, 95] on div "no está en Previous Match no está fallecido no es sancionado confirmado" at bounding box center [294, 87] width 173 height 23
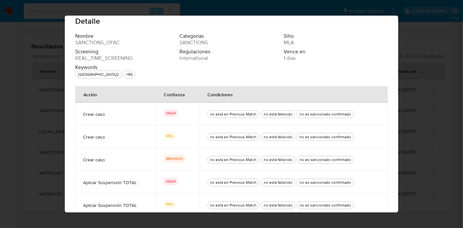
scroll to position [0, 0]
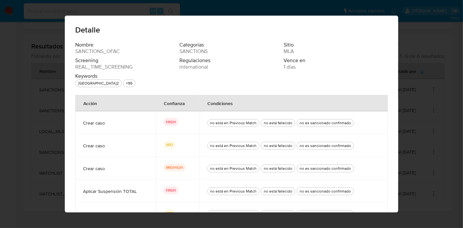
drag, startPoint x: 205, startPoint y: 100, endPoint x: 250, endPoint y: 109, distance: 45.6
click at [250, 109] on th "Condiciones" at bounding box center [294, 103] width 188 height 16
click at [236, 105] on div "Condiciones" at bounding box center [220, 103] width 41 height 16
drag, startPoint x: 159, startPoint y: 106, endPoint x: 191, endPoint y: 106, distance: 31.6
click at [191, 106] on th "Confianza" at bounding box center [178, 103] width 44 height 16
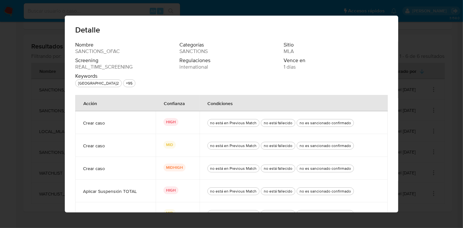
click at [75, 78] on span "Keywords" at bounding box center [126, 76] width 103 height 7
drag, startPoint x: 70, startPoint y: 79, endPoint x: 102, endPoint y: 78, distance: 31.3
click at [102, 78] on div "Nombre SANCTIONS_OFAC Categorías SANCTIONS Sitio MLA Screening REAL_TIME_SCREEN…" at bounding box center [232, 158] width 334 height 233
click at [170, 66] on div "Screening REAL_TIME_SCREENING" at bounding box center [127, 63] width 104 height 13
drag, startPoint x: 78, startPoint y: 119, endPoint x: 104, endPoint y: 135, distance: 30.6
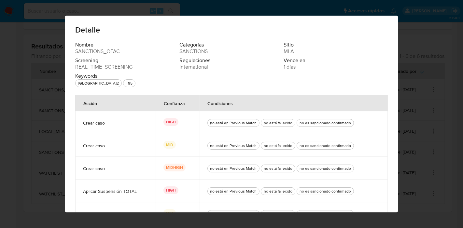
click at [118, 133] on td "Crear caso" at bounding box center [115, 122] width 80 height 23
click at [102, 135] on td "Crear caso" at bounding box center [115, 145] width 80 height 23
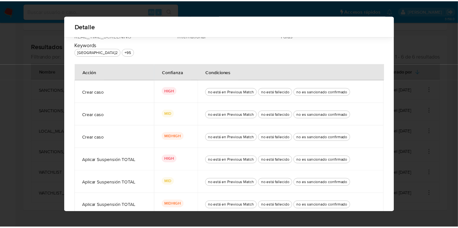
scroll to position [56, 0]
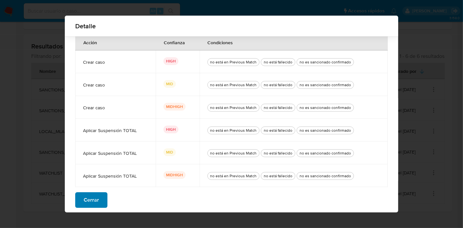
click at [84, 199] on span "Cerrar" at bounding box center [91, 200] width 15 height 14
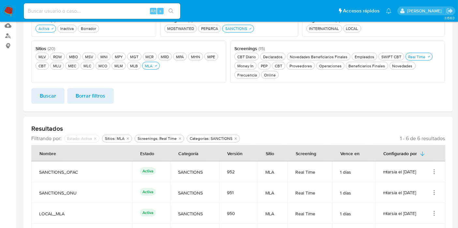
scroll to position [0, 0]
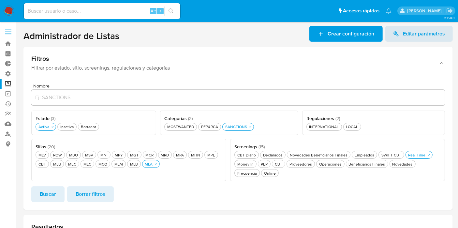
click at [7, 34] on span at bounding box center [8, 34] width 7 height 1
click at [0, 0] on input "checkbox" at bounding box center [0, 0] width 0 height 0
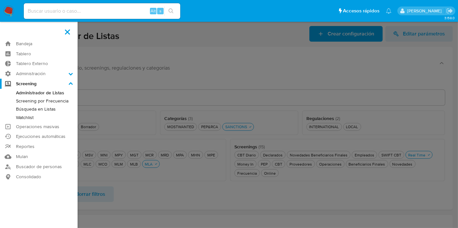
click at [168, 58] on label at bounding box center [229, 114] width 458 height 228
click at [0, 0] on input "checkbox" at bounding box center [0, 0] width 0 height 0
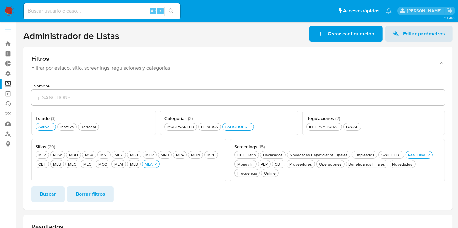
drag, startPoint x: 22, startPoint y: 37, endPoint x: 148, endPoint y: 38, distance: 126.8
click at [162, 37] on main "3.158.0" at bounding box center [229, 210] width 458 height 421
click at [145, 37] on header "Administrador de Listas Crear configuración Editar parámetros" at bounding box center [237, 34] width 429 height 16
drag, startPoint x: 128, startPoint y: 33, endPoint x: 24, endPoint y: 35, distance: 103.3
click at [13, 34] on section "Bandeja Tablero Tablero Externo Administración Reglas Screening Administrador d…" at bounding box center [229, 210] width 458 height 421
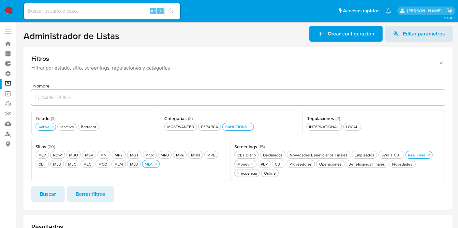
drag, startPoint x: 34, startPoint y: 33, endPoint x: 27, endPoint y: 34, distance: 6.3
click at [34, 33] on h1 "Administrador de Listas" at bounding box center [71, 35] width 96 height 11
click at [13, 35] on label at bounding box center [8, 32] width 16 height 14
click at [0, 0] on input "checkbox" at bounding box center [0, 0] width 0 height 0
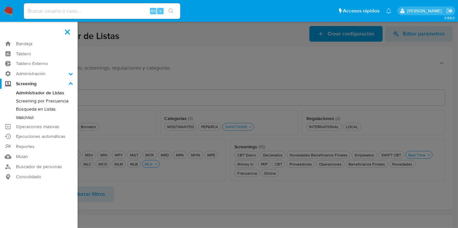
click at [143, 52] on label at bounding box center [229, 114] width 458 height 228
click at [0, 0] on input "checkbox" at bounding box center [0, 0] width 0 height 0
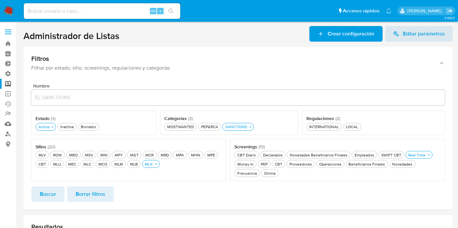
drag, startPoint x: 120, startPoint y: 40, endPoint x: 25, endPoint y: 37, distance: 94.9
click at [22, 36] on main "3.158.0" at bounding box center [229, 210] width 458 height 421
click at [26, 37] on h1 "Administrador de Listas" at bounding box center [71, 35] width 96 height 11
click at [4, 33] on label at bounding box center [8, 32] width 16 height 14
click at [0, 0] on input "checkbox" at bounding box center [0, 0] width 0 height 0
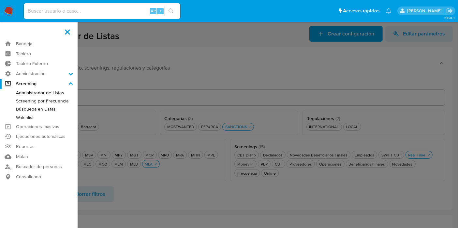
click at [72, 84] on icon at bounding box center [71, 83] width 4 height 3
click at [0, 0] on input "Screening" at bounding box center [0, 0] width 0 height 0
click at [71, 84] on icon at bounding box center [70, 84] width 5 height 5
click at [0, 0] on input "Screening" at bounding box center [0, 0] width 0 height 0
click at [70, 84] on icon at bounding box center [70, 84] width 5 height 5
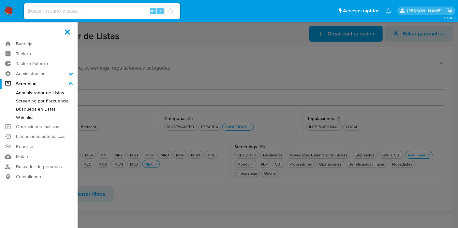
click at [0, 0] on input "Screening" at bounding box center [0, 0] width 0 height 0
click at [70, 73] on icon at bounding box center [70, 74] width 5 height 5
click at [0, 0] on input "Administración" at bounding box center [0, 0] width 0 height 0
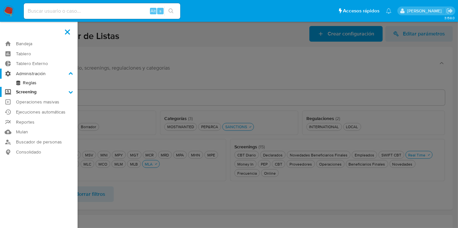
click at [70, 75] on icon at bounding box center [70, 74] width 5 height 5
click at [0, 0] on input "Administración" at bounding box center [0, 0] width 0 height 0
click at [72, 93] on icon at bounding box center [70, 92] width 5 height 5
click at [0, 0] on input "Screening" at bounding box center [0, 0] width 0 height 0
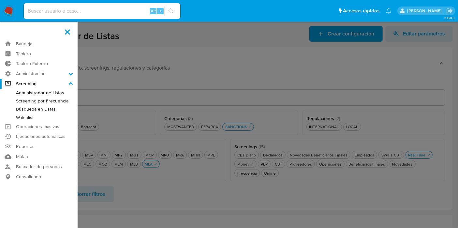
click at [70, 82] on icon at bounding box center [70, 84] width 5 height 5
click at [0, 0] on input "Screening" at bounding box center [0, 0] width 0 height 0
click at [69, 70] on label "Administración" at bounding box center [39, 74] width 78 height 10
click at [0, 0] on input "Administración" at bounding box center [0, 0] width 0 height 0
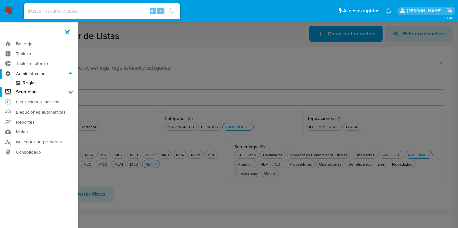
click at [72, 74] on icon at bounding box center [71, 73] width 4 height 3
click at [0, 0] on input "Administración" at bounding box center [0, 0] width 0 height 0
click at [71, 90] on icon at bounding box center [70, 92] width 5 height 5
click at [0, 0] on input "Screening" at bounding box center [0, 0] width 0 height 0
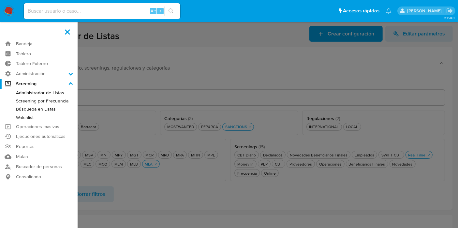
drag, startPoint x: 72, startPoint y: 30, endPoint x: 88, endPoint y: 30, distance: 16.3
click at [72, 30] on label at bounding box center [67, 32] width 16 height 14
click at [0, 0] on input "checkbox" at bounding box center [0, 0] width 0 height 0
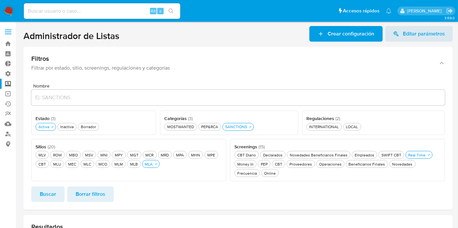
click at [99, 35] on h1 "Administrador de Listas" at bounding box center [71, 35] width 96 height 11
drag, startPoint x: 23, startPoint y: 41, endPoint x: 104, endPoint y: 39, distance: 81.5
click at [165, 35] on main "3.158.0" at bounding box center [229, 210] width 458 height 421
click at [113, 38] on h1 "Administrador de Listas" at bounding box center [71, 35] width 96 height 11
click at [120, 35] on header "Administrador de Listas Crear configuración Editar parámetros" at bounding box center [237, 34] width 429 height 16
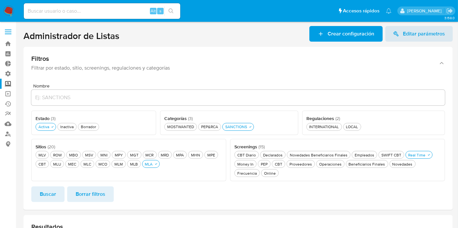
drag, startPoint x: 121, startPoint y: 37, endPoint x: 0, endPoint y: 33, distance: 121.3
click at [0, 33] on section "Bandeja Tablero Tablero Externo Administración Reglas Screening Administrador d…" at bounding box center [229, 210] width 458 height 421
click at [33, 26] on header "Administrador de Listas Crear configuración Editar parámetros" at bounding box center [237, 34] width 429 height 16
click at [21, 32] on main "3.158.0" at bounding box center [229, 210] width 458 height 421
drag, startPoint x: 24, startPoint y: 34, endPoint x: 193, endPoint y: 23, distance: 169.1
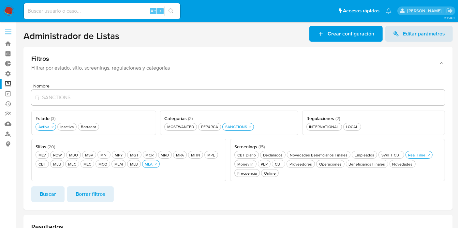
click at [241, 14] on div "Pausado Ver notificaciones Alt s Accesos rápidos Presiona las siguientes teclas…" at bounding box center [229, 210] width 458 height 421
click at [150, 26] on header "Administrador de Listas Crear configuración Editar parámetros" at bounding box center [237, 34] width 429 height 16
drag, startPoint x: 134, startPoint y: 37, endPoint x: 9, endPoint y: 41, distance: 125.5
click at [9, 41] on section "Bandeja Tablero Tablero Externo Administración Reglas Screening Administrador d…" at bounding box center [229, 210] width 458 height 421
click at [12, 34] on label at bounding box center [8, 32] width 16 height 14
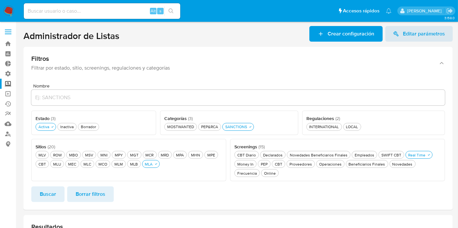
click at [0, 0] on input "checkbox" at bounding box center [0, 0] width 0 height 0
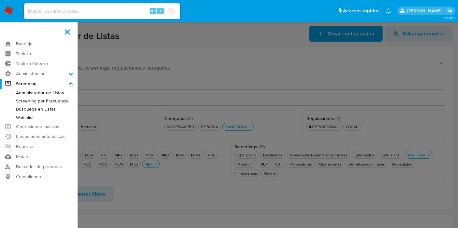
click at [154, 63] on label at bounding box center [229, 114] width 458 height 228
click at [0, 0] on input "checkbox" at bounding box center [0, 0] width 0 height 0
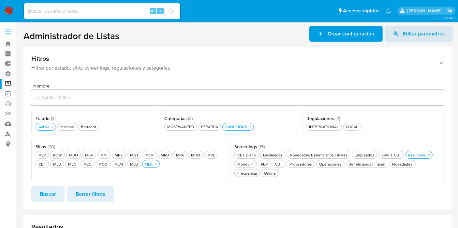
click at [120, 41] on header "Administrador de Listas Crear configuración Editar parámetros" at bounding box center [237, 34] width 429 height 16
drag, startPoint x: 123, startPoint y: 38, endPoint x: 24, endPoint y: 45, distance: 99.3
click at [24, 45] on section "Administrador de Listas Crear configuración Editar parámetros Filtros Filtrar p…" at bounding box center [237, 209] width 429 height 367
click at [34, 37] on h1 "Administrador de Listas" at bounding box center [71, 35] width 96 height 11
click at [8, 32] on span at bounding box center [8, 32] width 7 height 1
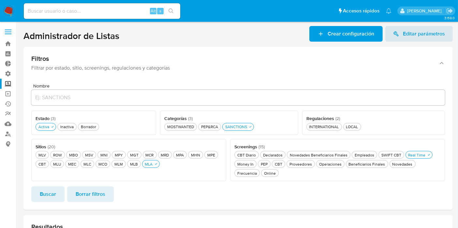
click at [0, 0] on input "checkbox" at bounding box center [0, 0] width 0 height 0
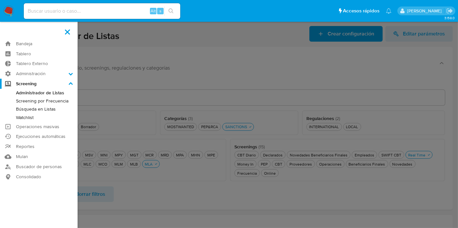
click at [73, 83] on label "Screening" at bounding box center [39, 84] width 78 height 10
click at [0, 0] on input "Screening" at bounding box center [0, 0] width 0 height 0
click at [185, 51] on label at bounding box center [229, 114] width 458 height 228
click at [0, 0] on input "checkbox" at bounding box center [0, 0] width 0 height 0
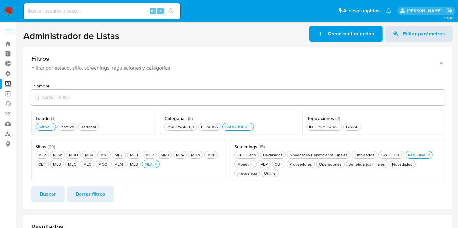
click at [8, 35] on label at bounding box center [8, 32] width 16 height 14
click at [0, 0] on input "checkbox" at bounding box center [0, 0] width 0 height 0
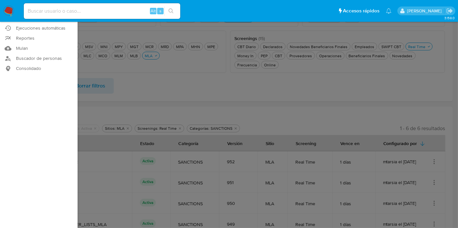
scroll to position [36, 0]
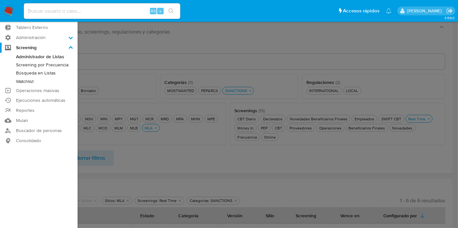
click at [233, 46] on label at bounding box center [229, 114] width 458 height 228
click at [0, 0] on input "checkbox" at bounding box center [0, 0] width 0 height 0
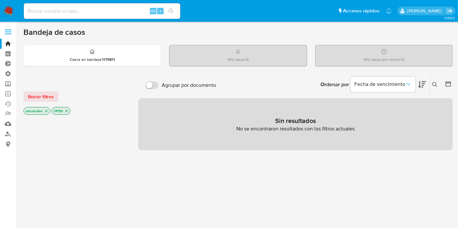
click at [5, 32] on span at bounding box center [8, 32] width 7 height 1
click at [0, 0] on input "checkbox" at bounding box center [0, 0] width 0 height 0
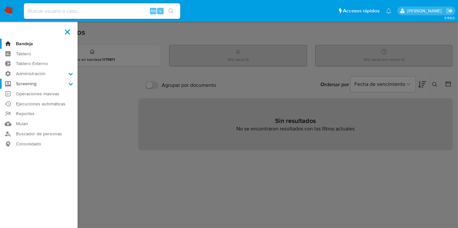
click at [34, 82] on label "Screening" at bounding box center [39, 84] width 78 height 10
click at [0, 0] on input "Screening" at bounding box center [0, 0] width 0 height 0
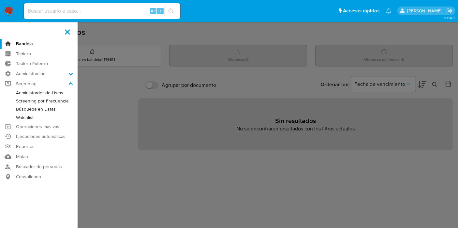
click at [49, 93] on link "Administrador de Listas" at bounding box center [39, 93] width 78 height 8
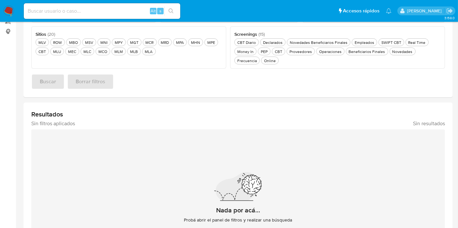
scroll to position [36, 0]
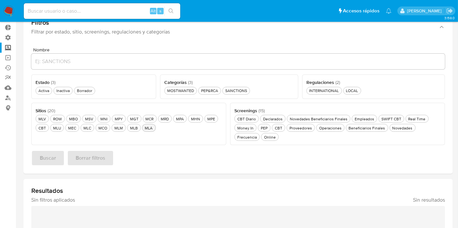
click at [145, 126] on div "MLA MLA" at bounding box center [149, 128] width 10 height 6
click at [151, 128] on div "MLA MLA" at bounding box center [149, 128] width 10 height 6
click at [151, 127] on div "MLA MLA" at bounding box center [149, 128] width 10 height 6
click at [136, 129] on div "MLB MLB" at bounding box center [134, 128] width 10 height 6
drag, startPoint x: 133, startPoint y: 129, endPoint x: 167, endPoint y: 125, distance: 33.8
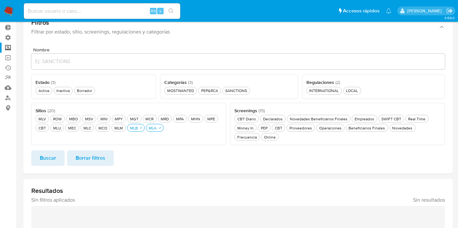
click at [134, 129] on div "MLB MLB" at bounding box center [134, 128] width 10 height 6
click at [156, 125] on button "MLA MLA" at bounding box center [151, 128] width 18 height 8
click at [354, 127] on div "Beneficiarios Finales Beneficiarios Finales" at bounding box center [366, 128] width 39 height 6
click at [356, 127] on div "Beneficiarios Finales Beneficiarios Finales" at bounding box center [366, 128] width 39 height 6
click at [305, 120] on div "Novedades Beneficiarios Finales Novedades Beneficiarios Finales" at bounding box center [318, 119] width 60 height 6
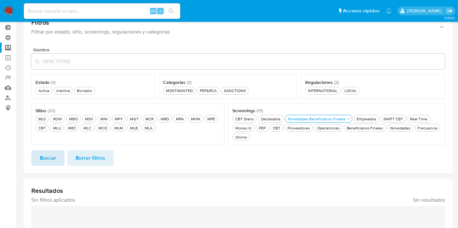
click at [35, 153] on button "Buscar" at bounding box center [47, 159] width 33 height 16
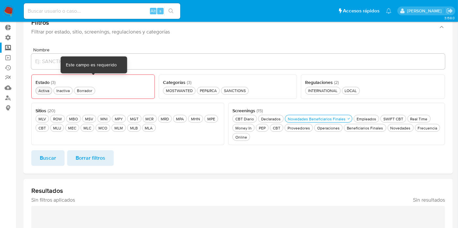
click at [36, 90] on button "Activa Activa" at bounding box center [44, 91] width 17 height 8
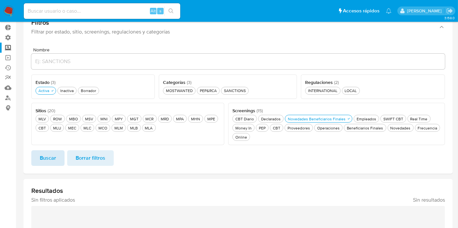
click at [49, 155] on span "Buscar" at bounding box center [48, 158] width 16 height 14
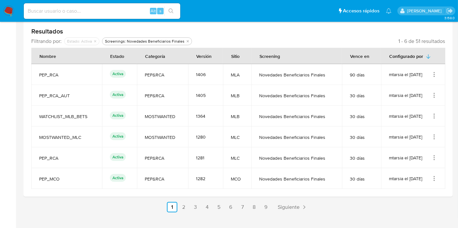
scroll to position [207, 0]
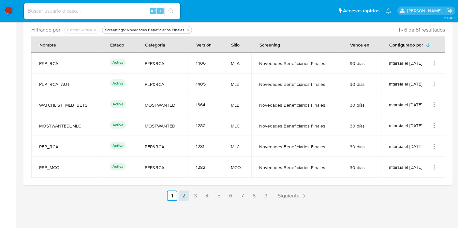
click at [183, 195] on link "2" at bounding box center [184, 196] width 10 height 10
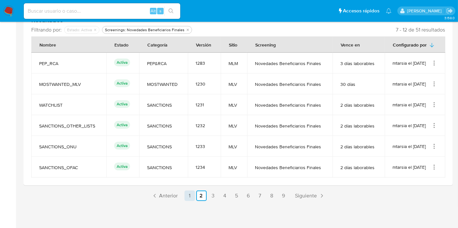
click at [186, 197] on link "1" at bounding box center [189, 196] width 10 height 10
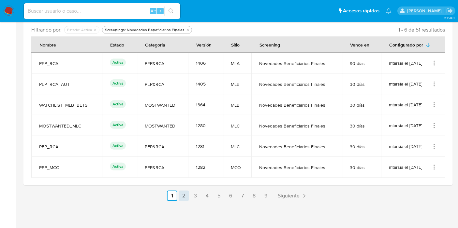
click at [183, 195] on link "2" at bounding box center [184, 196] width 10 height 10
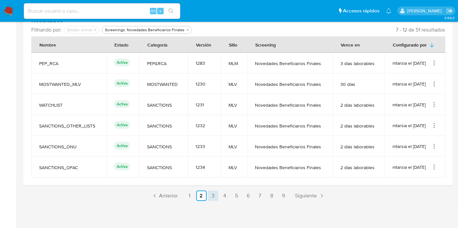
click at [212, 194] on link "3" at bounding box center [213, 196] width 10 height 10
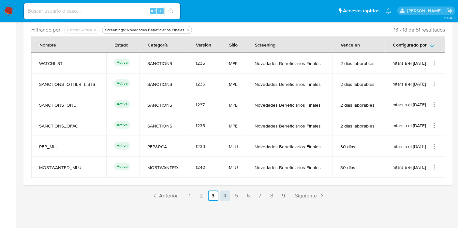
click at [222, 193] on link "4" at bounding box center [225, 196] width 10 height 10
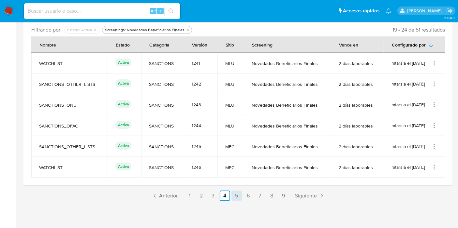
click at [236, 198] on link "5" at bounding box center [236, 196] width 10 height 10
click at [246, 197] on link "6" at bounding box center [248, 196] width 10 height 10
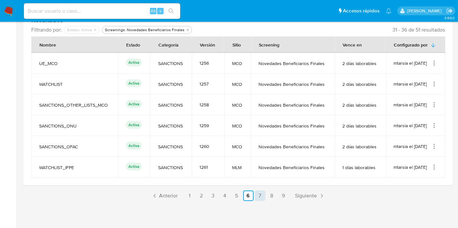
click at [258, 196] on link "7" at bounding box center [260, 196] width 10 height 10
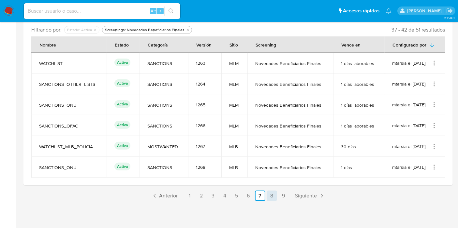
click at [270, 195] on link "8" at bounding box center [272, 196] width 10 height 10
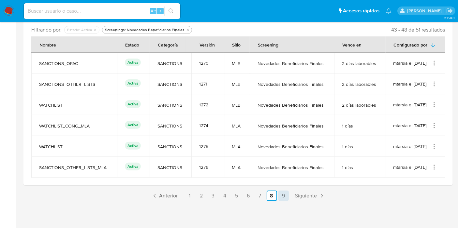
click at [283, 195] on link "9" at bounding box center [283, 196] width 10 height 10
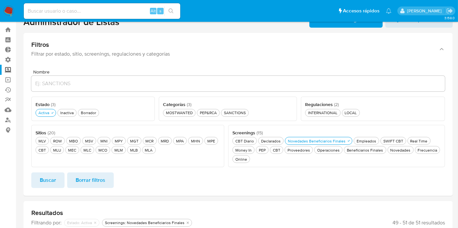
scroll to position [0, 0]
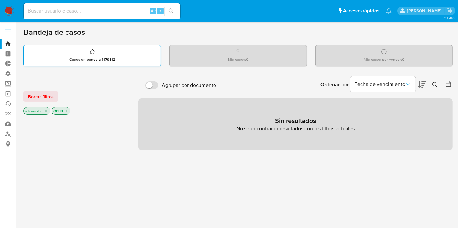
click at [65, 51] on div "Casos en bandeja : 1179812" at bounding box center [92, 55] width 137 height 21
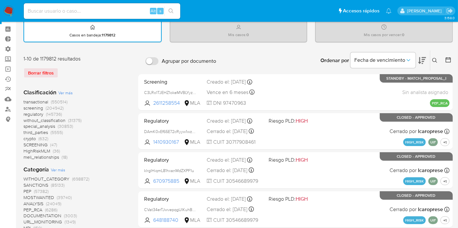
scroll to position [36, 0]
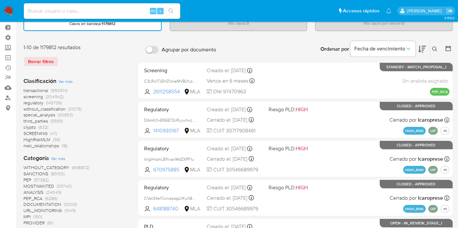
click at [45, 95] on span "screening (204942)" at bounding box center [43, 97] width 40 height 6
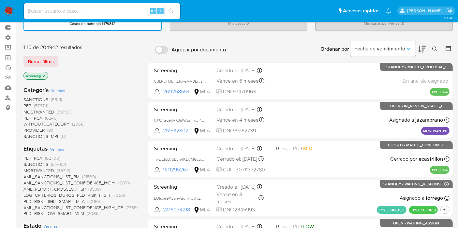
click at [41, 99] on span "SANCTIONS" at bounding box center [35, 99] width 25 height 7
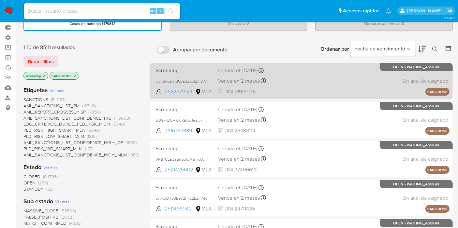
click at [221, 85] on span "Vence en 2 meses" at bounding box center [239, 81] width 42 height 7
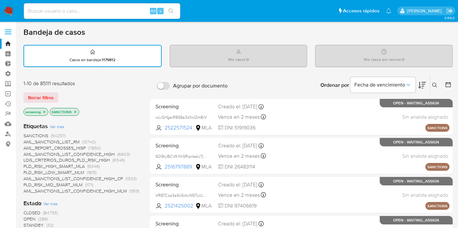
click at [448, 84] on icon at bounding box center [448, 84] width 7 height 7
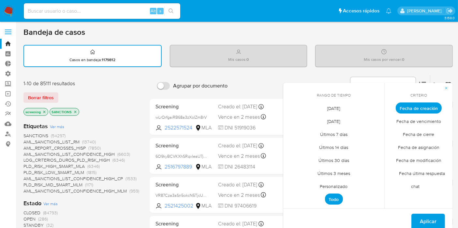
click at [339, 122] on span "[DATE]" at bounding box center [334, 121] width 26 height 13
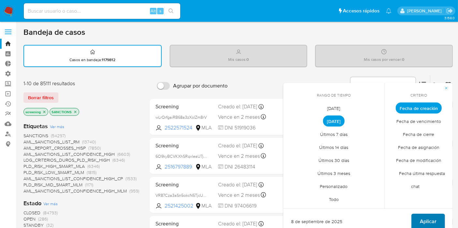
click at [432, 215] on span "Aplicar" at bounding box center [428, 222] width 17 height 14
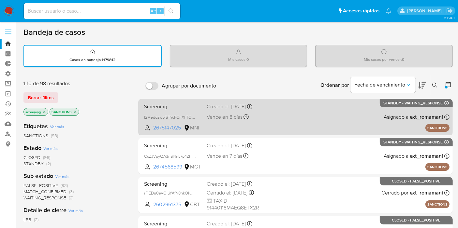
click at [286, 116] on div "Screening l2MedqzwpfSTYcFCnXhTQdSs 2675147025 MNI Creado el: [DATE] Creado el: …" at bounding box center [295, 117] width 308 height 33
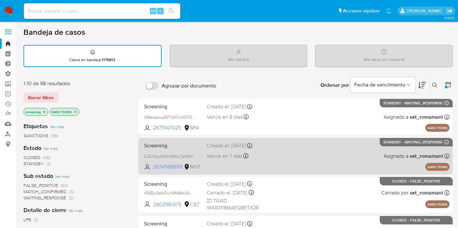
click at [302, 147] on div "Screening CcZJVpyQA3nSf4nL7p4ZhfzH 2674568599 MGT Creado el: [DATE] Creado el: …" at bounding box center [295, 156] width 308 height 33
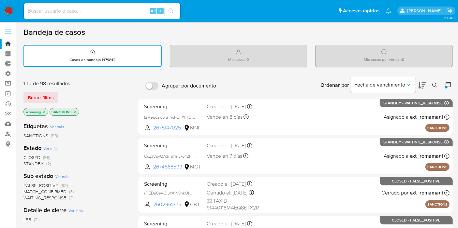
click at [74, 112] on icon "close-filter" at bounding box center [75, 112] width 4 height 4
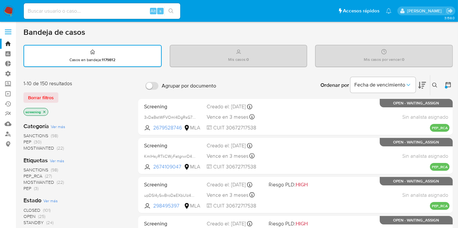
click at [43, 110] on icon "close-filter" at bounding box center [44, 112] width 4 height 4
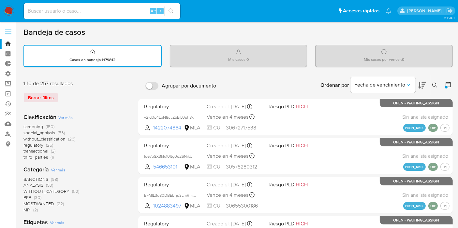
click at [41, 125] on span "screening" at bounding box center [33, 127] width 20 height 7
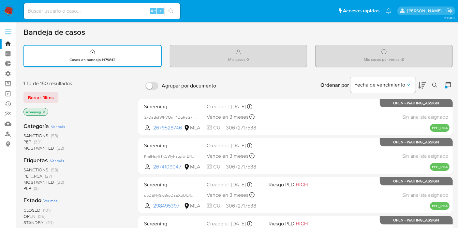
click at [447, 86] on div at bounding box center [446, 87] width 3 height 3
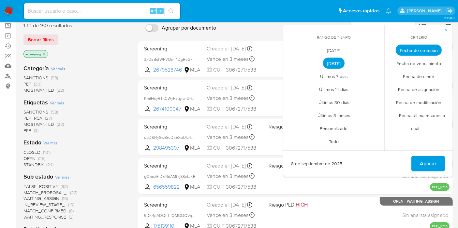
scroll to position [72, 0]
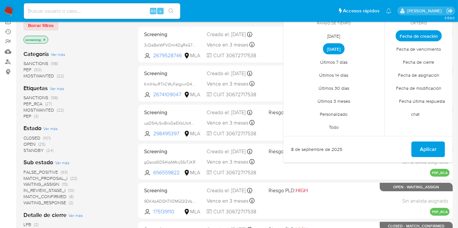
click at [104, 93] on div "Etiquetas Ver más SANCTIONS (98) PEP_RCA (27) MOSTWANTED (22) PEP (3)" at bounding box center [75, 101] width 104 height 35
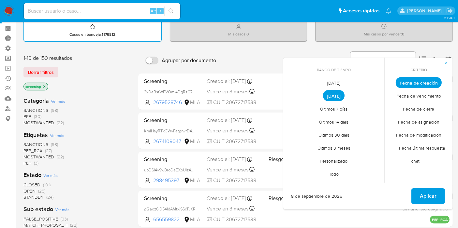
scroll to position [0, 0]
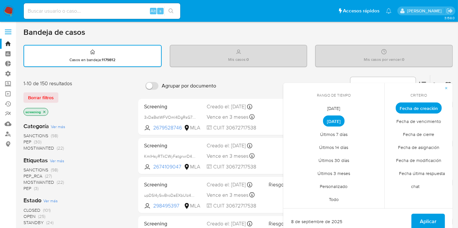
drag, startPoint x: 101, startPoint y: 108, endPoint x: 203, endPoint y: 91, distance: 102.8
click at [112, 106] on div "1-10 de 150 resultados Borrar filtros screening" at bounding box center [75, 98] width 104 height 37
click at [403, 66] on div "Mis casos por vencer : 0" at bounding box center [384, 56] width 138 height 22
drag, startPoint x: 414, startPoint y: 70, endPoint x: 432, endPoint y: 120, distance: 52.7
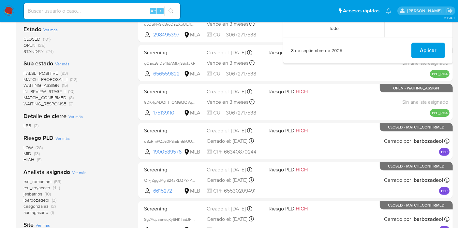
scroll to position [253, 0]
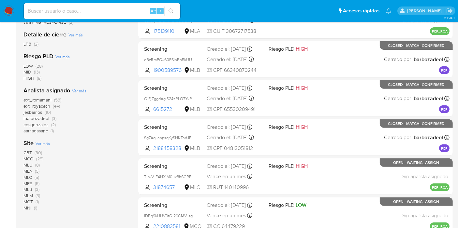
click at [111, 112] on div "ext_romamani (53) ext_royacach (44) jesbarrios (10) lbarbozadeol (3) cesgonzale…" at bounding box center [75, 115] width 104 height 37
click at [32, 159] on span "MCO" at bounding box center [28, 159] width 10 height 7
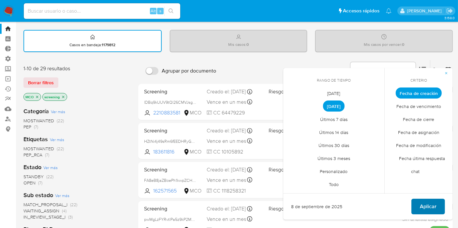
scroll to position [36, 0]
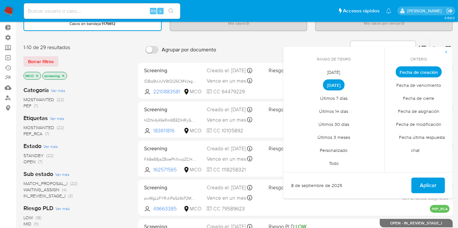
click at [433, 184] on span "Aplicar" at bounding box center [428, 186] width 17 height 14
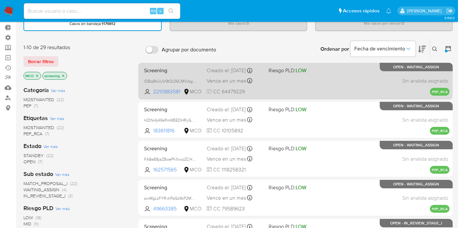
click at [345, 86] on div "Screening lDBq9kUUV9tQl26CMVJsgnlj 2210883581 MCO Riesgo PLD: LOW Creado el: [D…" at bounding box center [295, 81] width 308 height 33
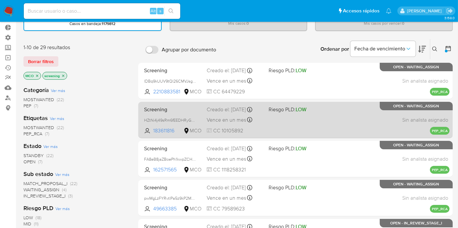
click at [275, 124] on div "Screening HZtNi4j49sRm6fEEDHRyGD5U 183611816 MCO Riesgo PLD: LOW Creado el: [DA…" at bounding box center [295, 120] width 308 height 33
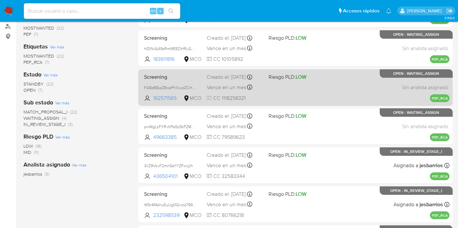
scroll to position [109, 0]
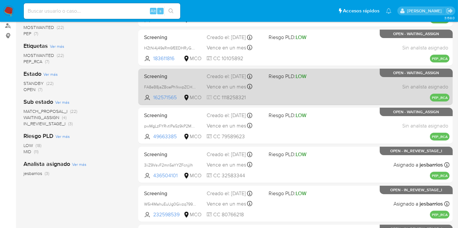
click at [333, 94] on div "Screening FA8eB8jaZBoePh1kwpZCHYNA 162571565 MCO Riesgo PLD: LOW Creado el: [DA…" at bounding box center [295, 86] width 308 height 33
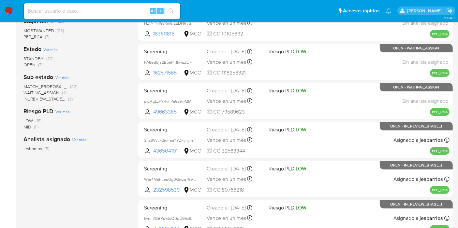
scroll to position [145, 0]
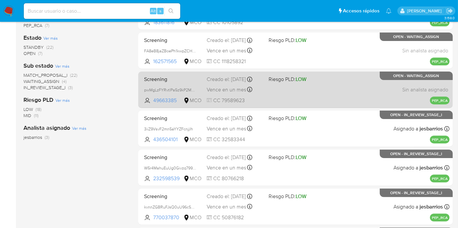
click at [332, 81] on div "Screening pwMgLzFYRvtlPa5z9kP2MkMZ 49663385 MCO Riesgo PLD: LOW Creado el: [DAT…" at bounding box center [295, 89] width 308 height 33
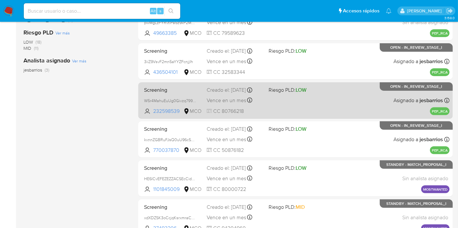
scroll to position [217, 0]
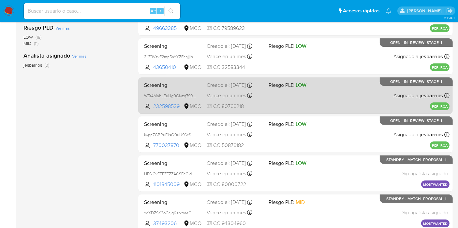
click at [324, 100] on div "Screening W5r4MahuEuUg0Givzq799gmJ 232598539 MCO Riesgo PLD: LOW Creado el: [DA…" at bounding box center [295, 95] width 308 height 33
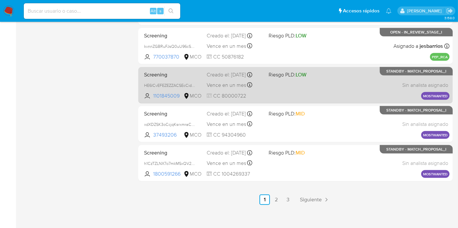
scroll to position [309, 0]
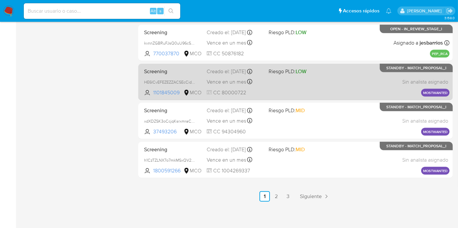
click at [322, 84] on div "Screening HE6ICvEFEZEZZACSEcCidKEO 1101845009 MCO Riesgo PLD: LOW Creado el: [D…" at bounding box center [295, 82] width 308 height 33
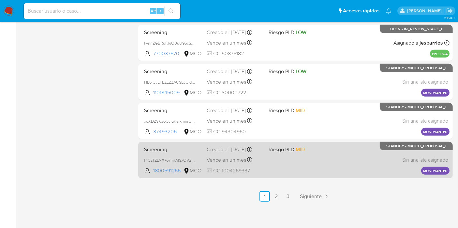
click at [342, 165] on div "Screening h1CzTZLNX7o7mkMSxQV29yCd 1800591266 MCO Riesgo PLD: MID Creado el: [D…" at bounding box center [295, 160] width 308 height 33
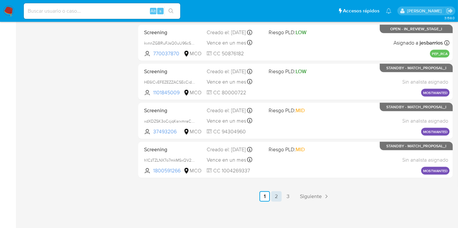
click at [277, 196] on link "2" at bounding box center [276, 197] width 10 height 10
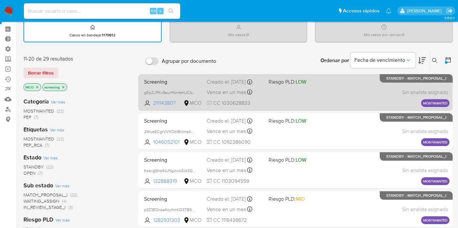
scroll to position [36, 0]
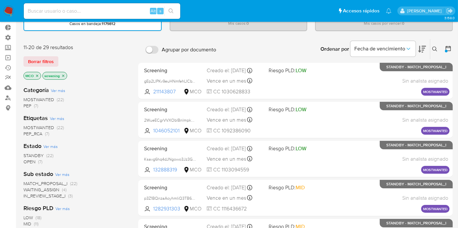
click at [331, 58] on div "Ordenar por Fecha de vencimiento" at bounding box center [372, 49] width 115 height 20
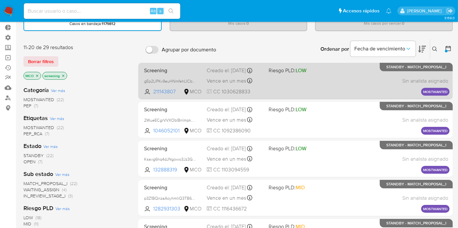
click at [332, 67] on div "Screening gEp2LlPKv9euHNmfehLICbY3 211143807 MCO Riesgo PLD: LOW Creado el: 08/…" at bounding box center [295, 81] width 308 height 33
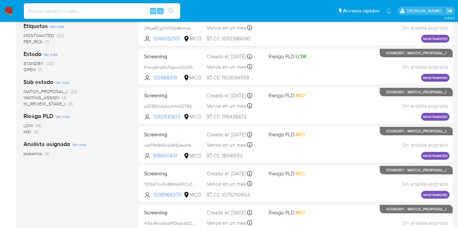
scroll to position [0, 0]
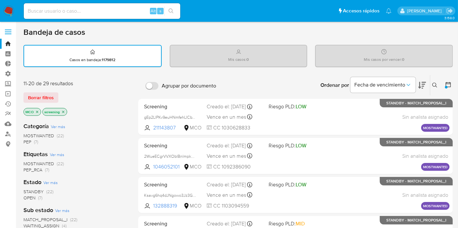
click at [35, 109] on p "MCO" at bounding box center [32, 112] width 17 height 7
click at [38, 111] on icon "close-filter" at bounding box center [37, 112] width 4 height 4
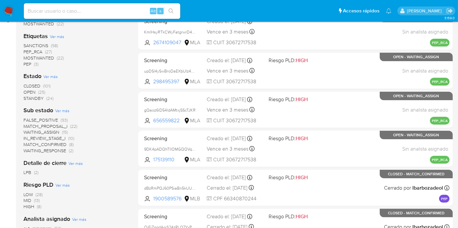
scroll to position [309, 0]
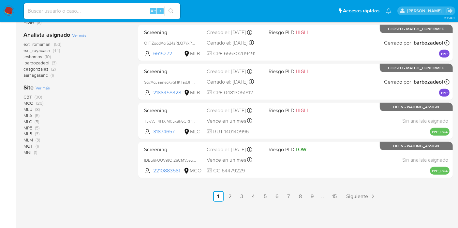
click at [32, 113] on span "MLA (5)" at bounding box center [31, 116] width 16 height 6
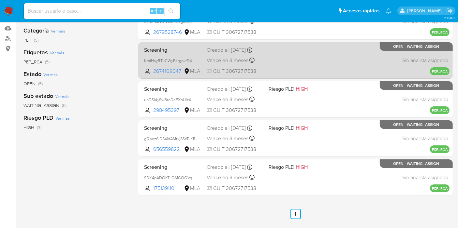
scroll to position [23, 0]
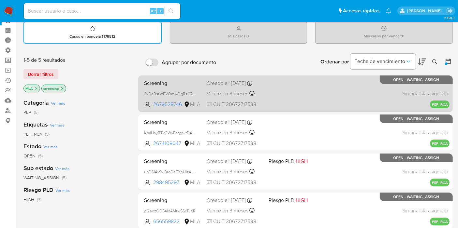
click at [353, 85] on div "Screening 3xDaBstWFVOml4DgRsG7dPFv 2679528746 MLA Creado el: 08/09/2025 Creado …" at bounding box center [295, 93] width 308 height 33
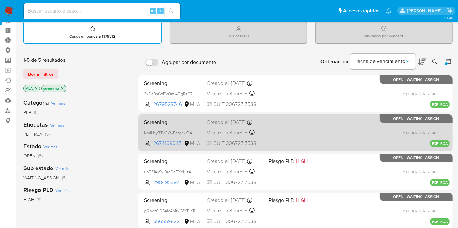
click at [318, 122] on span at bounding box center [297, 121] width 57 height 1
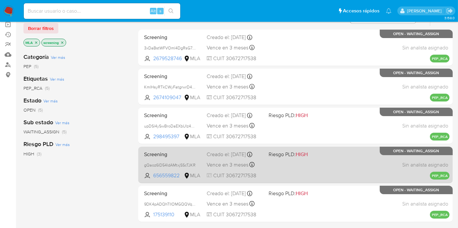
scroll to position [132, 0]
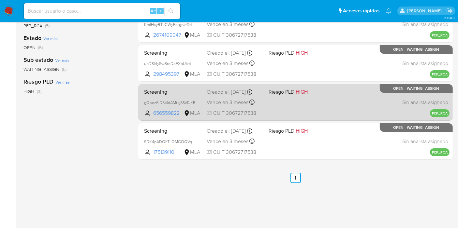
click at [329, 95] on div "Screening gQaoz6lD54ldAMtxjSScTJKR 656559822 MLA Riesgo PLD: HIGH Creado el: 08…" at bounding box center [295, 102] width 308 height 33
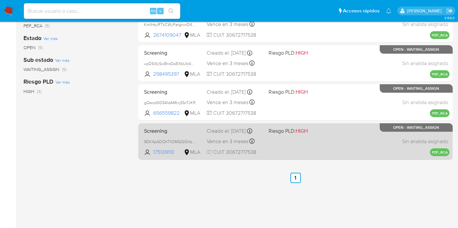
click at [325, 144] on div "Screening 9DK4pADQhTlIOMGQQVqlvmch 175139110 MLA Riesgo PLD: HIGH Creado el: 08…" at bounding box center [295, 141] width 308 height 33
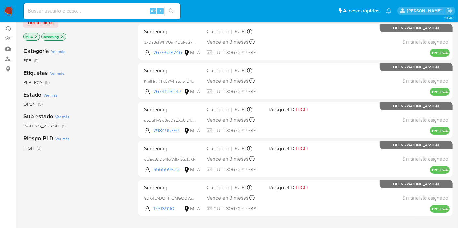
scroll to position [23, 0]
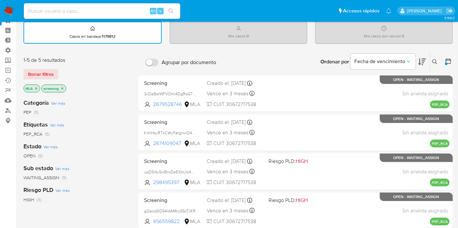
click at [36, 87] on icon "close-filter" at bounding box center [36, 89] width 4 height 4
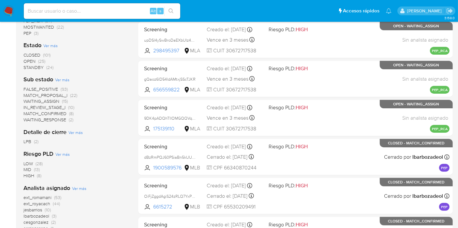
scroll to position [56, 0]
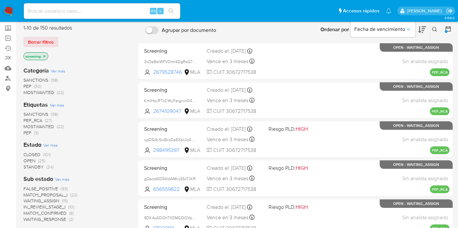
click at [40, 80] on span "SANCTIONS" at bounding box center [35, 80] width 25 height 7
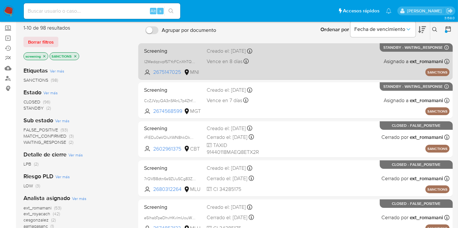
click at [310, 60] on div "Screening l2MedqzwpfSTYcFCnXhTQdSs 2675147025 MNI Creado el: 08/09/2025 Creado …" at bounding box center [295, 61] width 308 height 33
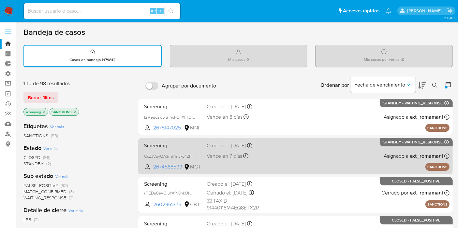
click at [264, 157] on div "Screening CcZJVpyQA3nSf4nL7p4ZhfzH 2674568599 MGT Creado el: 08/09/2025 Creado …" at bounding box center [295, 156] width 308 height 33
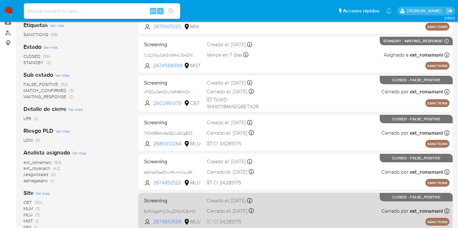
scroll to position [145, 0]
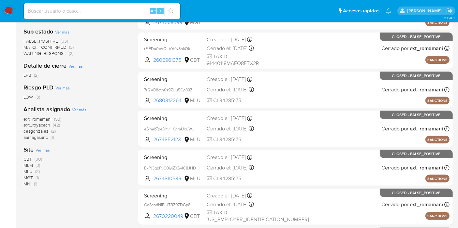
click at [35, 166] on span "MLM (3)" at bounding box center [31, 166] width 17 height 6
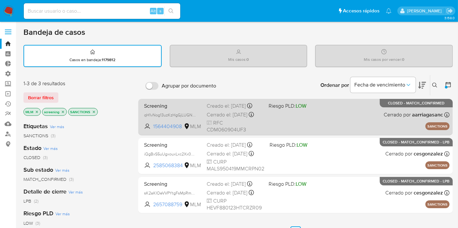
click at [299, 110] on span "LOW" at bounding box center [301, 105] width 11 height 7
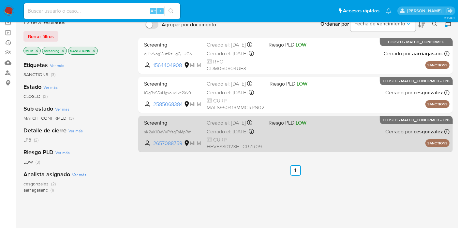
scroll to position [72, 0]
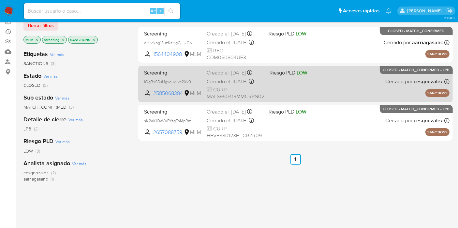
click at [329, 95] on div "Screening iQgBxS5uUgxouxLxc2Xx0Q3T 2585068384 MLM Riesgo PLD: LOW Creado el: 08…" at bounding box center [295, 83] width 308 height 33
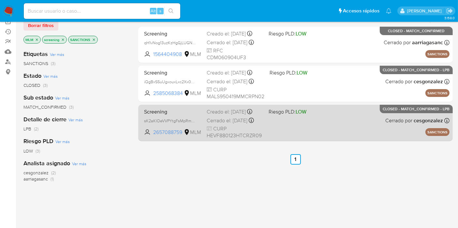
click at [298, 135] on div "Screening sK2aKIOeVVPYtgFsMpRmeME9 2657088759 MLM Riesgo PLD: LOW Creado el: 08…" at bounding box center [295, 123] width 308 height 33
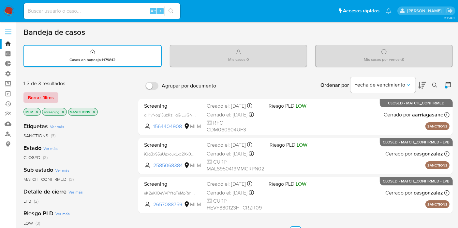
scroll to position [0, 0]
click at [35, 112] on icon "close-filter" at bounding box center [37, 112] width 4 height 4
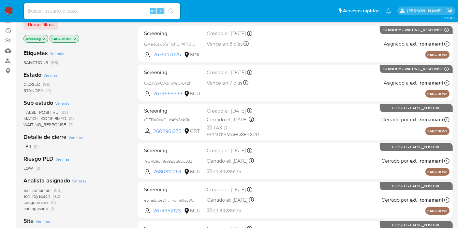
scroll to position [181, 0]
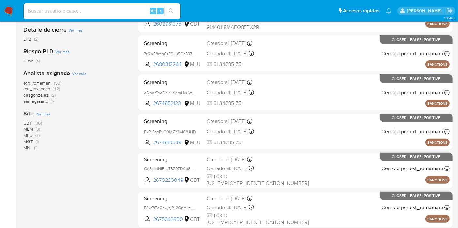
click at [32, 134] on span "MLU" at bounding box center [27, 135] width 9 height 7
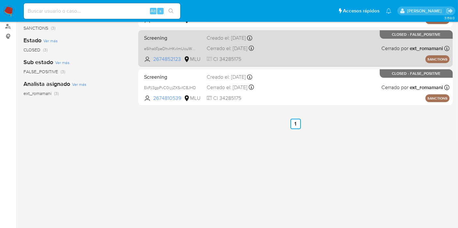
scroll to position [60, 0]
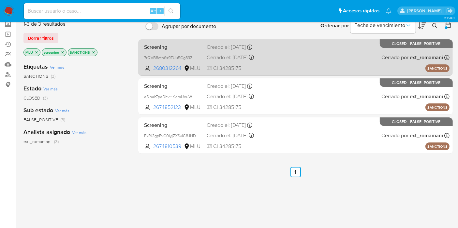
click at [320, 69] on div "Screening 7rQVB8dtn6s9ZUu5Cg83ZoGW 2680312264 MLU Creado el: 08/09/2025 Creado …" at bounding box center [295, 57] width 308 height 33
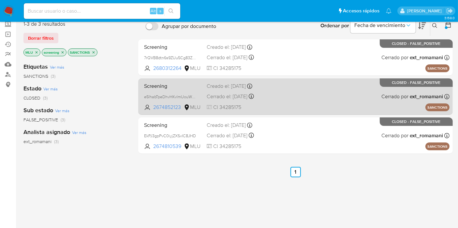
click at [290, 89] on div "Screening e5lhabTpeDhvHKvlmUouWh3C 2674852123 MLU Creado el: 08/09/2025 Creado …" at bounding box center [295, 96] width 308 height 33
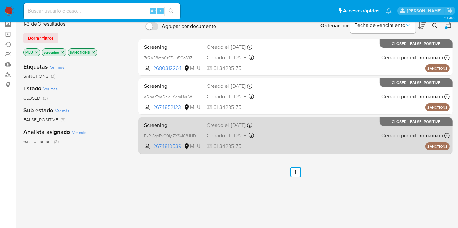
click at [294, 131] on div "Screening EkPJ3gpPvC0iyjZXSvIC8JHD 2674810539 MLU Creado el: 08/09/2025 Creado …" at bounding box center [295, 135] width 308 height 33
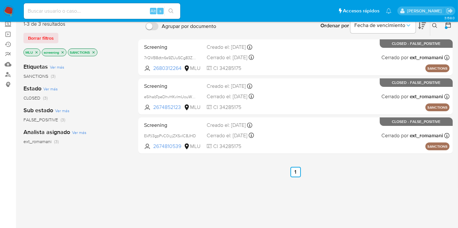
click at [37, 54] on p "MLU" at bounding box center [32, 52] width 16 height 7
click at [36, 51] on icon "close-filter" at bounding box center [37, 53] width 4 height 4
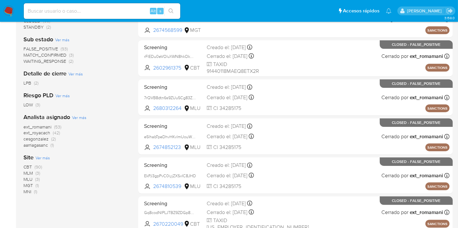
scroll to position [168, 0]
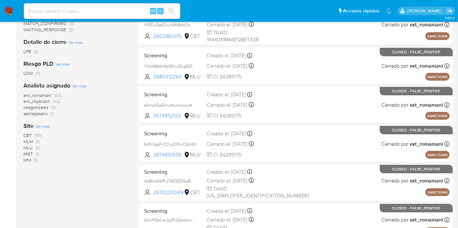
click at [33, 154] on span "MGT" at bounding box center [27, 154] width 9 height 7
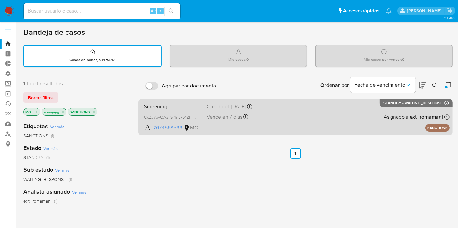
click at [298, 111] on div "Screening CcZJVpyQA3nSf4nL7p4ZhfzH 2674568599 MGT Creado el: 08/09/2025 Creado …" at bounding box center [295, 117] width 308 height 33
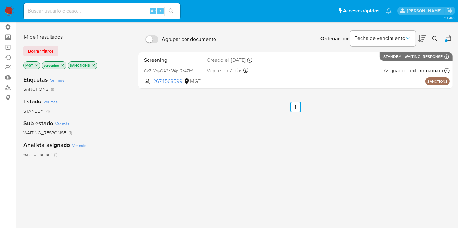
scroll to position [36, 0]
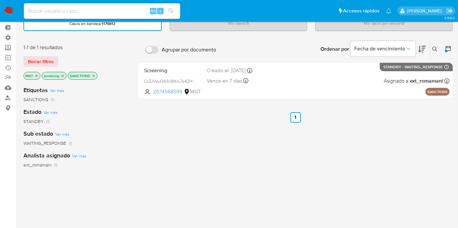
click at [35, 80] on div "MGT screening SANCTIONS" at bounding box center [75, 76] width 104 height 9
click at [36, 77] on icon "close-filter" at bounding box center [37, 76] width 4 height 4
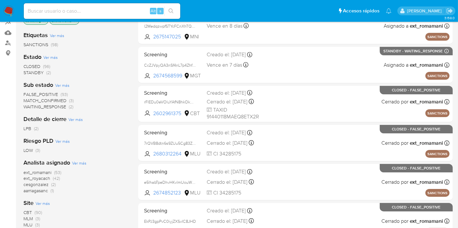
scroll to position [181, 0]
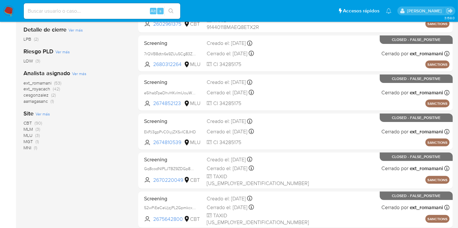
click at [30, 145] on span "MNI" at bounding box center [27, 148] width 8 height 7
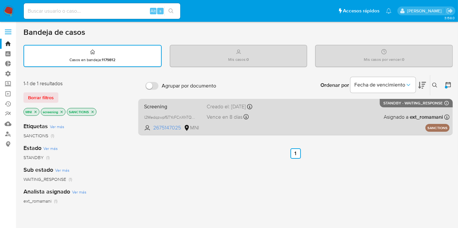
click at [280, 119] on div "Screening l2MedqzwpfSTYcFCnXhTQdSs 2675147025 MNI Creado el: 08/09/2025 Creado …" at bounding box center [295, 117] width 308 height 33
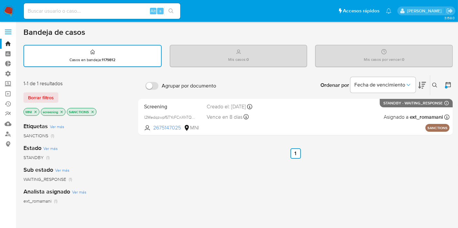
click at [35, 111] on icon "close-filter" at bounding box center [36, 112] width 2 height 2
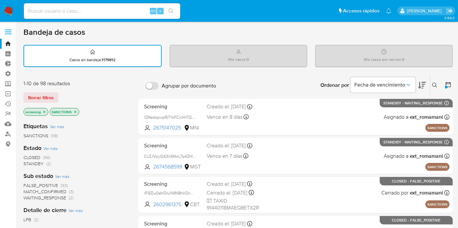
click at [77, 114] on p "SANCTIONS" at bounding box center [64, 112] width 29 height 7
click at [75, 111] on icon "close-filter" at bounding box center [75, 112] width 2 height 2
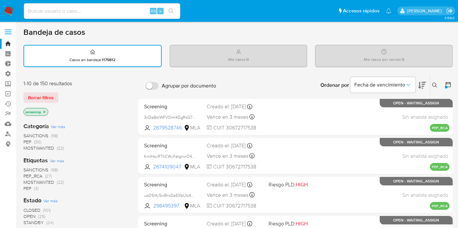
click at [33, 139] on span "PEP (30)" at bounding box center [32, 142] width 18 height 6
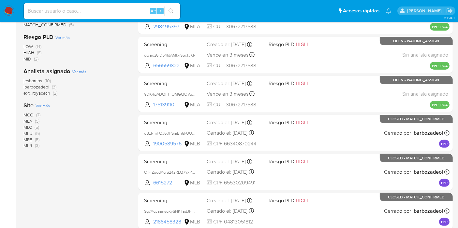
scroll to position [181, 0]
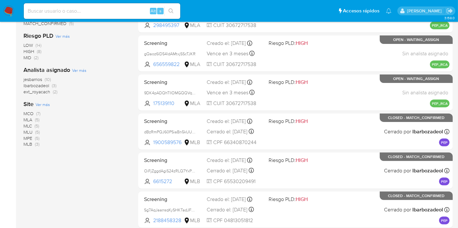
click at [37, 113] on span "(7)" at bounding box center [38, 113] width 4 height 7
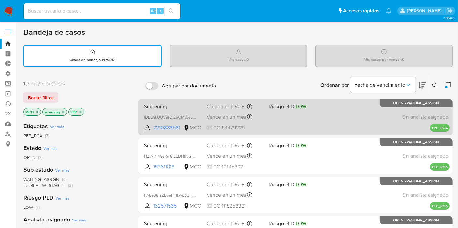
click at [328, 105] on div "Screening lDBq9kUUV9tQl26CMVJsgnlj 2210883581 MCO Riesgo PLD: LOW Creado el: 08…" at bounding box center [295, 117] width 308 height 33
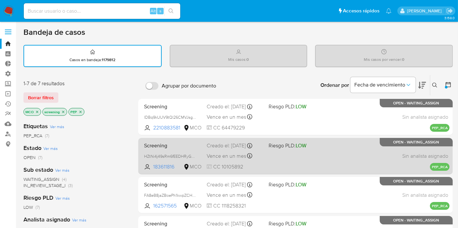
click at [293, 154] on div "Screening HZtNi4j49sRm6fEEDHRyGD5U 183611816 MCO Riesgo PLD: LOW Creado el: 08/…" at bounding box center [295, 156] width 308 height 33
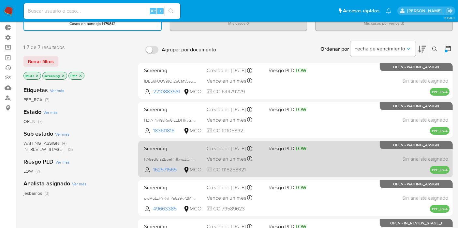
scroll to position [72, 0]
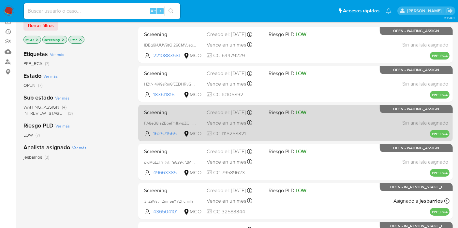
click at [326, 136] on div "Screening FA8eB8jaZBoePh1kwpZCHYNA 162571565 MCO Riesgo PLD: LOW Creado el: 08/…" at bounding box center [295, 123] width 308 height 33
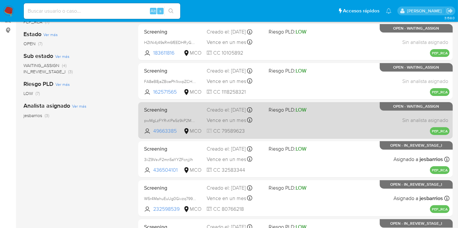
scroll to position [145, 0]
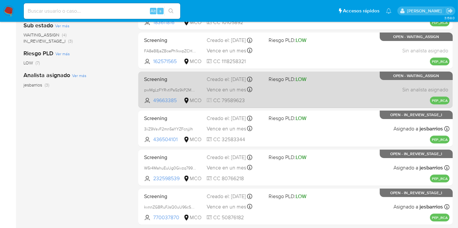
click at [320, 85] on div "Screening pwMgLzFYRvtlPa5z9kP2MkMZ 49663385 MCO Riesgo PLD: LOW Creado el: 08/0…" at bounding box center [295, 89] width 308 height 33
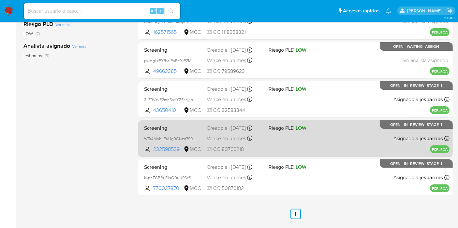
scroll to position [192, 0]
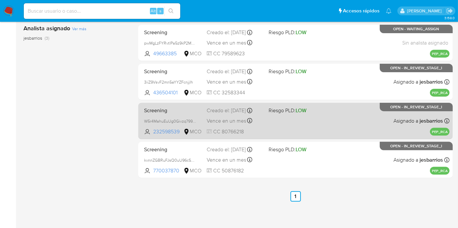
click at [331, 115] on div "Screening W5r4MahuEuUg0Givzq799gmJ 232598539 MCO Riesgo PLD: LOW Creado el: 08/…" at bounding box center [295, 121] width 308 height 33
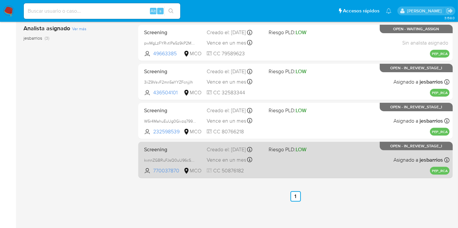
click at [294, 166] on div "Screening kvnnZGBRuFJsQ0uU96cSbG8E 770037870 MCO Riesgo PLD: LOW Creado el: 08/…" at bounding box center [295, 160] width 308 height 33
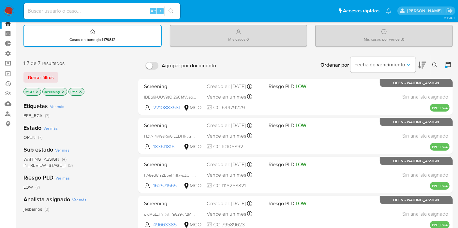
scroll to position [36, 0]
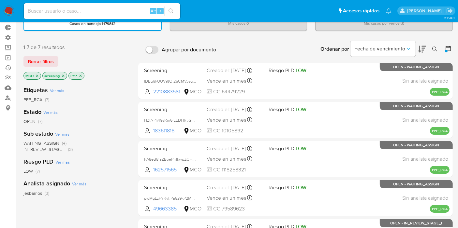
click at [38, 76] on icon "close-filter" at bounding box center [37, 76] width 4 height 4
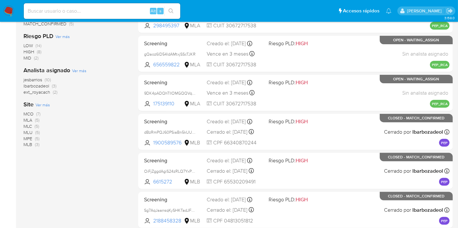
scroll to position [181, 0]
click at [30, 120] on span "MLA" at bounding box center [27, 120] width 9 height 7
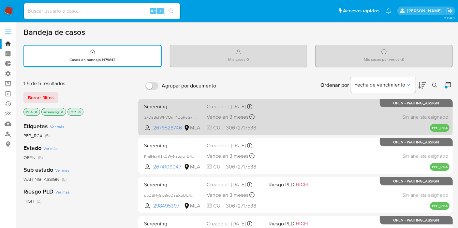
click at [311, 116] on div "Screening 3xDaBstWFVOml4DgRsG7dPFv 2679528746 MLA Creado el: 08/09/2025 Creado …" at bounding box center [295, 117] width 308 height 33
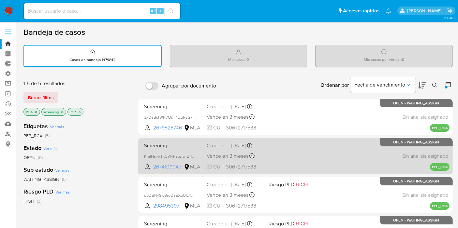
scroll to position [72, 0]
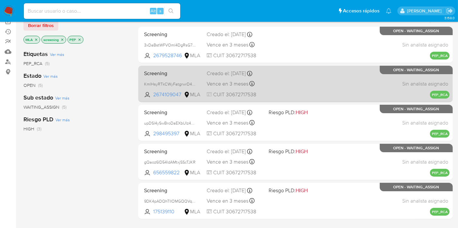
click at [313, 87] on div "Screening KmlHsyRTkCWyFatgrwrD4OQe 2674109047 MLA Creado el: 08/09/2025 Creado …" at bounding box center [295, 83] width 308 height 33
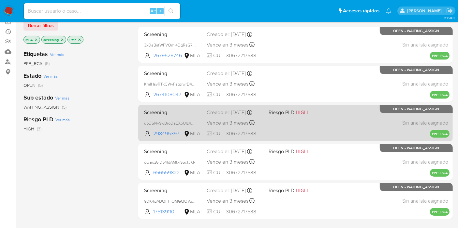
scroll to position [145, 0]
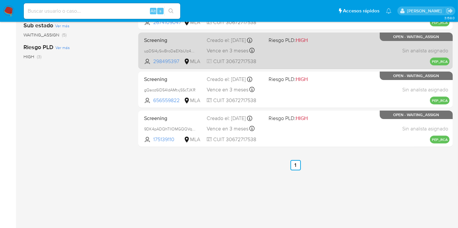
click at [324, 62] on div "Screening upDSl4ySwBroDaEXbUIz4SOI 298495397 MLA Riesgo PLD: HIGH Creado el: 08…" at bounding box center [295, 50] width 308 height 33
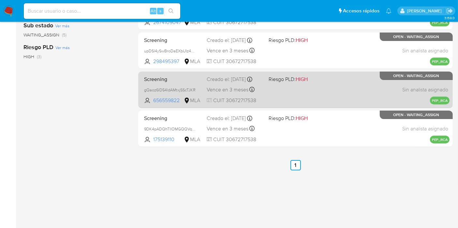
click at [348, 90] on div "Screening gQaoz6lD54ldAMtxjSScTJKR 656559822 MLA Riesgo PLD: HIGH Creado el: 08…" at bounding box center [295, 89] width 308 height 33
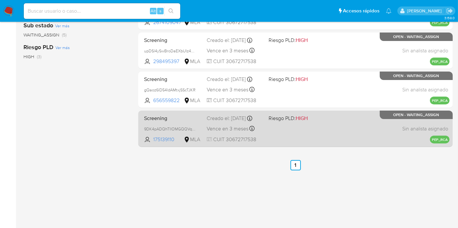
click at [318, 126] on div "Screening 9DK4pADQhTlIOMGQQVqlvmch 175139110 MLA Riesgo PLD: HIGH Creado el: 08…" at bounding box center [295, 128] width 308 height 33
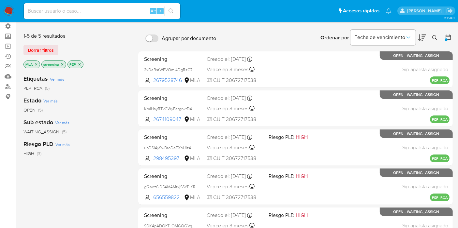
scroll to position [72, 0]
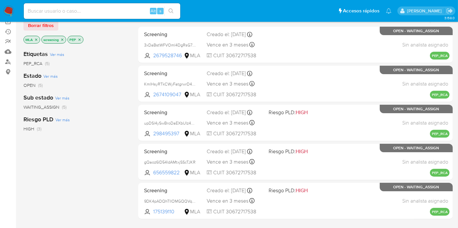
click at [36, 38] on icon "close-filter" at bounding box center [36, 40] width 4 height 4
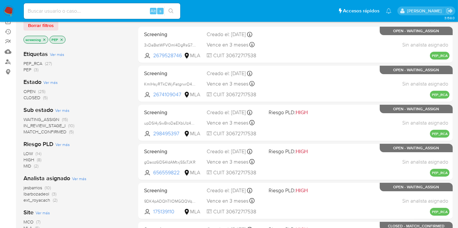
scroll to position [181, 0]
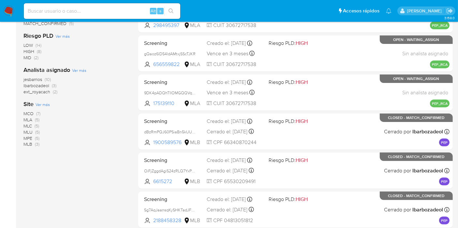
click at [30, 126] on span "MLC" at bounding box center [27, 126] width 8 height 7
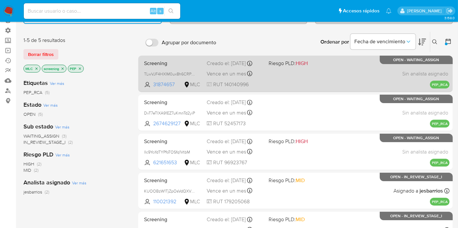
scroll to position [23, 0]
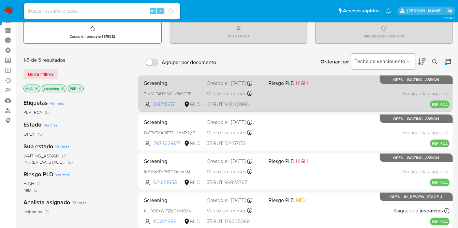
click at [373, 86] on div "Screening TLwVJF4HXIM0ux8h6CRPsQSm 31874657 MLC Riesgo PLD: HIGH Creado el: 08/…" at bounding box center [295, 93] width 308 height 33
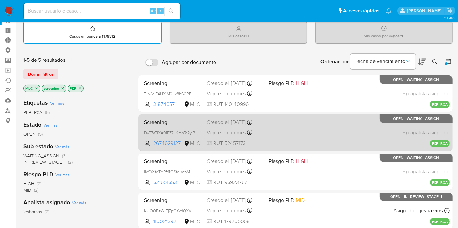
click at [313, 128] on div "Screening DvT7eTlXA91EZ7uKmnTd2yiP 2674629127 MLC Creado el: 08/09/2025 Creado …" at bounding box center [295, 132] width 308 height 33
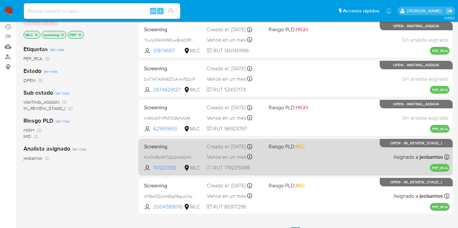
scroll to position [96, 0]
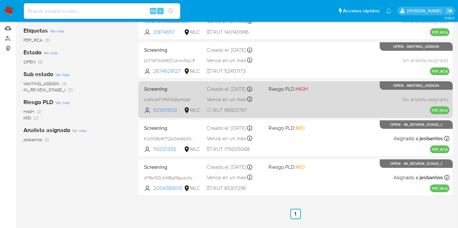
click at [334, 101] on div "Screening lIc9YcifdTYPfoTOSfq1VtbM 621651653 MLC Riesgo PLD: HIGH Creado el: 08…" at bounding box center [295, 99] width 308 height 33
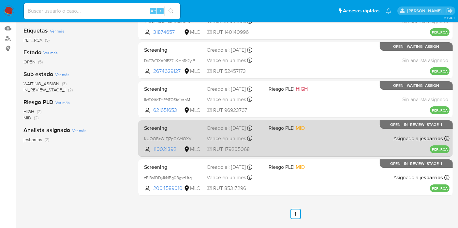
click at [324, 141] on div "Screening KUOOBzW1TjZpOsVdQXVmZhTP 110021392 MLC Riesgo PLD: MID Creado el: 08/…" at bounding box center [295, 138] width 308 height 33
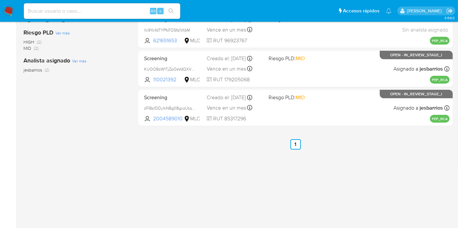
scroll to position [168, 0]
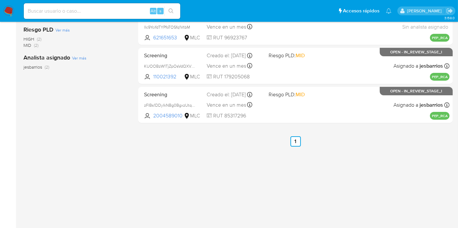
click at [329, 133] on div "Agrupar por documento Ordenar por Fecha de vencimiento No es posible ordenar lo…" at bounding box center [295, 53] width 314 height 295
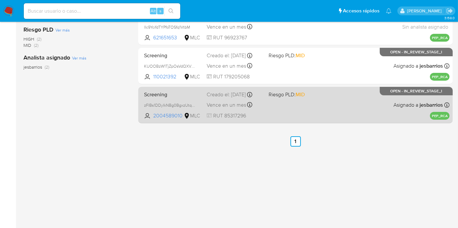
click at [339, 108] on div "Screening zFlBs1DDyIkNBg0BgxzUtqEC 2004589010 MLC Riesgo PLD: MID Creado el: 08…" at bounding box center [295, 105] width 308 height 33
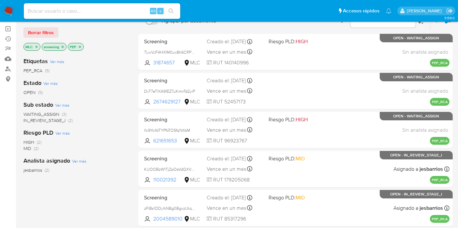
scroll to position [0, 0]
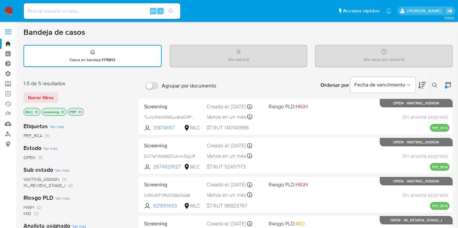
drag, startPoint x: 35, startPoint y: 109, endPoint x: 35, endPoint y: 115, distance: 6.9
click at [35, 109] on p "MLC" at bounding box center [32, 112] width 16 height 7
click at [35, 116] on div "MLC screening PEP" at bounding box center [75, 112] width 104 height 9
click at [37, 112] on icon "close-filter" at bounding box center [37, 112] width 4 height 4
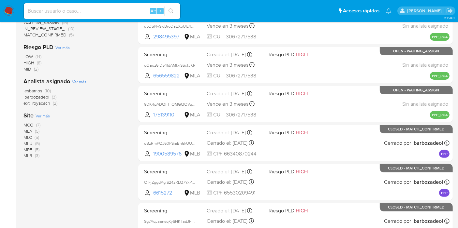
scroll to position [181, 0]
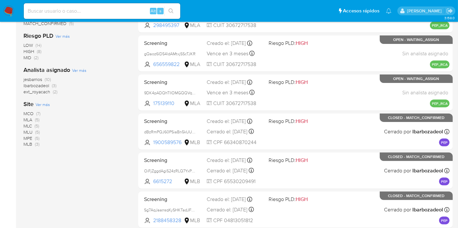
click at [33, 132] on span "MLU (5)" at bounding box center [31, 132] width 16 height 6
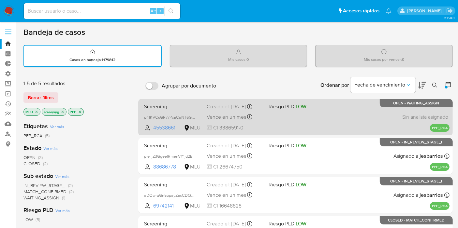
click at [301, 110] on span "LOW" at bounding box center [301, 106] width 11 height 7
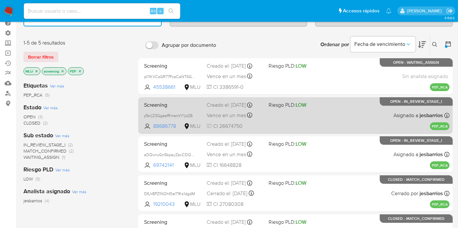
scroll to position [72, 0]
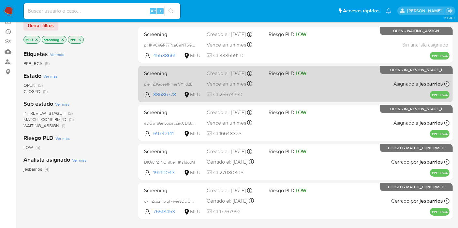
click at [328, 89] on div "Screening pTeiljZ3GgeefRmenVY1jd2B 88686778 MLU Riesgo PLD: LOW Creado el: 08/0…" at bounding box center [295, 83] width 308 height 33
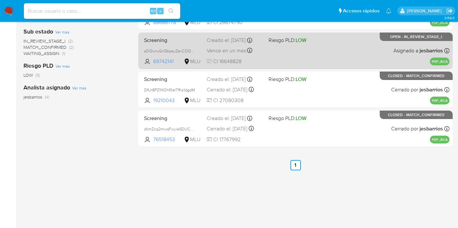
click at [332, 63] on div "Screening aDQwruGn5bpayZacCDQmSeMO 69742141 MLU Riesgo PLD: LOW Creado el: 08/0…" at bounding box center [295, 50] width 308 height 33
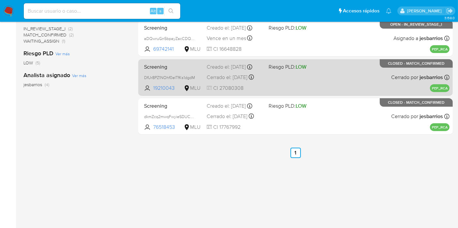
scroll to position [168, 0]
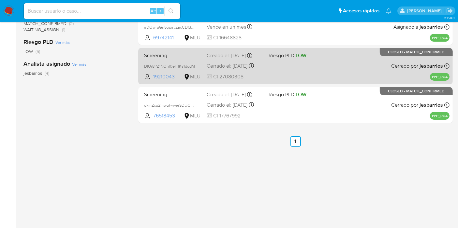
click at [325, 66] on div "Screening DfUr8PZ1NOhf0eITfKs1dgdM 19210043 MLU Riesgo PLD: LOW Creado el: 08/0…" at bounding box center [295, 66] width 308 height 33
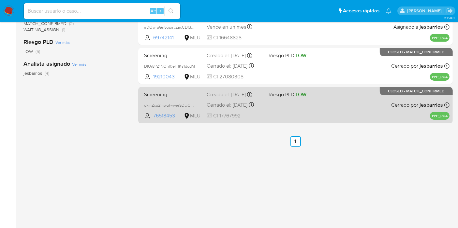
click at [325, 112] on div "Screening dkmZcq2mwqFwyieSDUCG52Zb 76518453 MLU Riesgo PLD: LOW Creado el: 08/0…" at bounding box center [295, 105] width 308 height 33
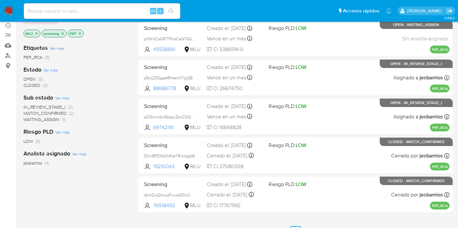
scroll to position [0, 0]
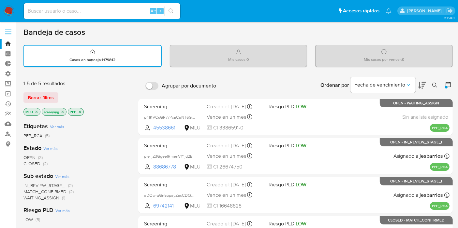
click at [36, 111] on icon "close-filter" at bounding box center [37, 112] width 4 height 4
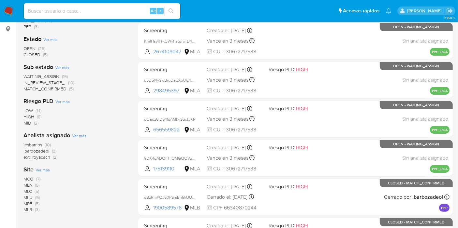
scroll to position [181, 0]
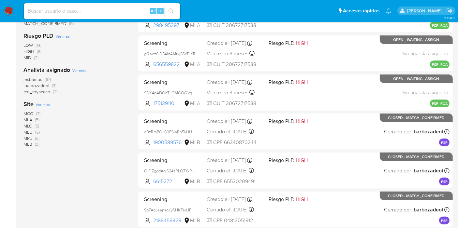
click at [32, 138] on span "MPE" at bounding box center [27, 138] width 9 height 7
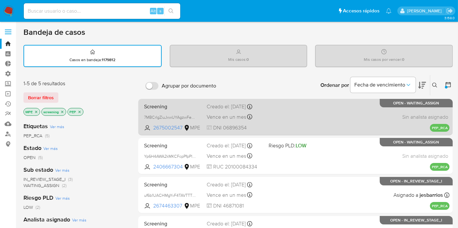
click at [298, 101] on div "Screening 7MBCrIgZiuJxwUYAgzwFeQKS 2675002547 MPE Creado el: 08/09/2025 Creado …" at bounding box center [295, 117] width 308 height 33
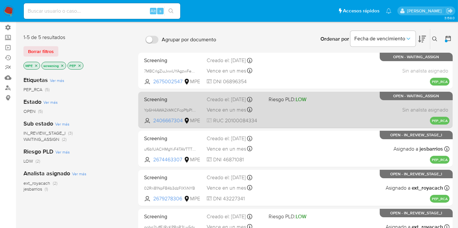
scroll to position [72, 0]
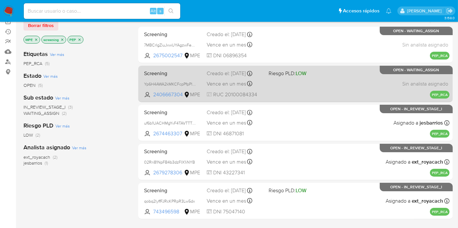
click at [310, 83] on div "Screening Yp6H4AWA2kMKCFcpPfpPlTdE 2406667304 MPE Riesgo PLD: LOW Creado el: 08…" at bounding box center [295, 83] width 308 height 33
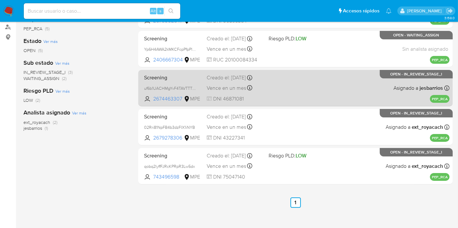
scroll to position [109, 0]
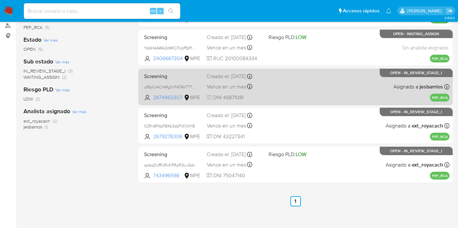
click at [313, 83] on div "Screening uf6b1UACHMgYvF4TAVTTTkFA 2674463307 MPE Creado el: 08/09/2025 Creado …" at bounding box center [295, 86] width 308 height 33
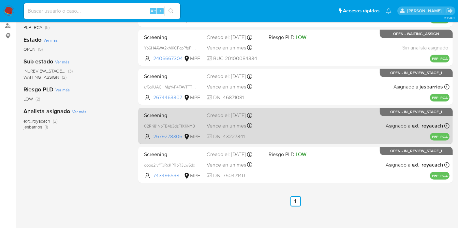
click at [300, 124] on div "Screening 02Rri81NpFB4b3dzFIX1iNYB 2679278306 MPE Creado el: 08/09/2025 Creado …" at bounding box center [295, 126] width 308 height 33
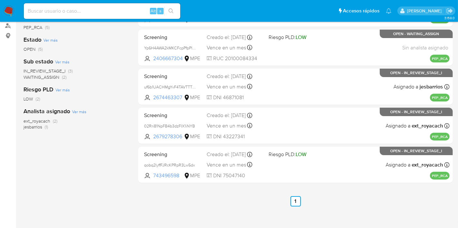
click at [297, 145] on div "Screening 7MBCrIgZiuJxwUYAgzwFeQKS 2675002547 MPE Creado el: 08/09/2025 Creado …" at bounding box center [295, 87] width 314 height 193
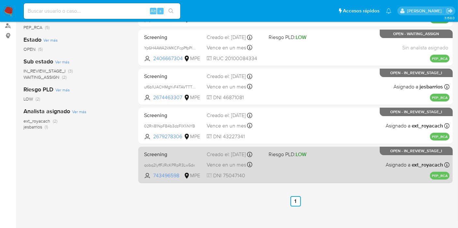
click at [300, 150] on div "Screening qobq2lyffFJRcKPRpR3Lw5dx 743496598 MPE Riesgo PLD: LOW Creado el: 08/…" at bounding box center [295, 165] width 308 height 33
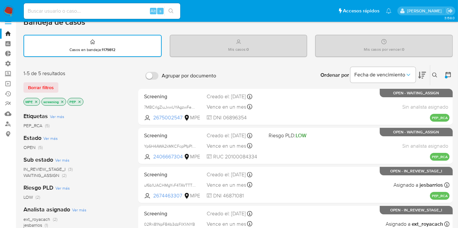
scroll to position [0, 0]
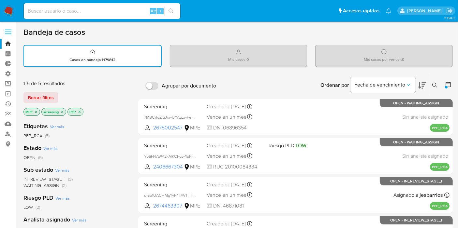
click at [36, 112] on icon "close-filter" at bounding box center [36, 112] width 4 height 4
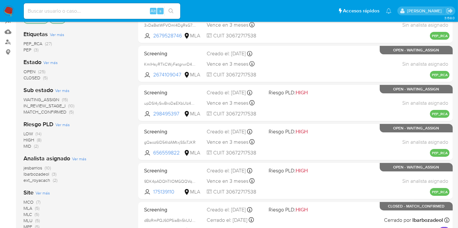
scroll to position [181, 0]
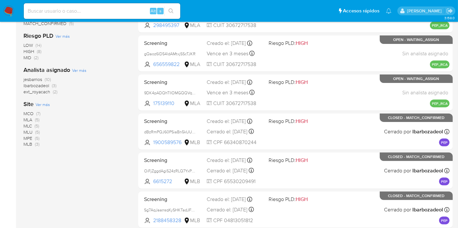
click at [35, 144] on span "(3)" at bounding box center [37, 144] width 5 height 7
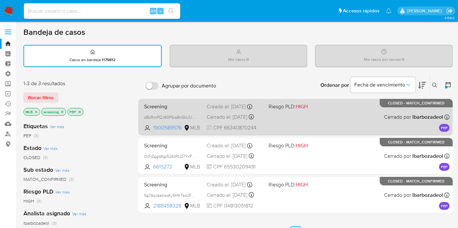
click at [337, 113] on div "Screening dBzRmPQJ60PSiaBn5kUUvvSY 1900589576 MLB Riesgo PLD: HIGH Creado el: 0…" at bounding box center [295, 117] width 308 height 33
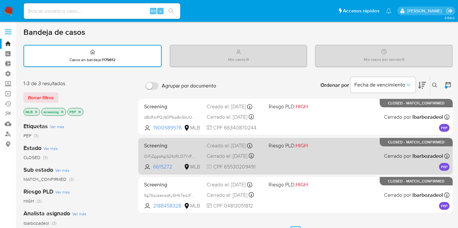
click at [324, 153] on div "Screening OiFjZggdAgiS24zRLQ7YxP5K 6615272 MLB Riesgo PLD: HIGH Creado el: 08/0…" at bounding box center [295, 156] width 308 height 33
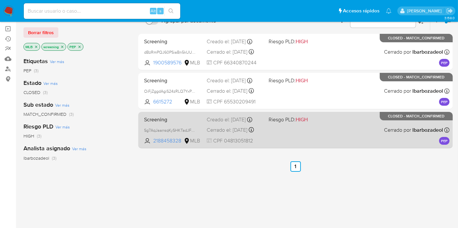
scroll to position [72, 0]
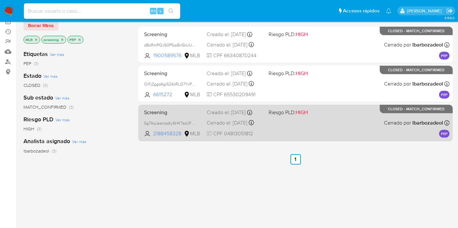
click at [326, 120] on div "Screening Sg7AqJaansqKySHKTadJFntR 2188458328 MLB Riesgo PLD: HIGH Creado el: 0…" at bounding box center [295, 123] width 308 height 33
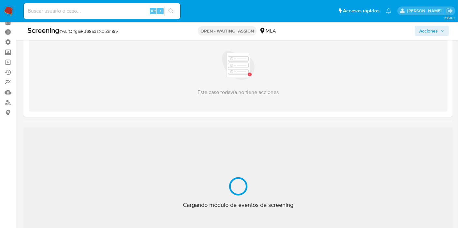
scroll to position [109, 0]
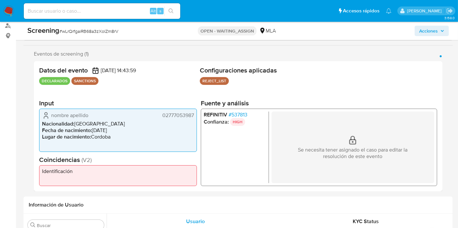
select select "10"
drag, startPoint x: 41, startPoint y: 83, endPoint x: 66, endPoint y: 86, distance: 25.6
click at [83, 82] on ul "DECLARADOS SANCTIONS" at bounding box center [118, 81] width 158 height 8
click at [63, 86] on div "Datos del evento [DATE] 14:43:59 DECLARADOS SANCTIONS" at bounding box center [118, 76] width 158 height 21
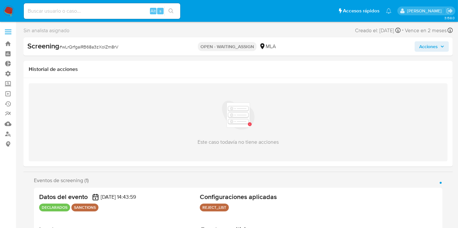
scroll to position [145, 0]
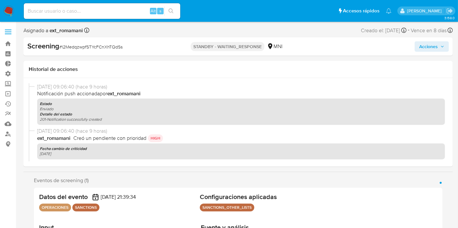
scroll to position [109, 0]
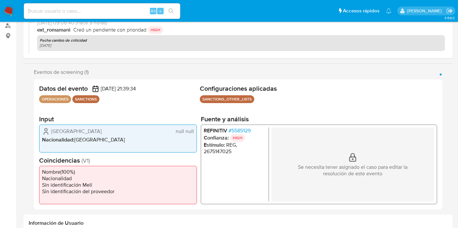
select select "10"
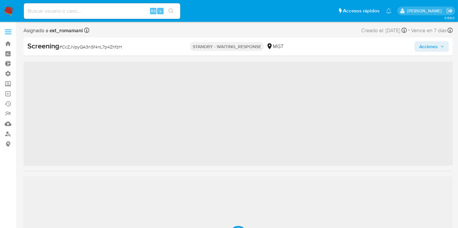
scroll to position [259, 0]
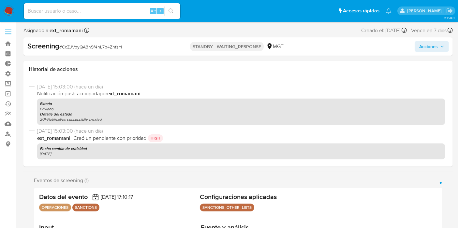
select select "10"
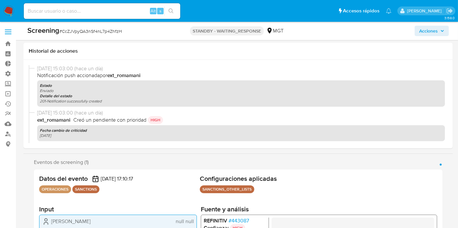
scroll to position [72, 0]
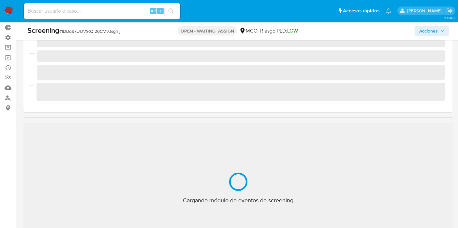
scroll to position [72, 0]
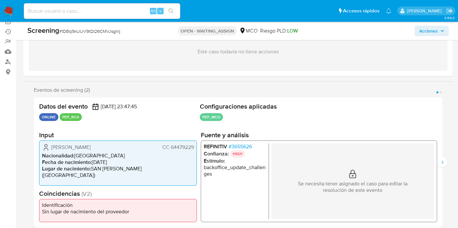
select select "10"
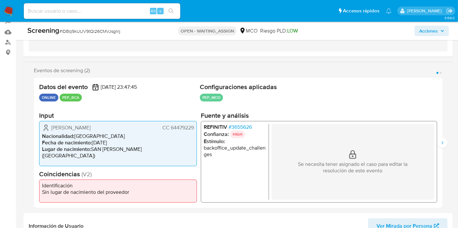
scroll to position [109, 0]
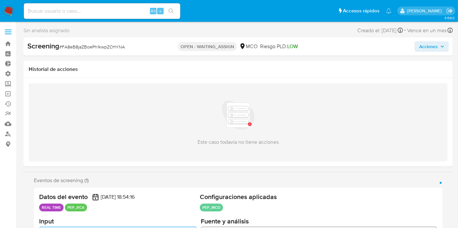
scroll to position [259, 0]
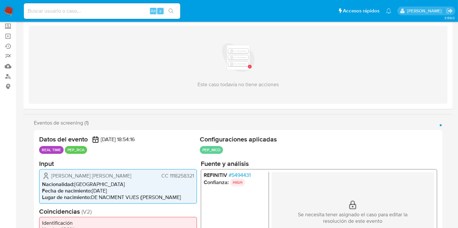
select select "10"
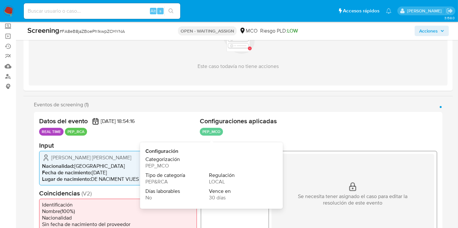
scroll to position [72, 0]
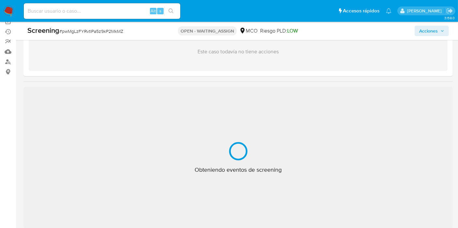
scroll to position [109, 0]
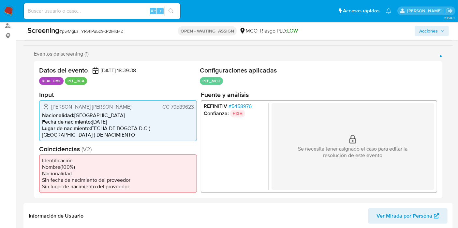
select select "10"
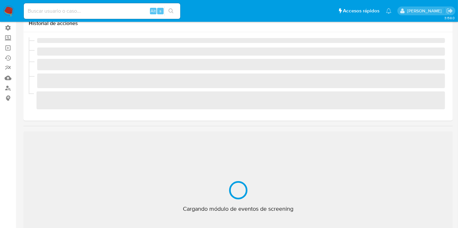
scroll to position [72, 0]
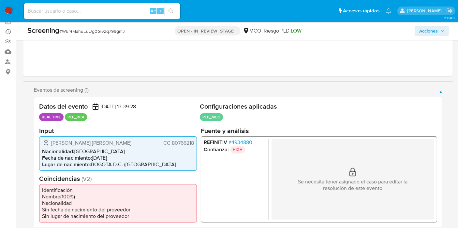
select select "10"
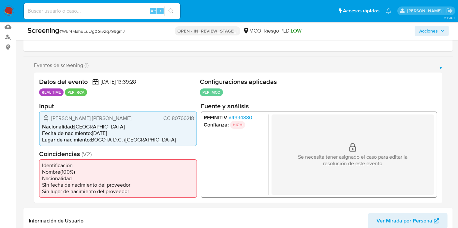
scroll to position [109, 0]
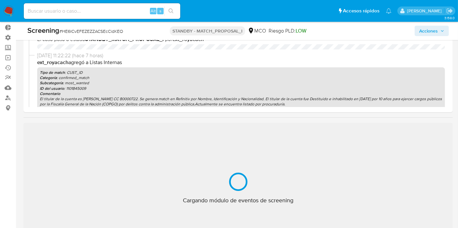
scroll to position [72, 0]
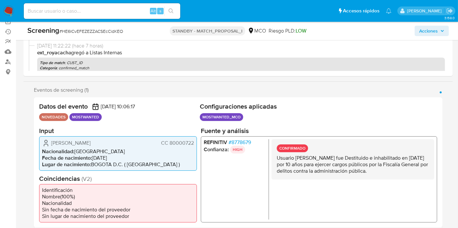
select select "10"
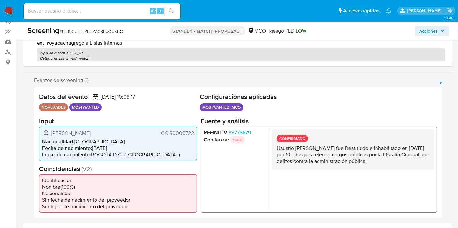
scroll to position [109, 0]
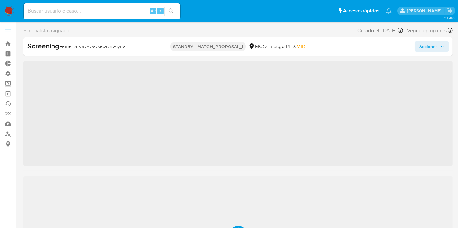
scroll to position [259, 0]
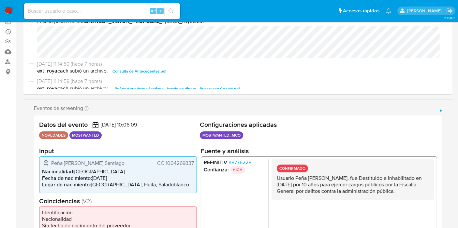
select select "10"
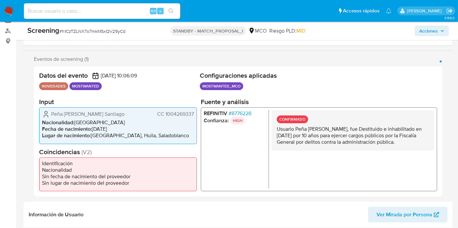
scroll to position [145, 0]
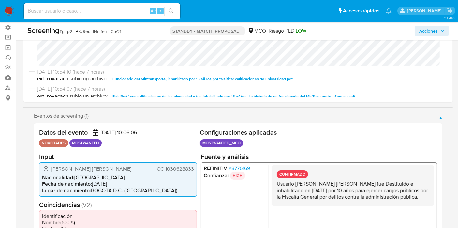
scroll to position [109, 0]
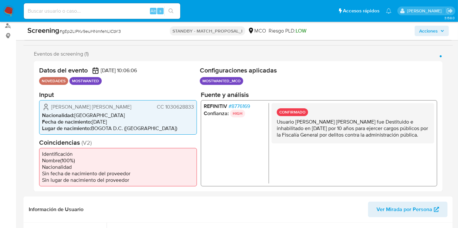
select select "10"
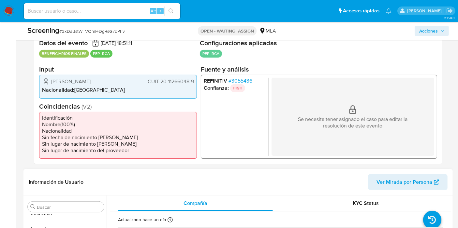
scroll to position [145, 0]
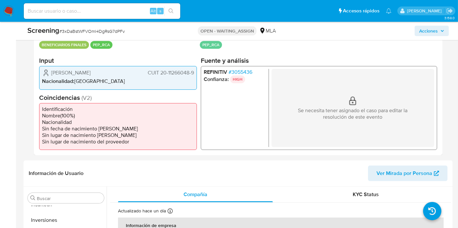
select select "10"
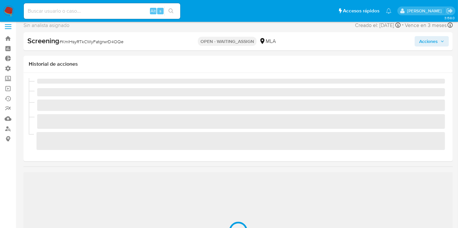
scroll to position [109, 0]
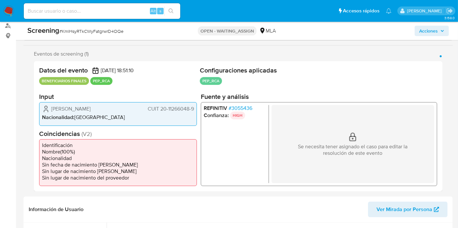
select select "10"
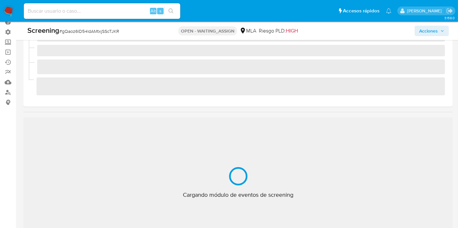
scroll to position [72, 0]
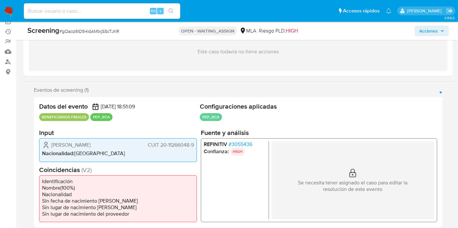
select select "10"
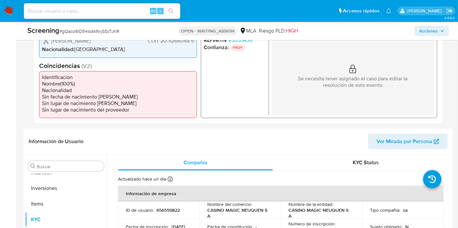
scroll to position [181, 0]
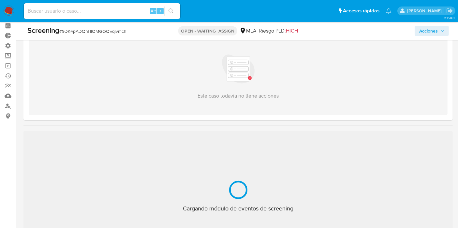
scroll to position [72, 0]
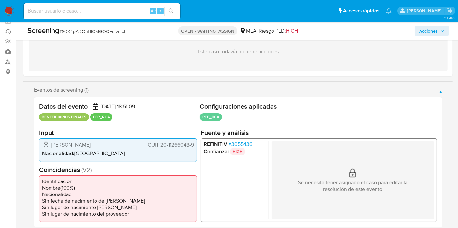
select select "10"
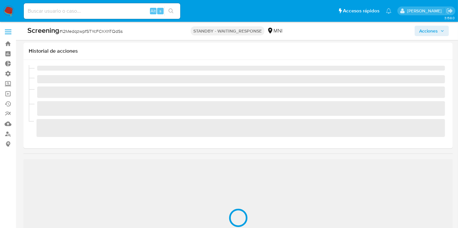
scroll to position [145, 0]
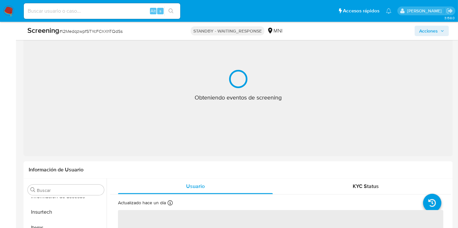
select select "10"
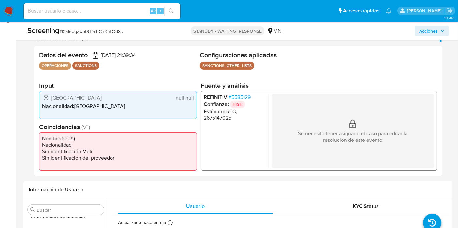
scroll to position [109, 0]
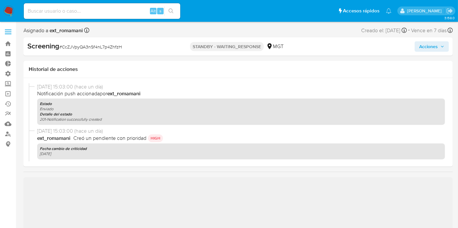
scroll to position [72, 0]
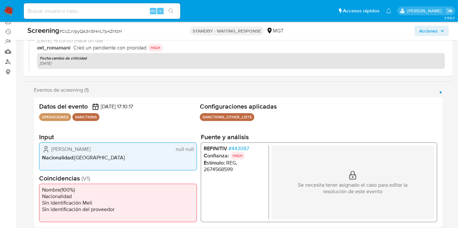
select select "10"
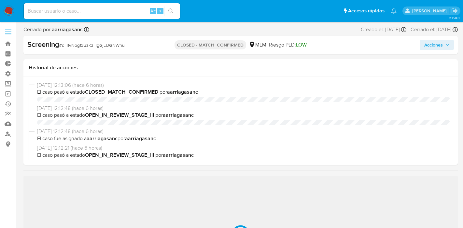
select select "10"
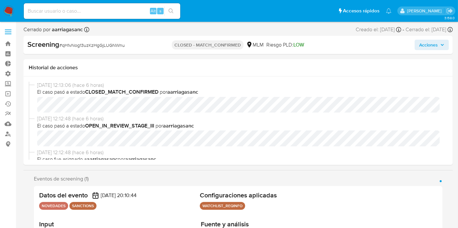
scroll to position [259, 0]
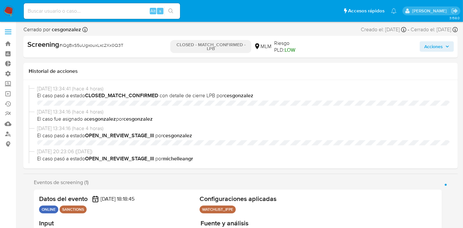
select select "10"
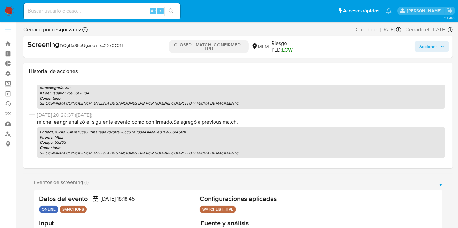
scroll to position [259, 0]
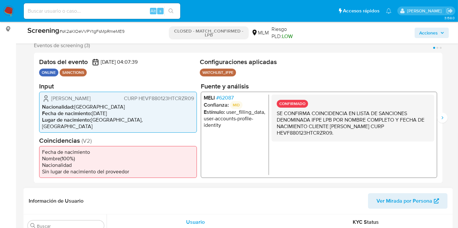
scroll to position [109, 0]
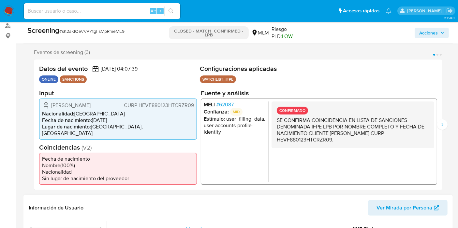
select select "10"
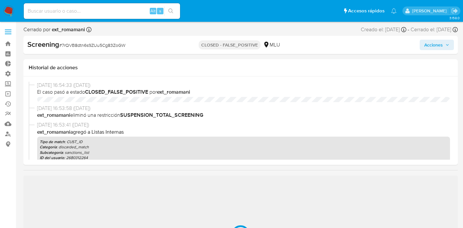
select select "10"
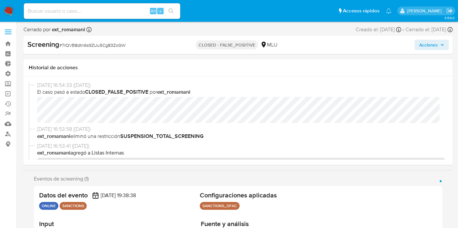
scroll to position [275, 0]
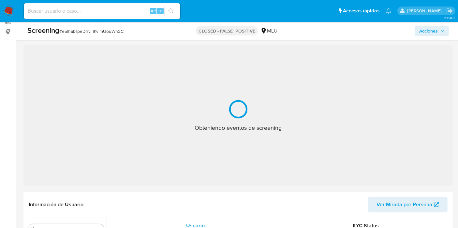
scroll to position [145, 0]
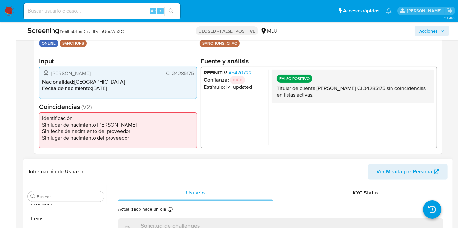
select select "10"
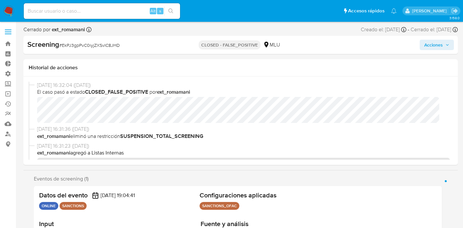
select select "10"
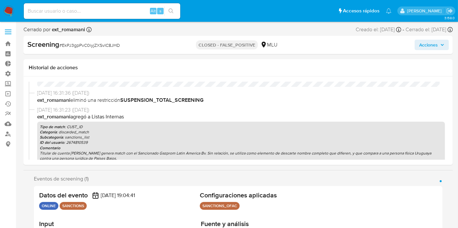
scroll to position [275, 0]
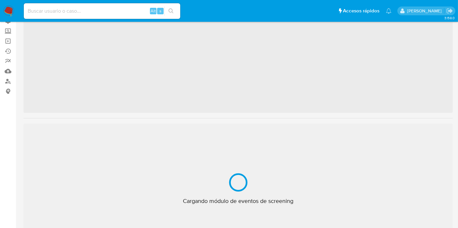
scroll to position [259, 0]
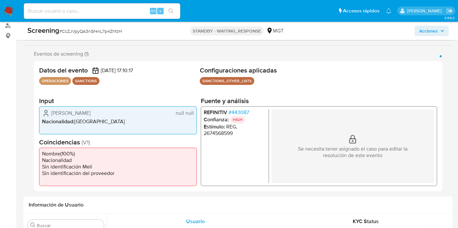
select select "10"
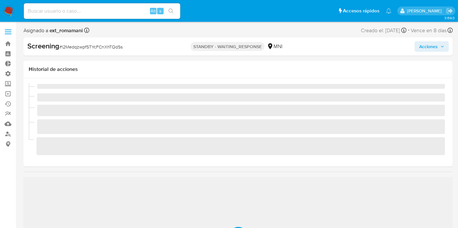
scroll to position [259, 0]
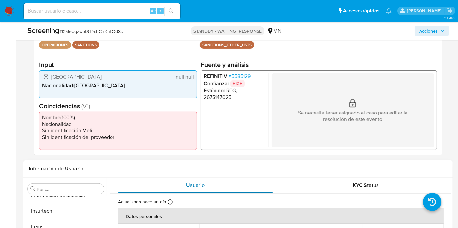
select select "10"
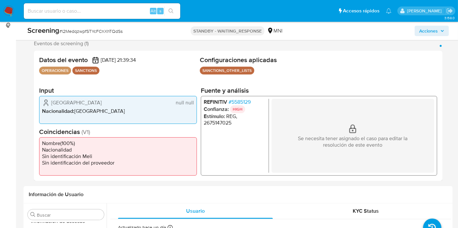
scroll to position [109, 0]
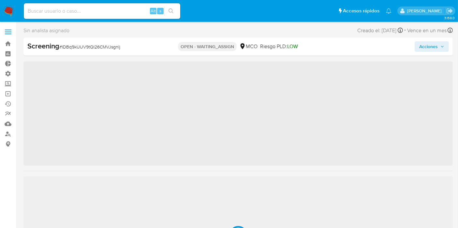
scroll to position [259, 0]
drag, startPoint x: 0, startPoint y: 0, endPoint x: 237, endPoint y: 38, distance: 239.7
click at [237, 38] on div "Screening # lDBq9kUUV9tQl26CMVJsgnlj OPEN - WAITING_ASSIGN MCO Riesgo PLD: LOW …" at bounding box center [237, 46] width 429 height 18
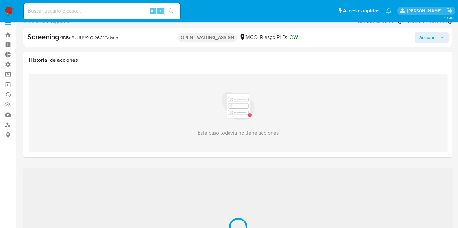
scroll to position [72, 0]
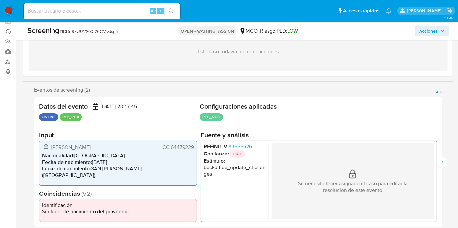
select select "10"
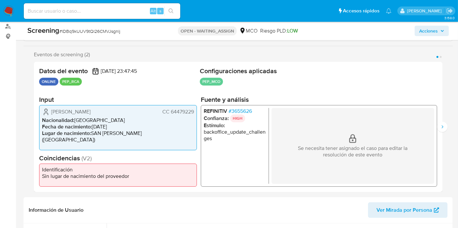
scroll to position [109, 0]
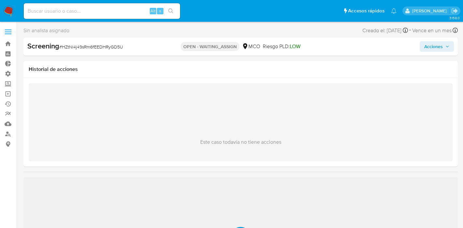
select select "10"
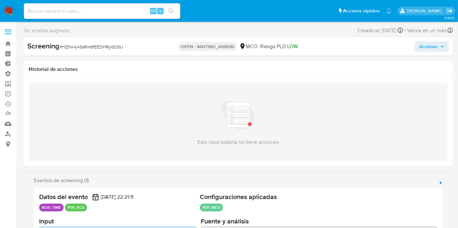
scroll to position [259, 0]
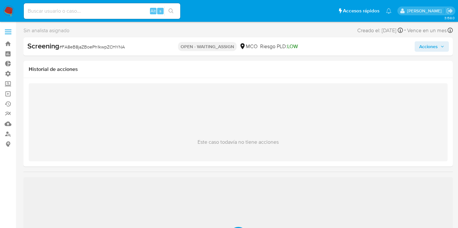
select select "10"
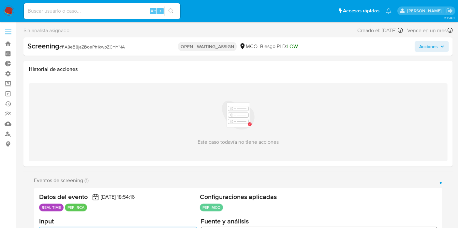
scroll to position [259, 0]
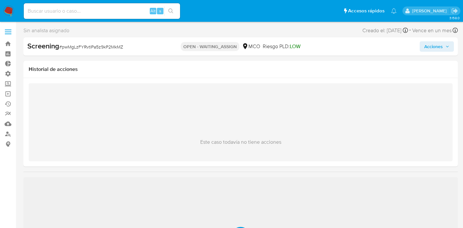
select select "10"
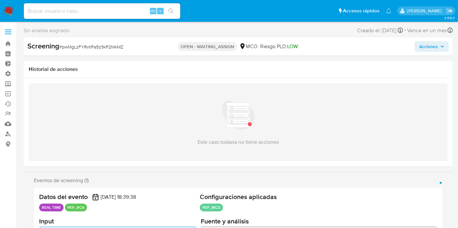
scroll to position [259, 0]
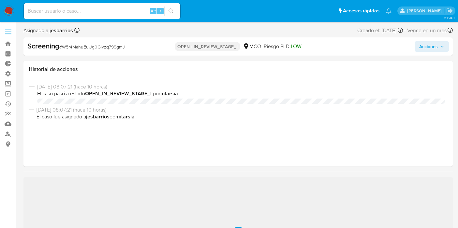
select select "10"
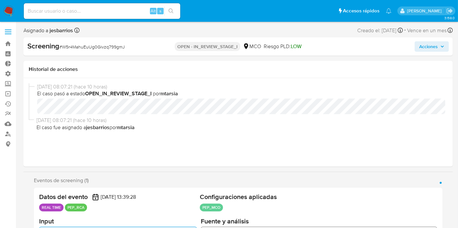
scroll to position [259, 0]
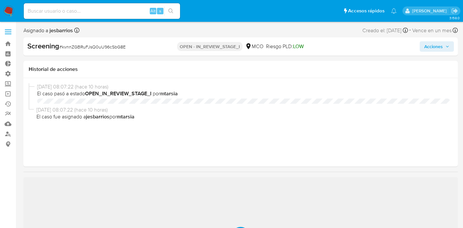
select select "10"
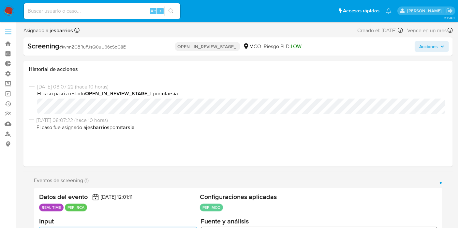
scroll to position [259, 0]
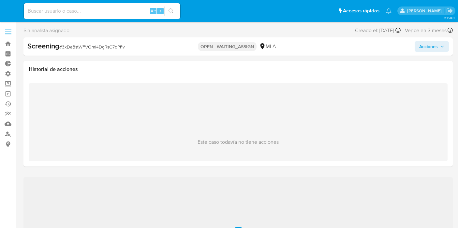
select select "10"
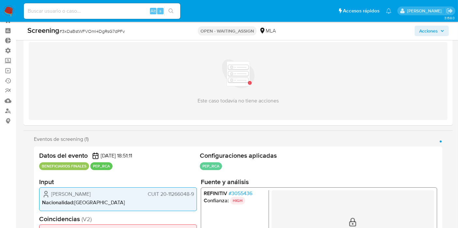
scroll to position [291, 0]
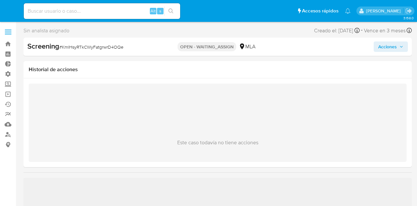
select select "10"
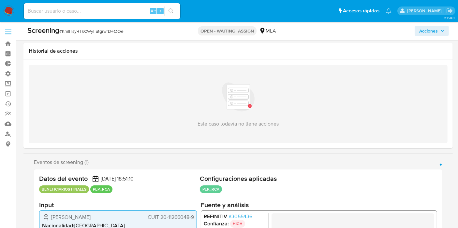
scroll to position [145, 0]
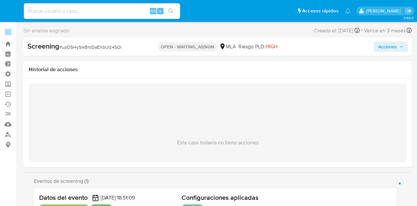
select select "10"
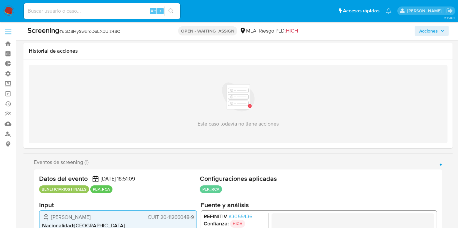
scroll to position [109, 0]
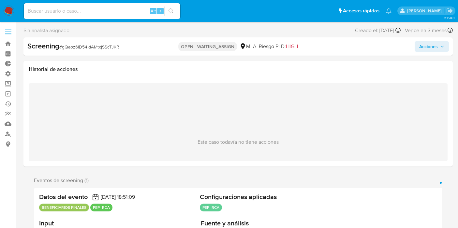
select select "10"
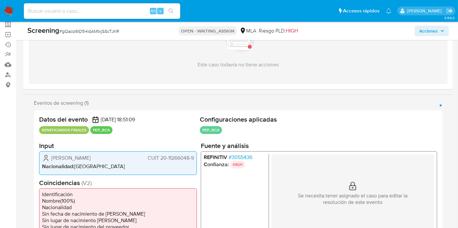
scroll to position [145, 0]
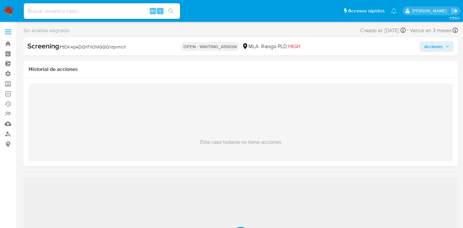
select select "10"
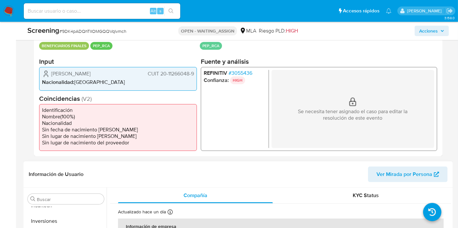
scroll to position [145, 0]
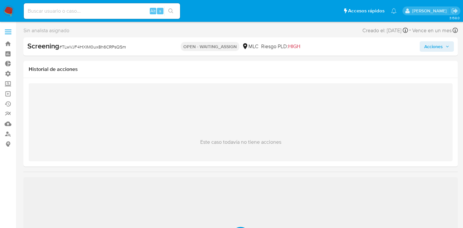
select select "10"
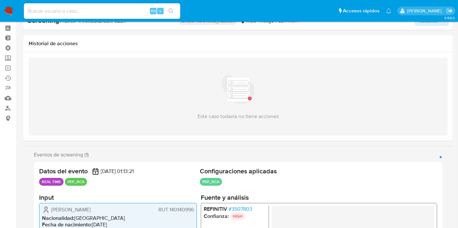
scroll to position [72, 0]
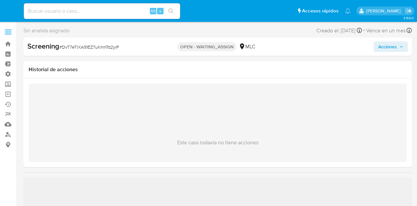
select select "10"
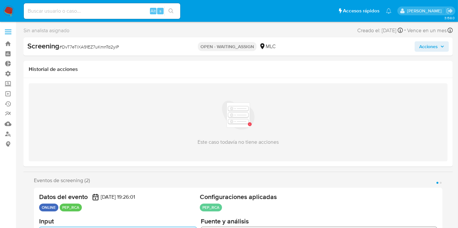
scroll to position [259, 0]
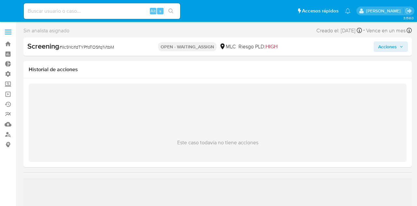
select select "10"
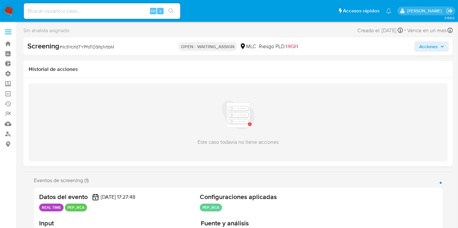
scroll to position [259, 0]
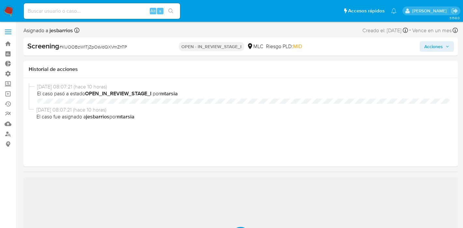
select select "10"
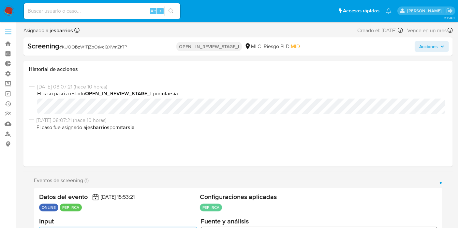
scroll to position [259, 0]
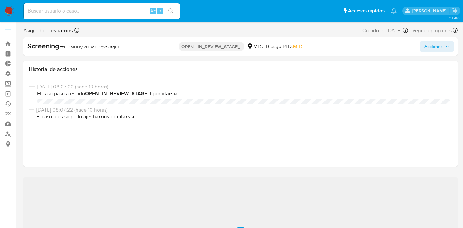
select select "10"
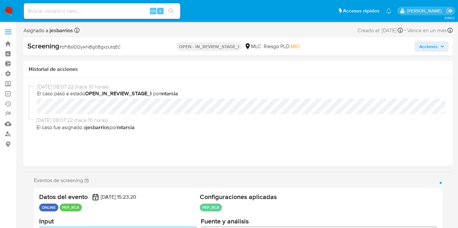
scroll to position [259, 0]
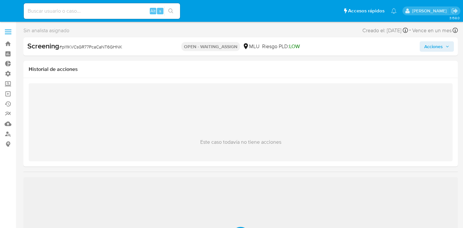
select select "10"
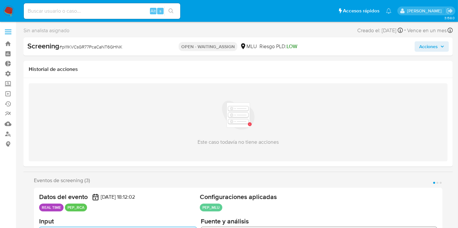
scroll to position [275, 0]
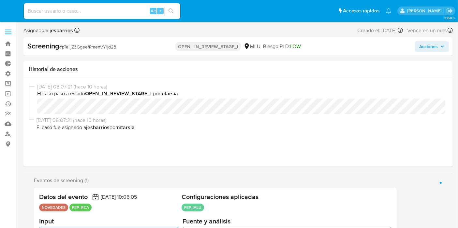
select select "10"
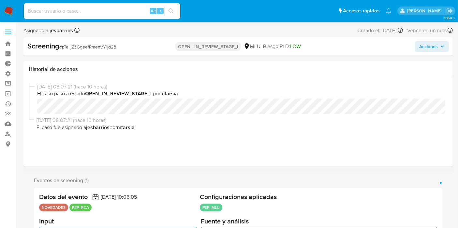
scroll to position [275, 0]
select select "10"
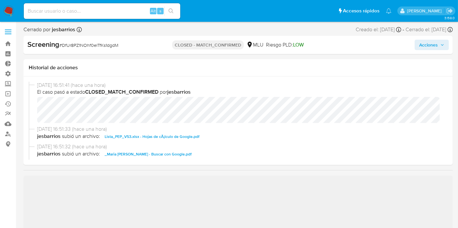
scroll to position [275, 0]
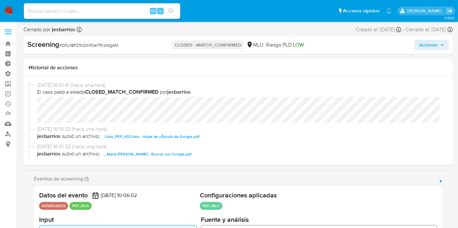
select select "10"
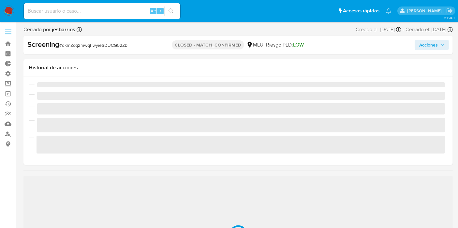
scroll to position [275, 0]
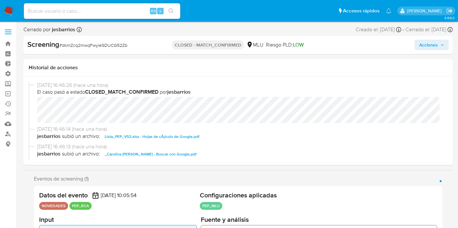
select select "10"
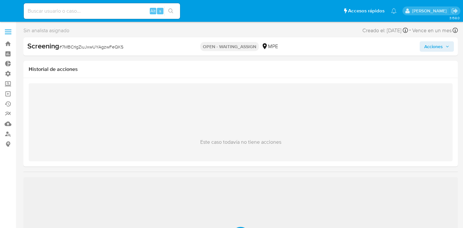
select select "10"
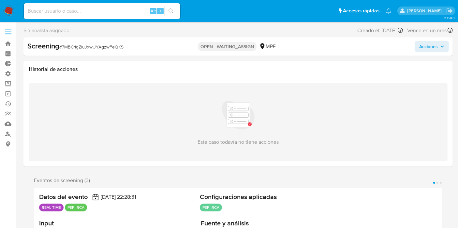
scroll to position [259, 0]
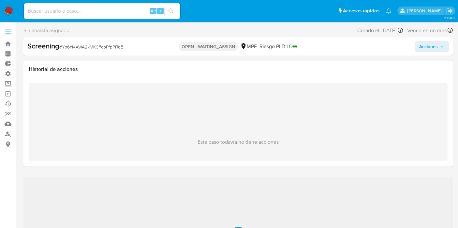
select select "10"
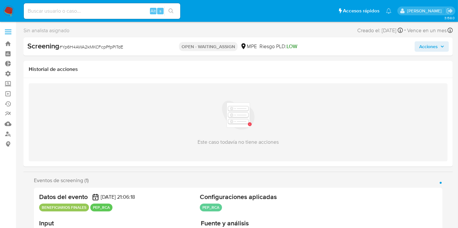
scroll to position [259, 0]
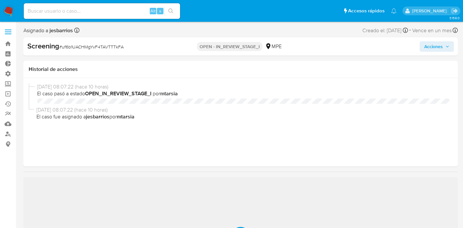
select select "10"
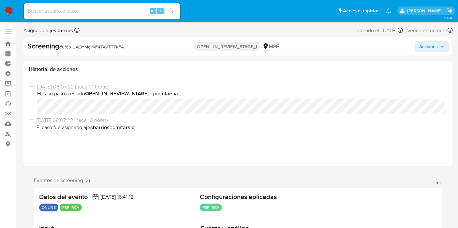
scroll to position [259, 0]
select select "10"
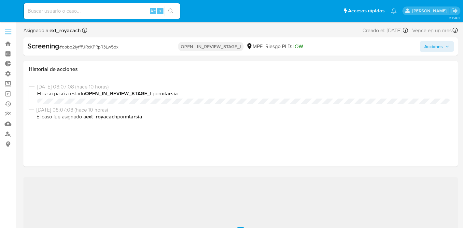
select select "10"
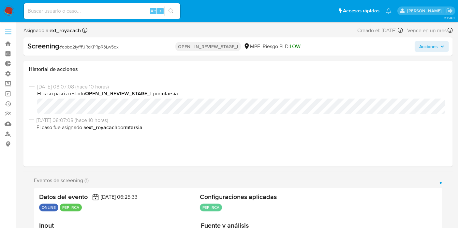
scroll to position [259, 0]
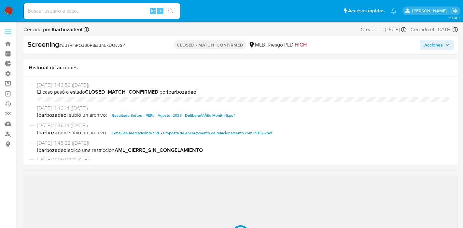
select select "10"
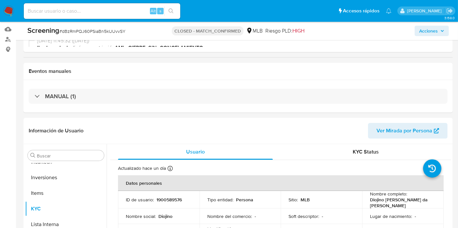
scroll to position [109, 0]
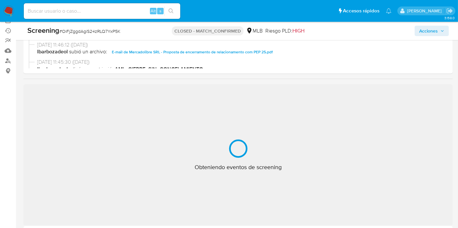
scroll to position [72, 0]
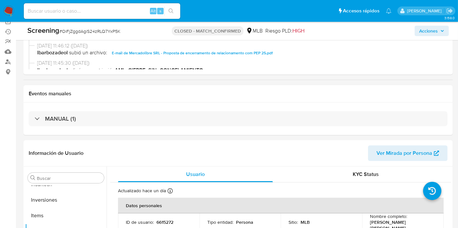
select select "10"
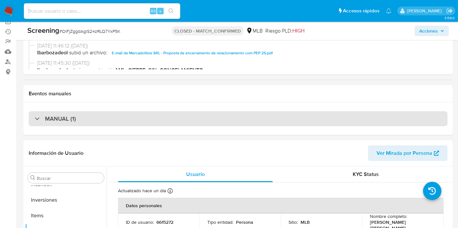
click at [299, 121] on div "MANUAL (1)" at bounding box center [238, 118] width 419 height 15
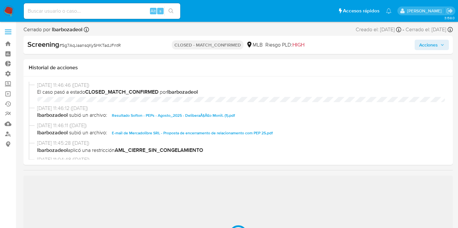
select select "10"
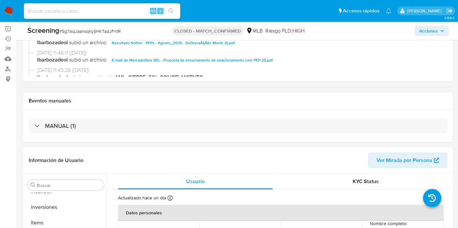
scroll to position [109, 0]
